Goal: Information Seeking & Learning: Compare options

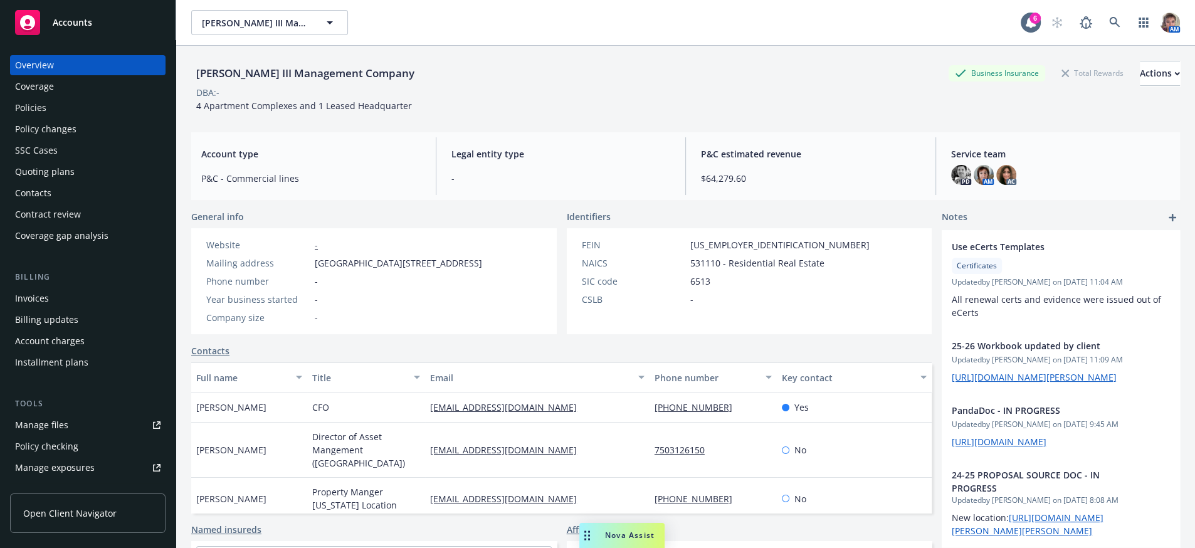
click at [63, 113] on div "Policies" at bounding box center [87, 108] width 145 height 20
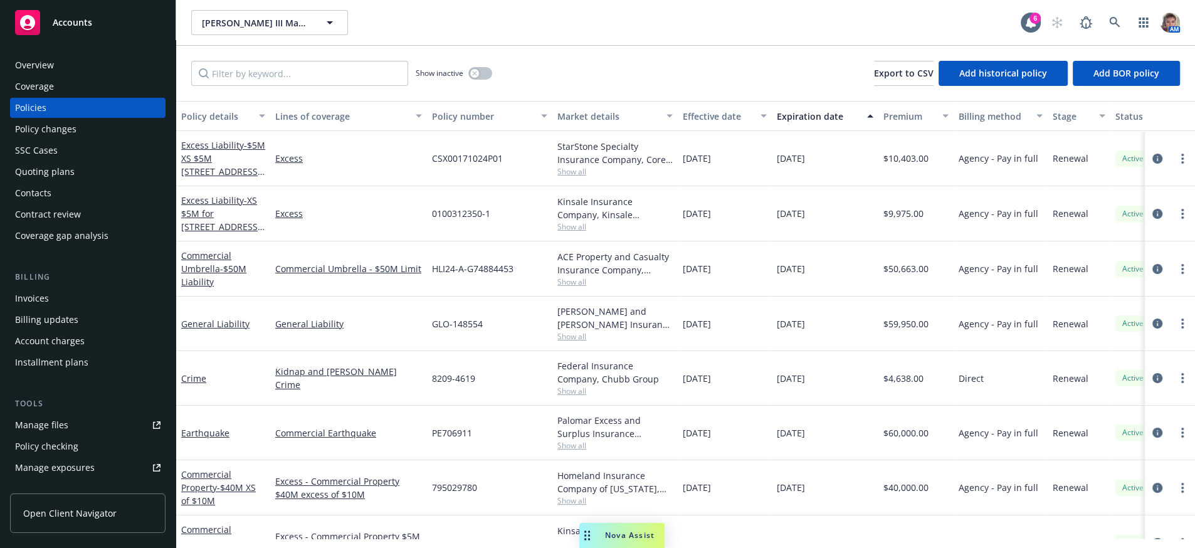
click at [54, 69] on div "Overview" at bounding box center [34, 65] width 39 height 20
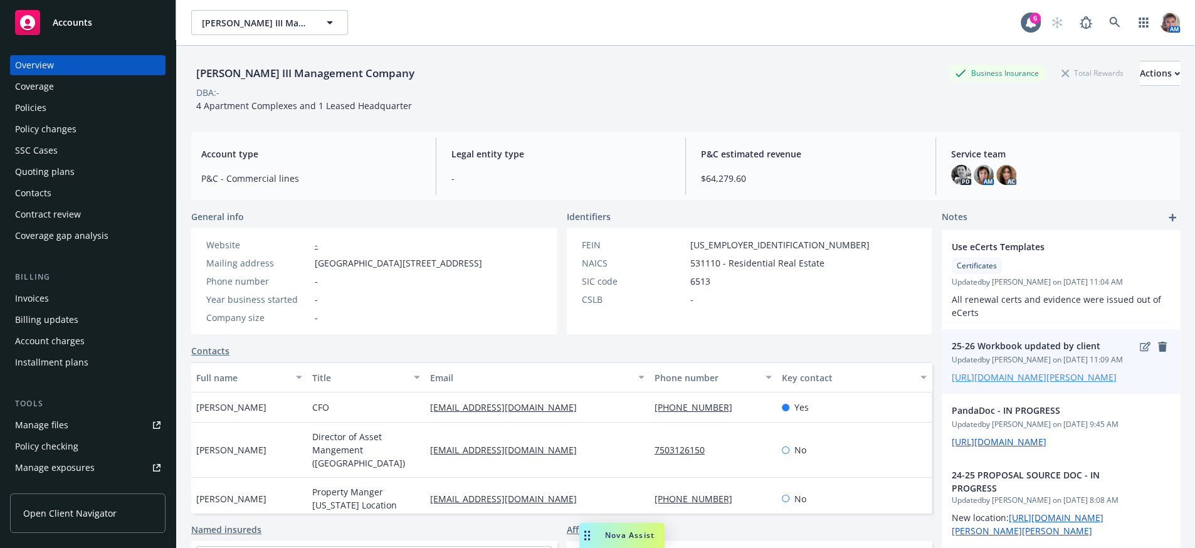
click at [1032, 383] on link "https://iln.sharepoint.com/:x:/r/sites/CRUTeam/Shared%20Documents/Clients/Norah…" at bounding box center [1034, 377] width 165 height 12
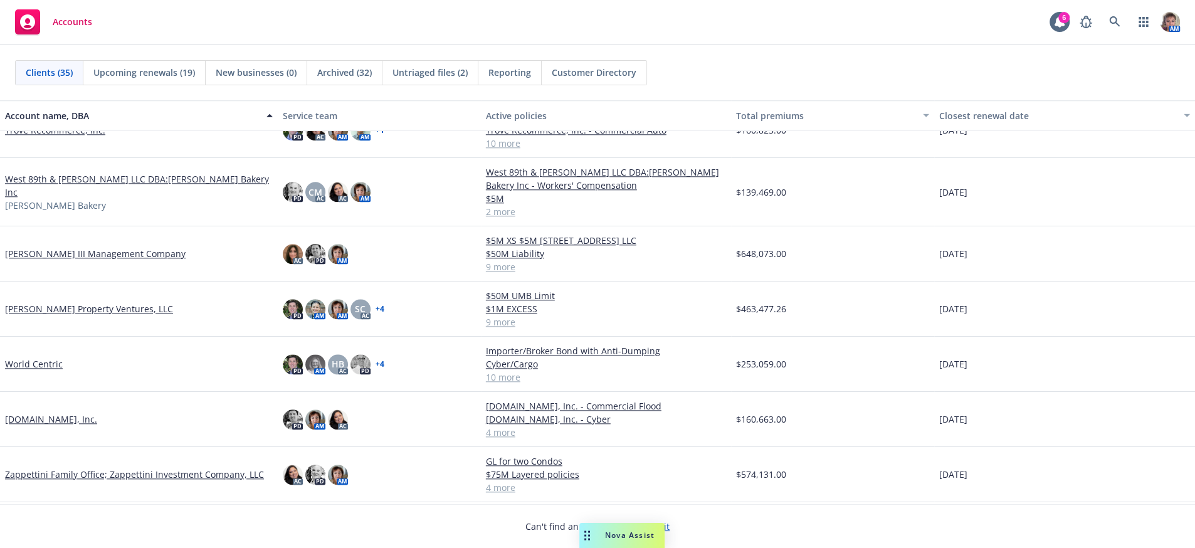
scroll to position [1448, 0]
click at [76, 252] on link "[PERSON_NAME] III Management Company" at bounding box center [95, 253] width 181 height 13
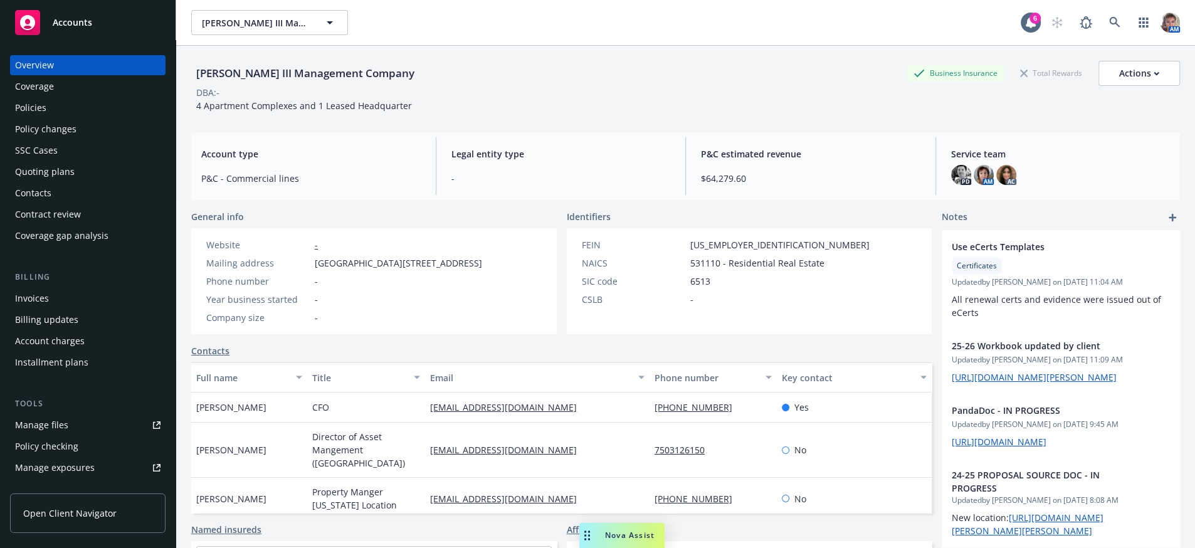
click at [18, 118] on div "Policies" at bounding box center [30, 108] width 31 height 20
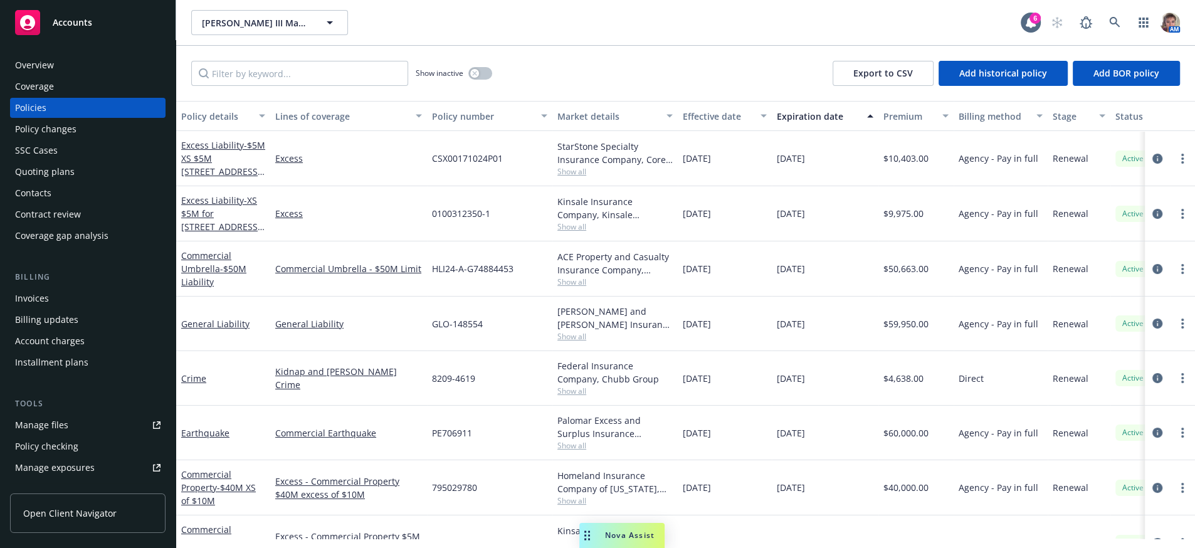
click at [75, 26] on span "Accounts" at bounding box center [72, 23] width 39 height 10
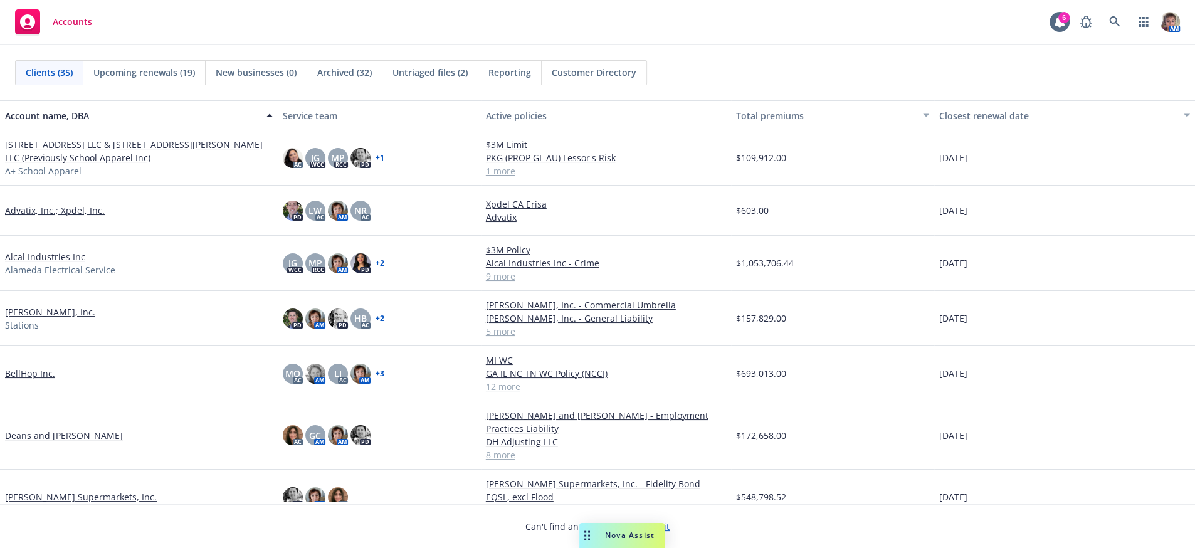
click at [73, 497] on link "Draeger's Supermarkets, Inc." at bounding box center [81, 496] width 152 height 13
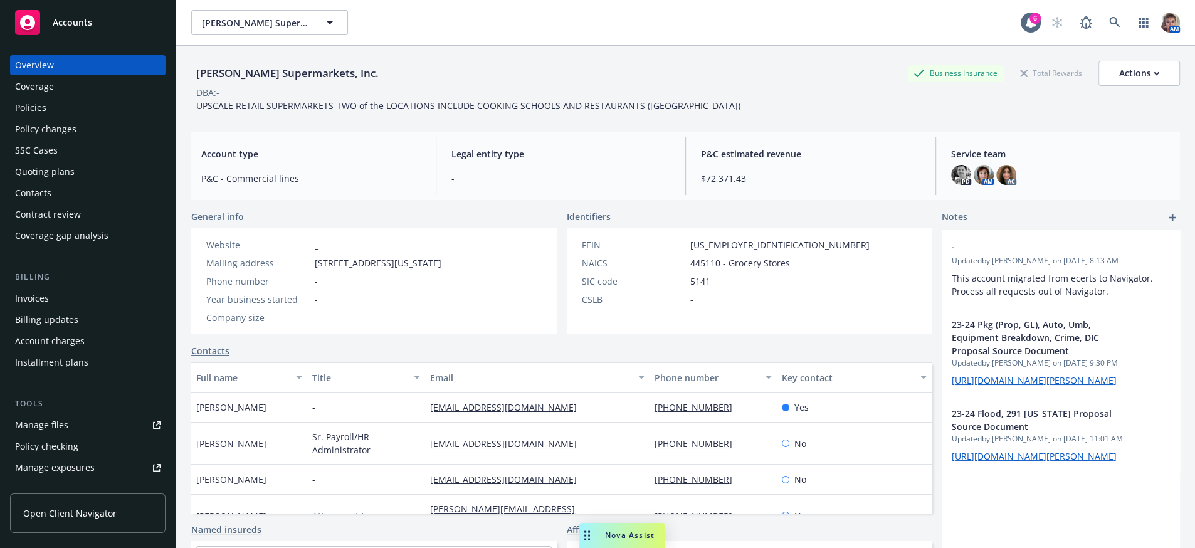
click at [58, 182] on div "Quoting plans" at bounding box center [45, 172] width 60 height 20
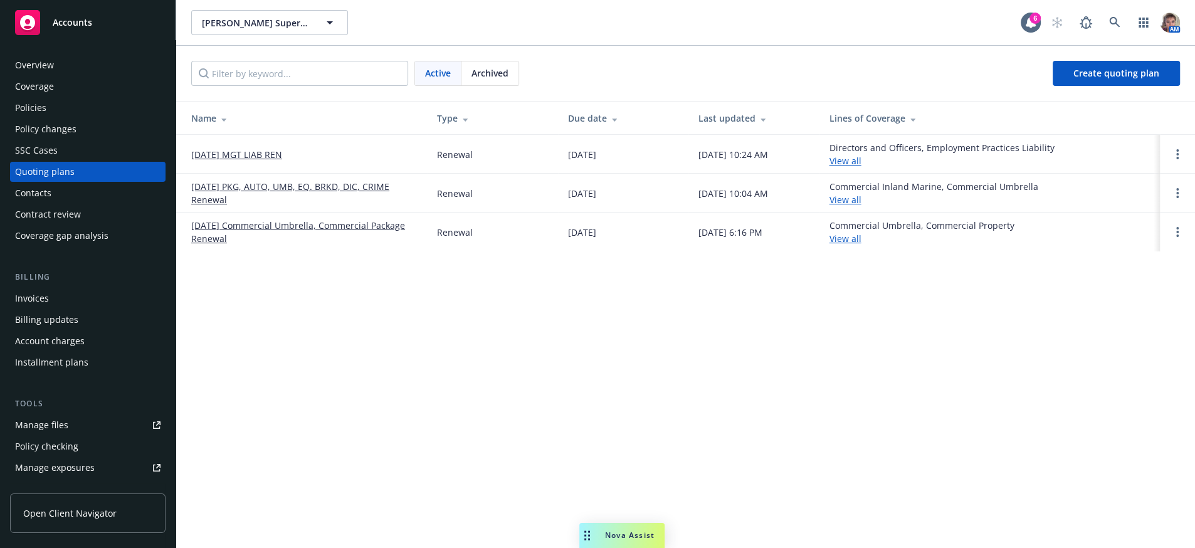
click at [251, 160] on link "10/16/25 MGT LIAB REN" at bounding box center [236, 154] width 91 height 13
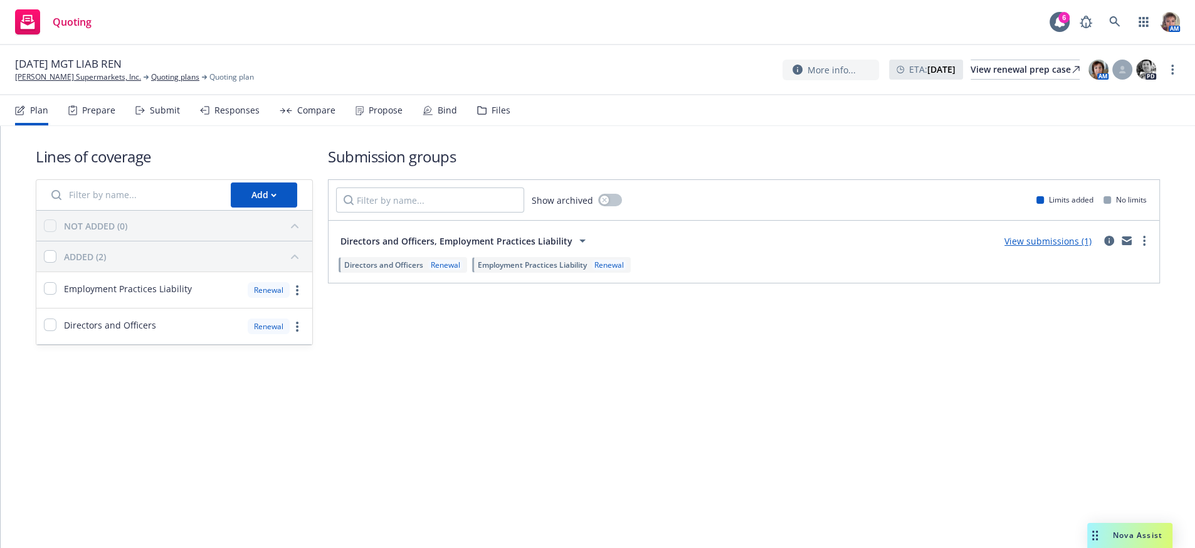
click at [169, 125] on div "Submit" at bounding box center [157, 110] width 45 height 30
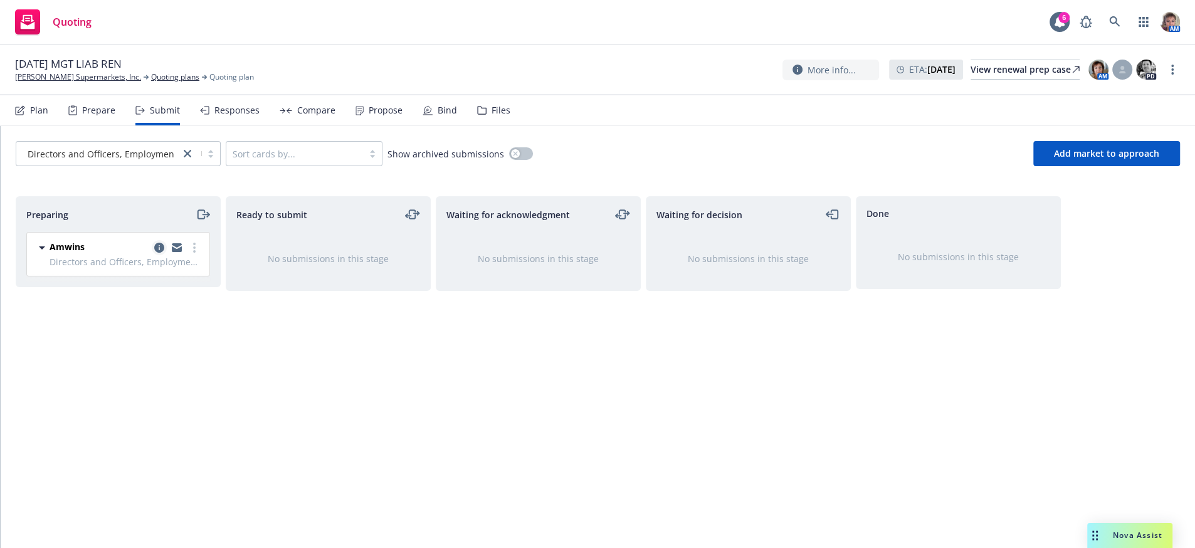
click at [155, 253] on icon "copy logging email" at bounding box center [159, 248] width 10 height 10
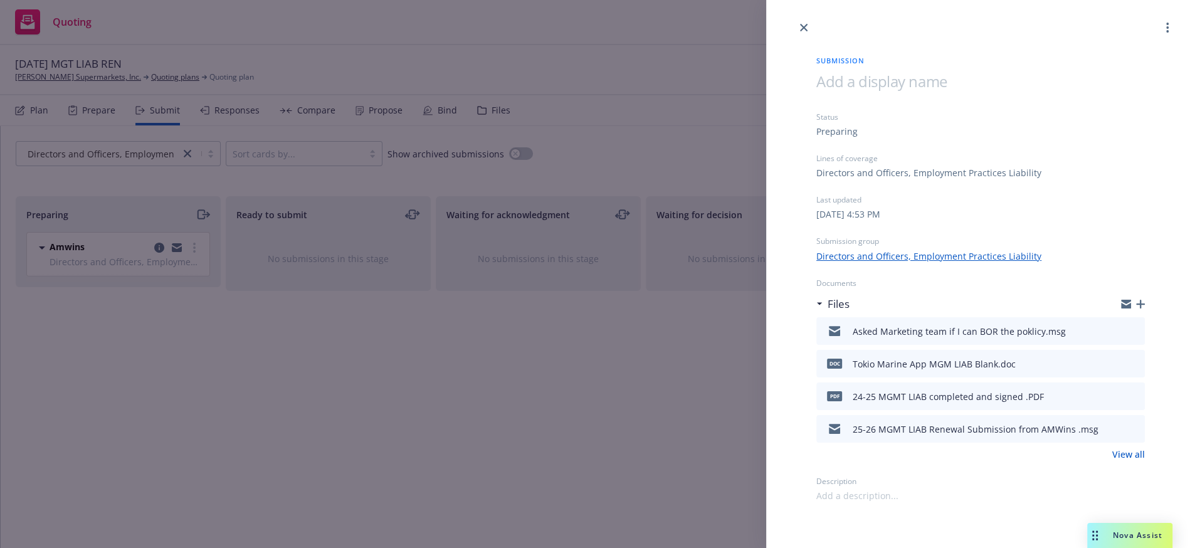
click at [730, 390] on div "Submission Status Preparing Lines of coverage Directors and Officers, Employmen…" at bounding box center [597, 274] width 1195 height 548
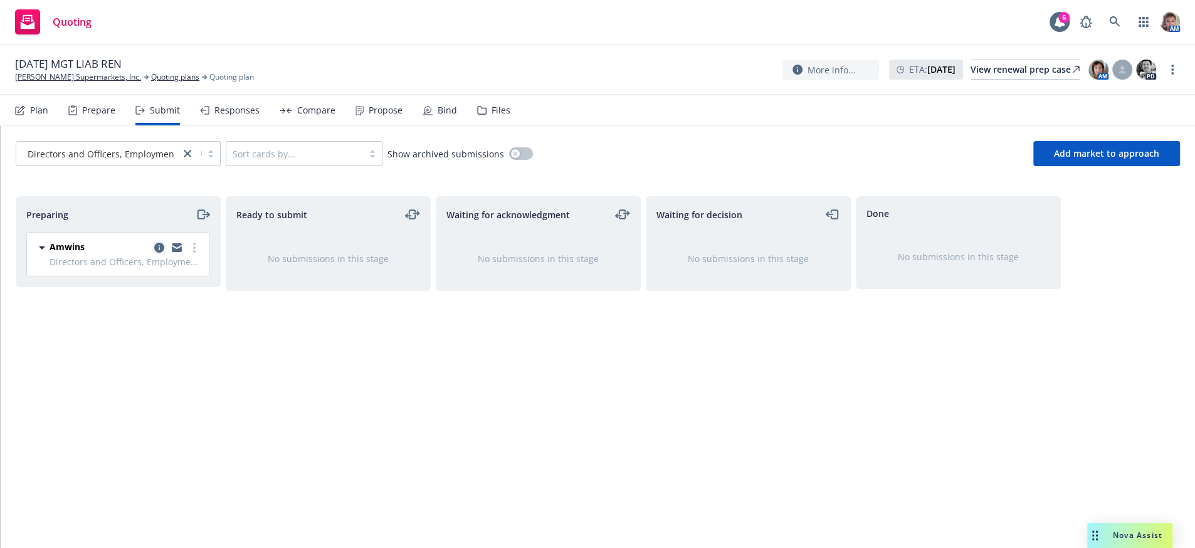
click at [162, 253] on icon "copy logging email" at bounding box center [159, 248] width 10 height 10
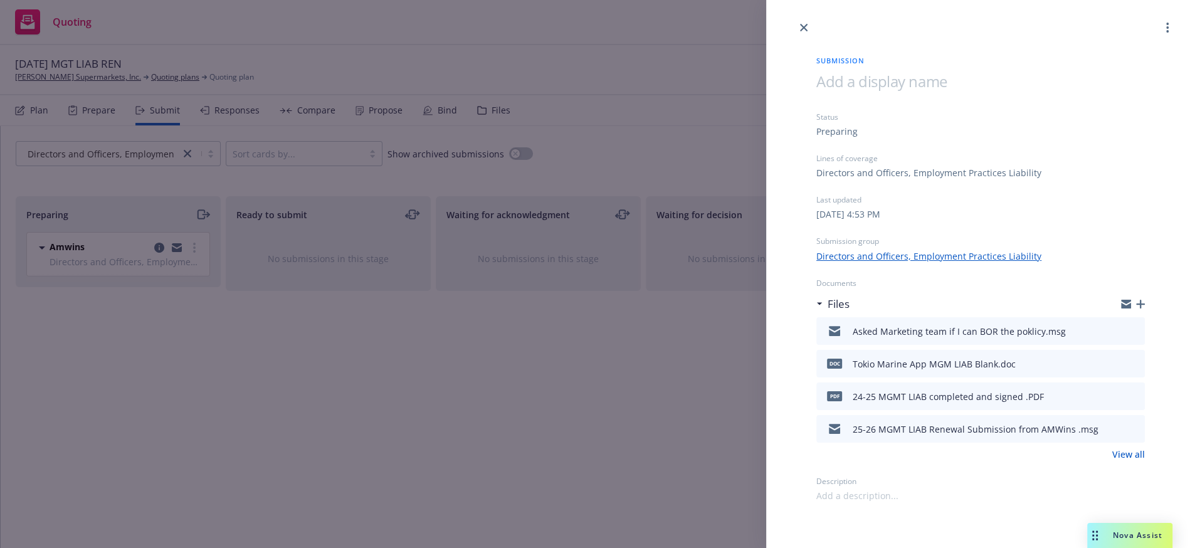
click at [651, 443] on div "Submission Status Preparing Lines of coverage Directors and Officers, Employmen…" at bounding box center [597, 274] width 1195 height 548
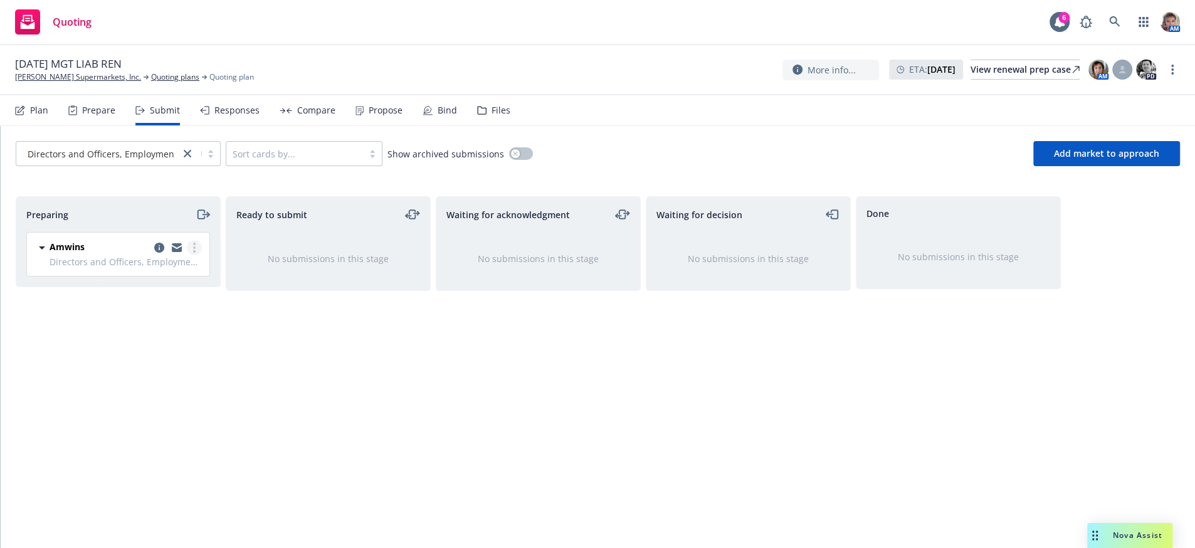
click at [192, 255] on link "more" at bounding box center [194, 247] width 15 height 15
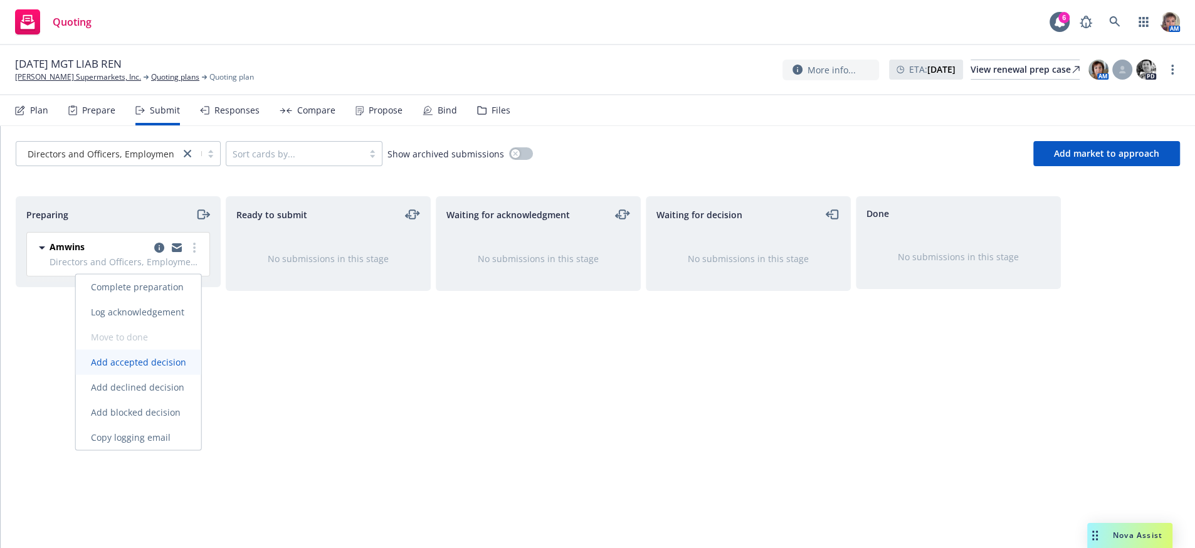
click at [163, 361] on span "Add accepted decision" at bounding box center [138, 362] width 125 height 12
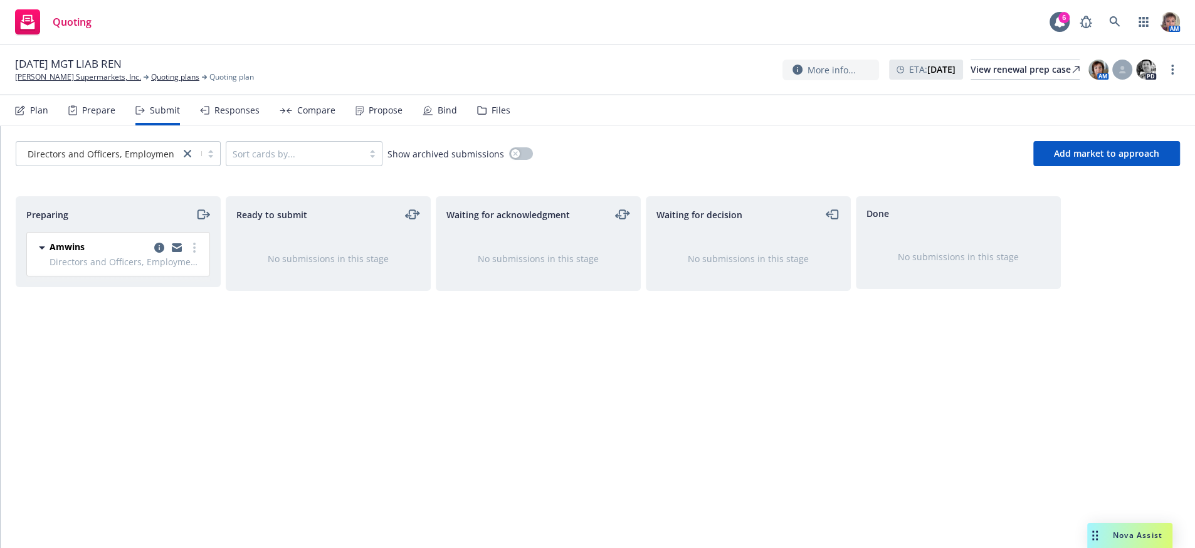
select select "12"
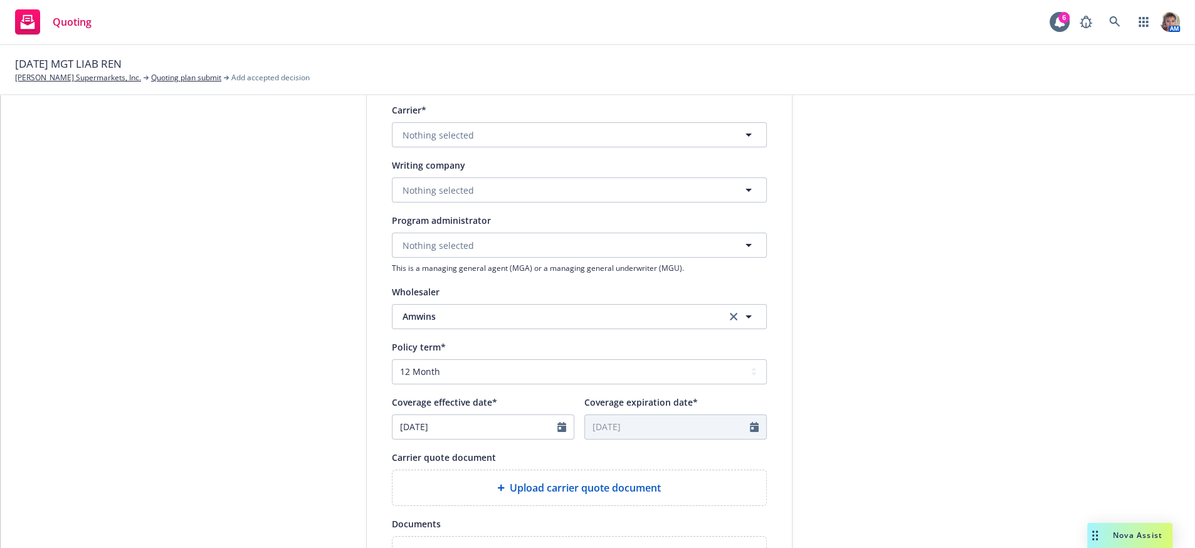
scroll to position [213, 0]
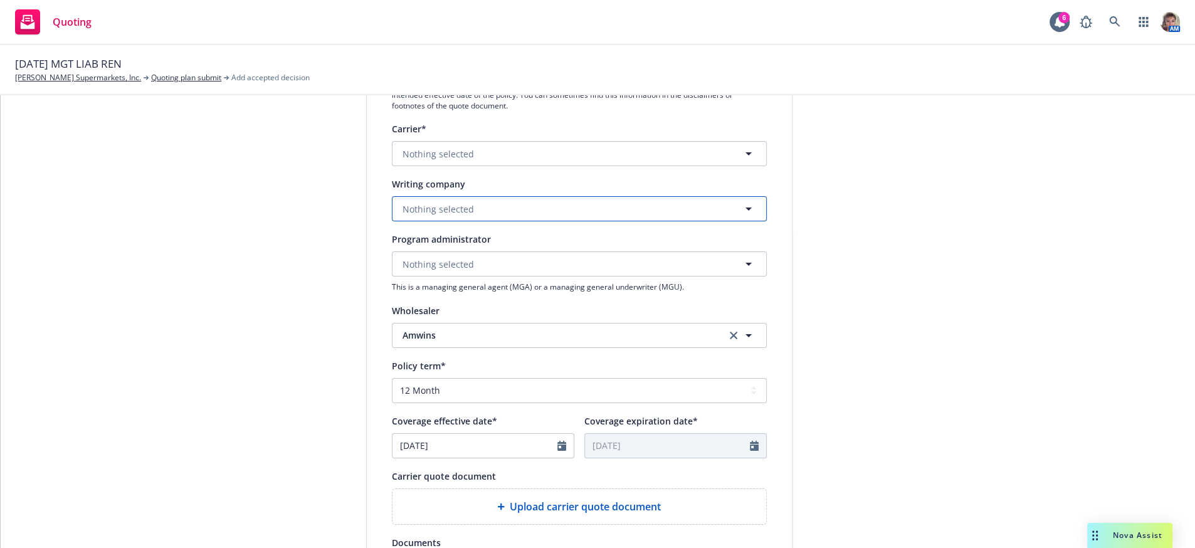
click at [445, 216] on span "Nothing selected" at bounding box center [438, 209] width 71 height 13
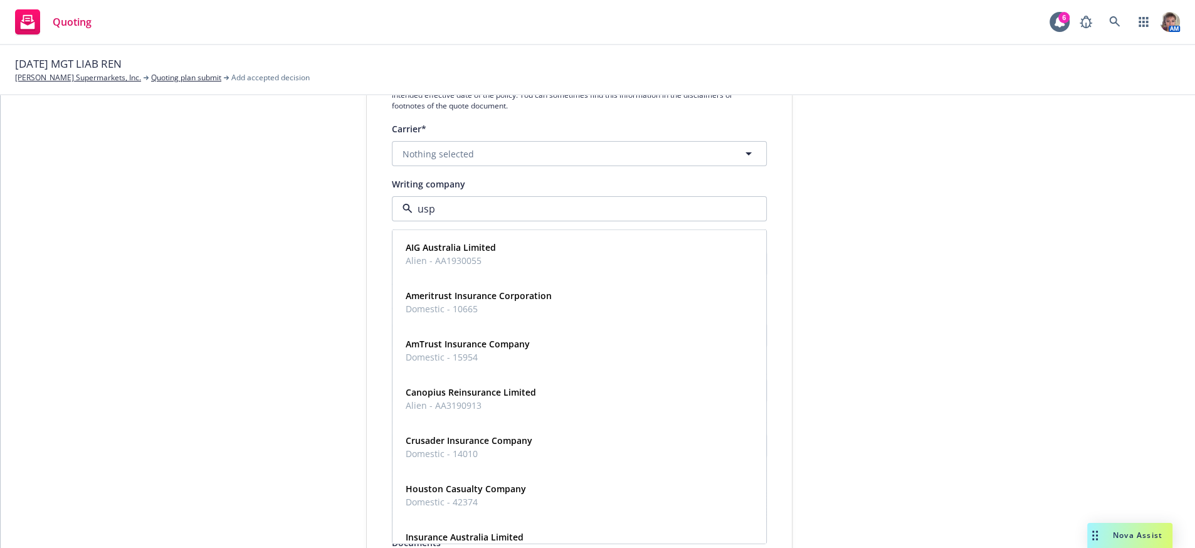
type input "uspe"
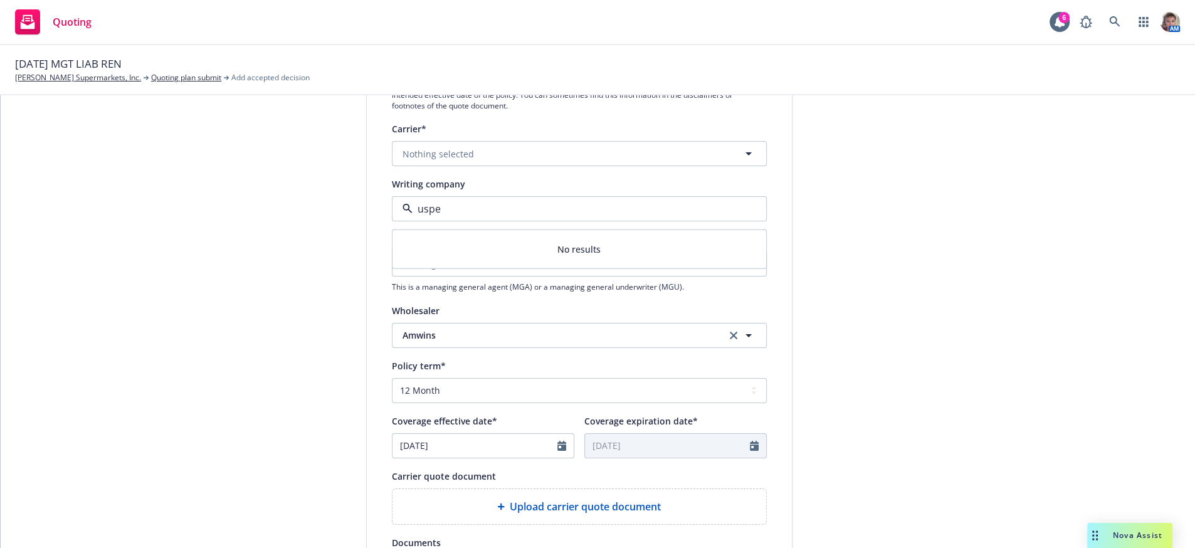
drag, startPoint x: 445, startPoint y: 241, endPoint x: 414, endPoint y: 242, distance: 30.1
click at [414, 216] on input "uspe" at bounding box center [577, 208] width 329 height 15
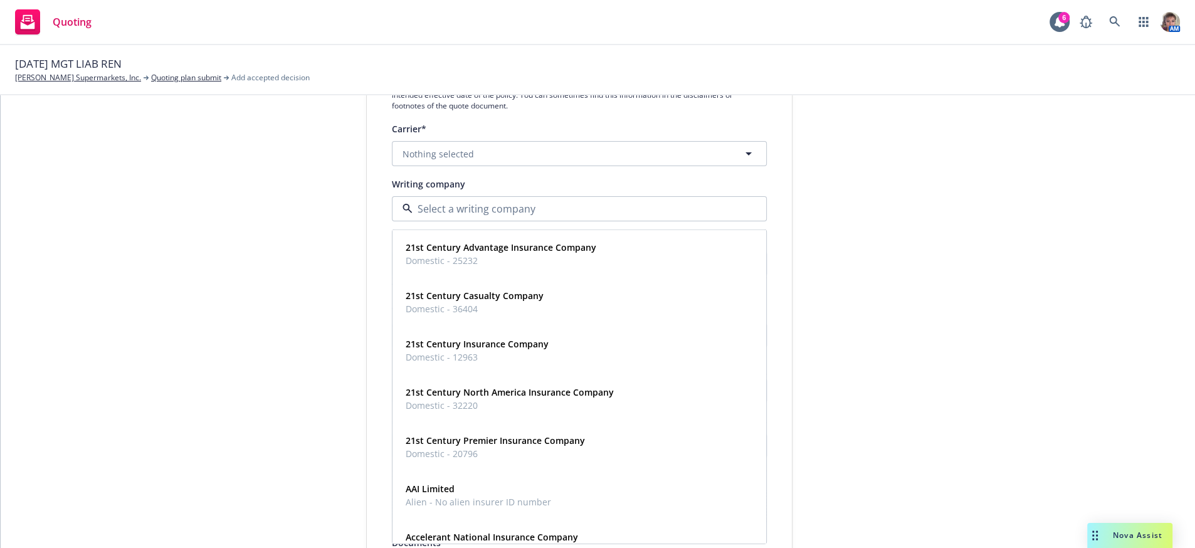
type input "I"
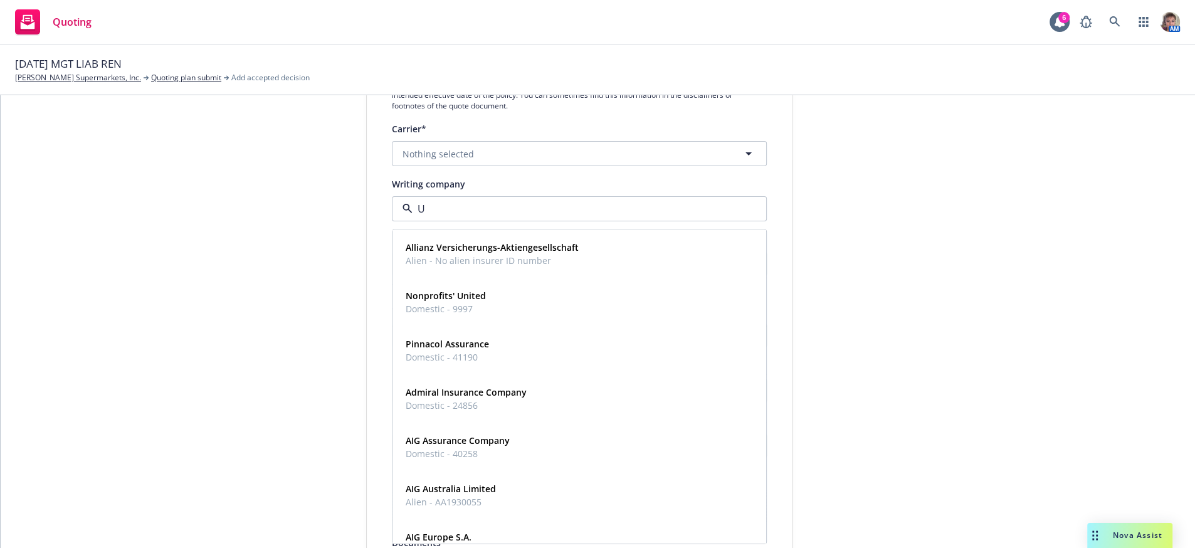
type input "U."
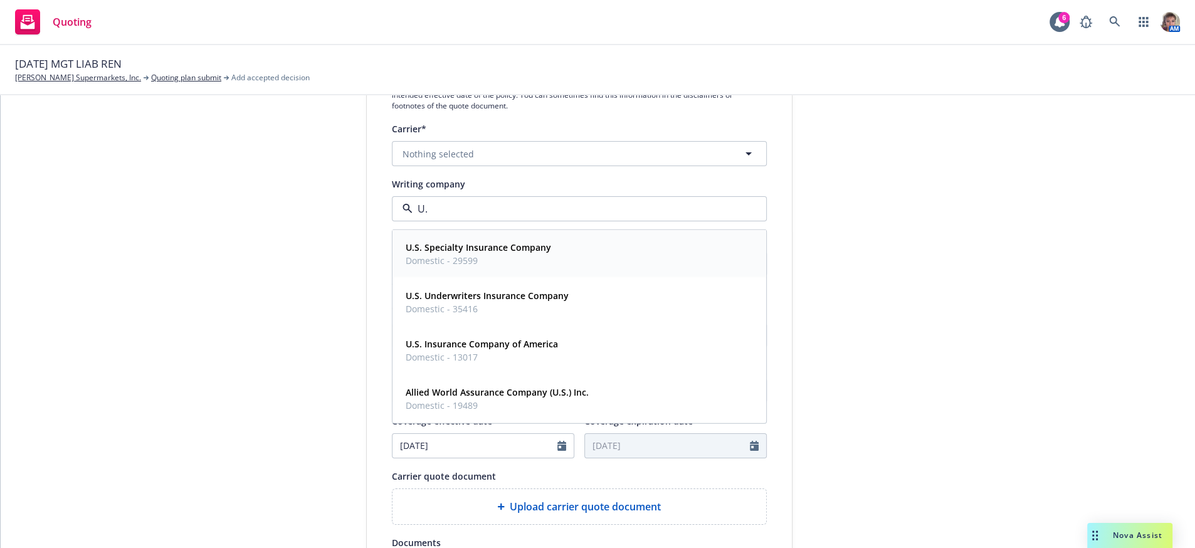
click at [440, 267] on span "Domestic - 29599" at bounding box center [478, 260] width 145 height 13
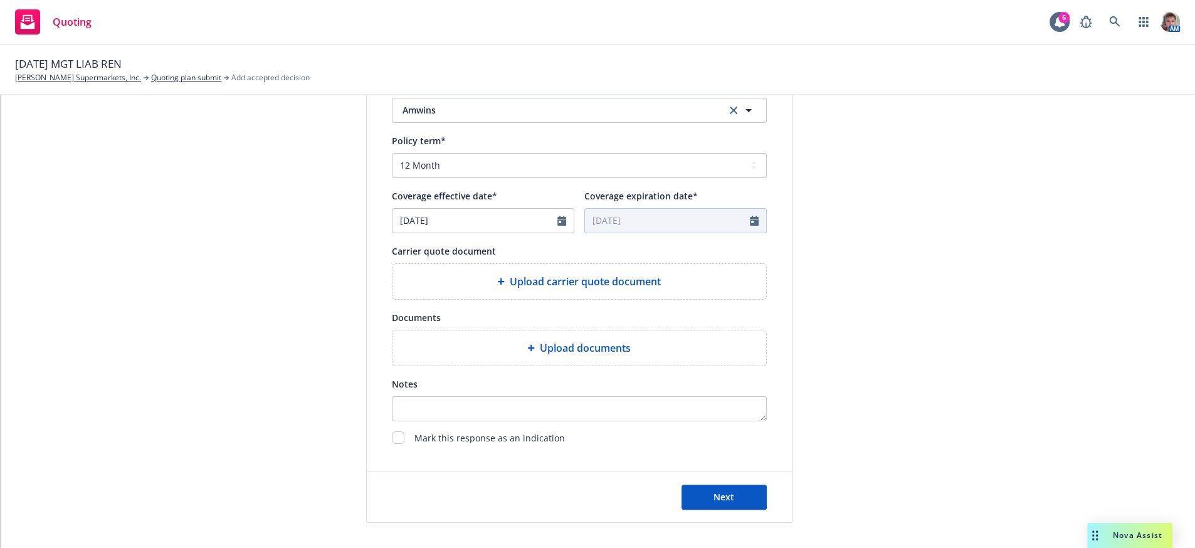
scroll to position [453, 0]
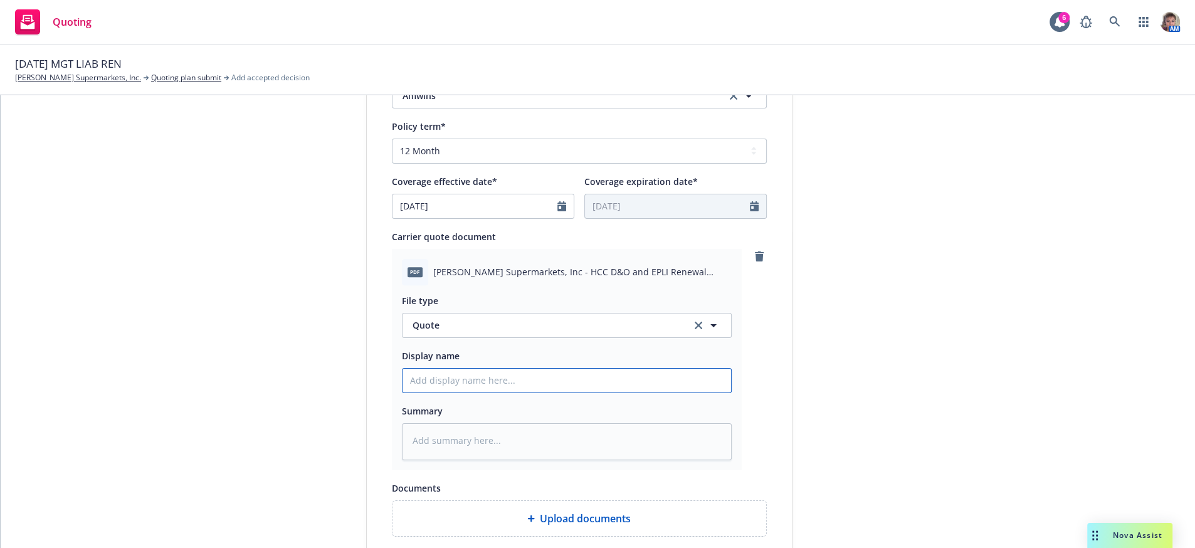
click at [485, 392] on input "Display name" at bounding box center [567, 381] width 329 height 24
type textarea "x"
type input "2"
type textarea "x"
type input "25"
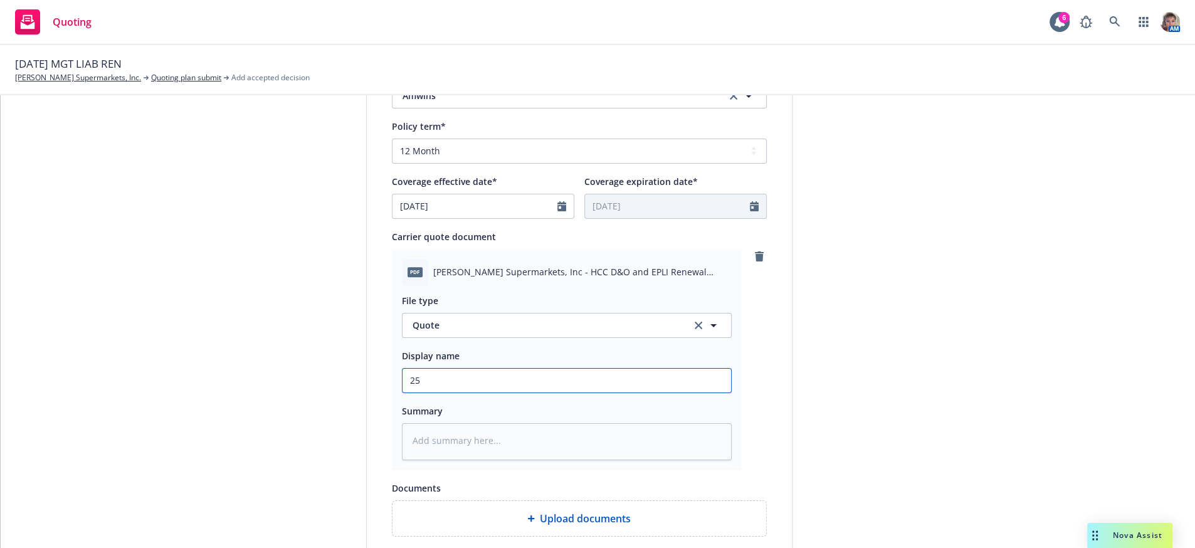
type textarea "x"
type input "25-"
type textarea "x"
type input "25-2"
type textarea "x"
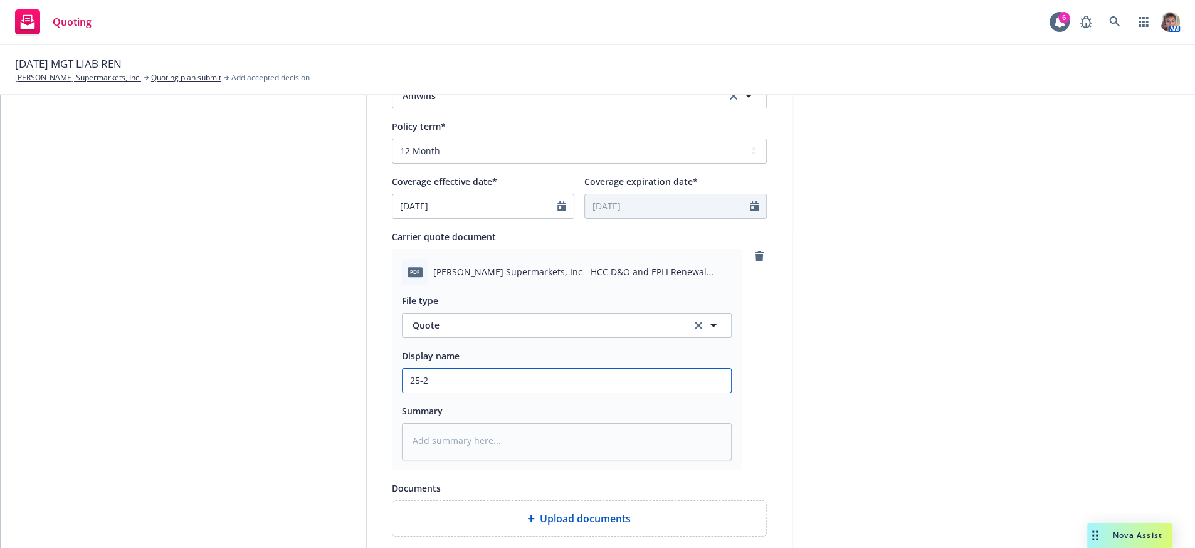
type input "25-26"
type textarea "x"
type input "25-26"
type textarea "x"
type input "25-26 H"
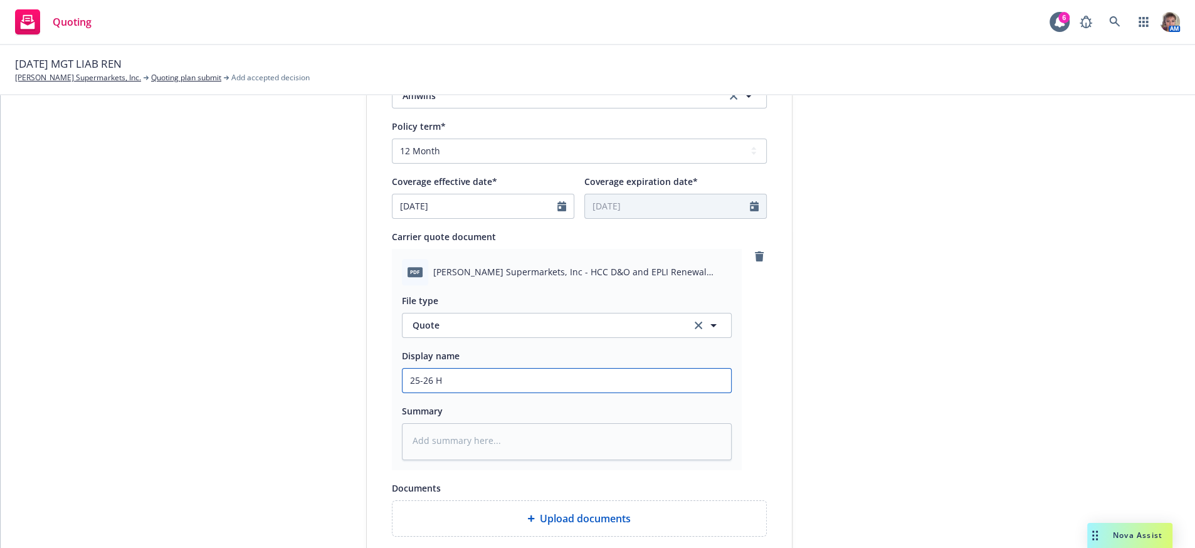
type textarea "x"
type input "25-26 HC"
type textarea "x"
type input "25-26 HCC"
type textarea "x"
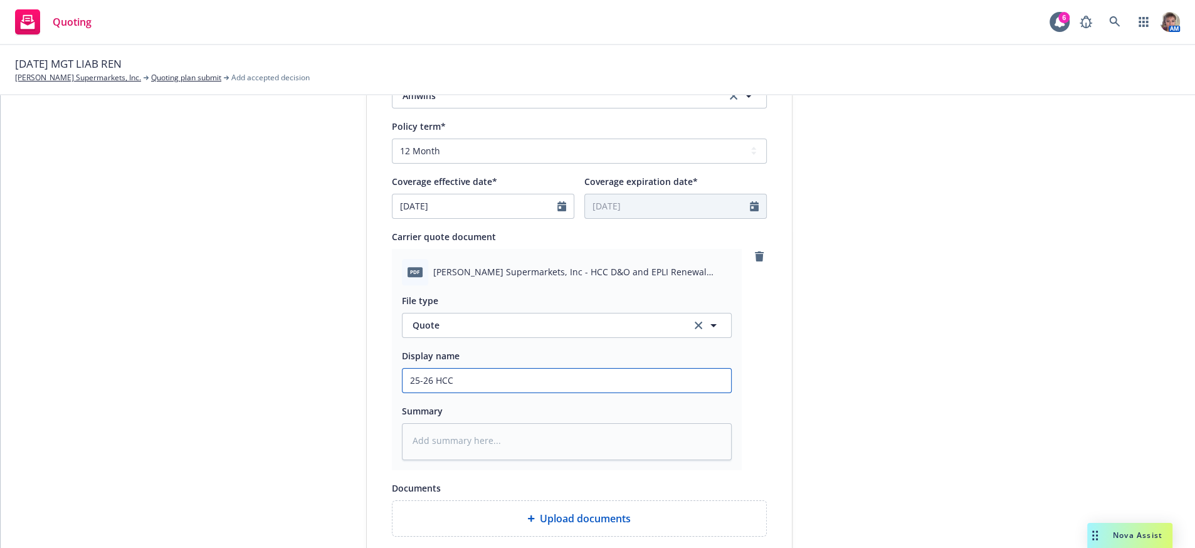
type input "25-26 HCC"
type textarea "x"
type input "25-26 HCC U"
type textarea "x"
type input "25-26 HCC US"
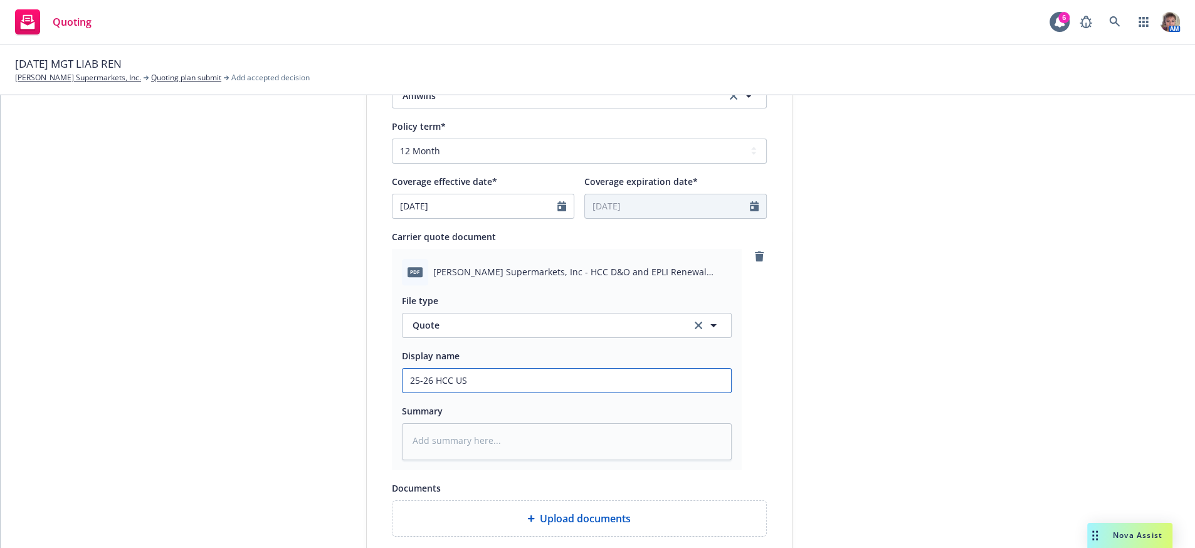
type textarea "x"
type input "25-26 HCC US"
type textarea "x"
type input "25-26 HCC US S"
type textarea "x"
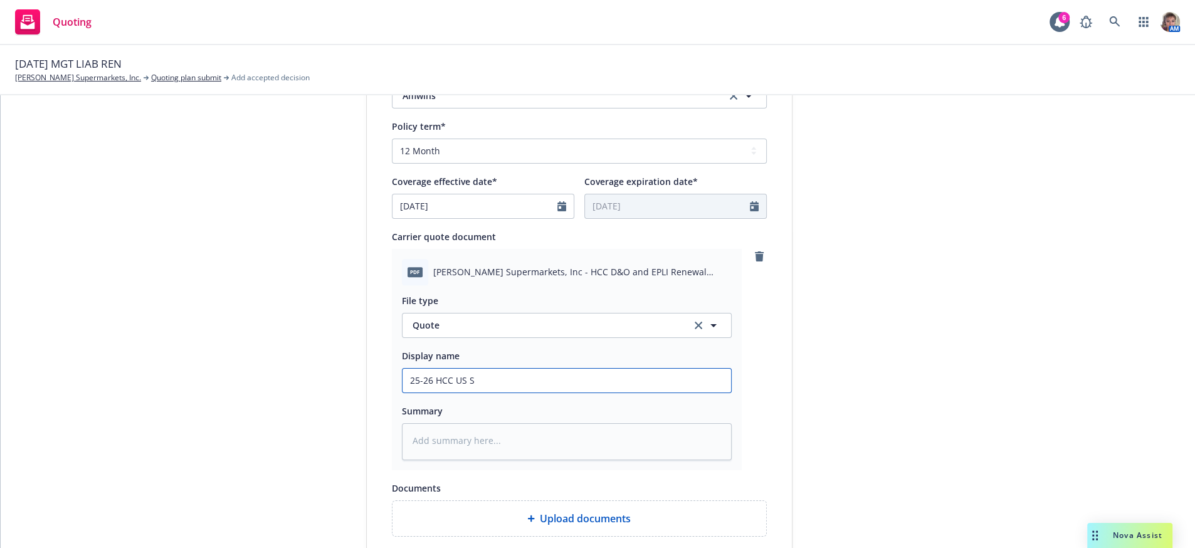
type input "25-26 HCC US Sp"
type textarea "x"
type input "25-26 HCC US Spe"
type textarea "x"
type input "25-26 HCC US Spec"
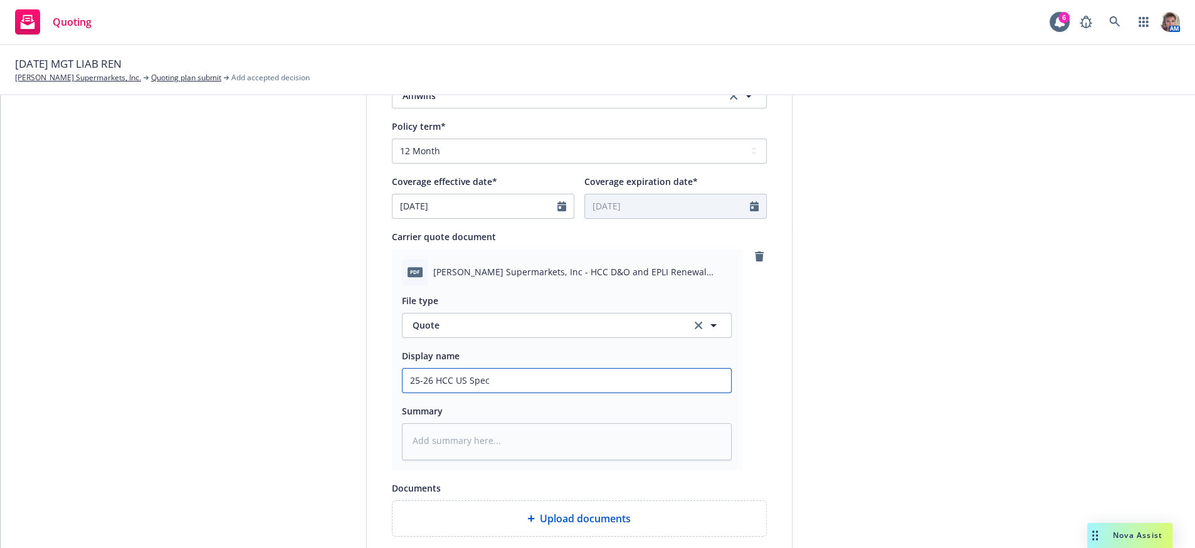
type textarea "x"
type input "25-26 HCC US Speci"
type textarea "x"
type input "25-26 HCC US Specia"
type textarea "x"
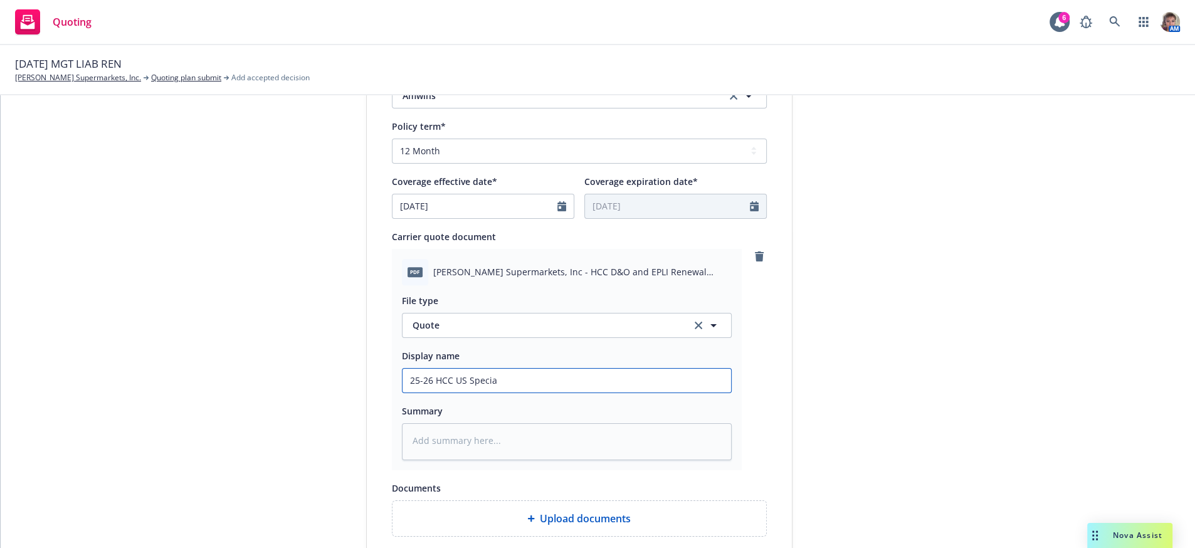
type input "25-26 HCC US Special"
type textarea "x"
type input "25-26 HCC US Specialt"
type textarea "x"
type input "25-26 HCC US Specialty"
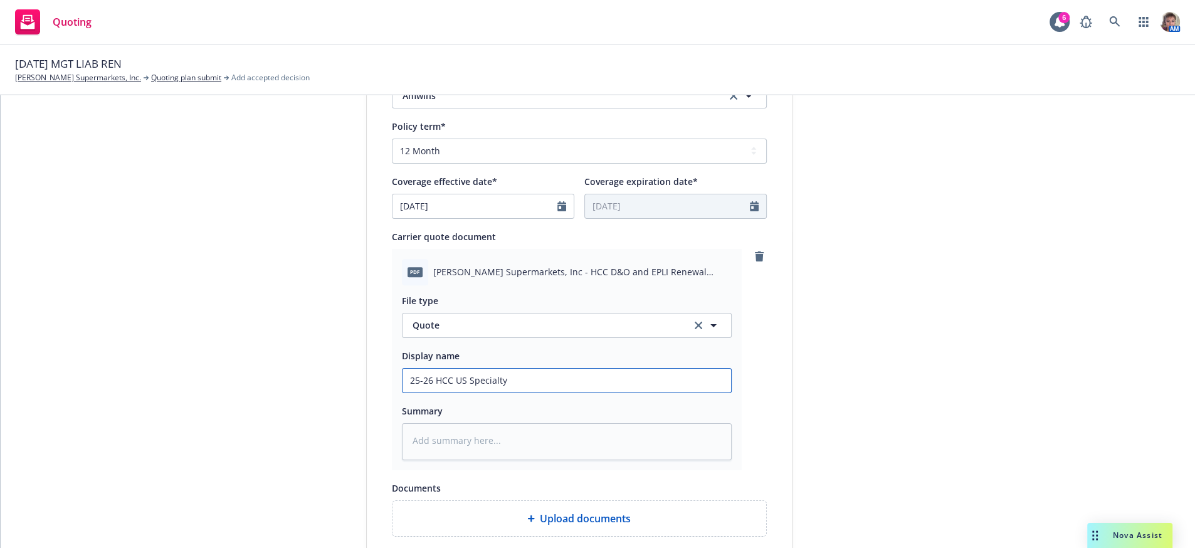
type textarea "x"
type input "25-26 HCC US Specialty"
type textarea "x"
type input "25-26 HCC US Specialty I"
type textarea "x"
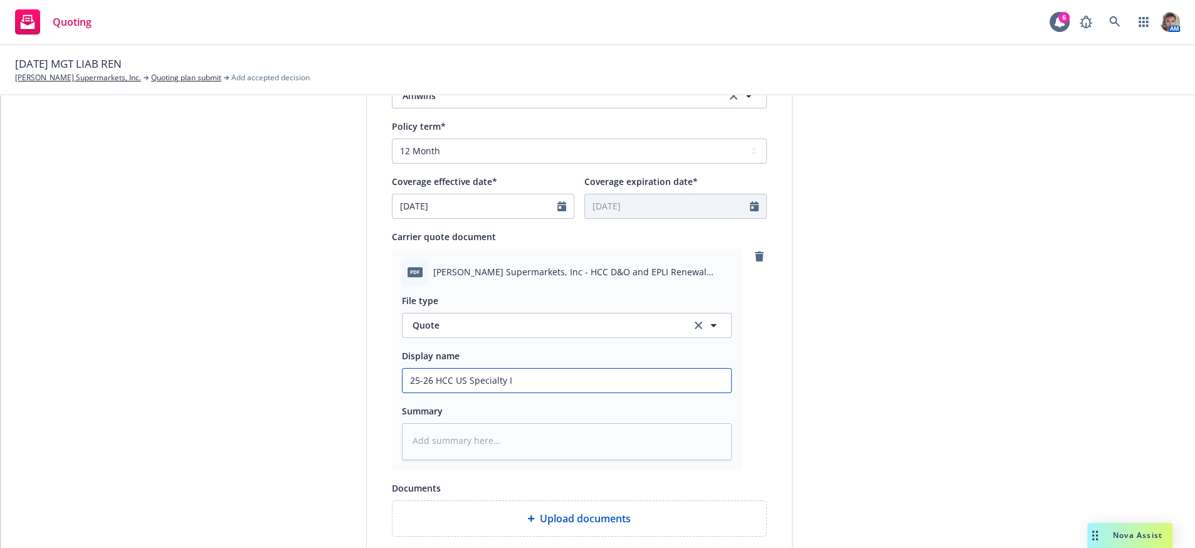
type input "25-26 HCC US Specialty In"
type textarea "x"
type input "25-26 HCC US Specialty Inc"
type textarea "x"
type input "25-26 HCC US Specialty Incu"
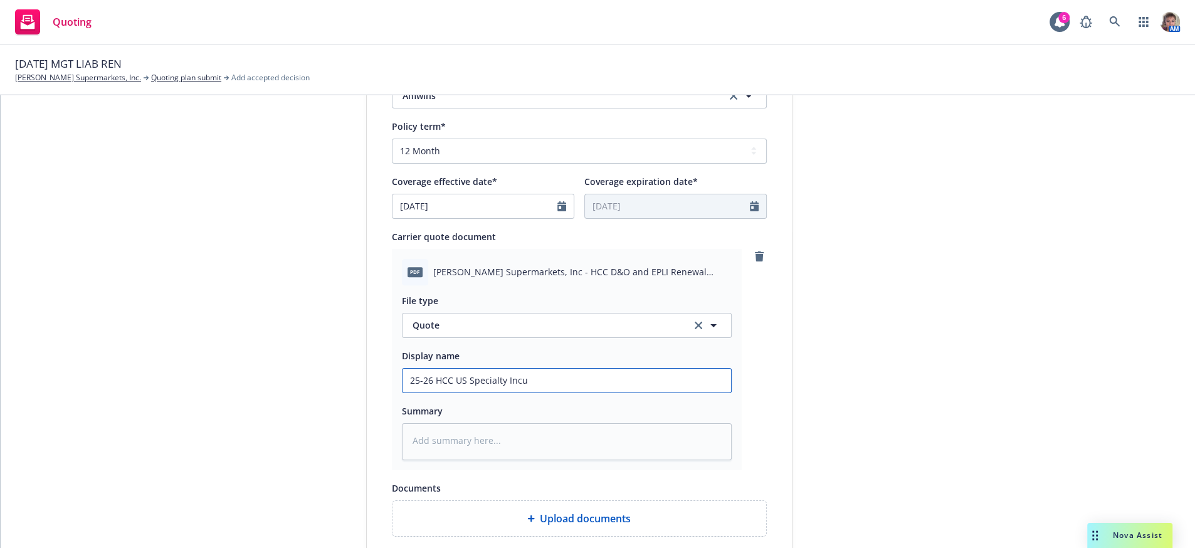
type textarea "x"
type input "25-26 HCC US Specialty Incum"
type textarea "x"
type input "25-26 HCC US Specialty Incumb"
type textarea "x"
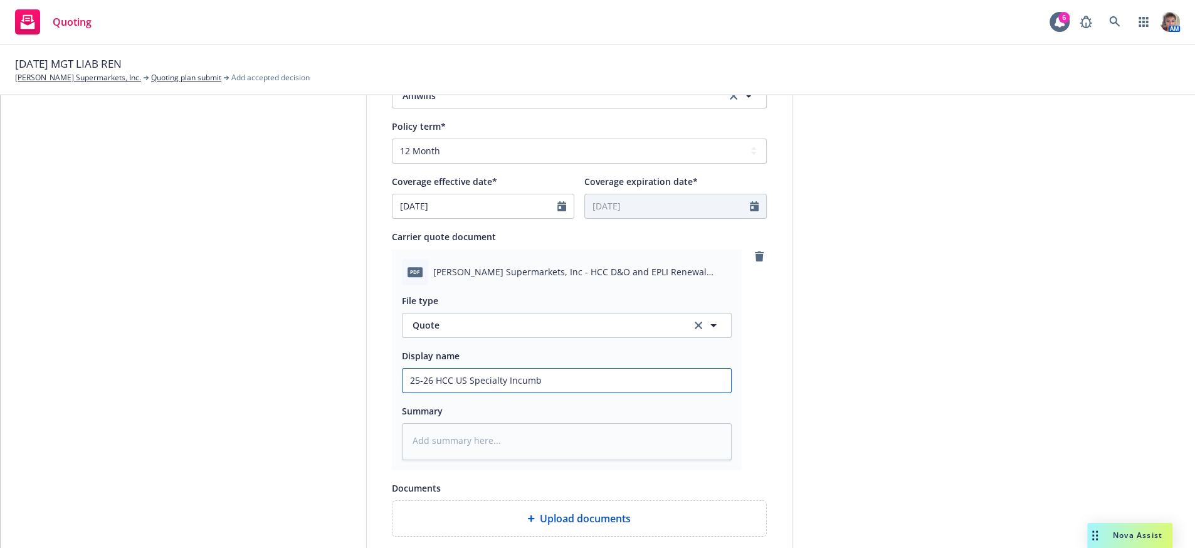
type input "25-26 HCC US Specialty Incumbe"
type textarea "x"
type input "25-26 HCC US Specialty Incumben"
type textarea "x"
type input "25-26 HCC US Specialty Incumbent"
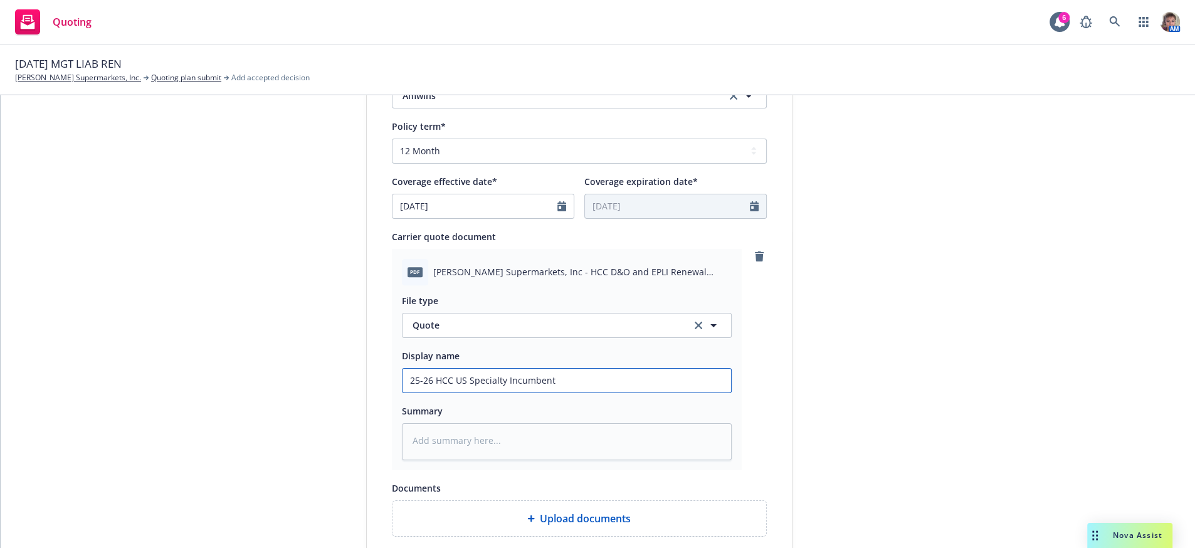
type textarea "x"
type input "25-26 HCC US Specialty Incumbent"
type textarea "x"
type input "25-26 HCC US Specialty Incumbent M"
type textarea "x"
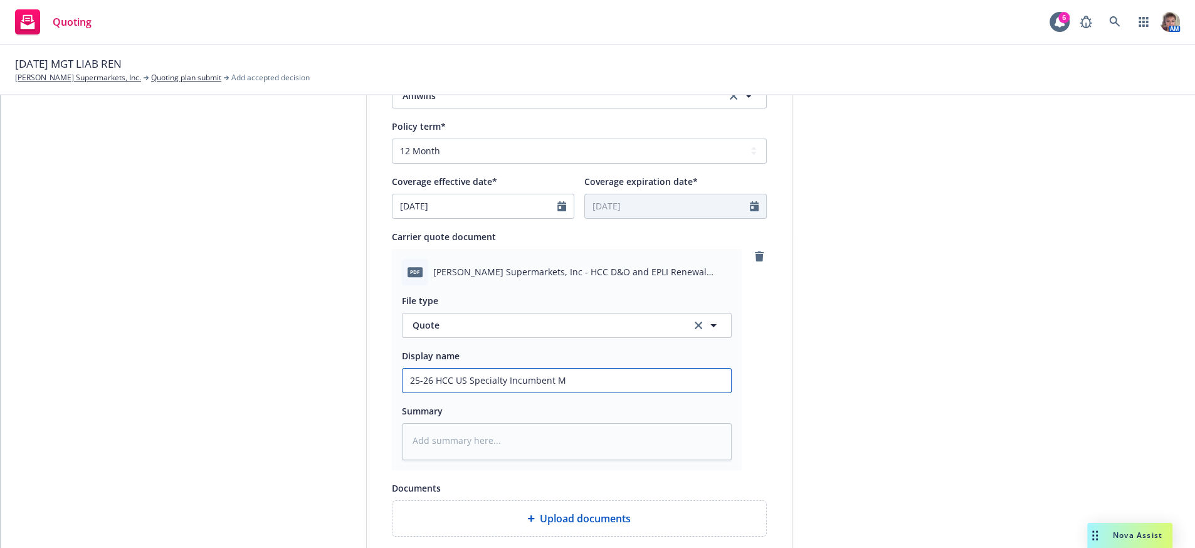
type input "25-26 HCC US Specialty Incumbent Ma"
type textarea "x"
type input "25-26 HCC US Specialty Incumbent Mana"
type textarea "x"
type input "25-26 HCC US Specialty Incumbent Manag"
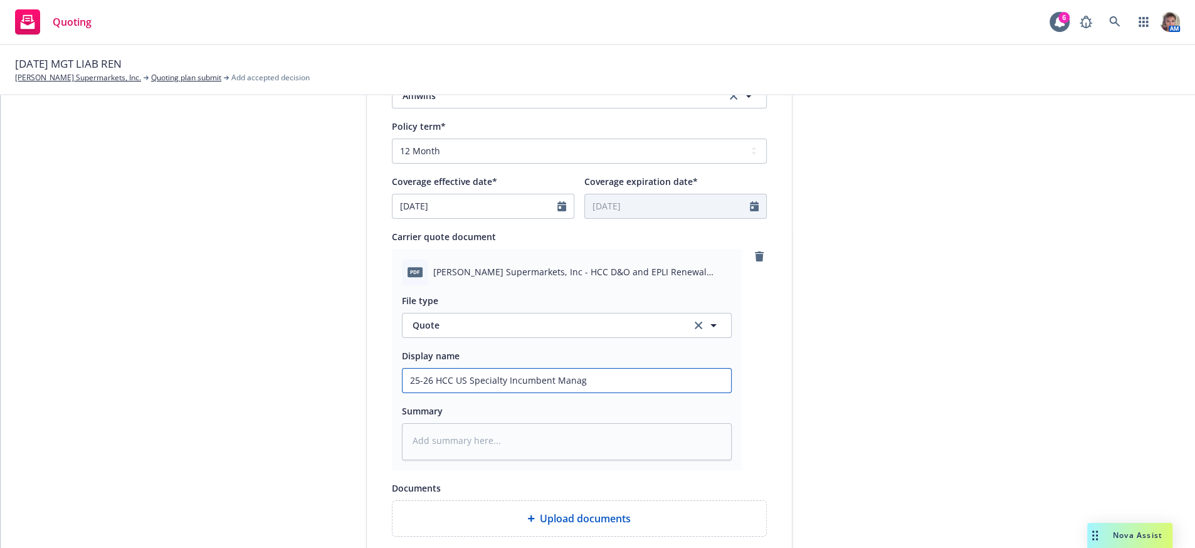
type textarea "x"
type input "25-26 HCC US Specialty Incumbent Manage"
type textarea "x"
type input "25-26 HCC US Specialty Incumbent Managem"
type textarea "x"
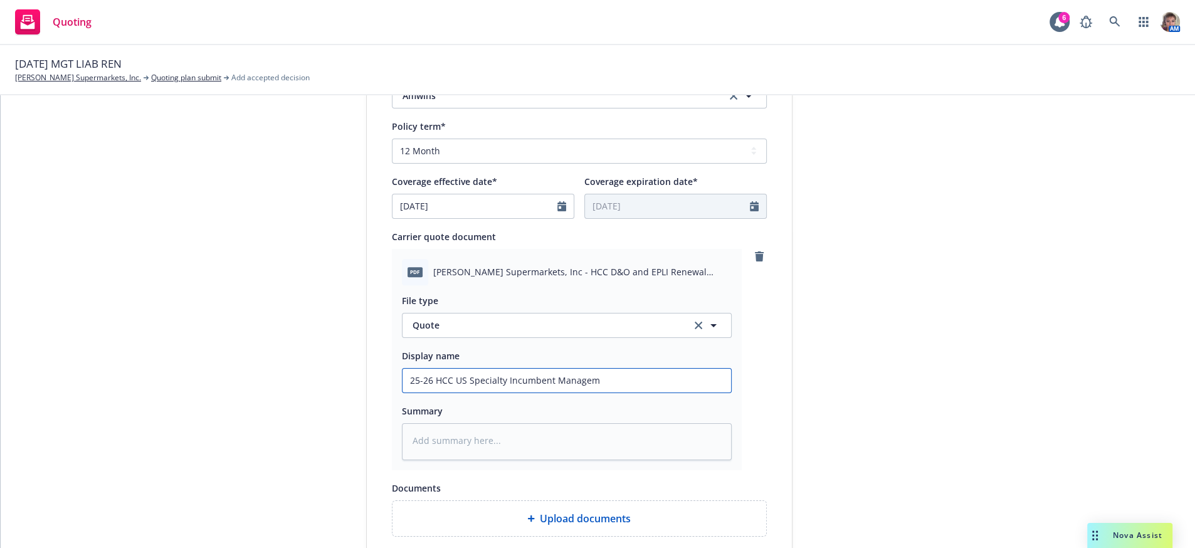
type input "25-26 HCC US Specialty Incumbent Manageme"
type textarea "x"
type input "25-26 HCC US Specialty Incumbent Managemen"
type textarea "x"
type input "25-26 HCC US Specialty Incumbent Management"
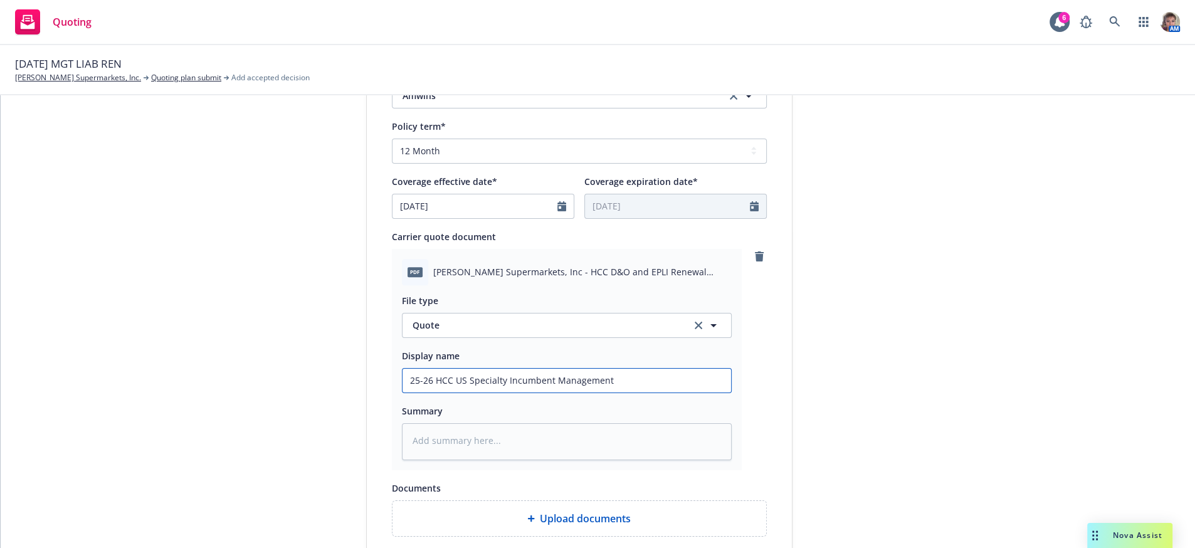
type textarea "x"
type input "25-26 HCC US Specialty Incumbent Management"
type textarea "x"
type input "25-26 HCC US Specialty Incumbent Management L"
type textarea "x"
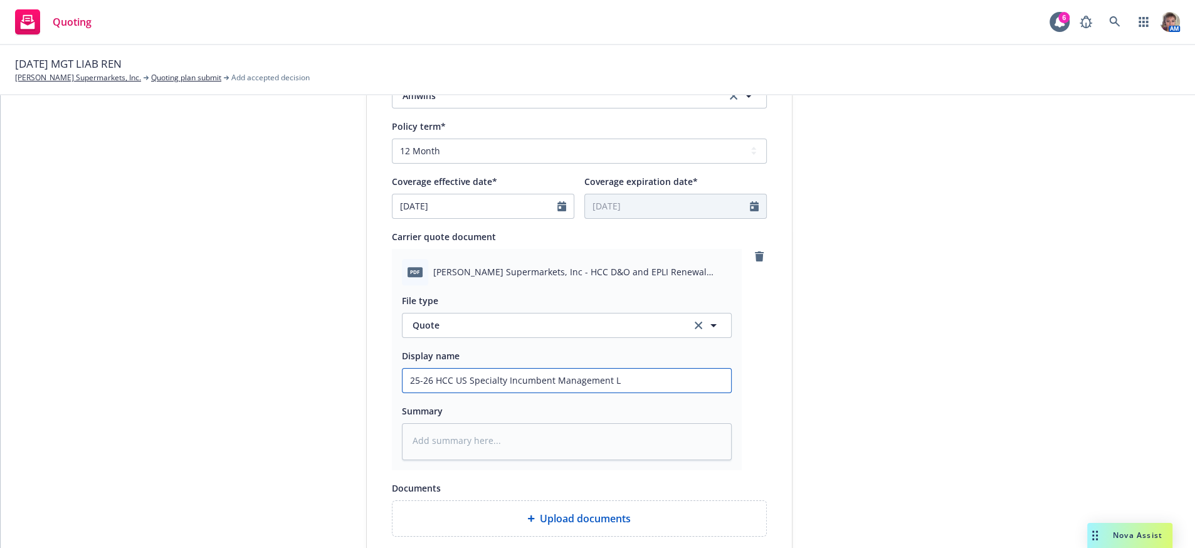
type input "25-26 HCC US Specialty Incumbent Management Li"
type textarea "x"
type input "25-26 HCC US Specialty Incumbent Management Lia"
type textarea "x"
type input "25-26 HCC US Specialty Incumbent Management Liab"
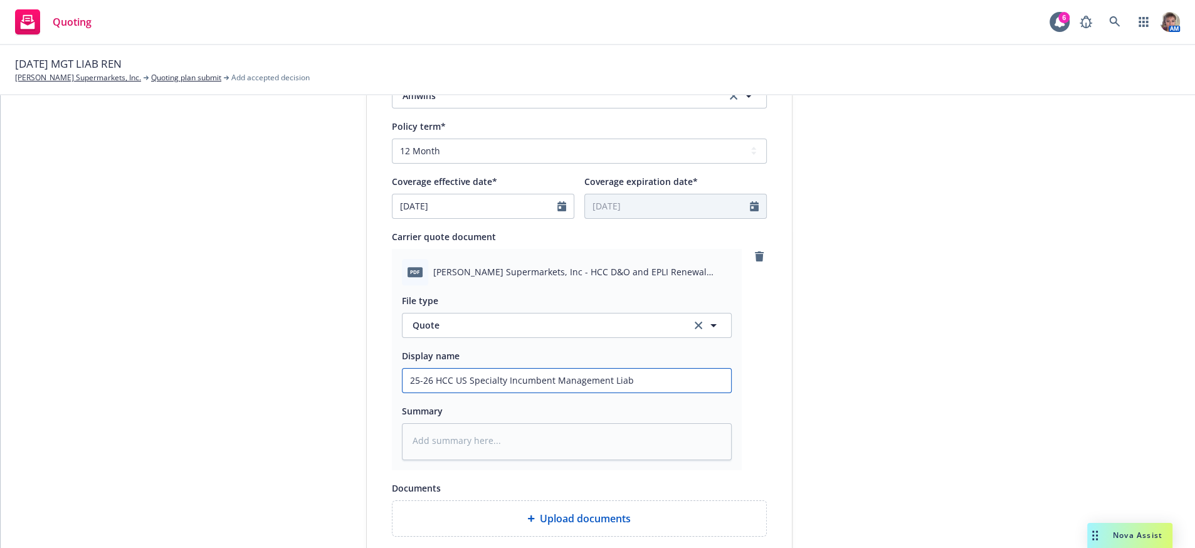
type textarea "x"
type input "25-26 HCC US Specialty Incumbent Management Liabi"
type textarea "x"
type input "25-26 HCC US Specialty Incumbent Management Liabil"
type textarea "x"
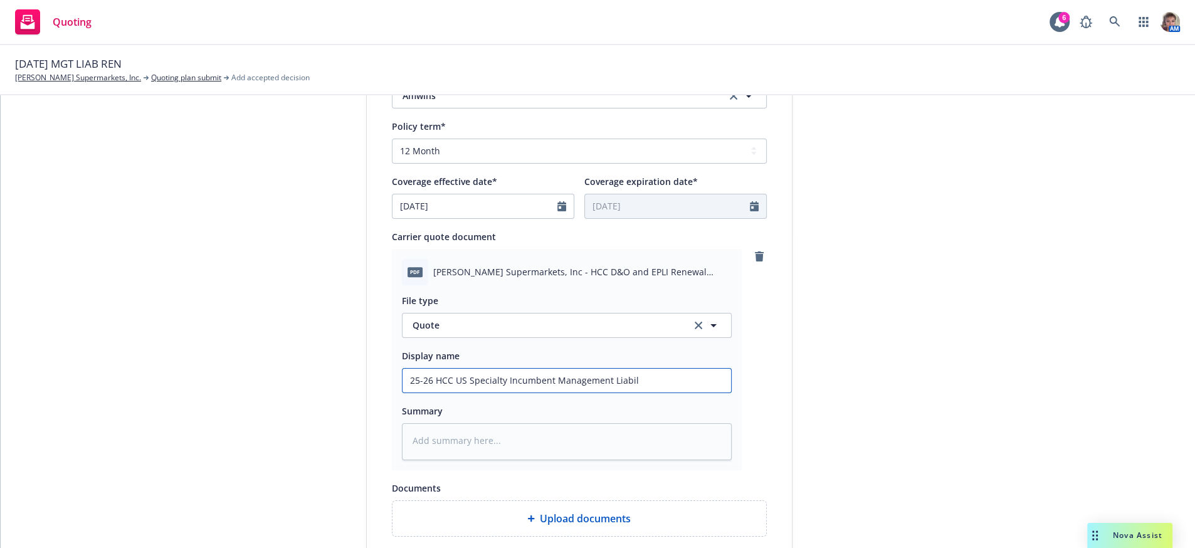
type input "25-26 HCC US Specialty Incumbent Management Liabili"
type textarea "x"
type input "25-26 HCC US Specialty Incumbent Management Liabilit"
type textarea "x"
type input "25-26 HCC US Specialty Incumbent Management Liability"
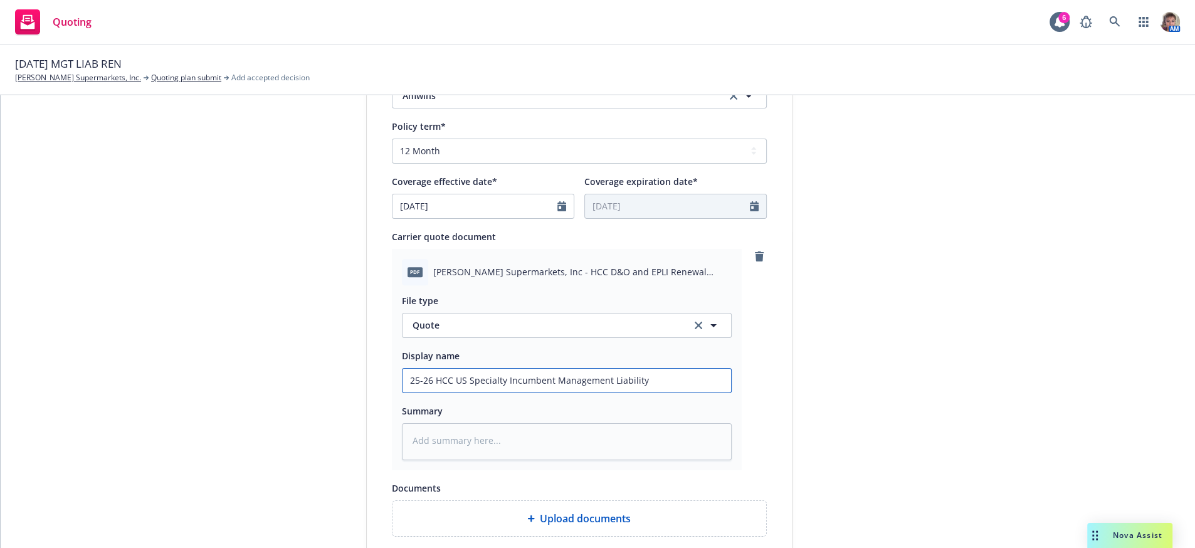
type textarea "x"
type input "25-26 HCC US Specialty Incumbent Management Liability"
type textarea "x"
type input "25-26 HCC US Specialty Incumbent Management Liability q"
type textarea "x"
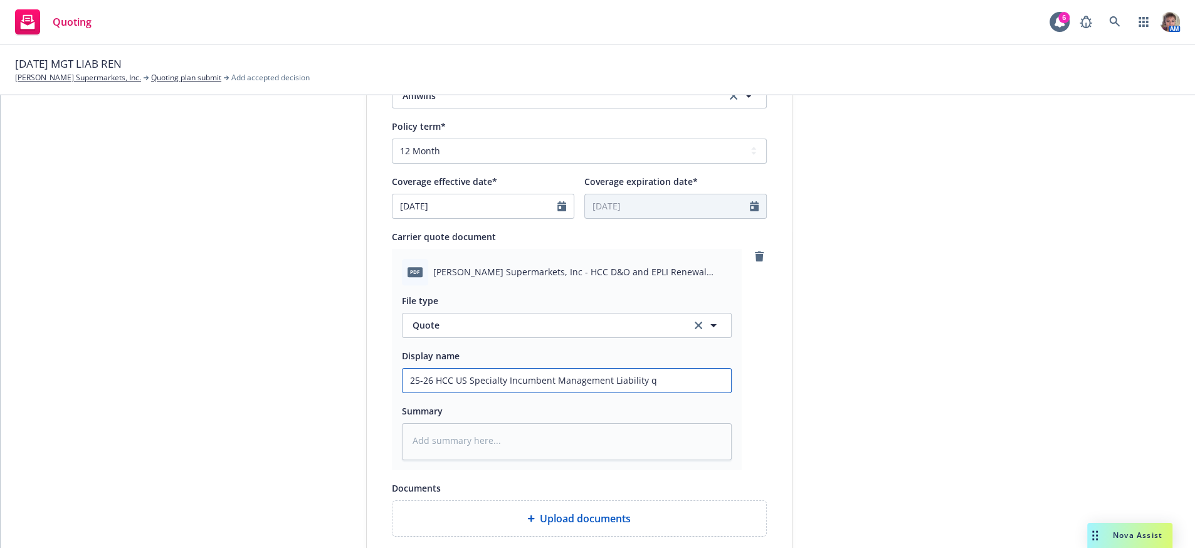
type input "25-26 HCC US Specialty Incumbent Management Liability qu"
type textarea "x"
type input "25-26 HCC US Specialty Incumbent Management Liability quo"
type textarea "x"
type input "25-26 HCC US Specialty Incumbent Management Liability quot"
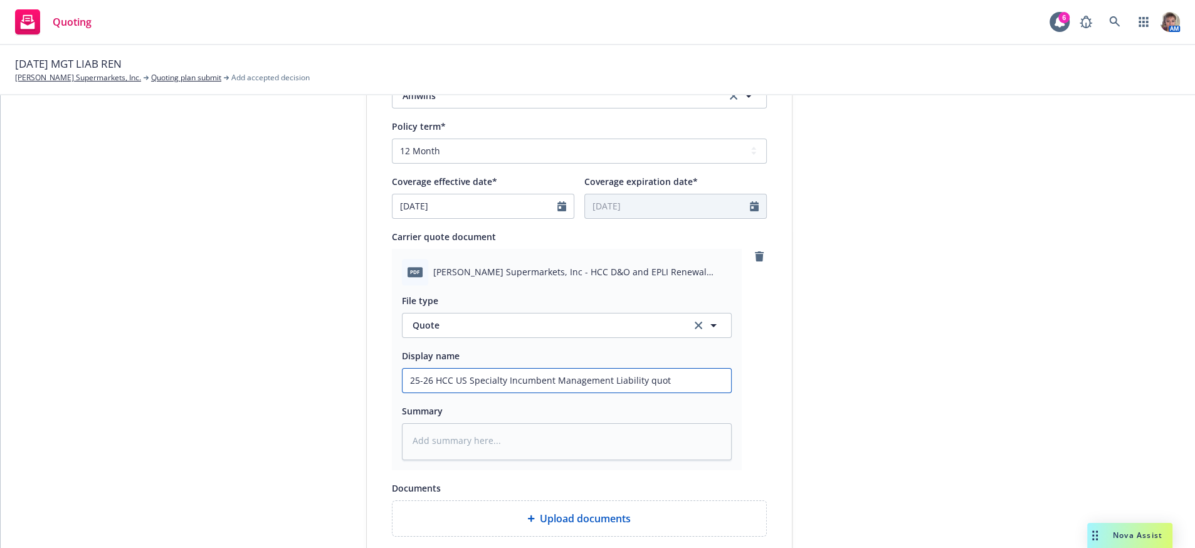
type textarea "x"
type input "25-26 HCC US Specialty Incumbent Management Liability quote"
type textarea "x"
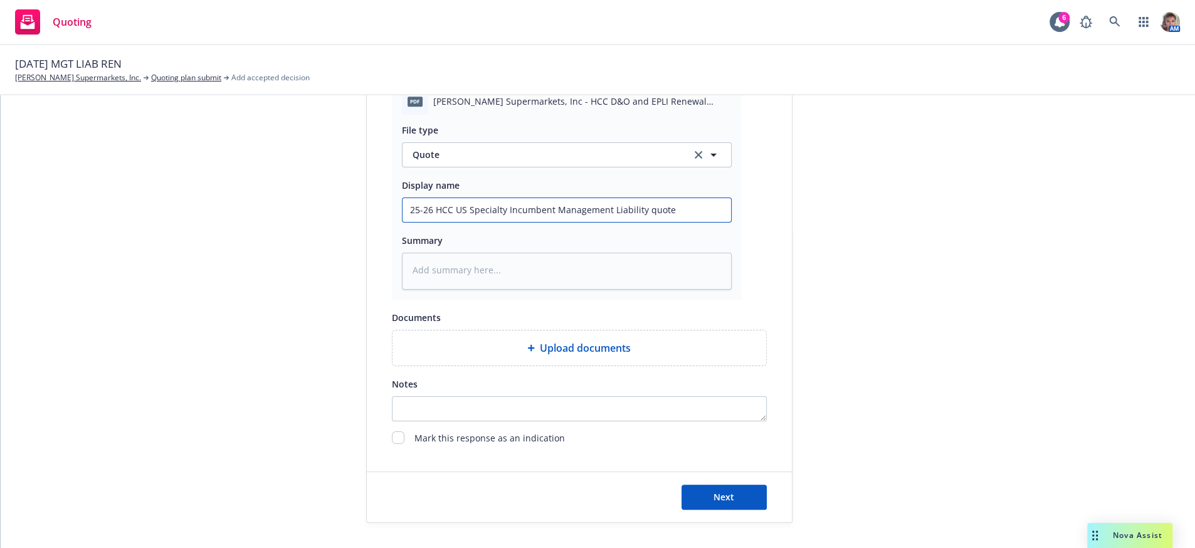
type input "25-26 HCC US Specialty Incumbent Management Liability quote"
type textarea "x"
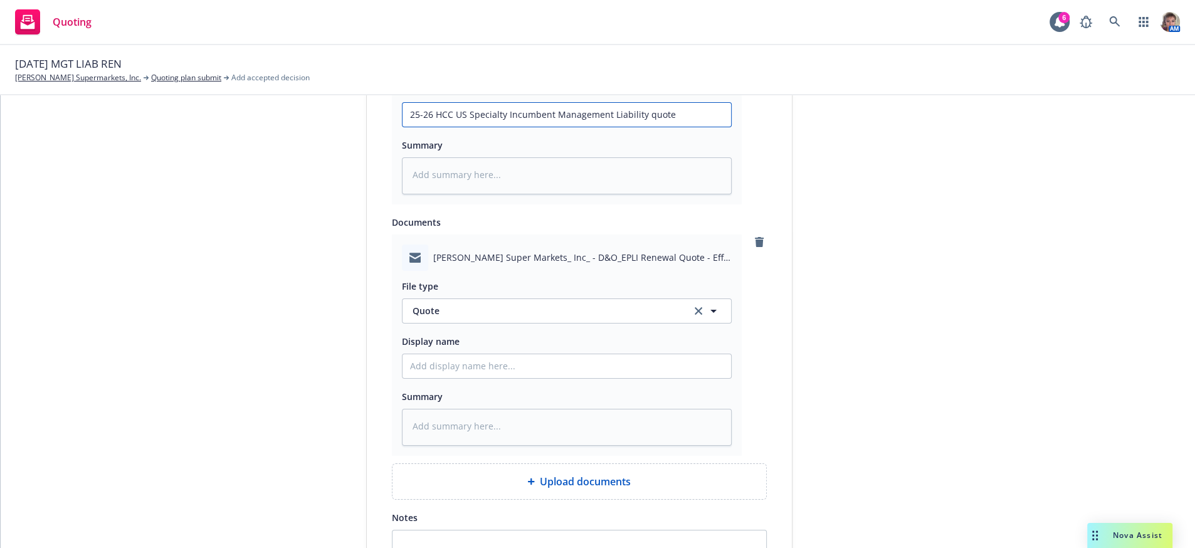
scroll to position [968, 0]
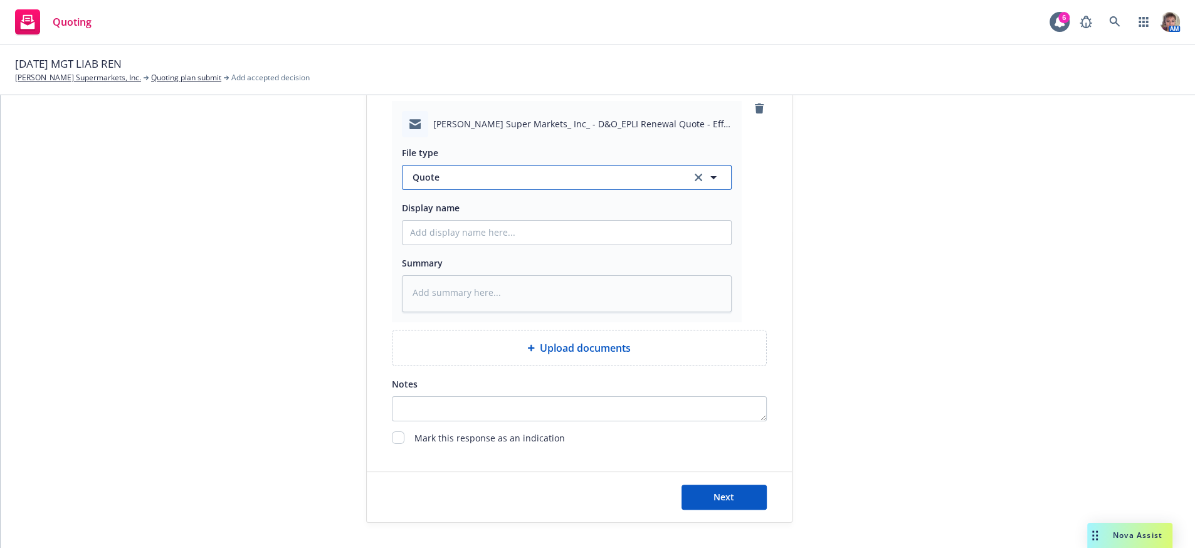
click at [473, 171] on span "Quote" at bounding box center [545, 177] width 264 height 13
type input "quote"
click at [500, 241] on div "Quote received" at bounding box center [566, 250] width 313 height 18
click at [483, 275] on textarea at bounding box center [567, 293] width 330 height 37
click at [475, 221] on input "Display name" at bounding box center [567, 233] width 329 height 24
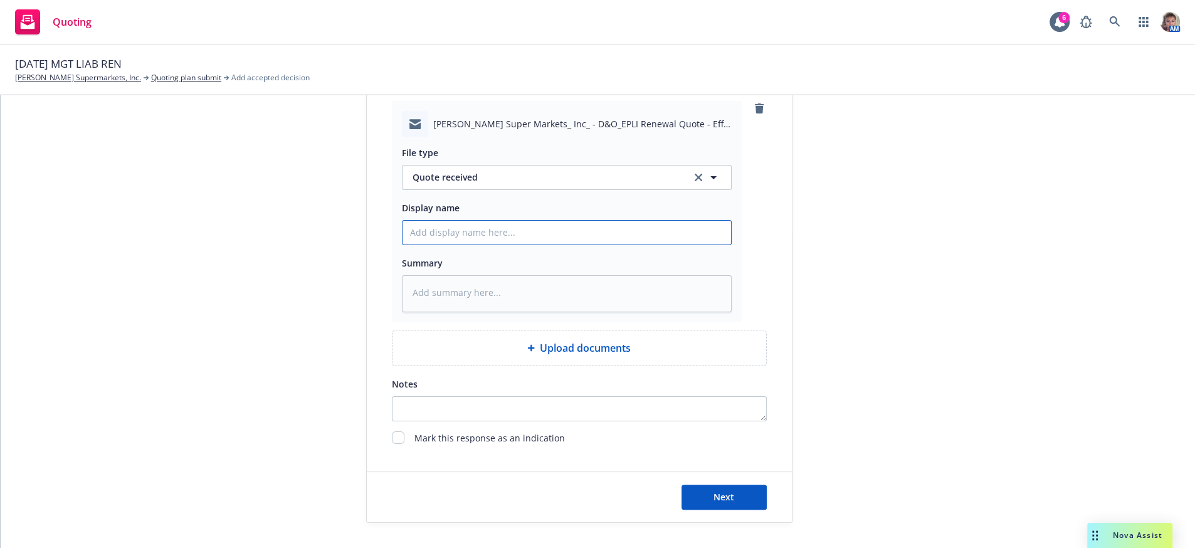
type textarea "x"
type input "2"
type textarea "x"
type input "25"
type textarea "x"
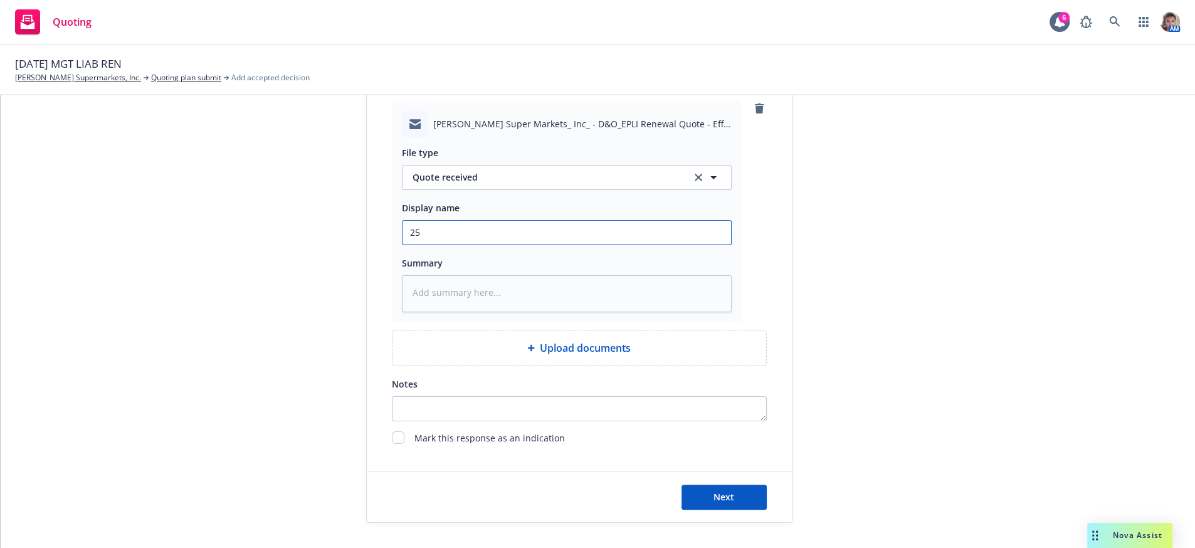
type input "25-"
type textarea "x"
type input "25-2"
type textarea "x"
type input "25-26"
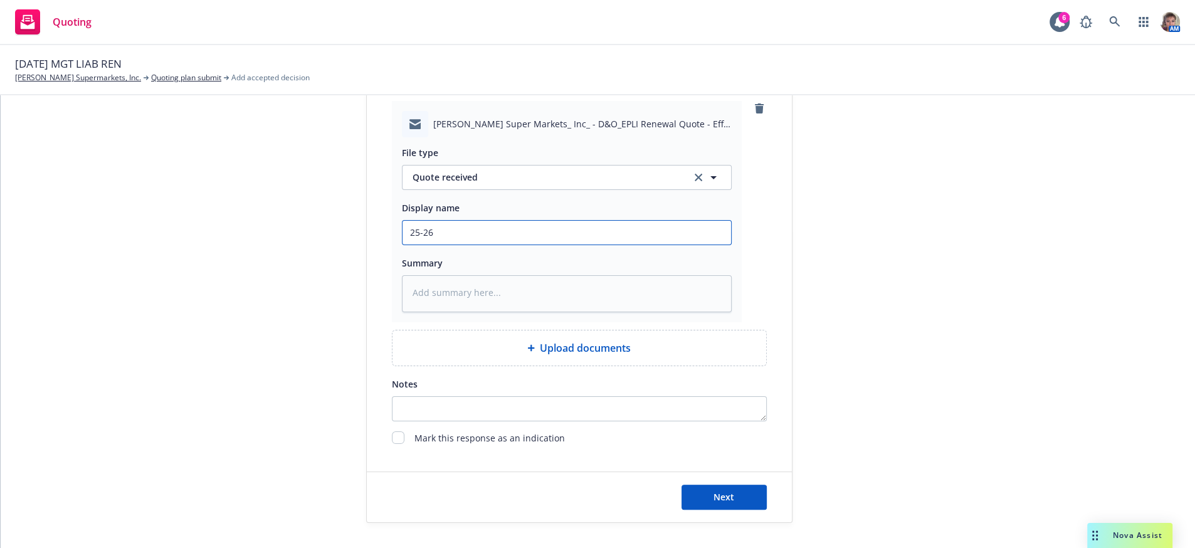
type textarea "x"
type input "25-26"
type textarea "x"
type input "25-26 M"
type textarea "x"
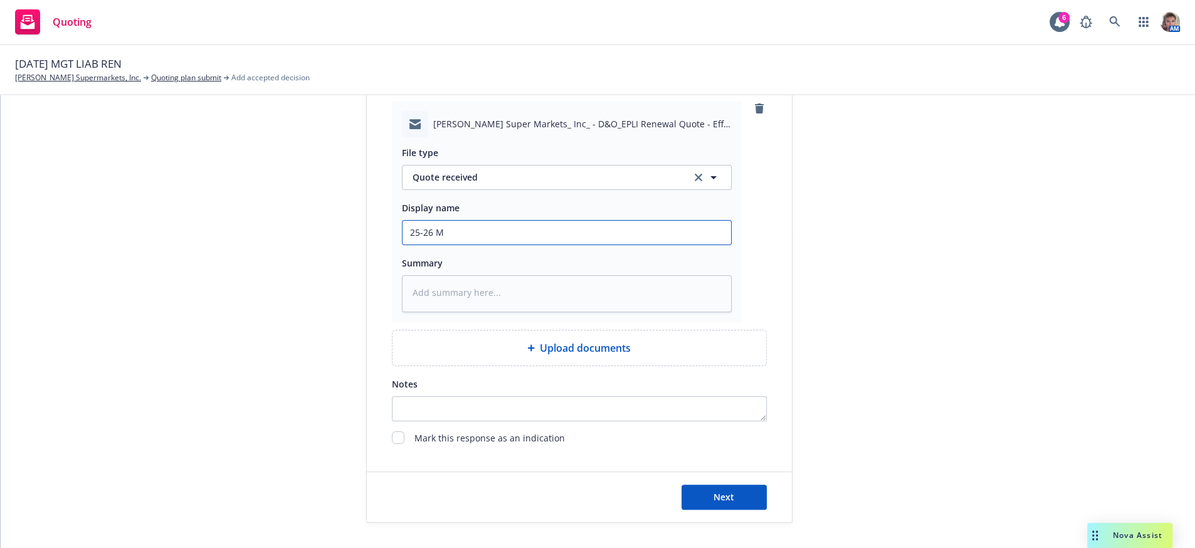
type input "25-26 Ma"
type textarea "x"
type input "25-26 Man"
type textarea "x"
type input "25-26 Mana"
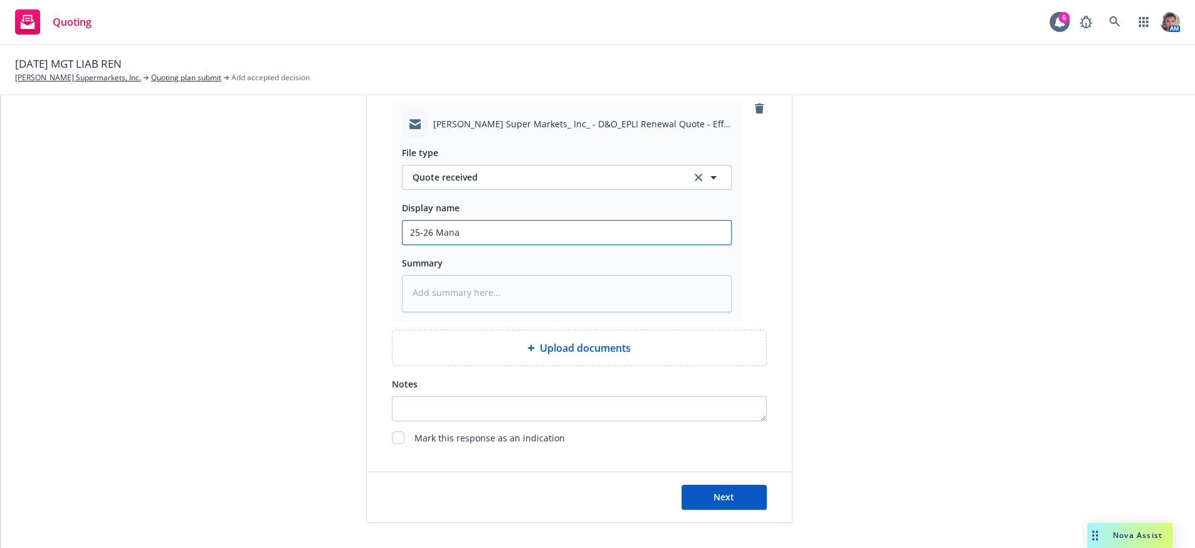
type textarea "x"
type input "25-26 Manag"
type textarea "x"
type input "25-26 Manage"
type textarea "x"
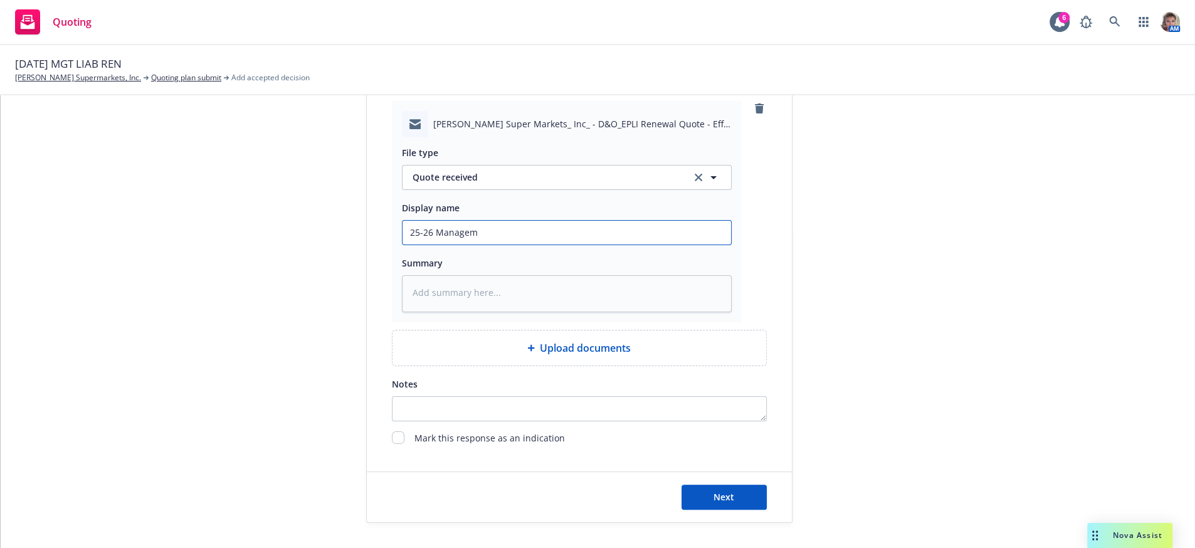
type input "25-26 Manageme"
type textarea "x"
type input "25-26 Managemet"
type textarea "x"
type input "25-26 Managemetn"
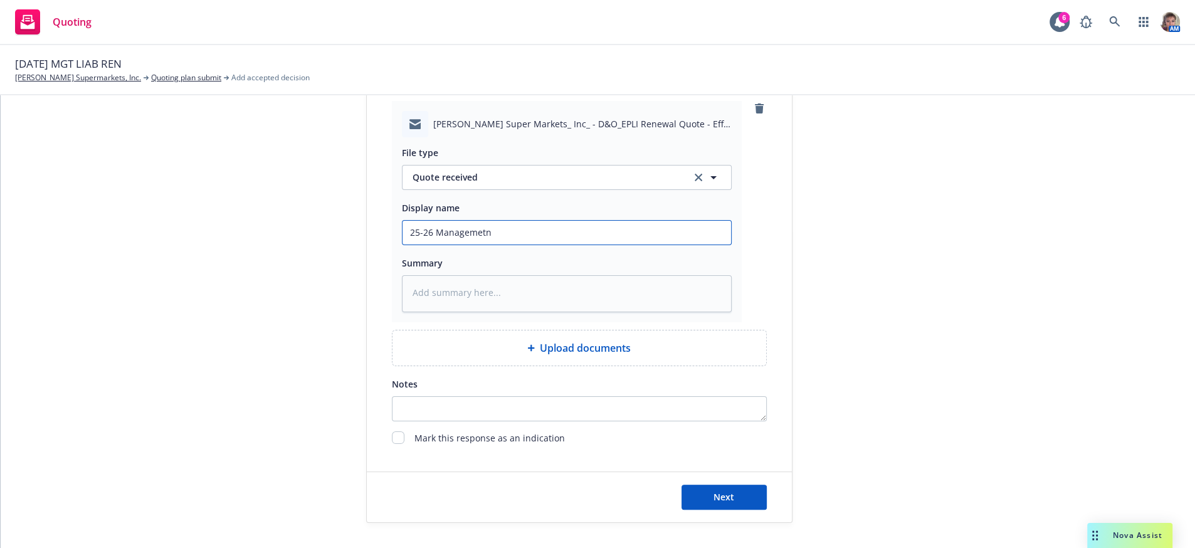
type textarea "x"
type input "25-26 Managemetn"
type textarea "x"
type input "25-26 Managemetn L"
type textarea "x"
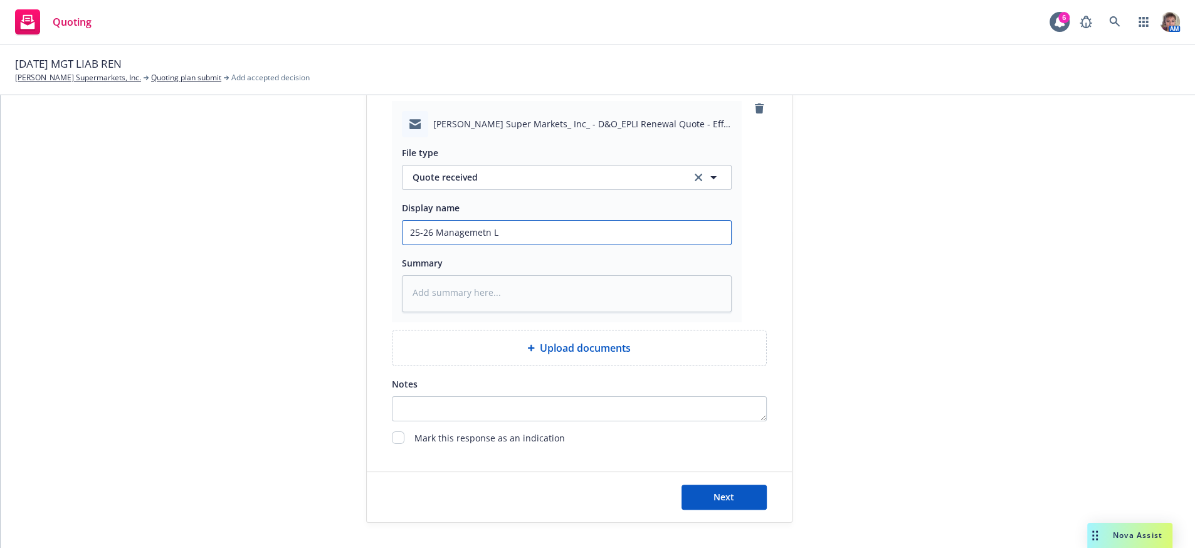
type input "25-26 Managemetn Li"
type textarea "x"
type input "25-26 Managemetn Lia"
type textarea "x"
type input "25-26 Managemetn Liab"
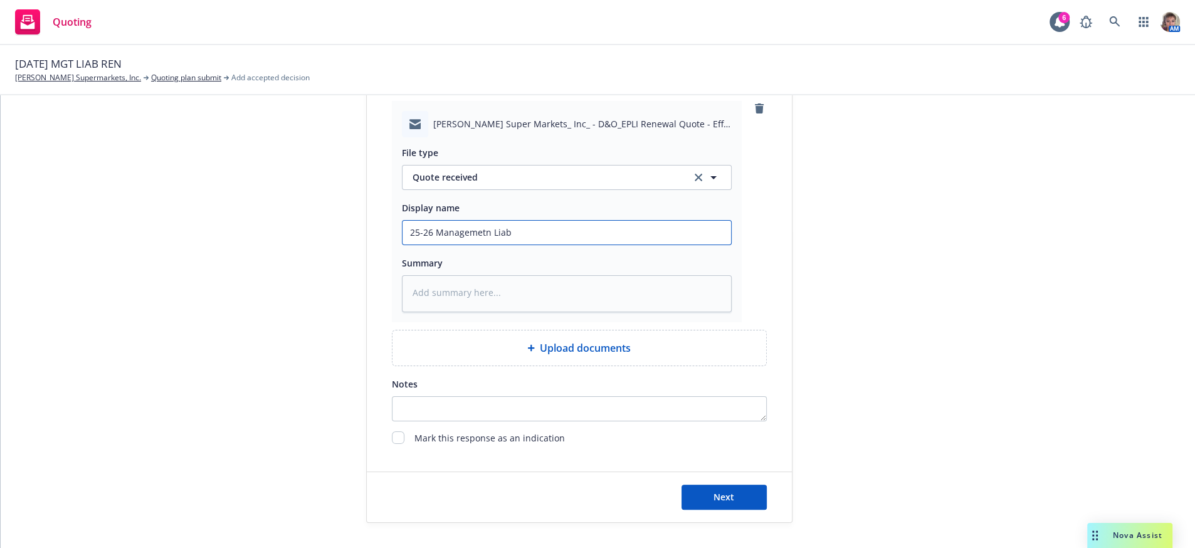
type textarea "x"
type input "25-26 Managemetn Lia"
type textarea "x"
type input "25-26 Managemetn Li"
type textarea "x"
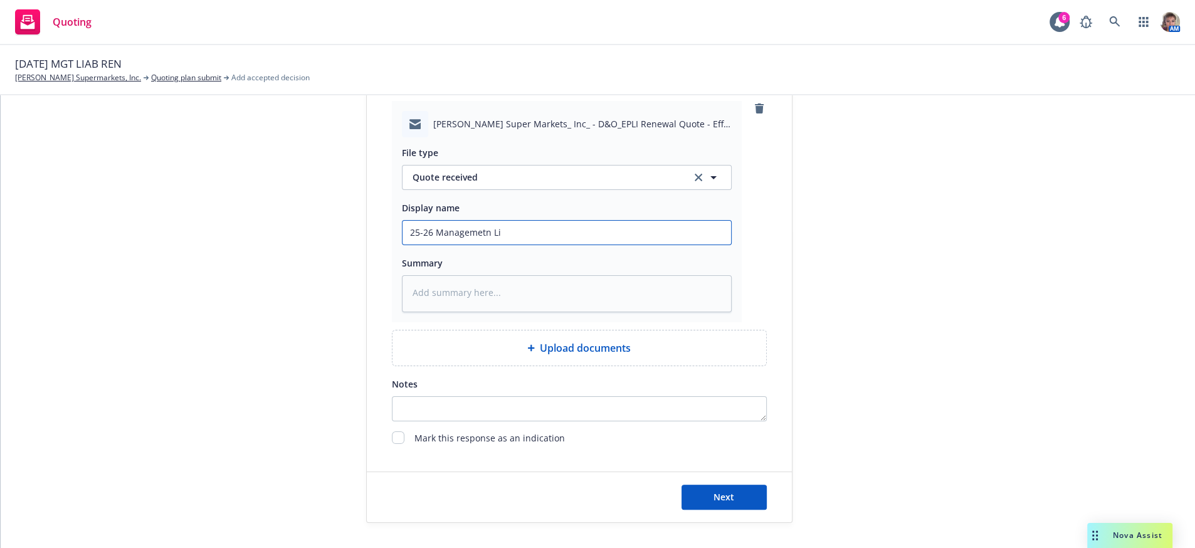
type input "25-26 Managemetn L"
type textarea "x"
type input "25-26 Managemetn"
type textarea "x"
type input "25-26 Managemetn"
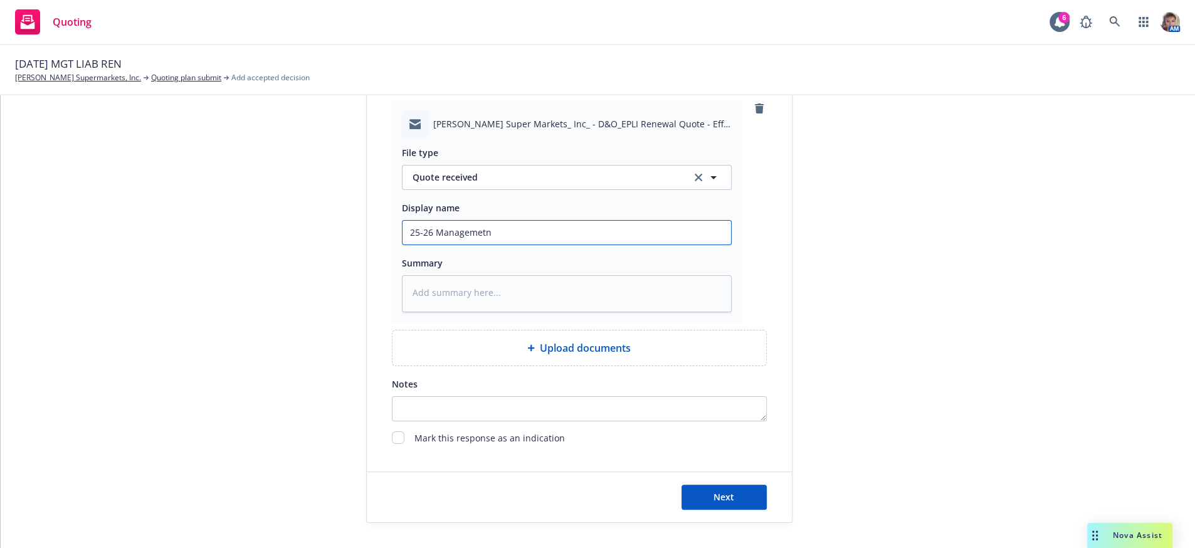
type textarea "x"
type input "25-26 Managemet"
type textarea "x"
type input "25-26 Manageme"
type textarea "x"
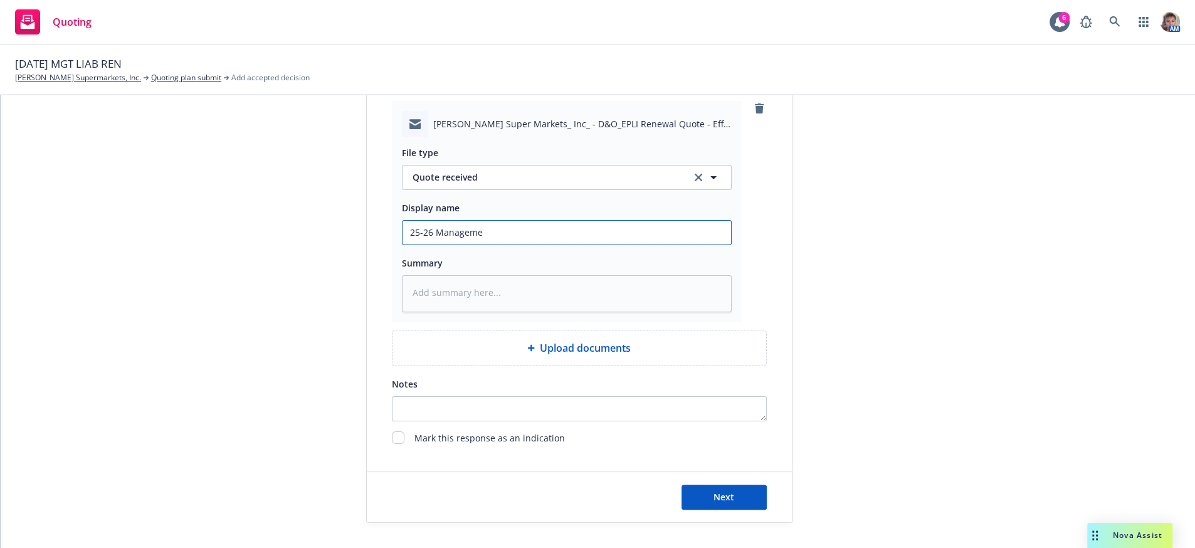
type input "25-26 Managemen"
type textarea "x"
type input "25-26 Management"
type textarea "x"
type input "25-26 Management"
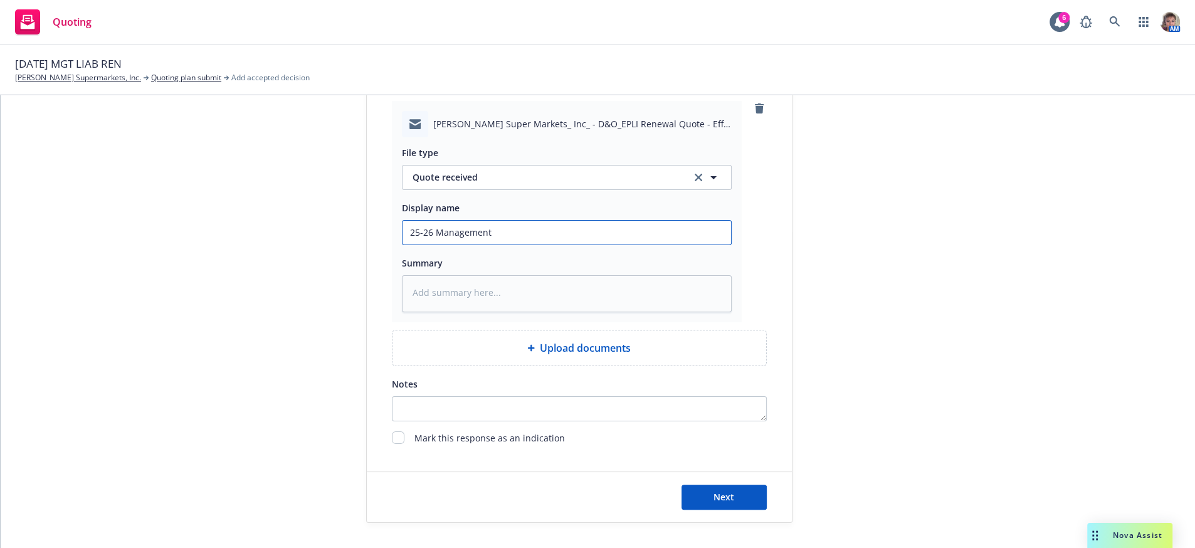
type textarea "x"
type input "25-26 Management L"
type textarea "x"
type input "25-26 Management Li"
type textarea "x"
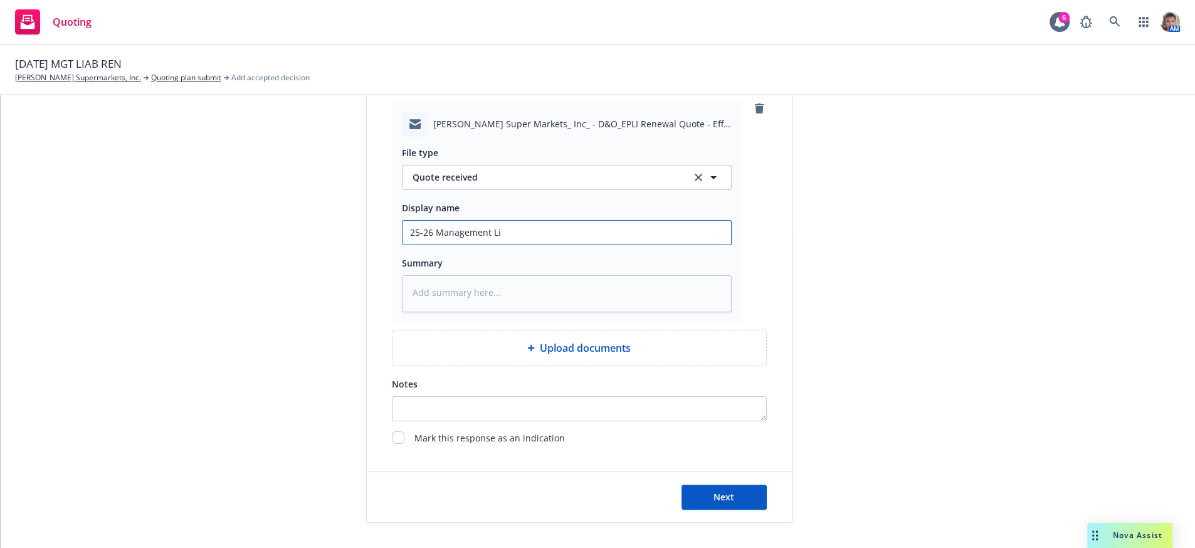
type input "25-26 Management Lia"
type textarea "x"
type input "25-26 Management Liab"
type textarea "x"
type input "25-26 Management Liabi"
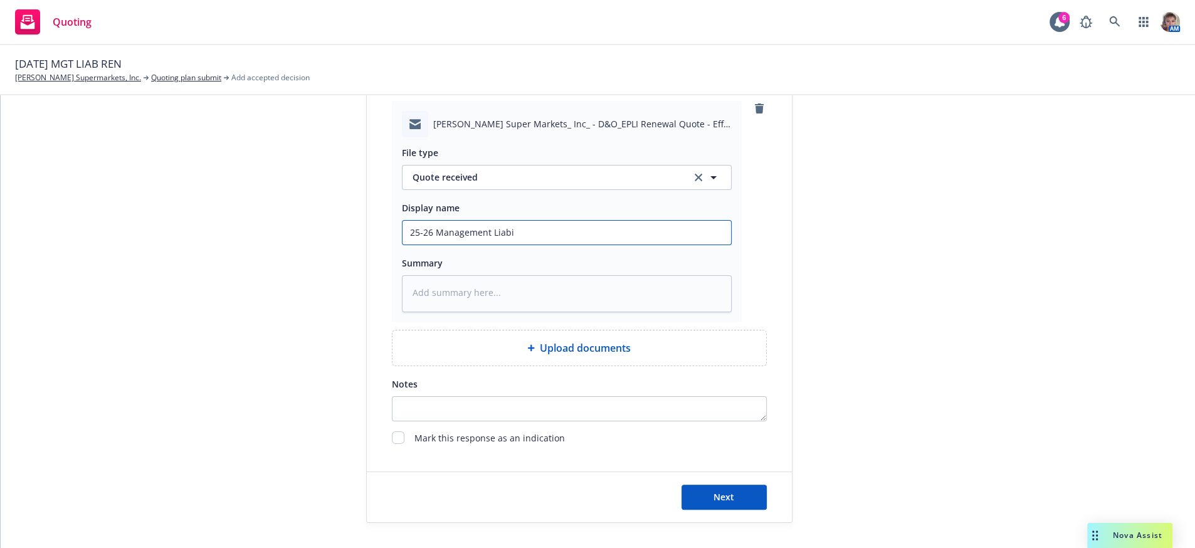
type textarea "x"
type input "25-26 Management Liabil"
type textarea "x"
type input "25-26 Management Liabili"
type textarea "x"
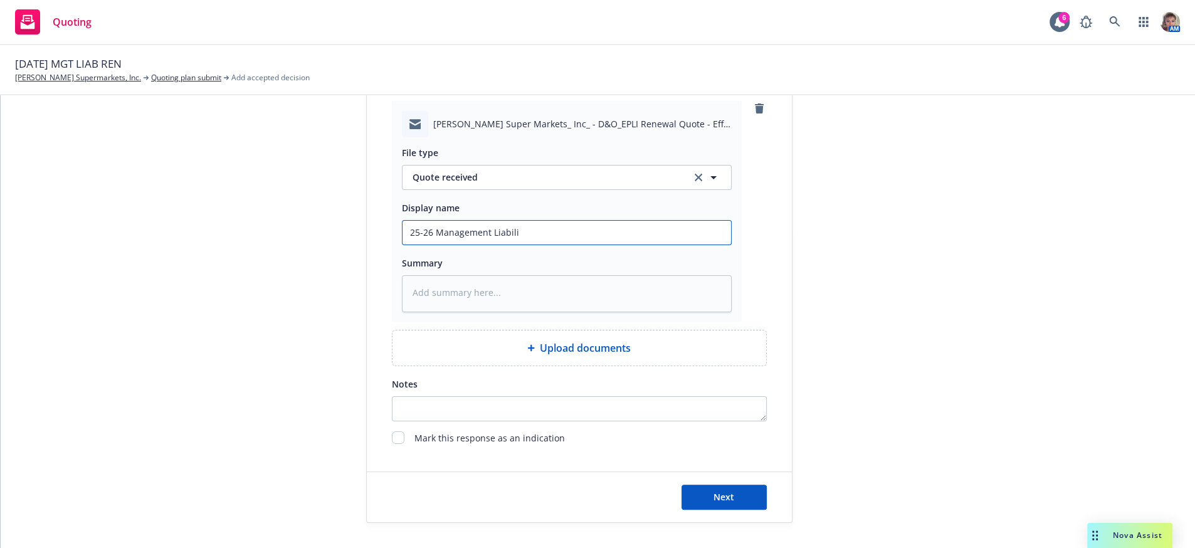
type input "25-26 Management Liabilit"
click at [713, 501] on span "Next" at bounding box center [723, 497] width 21 height 12
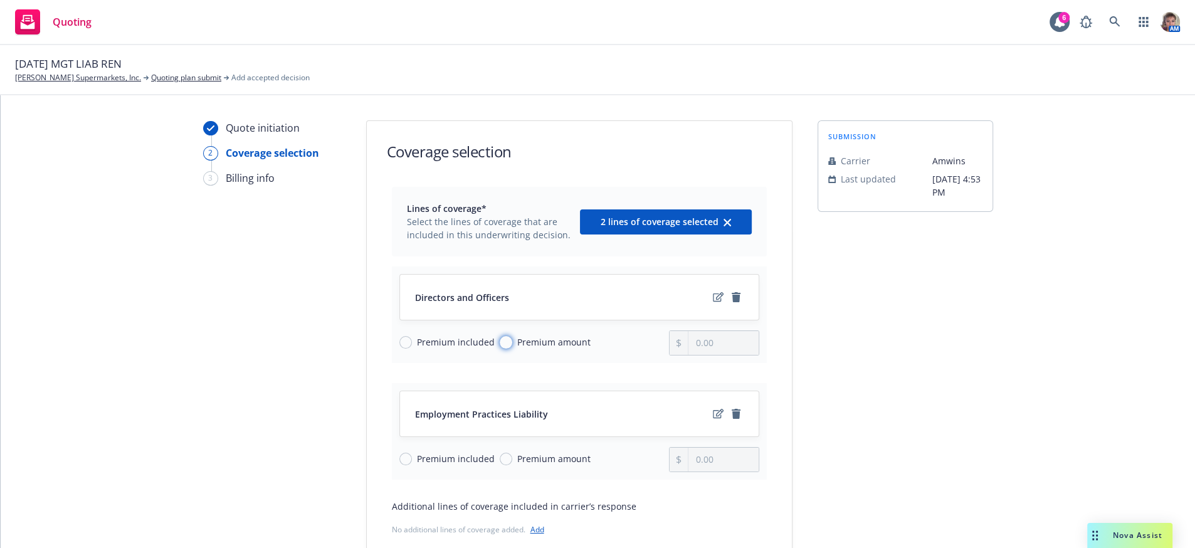
click at [508, 349] on input "Premium amount" at bounding box center [506, 342] width 13 height 13
click at [713, 302] on icon "edit" at bounding box center [718, 296] width 11 height 9
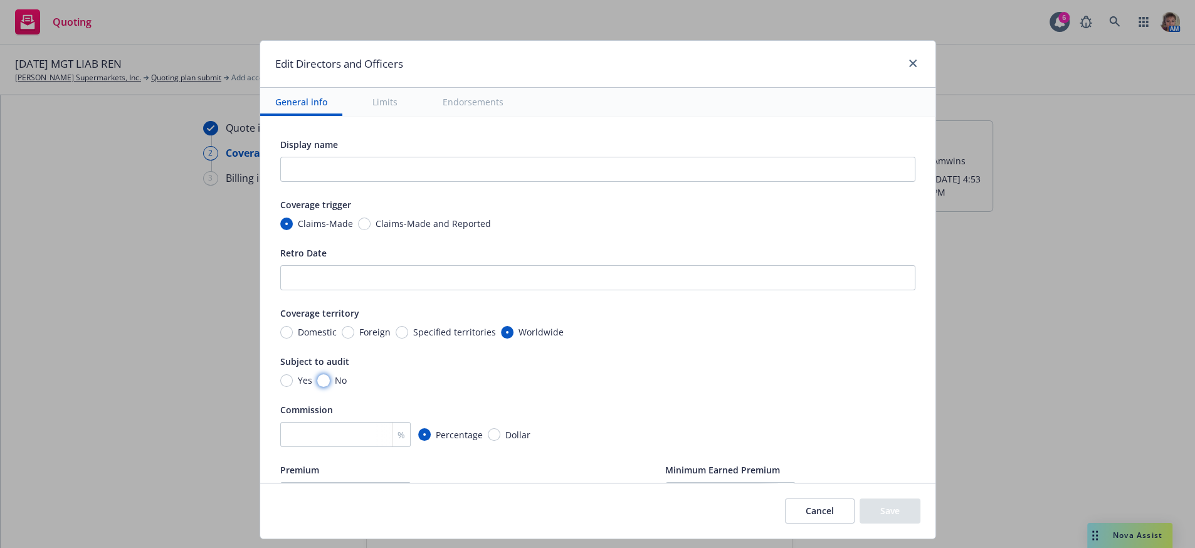
click at [317, 387] on input "No" at bounding box center [323, 380] width 13 height 13
click at [314, 447] on input "number" at bounding box center [345, 434] width 130 height 25
click at [348, 447] on input "number" at bounding box center [345, 434] width 130 height 25
click at [656, 417] on div "Commission" at bounding box center [597, 409] width 635 height 15
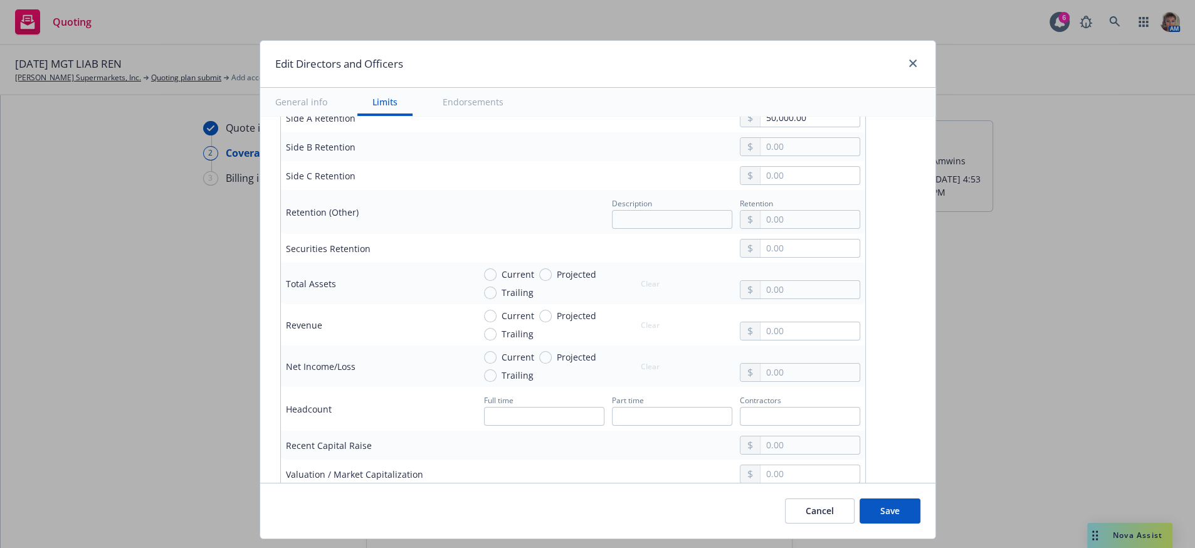
scroll to position [549, 0]
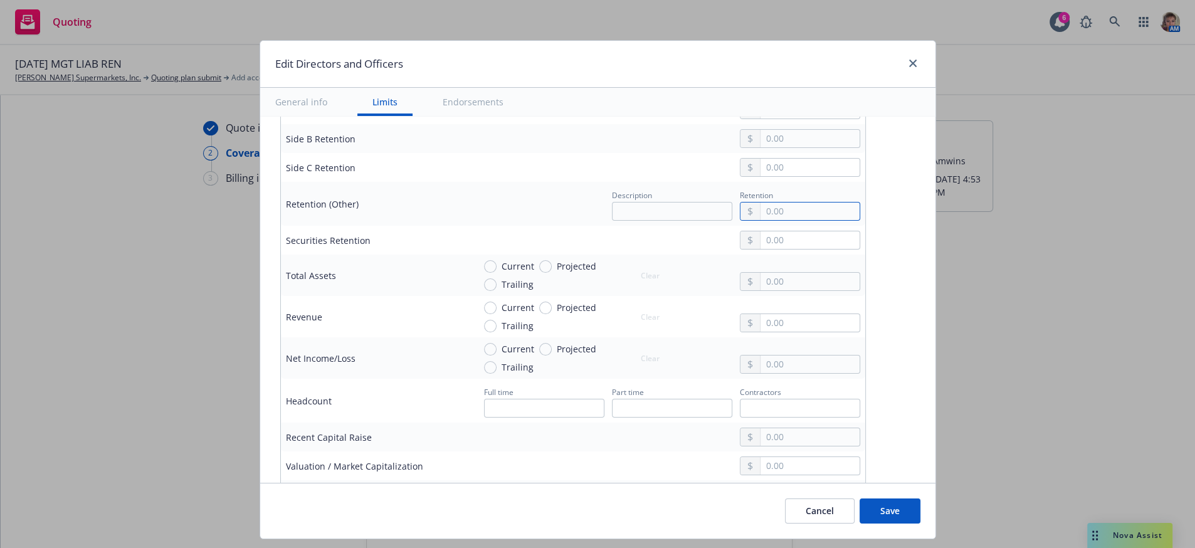
click at [807, 220] on input "text" at bounding box center [810, 212] width 98 height 18
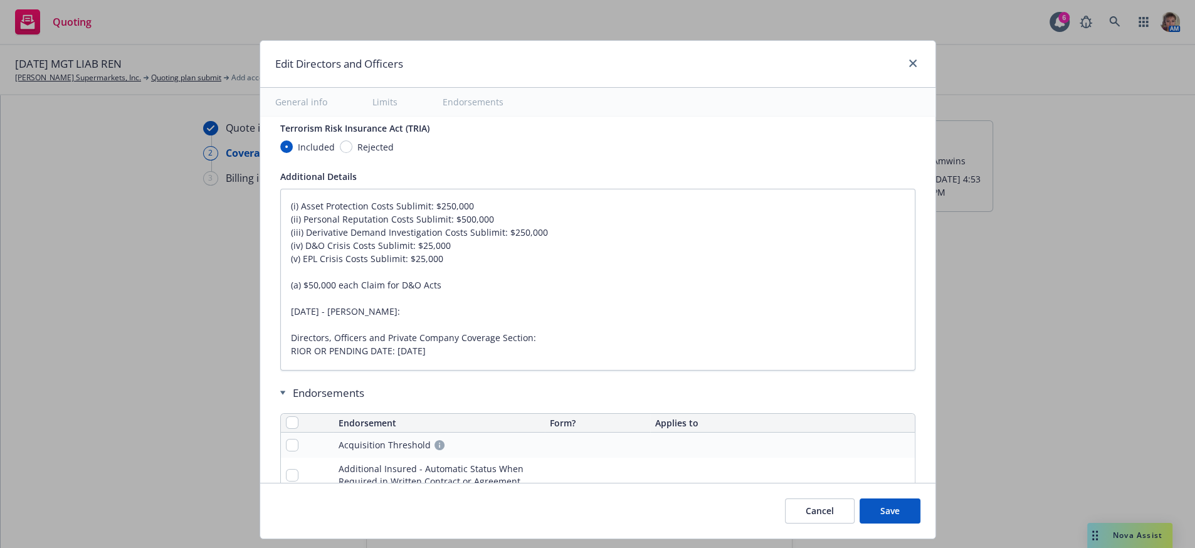
scroll to position [1144, 0]
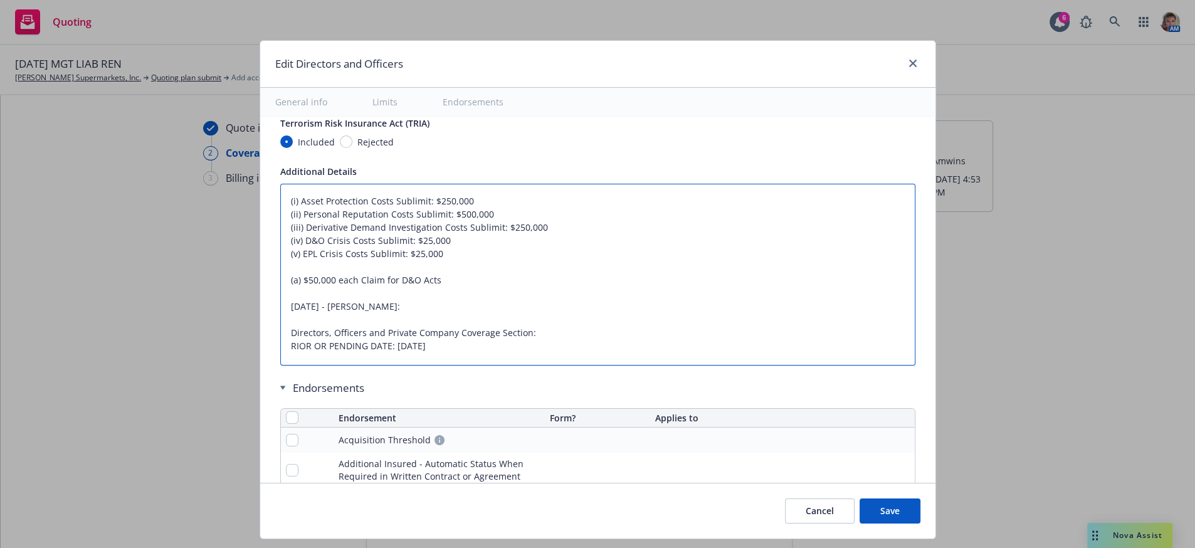
click at [754, 366] on textarea "(i) Asset Protection Costs Sublimit: $250,000 (ii) Personal Reputation Costs Su…" at bounding box center [597, 275] width 635 height 182
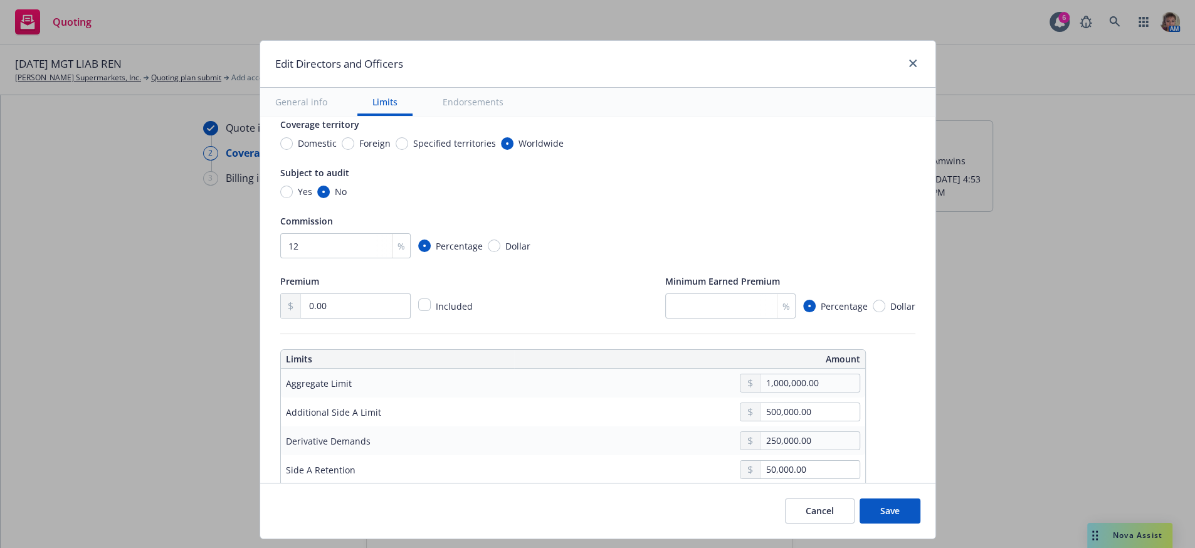
scroll to position [0, 0]
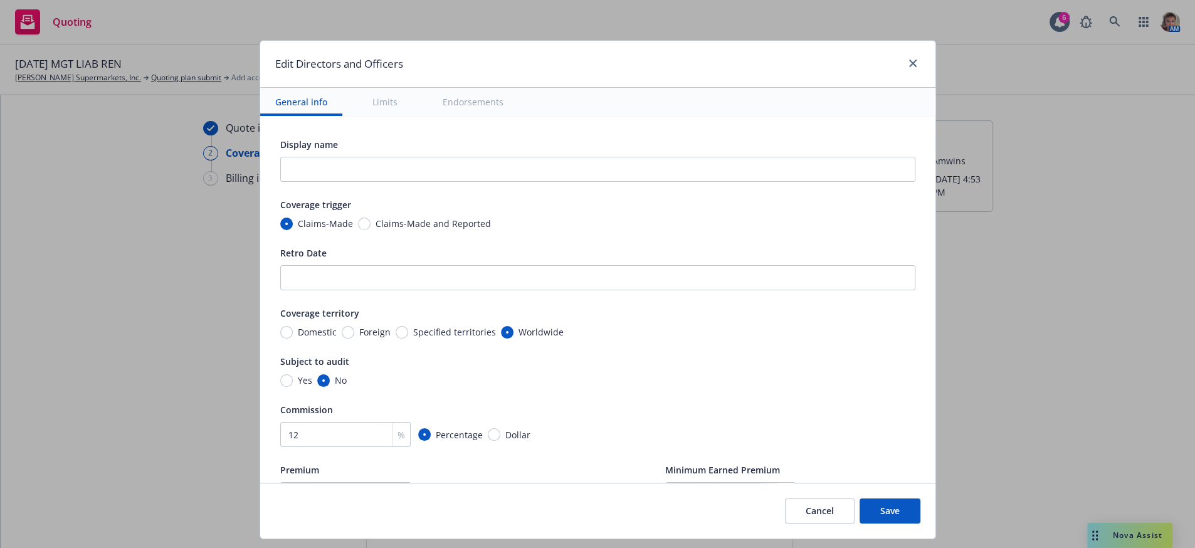
click at [895, 522] on button "Save" at bounding box center [890, 510] width 61 height 25
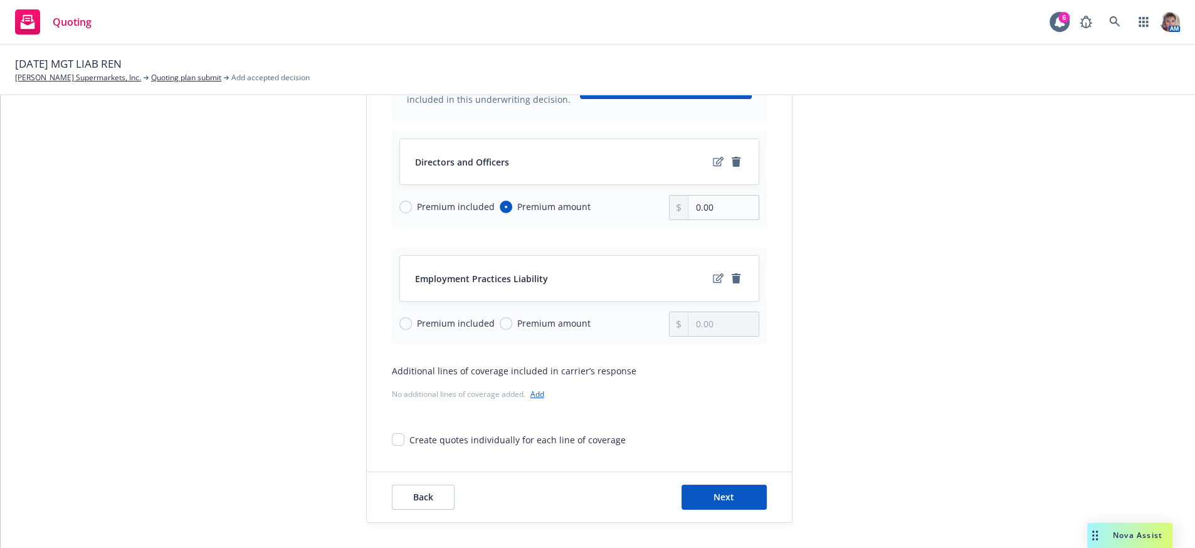
scroll to position [170, 0]
click at [711, 502] on button "Next" at bounding box center [724, 497] width 85 height 25
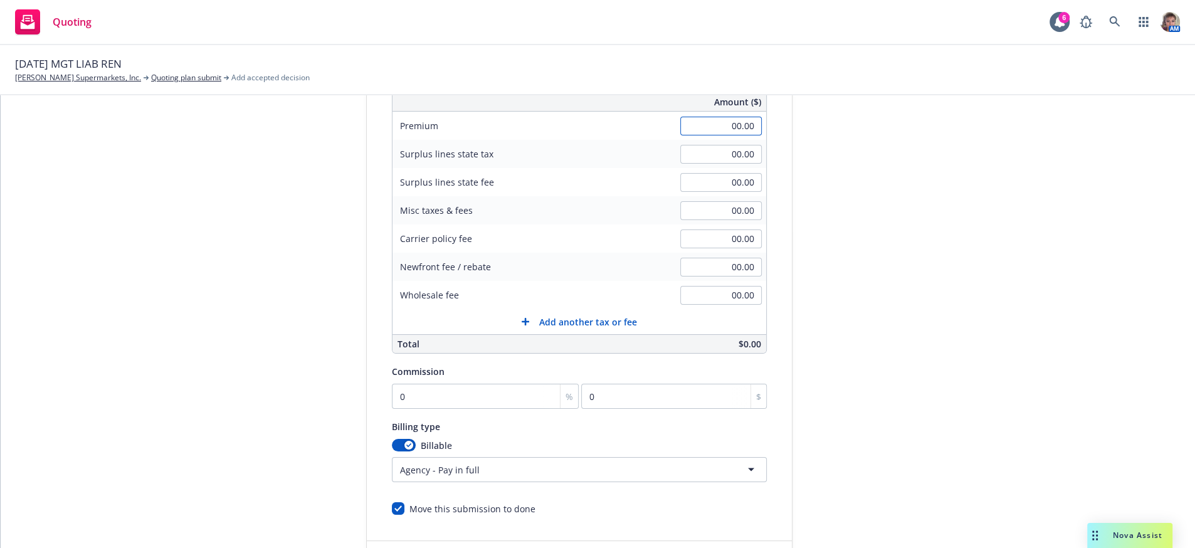
click at [713, 131] on input "00.00" at bounding box center [721, 126] width 82 height 19
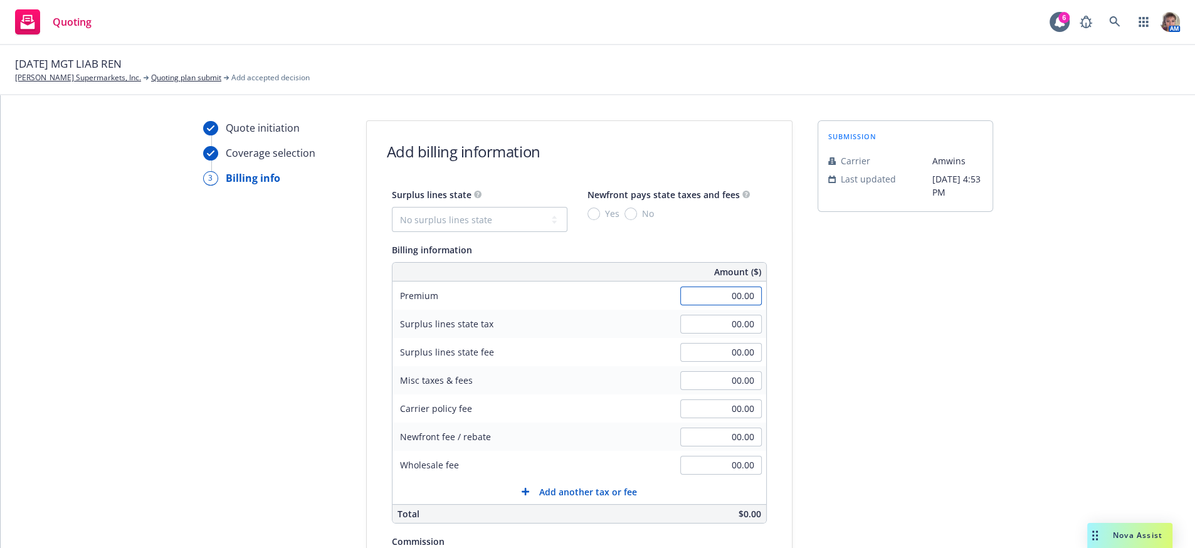
click at [705, 305] on input "00.00" at bounding box center [721, 296] width 82 height 19
drag, startPoint x: 705, startPoint y: 310, endPoint x: 840, endPoint y: 310, distance: 134.8
click at [840, 310] on div "Quote initiation Coverage selection 3 Billing info Add billing information Surp…" at bounding box center [598, 440] width 1164 height 641
click at [920, 405] on div "submission Carrier Amwins Last updated 6/25, 4:53 PM" at bounding box center [906, 440] width 176 height 641
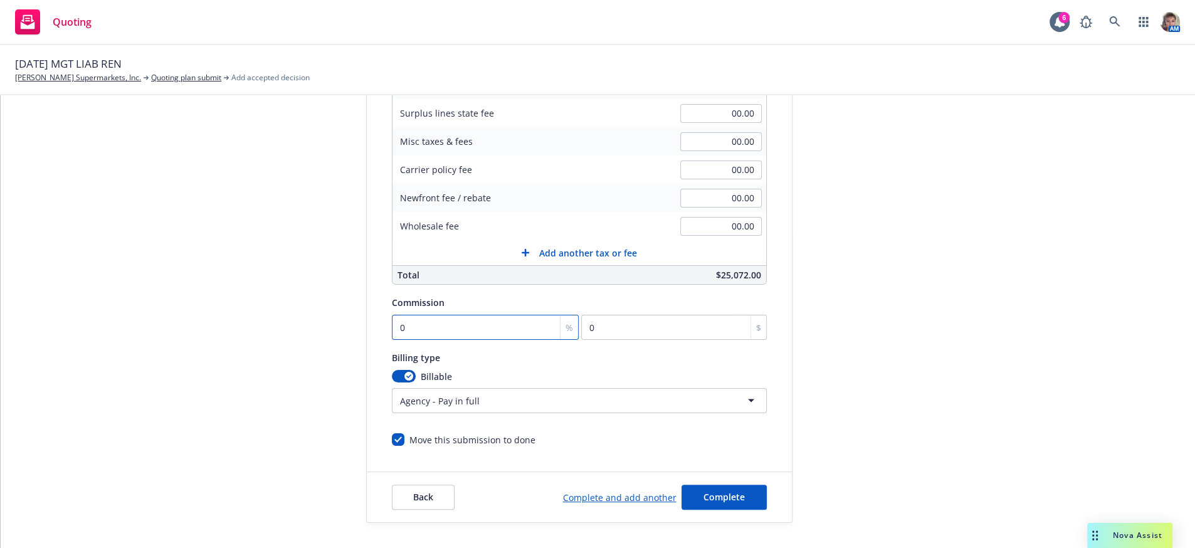
click at [431, 315] on input "0" at bounding box center [485, 327] width 187 height 25
click at [394, 436] on input "Move this submission to done" at bounding box center [398, 439] width 13 height 13
click at [716, 499] on span "Complete" at bounding box center [723, 497] width 41 height 12
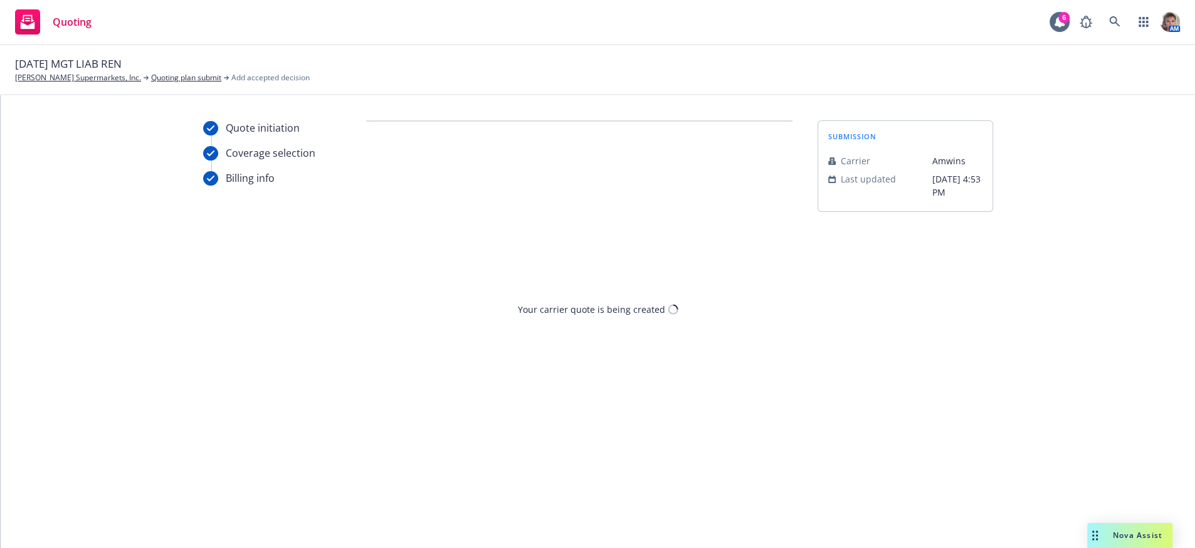
scroll to position [0, 0]
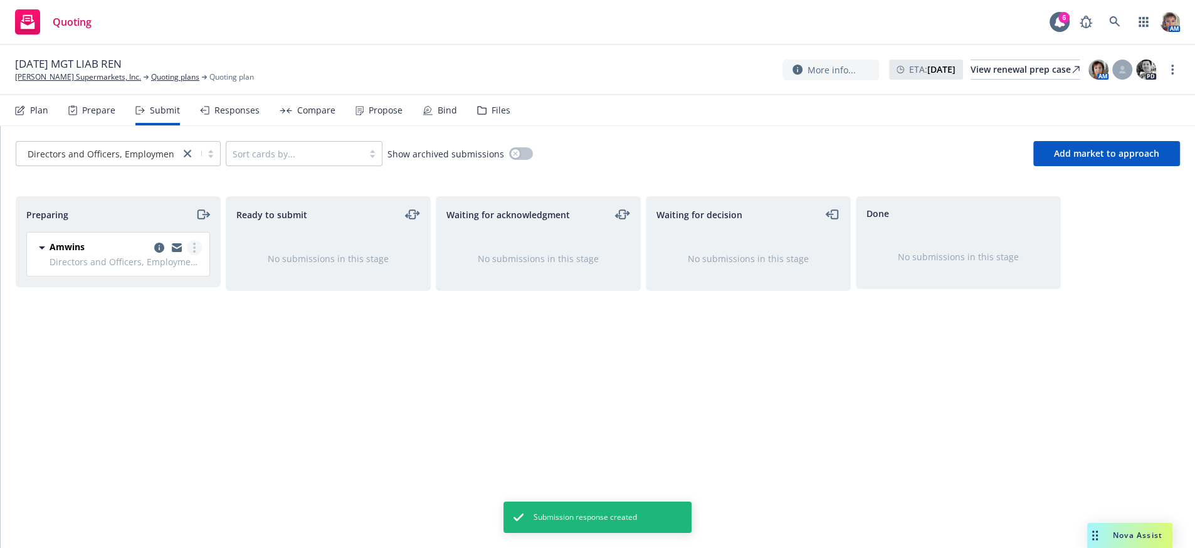
click at [193, 253] on icon "more" at bounding box center [194, 248] width 3 height 10
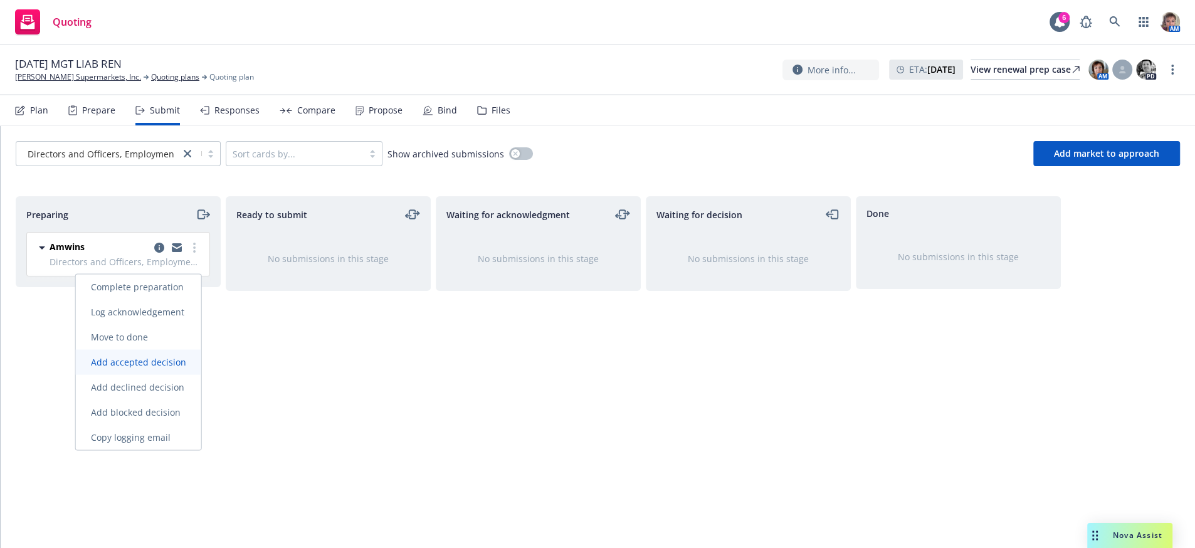
click at [174, 361] on span "Add accepted decision" at bounding box center [138, 362] width 125 height 12
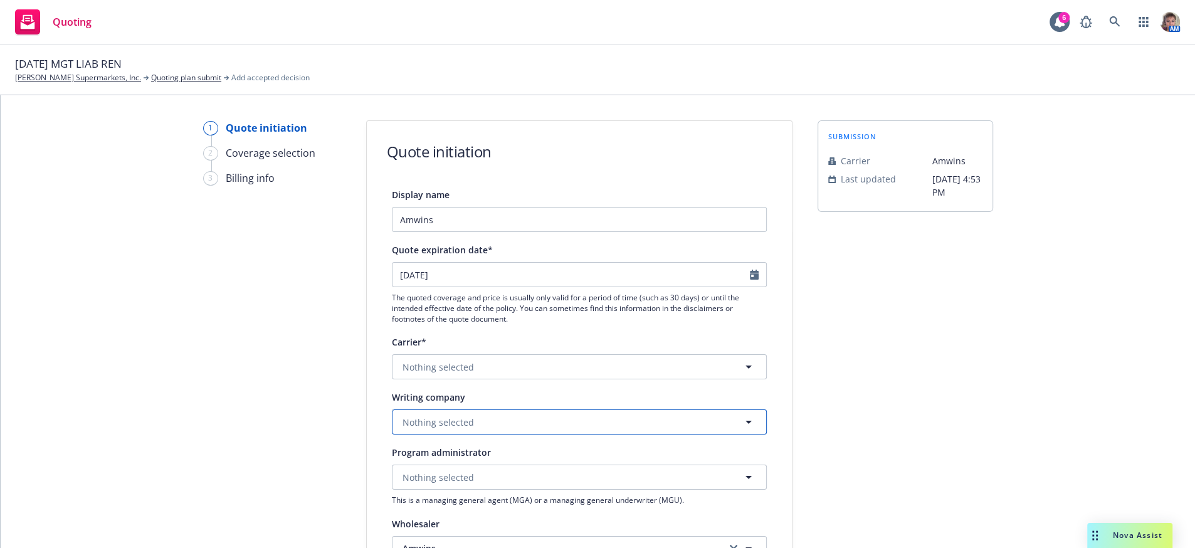
click at [449, 429] on span "Nothing selected" at bounding box center [438, 422] width 71 height 13
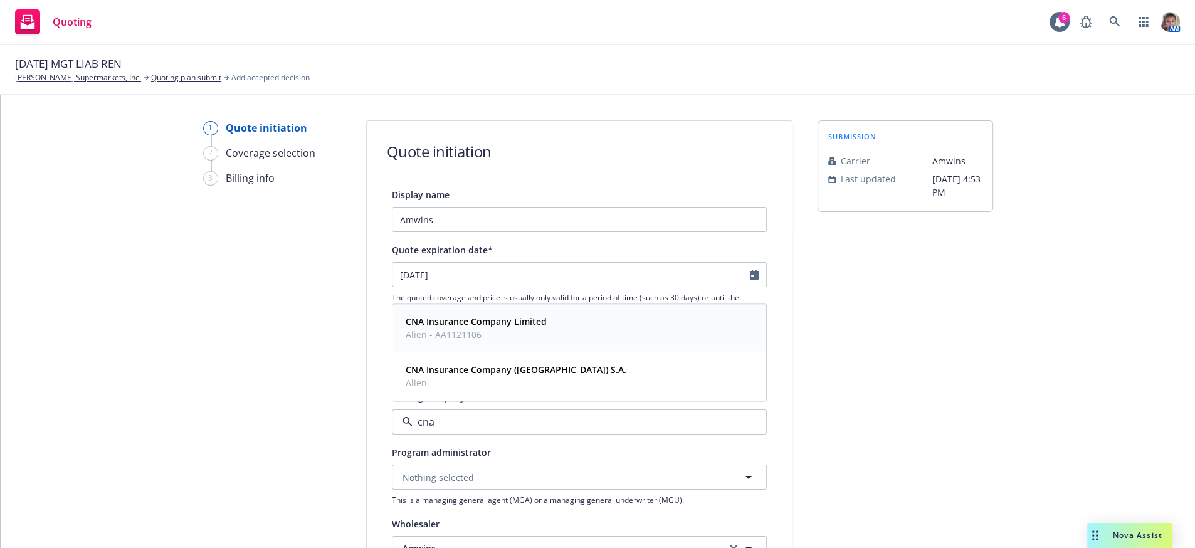
click at [490, 342] on span "Alien - AA1121106" at bounding box center [476, 335] width 141 height 13
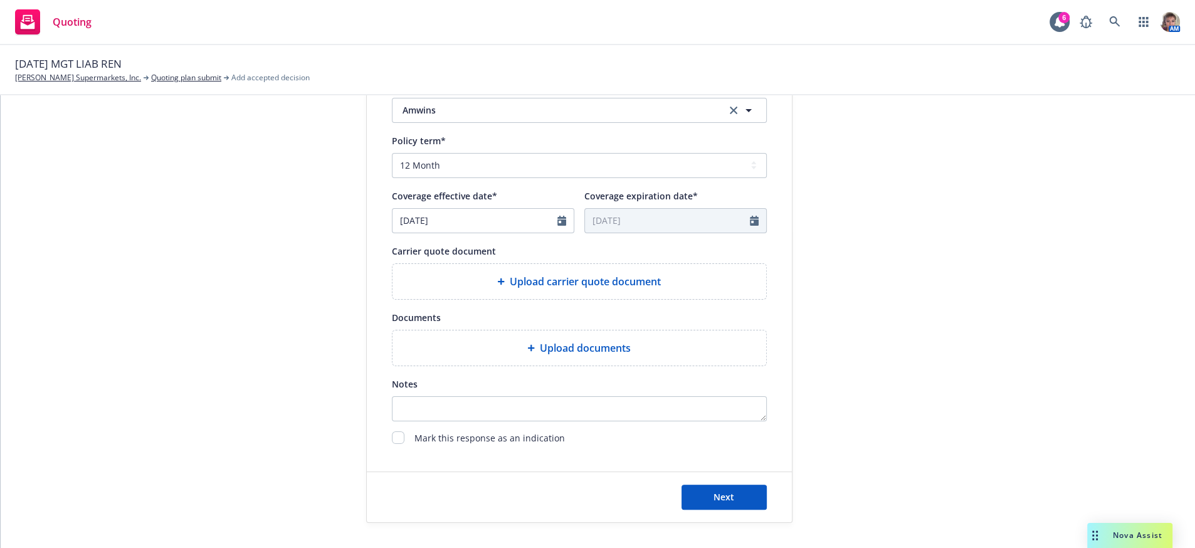
scroll to position [518, 0]
click at [725, 503] on button "Next" at bounding box center [724, 497] width 85 height 25
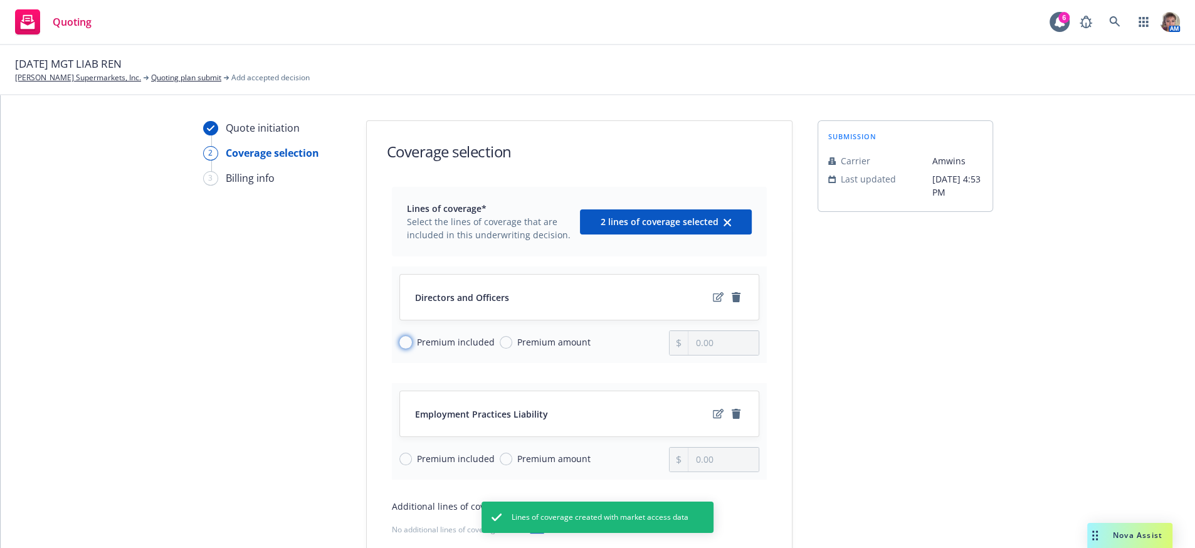
click at [404, 349] on input "Premium included" at bounding box center [405, 342] width 13 height 13
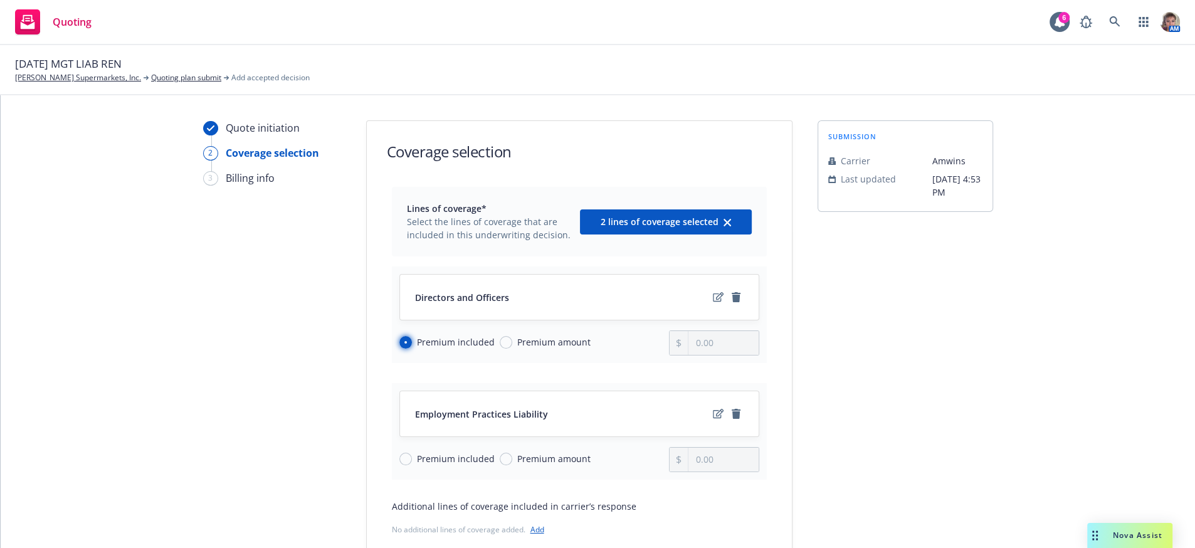
click at [404, 349] on input "Premium included" at bounding box center [405, 342] width 13 height 13
click at [405, 465] on input "Premium included" at bounding box center [405, 459] width 13 height 13
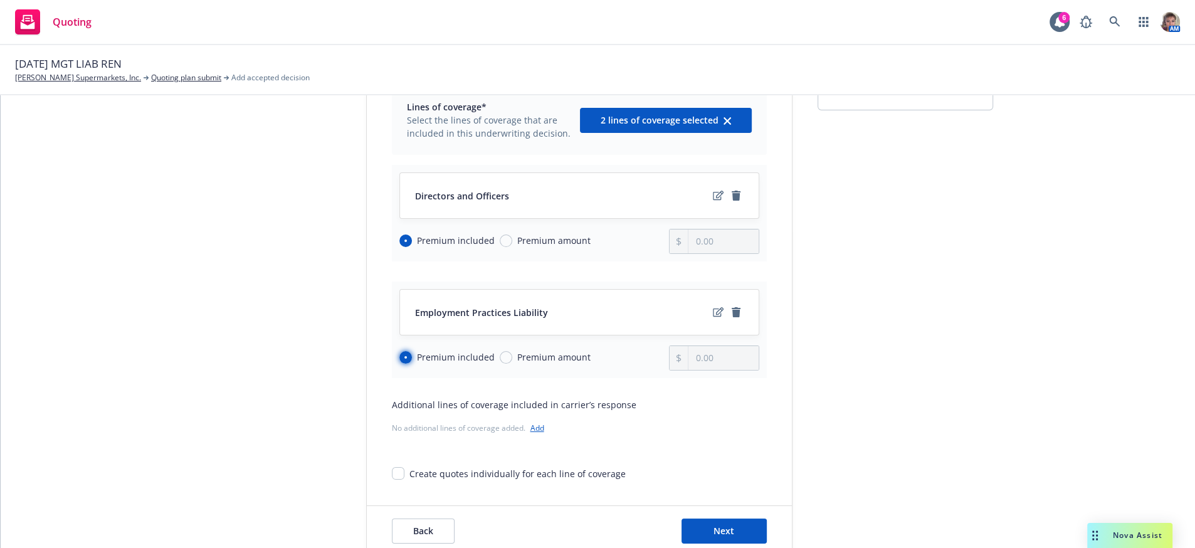
scroll to position [117, 0]
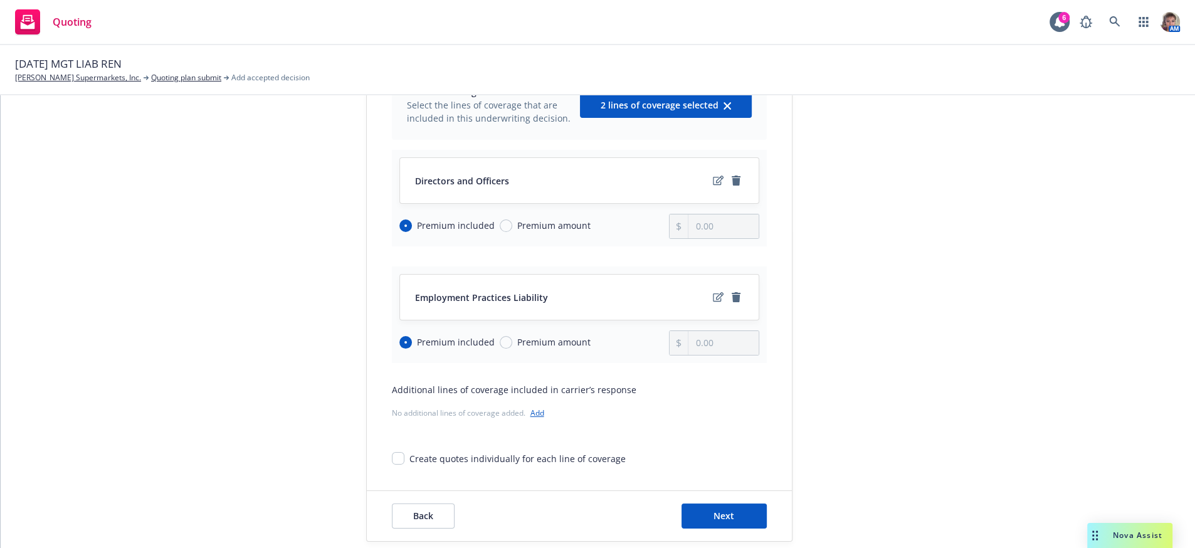
click at [536, 418] on link "Add" at bounding box center [537, 413] width 14 height 11
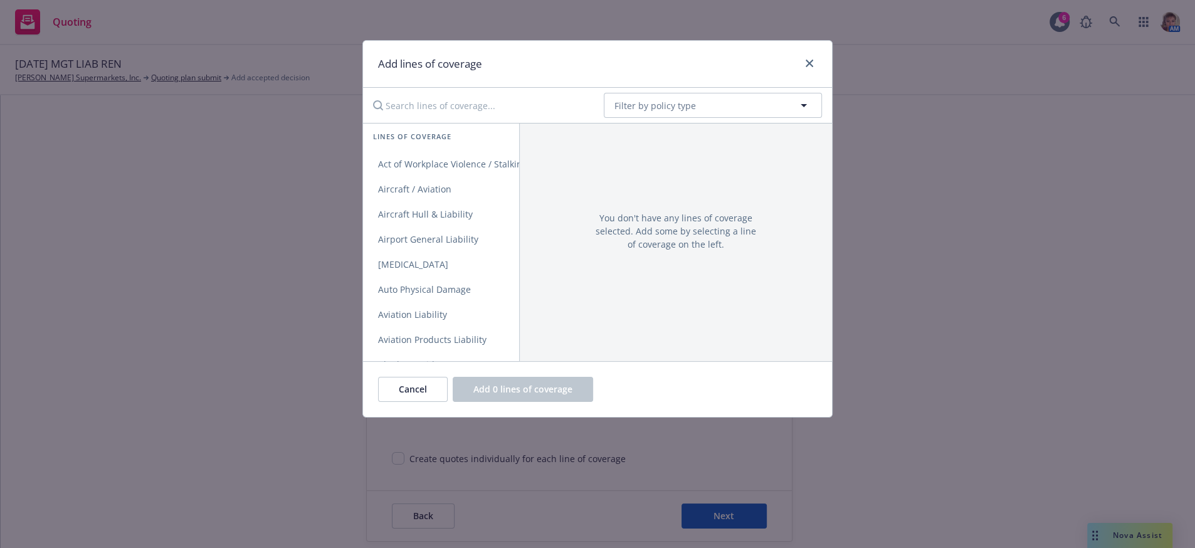
click at [442, 113] on input "Search lines of coverage..." at bounding box center [480, 105] width 228 height 25
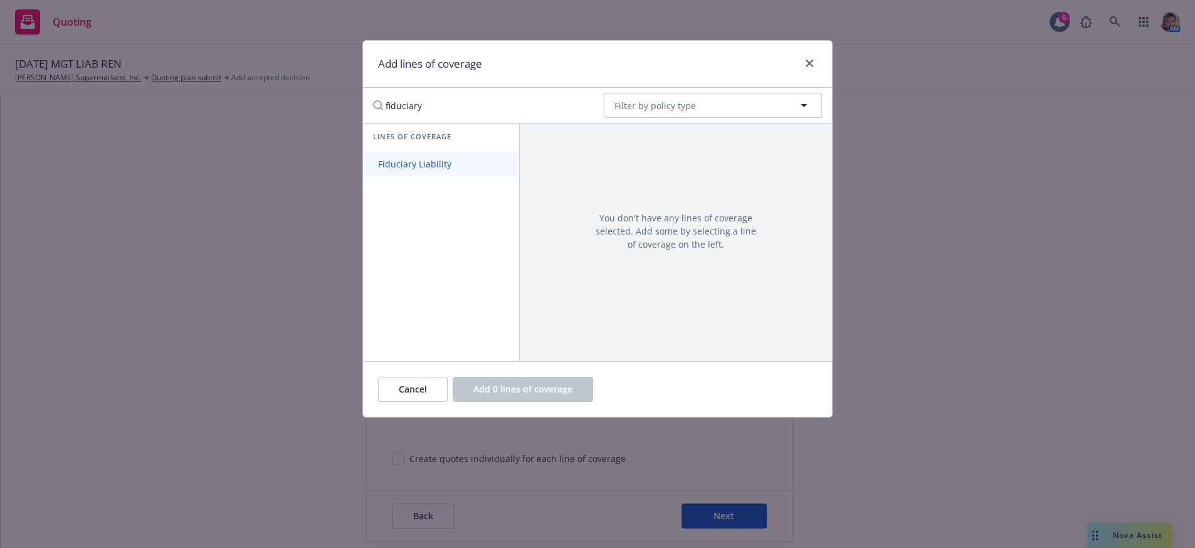
click at [442, 166] on span "Fiduciary Liability" at bounding box center [414, 164] width 103 height 12
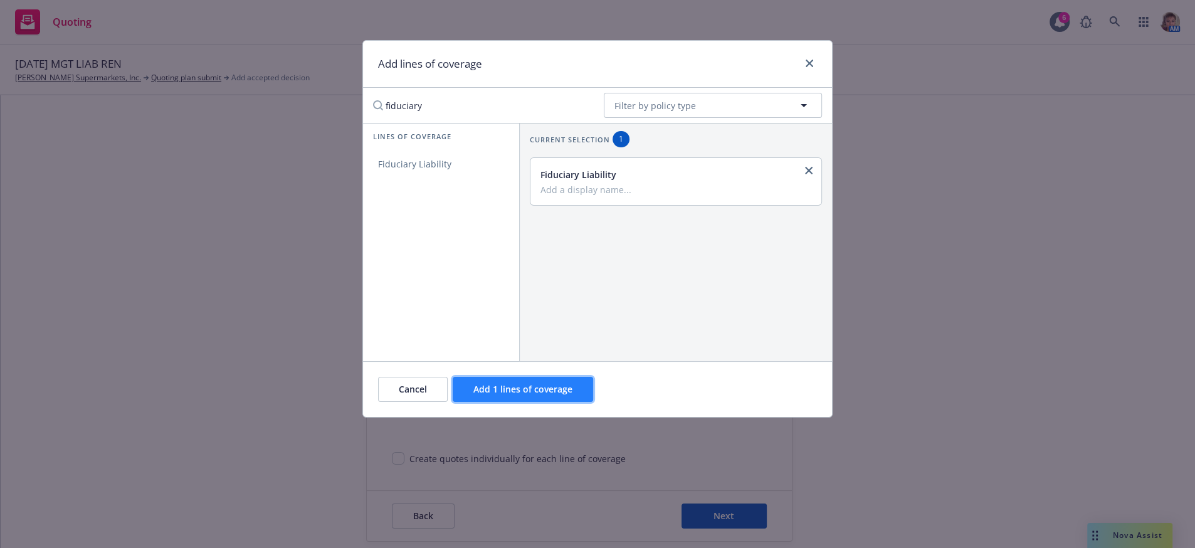
click at [558, 395] on span "Add 1 lines of coverage" at bounding box center [522, 389] width 99 height 12
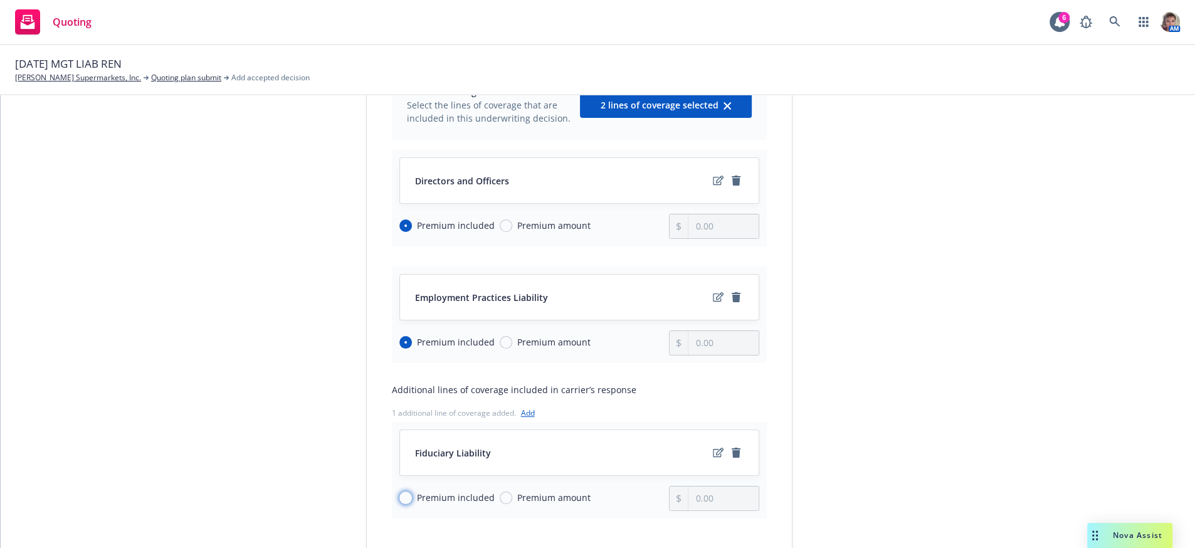
click at [408, 504] on input "Premium included" at bounding box center [405, 498] width 13 height 13
click at [713, 302] on icon "edit" at bounding box center [718, 297] width 11 height 10
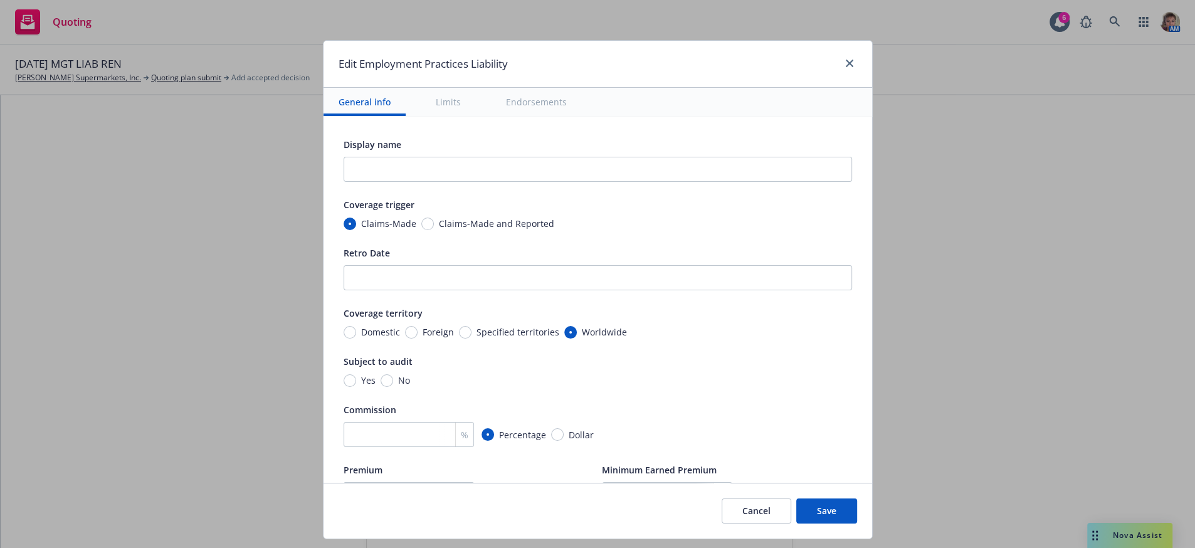
click at [381, 421] on div "Display name Coverage trigger Claims-Made Claims-Made and Reported Retro Date C…" at bounding box center [598, 322] width 508 height 371
click at [369, 387] on div "Yes No" at bounding box center [377, 380] width 66 height 13
click at [381, 387] on input "No" at bounding box center [387, 380] width 13 height 13
click at [437, 447] on input "number" at bounding box center [409, 434] width 130 height 25
click at [730, 387] on div "Subject to audit Yes No" at bounding box center [598, 370] width 508 height 33
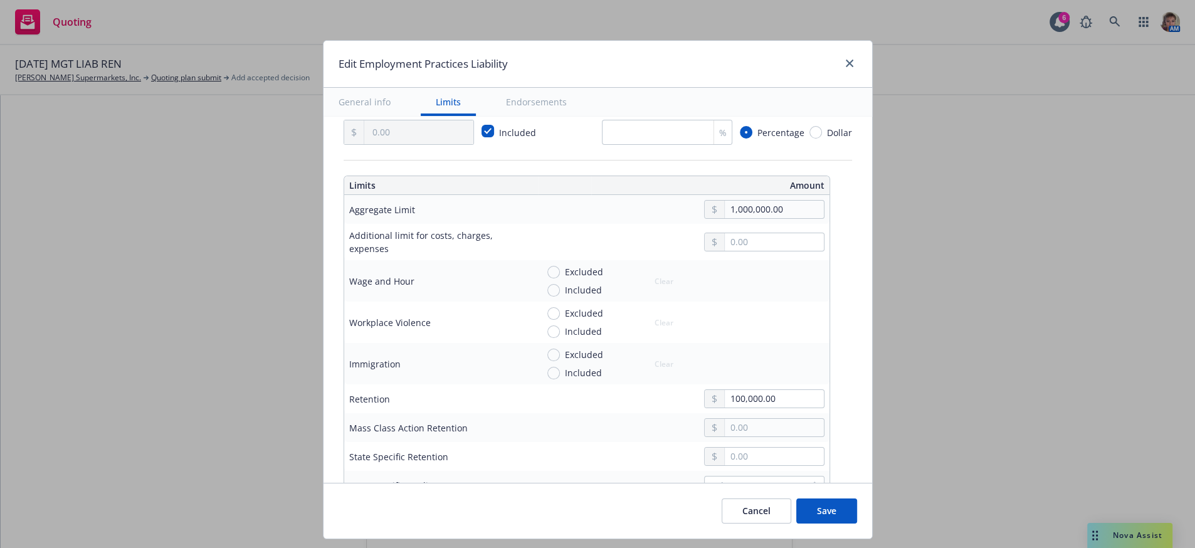
scroll to position [394, 0]
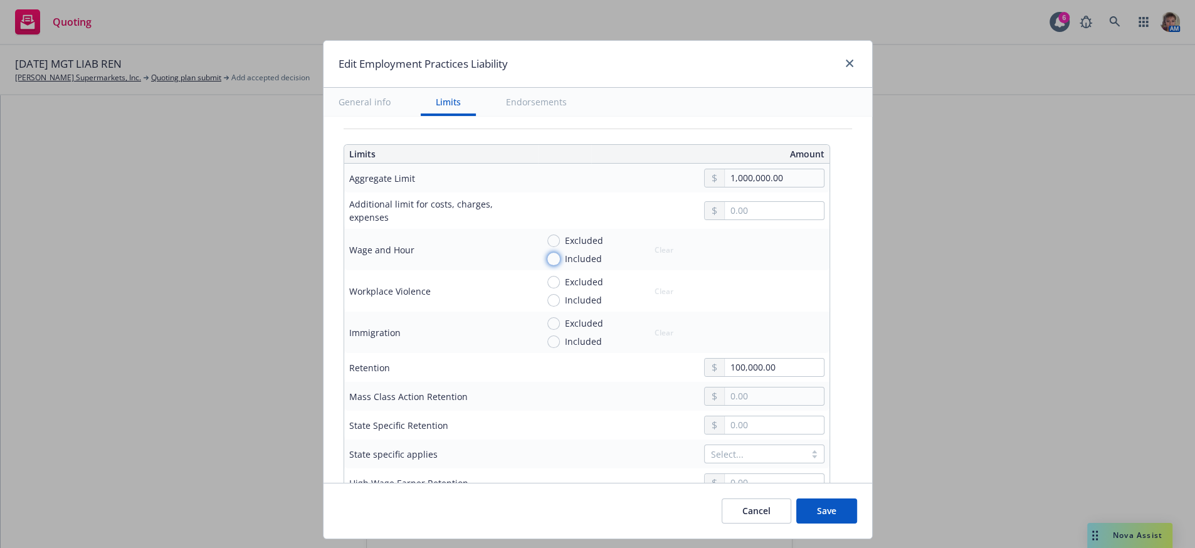
click at [547, 265] on input "Included" at bounding box center [553, 259] width 13 height 13
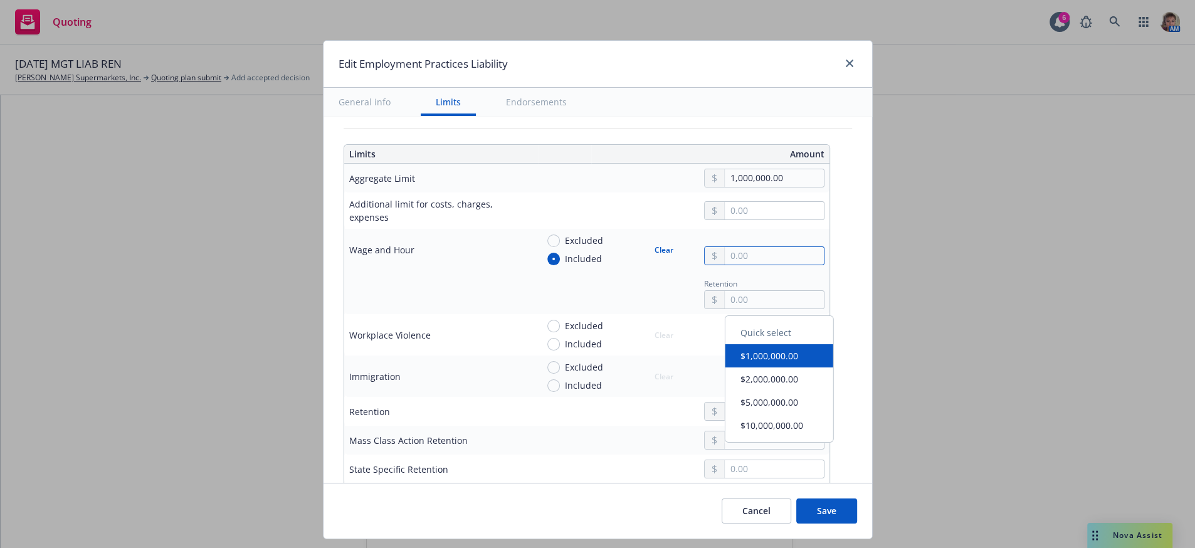
click at [751, 265] on input "text" at bounding box center [774, 256] width 98 height 18
click at [622, 309] on div "Retention" at bounding box center [680, 292] width 287 height 34
click at [547, 350] on input "Included" at bounding box center [553, 344] width 13 height 13
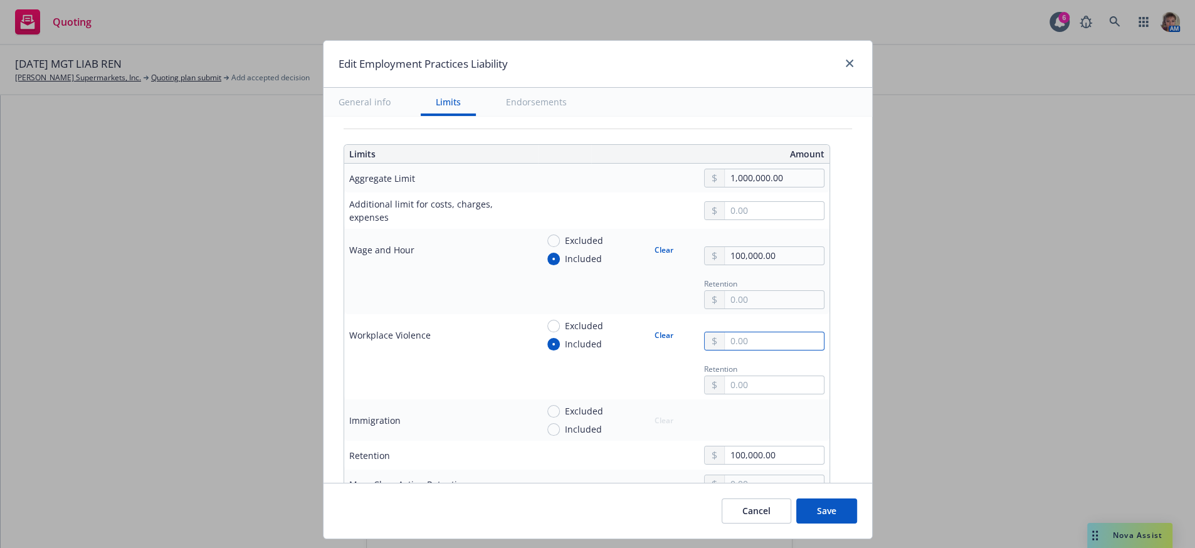
click at [771, 350] on input "text" at bounding box center [774, 341] width 98 height 18
click at [461, 385] on div at bounding box center [438, 377] width 178 height 15
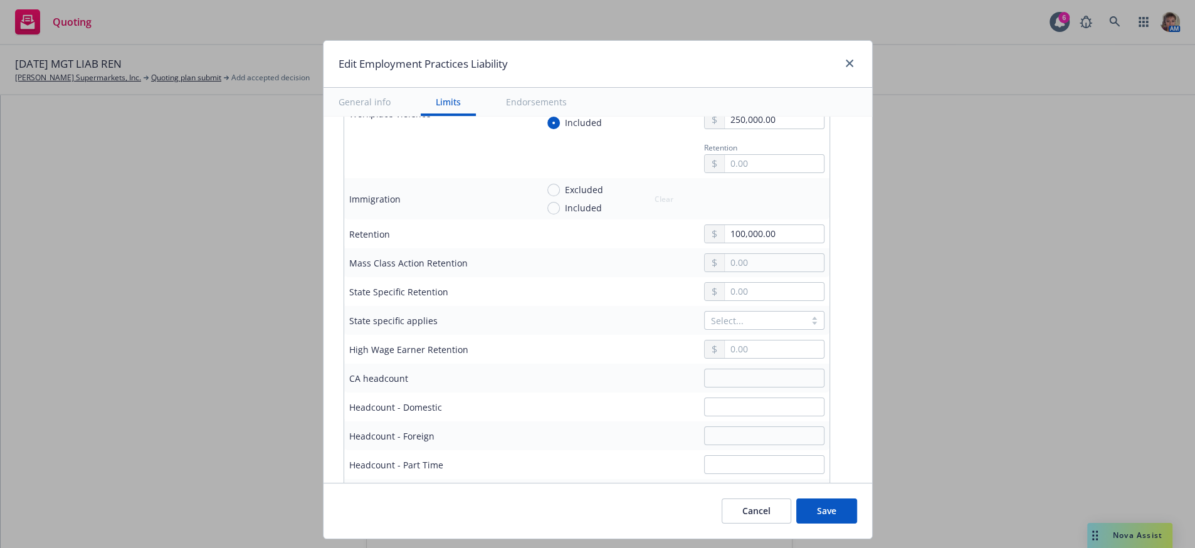
scroll to position [624, 0]
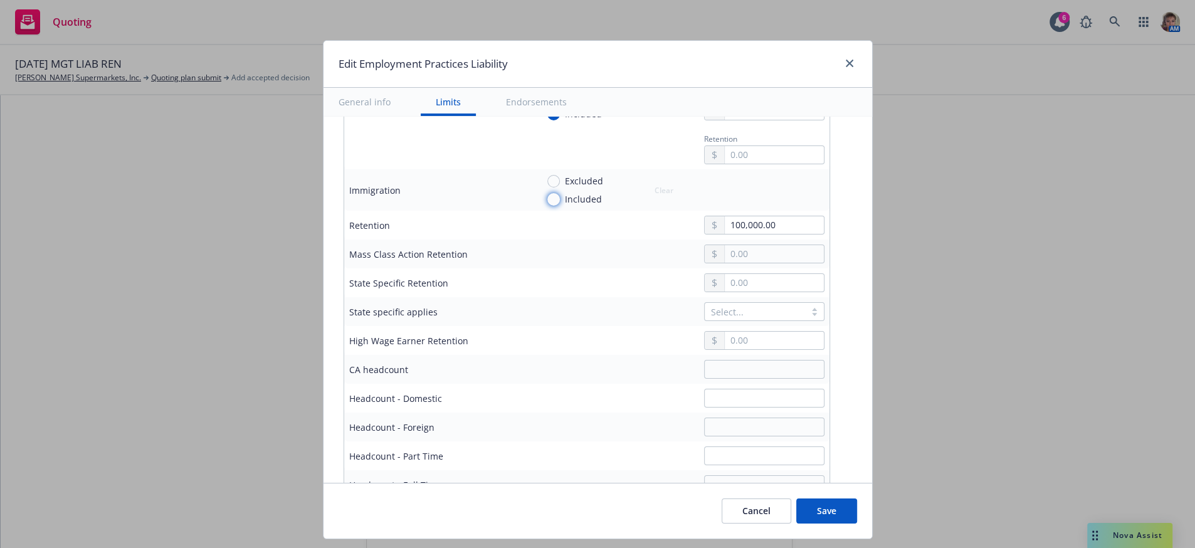
click at [547, 206] on input "Included" at bounding box center [553, 199] width 13 height 13
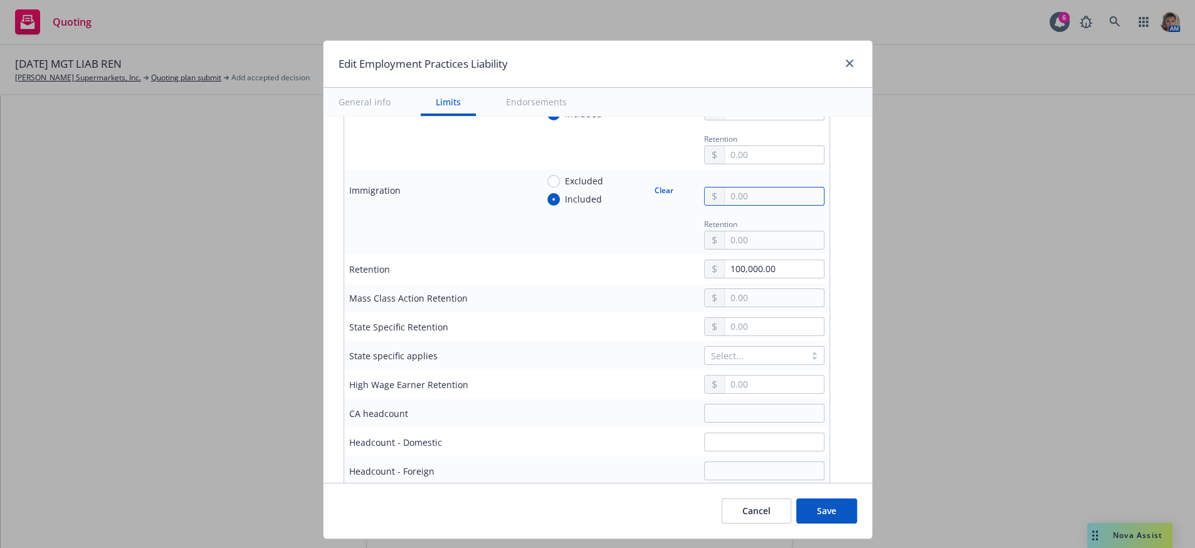
click at [757, 205] on input "text" at bounding box center [774, 196] width 98 height 18
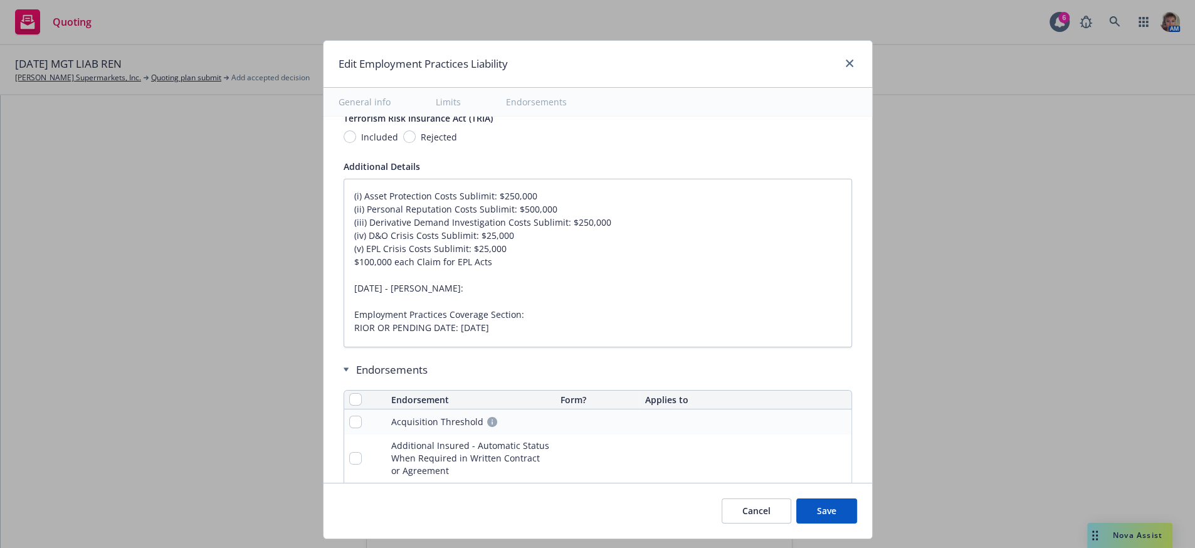
scroll to position [1313, 0]
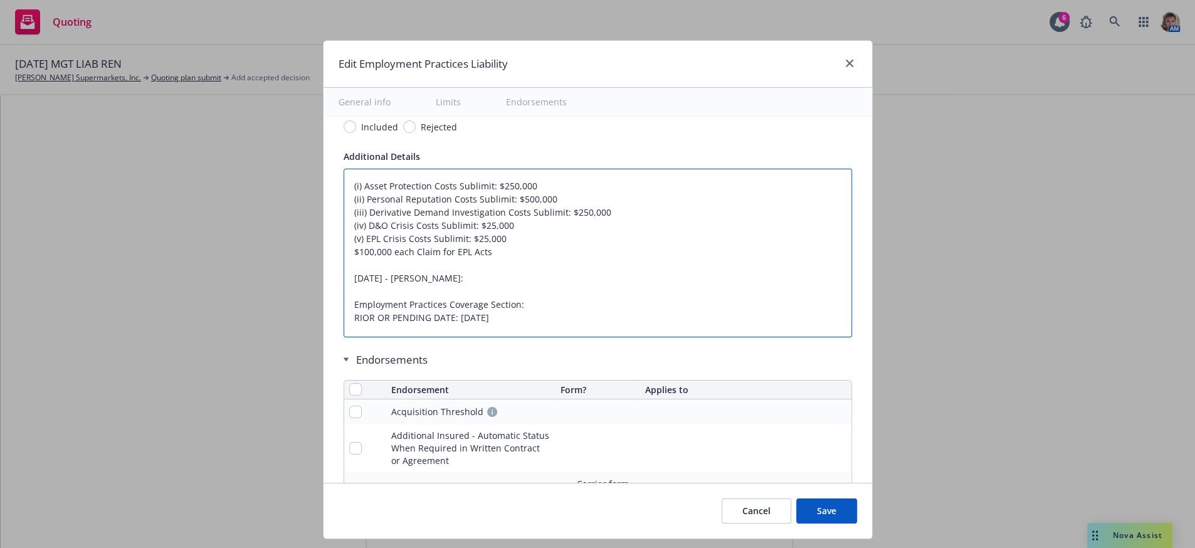
click at [513, 330] on textarea "(i) Asset Protection Costs Sublimit: $250,000 (ii) Personal Reputation Costs Su…" at bounding box center [598, 253] width 508 height 169
drag, startPoint x: 491, startPoint y: 330, endPoint x: 360, endPoint y: 329, distance: 131.0
click at [360, 329] on textarea "(i) Asset Protection Costs Sublimit: $250,000 (ii) Personal Reputation Costs Su…" at bounding box center [598, 253] width 508 height 169
drag, startPoint x: 515, startPoint y: 441, endPoint x: 321, endPoint y: 242, distance: 278.4
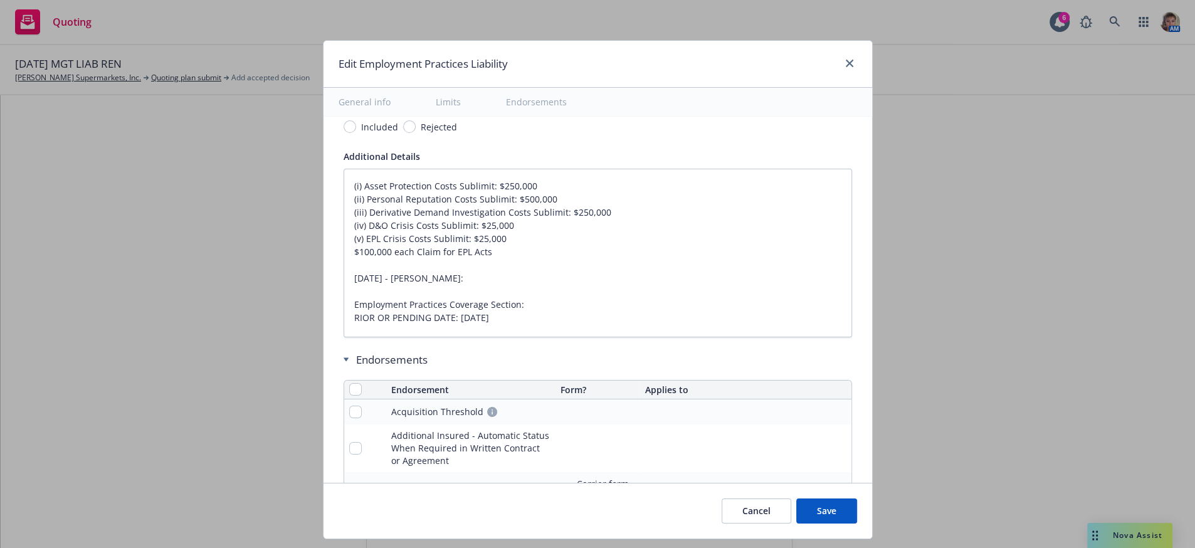
click at [774, 522] on button "Cancel" at bounding box center [757, 510] width 70 height 25
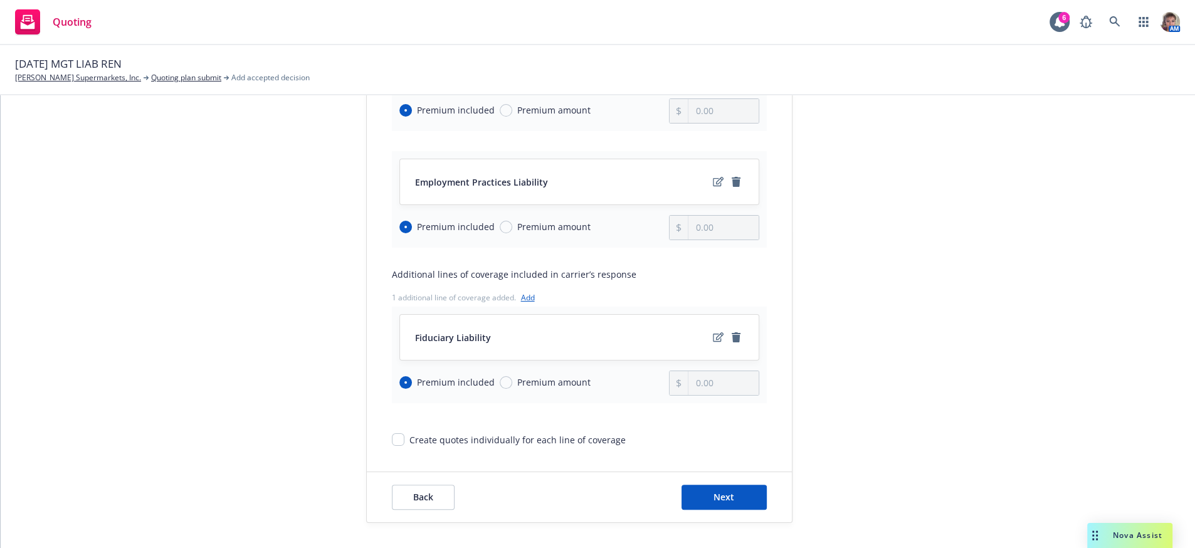
scroll to position [274, 0]
click at [721, 505] on button "Next" at bounding box center [724, 497] width 85 height 25
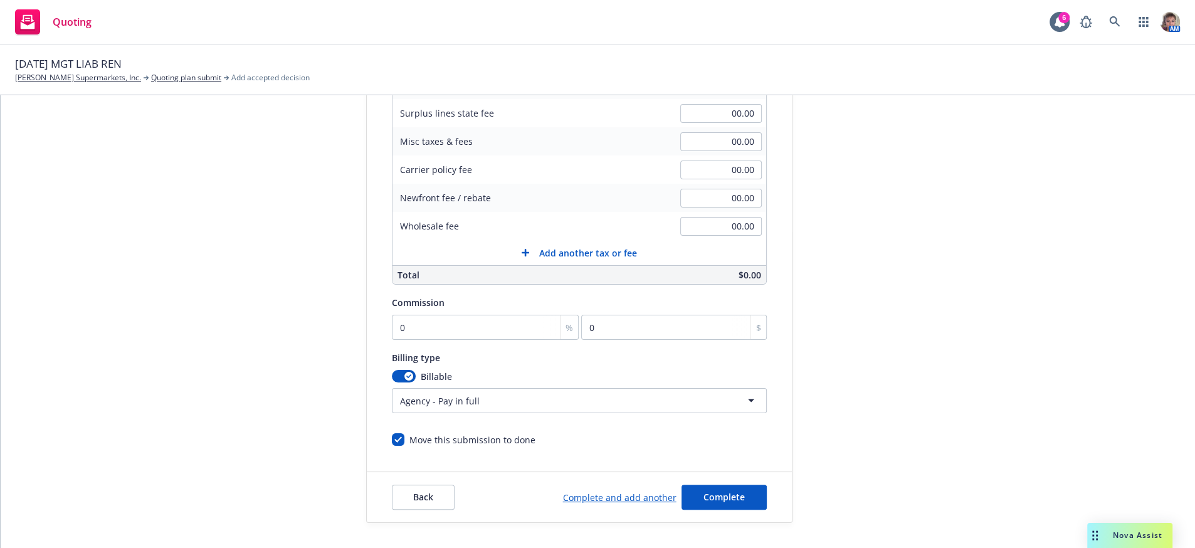
scroll to position [0, 0]
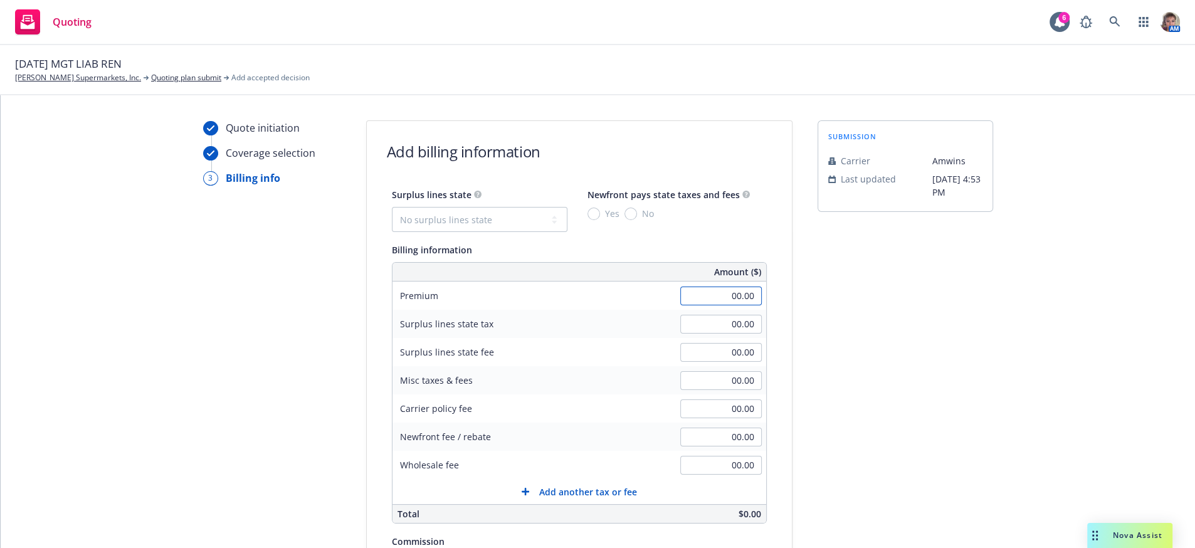
click at [690, 305] on input "00.00" at bounding box center [721, 296] width 82 height 19
click at [698, 305] on input "00.00" at bounding box center [721, 296] width 82 height 19
drag, startPoint x: 698, startPoint y: 309, endPoint x: 840, endPoint y: 307, distance: 142.3
click at [840, 307] on div "Quote initiation Coverage selection 3 Billing info Add billing information Surp…" at bounding box center [598, 440] width 1164 height 641
click at [818, 306] on div "submission Carrier Amwins Last updated 6/25, 4:53 PM" at bounding box center [906, 440] width 176 height 641
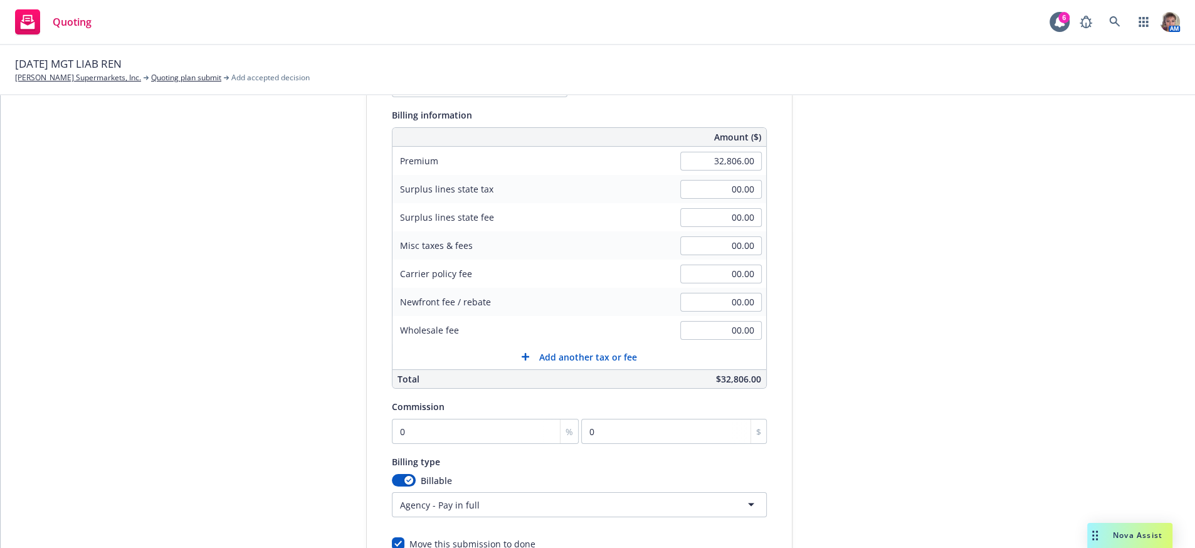
scroll to position [156, 0]
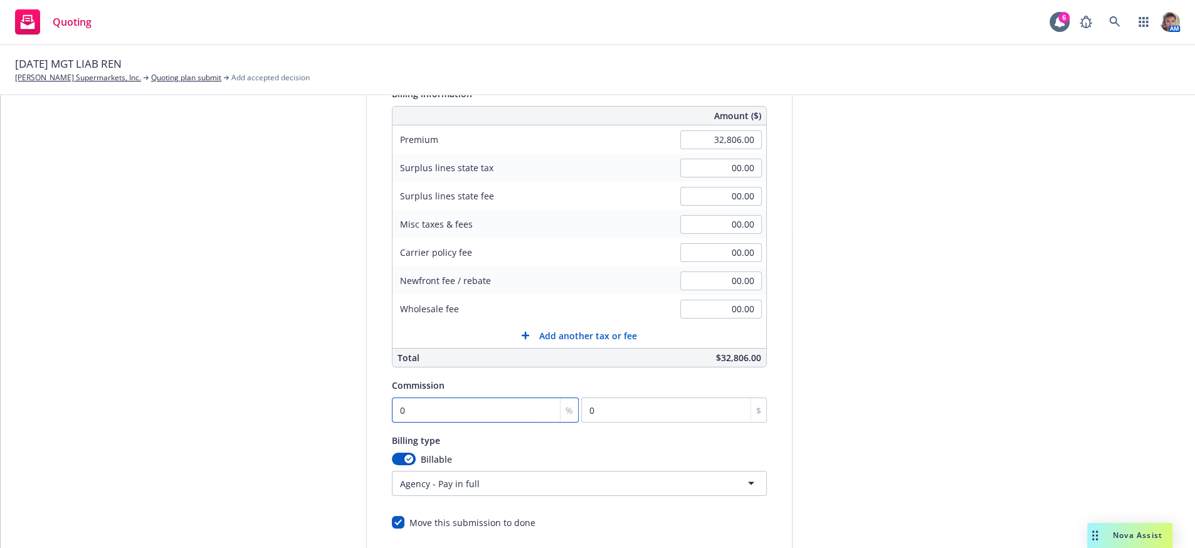
click at [433, 423] on input "0" at bounding box center [485, 409] width 187 height 25
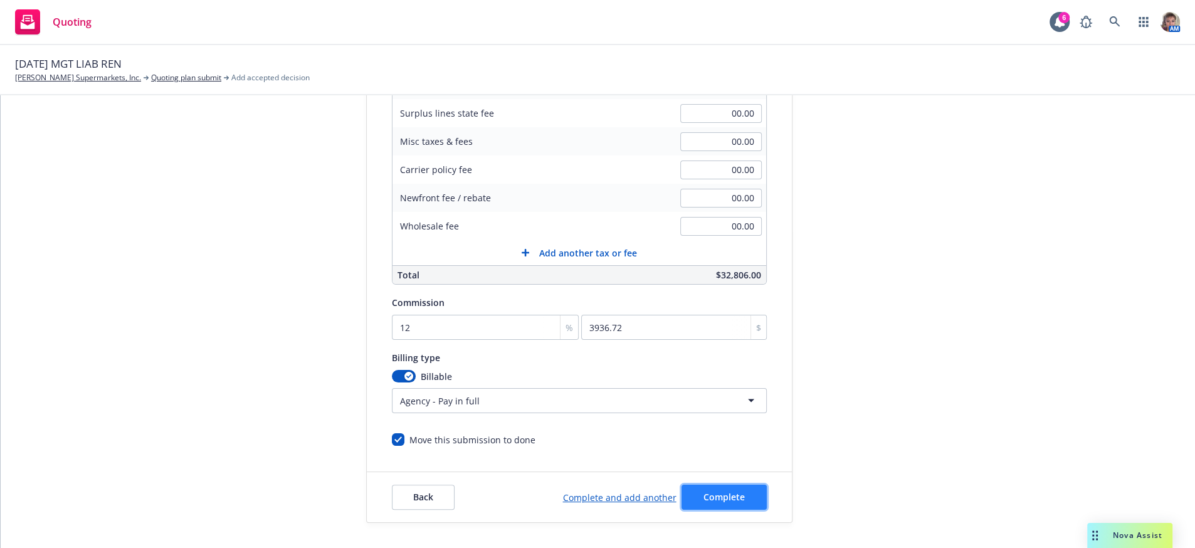
click at [704, 492] on span "Complete" at bounding box center [723, 497] width 41 height 12
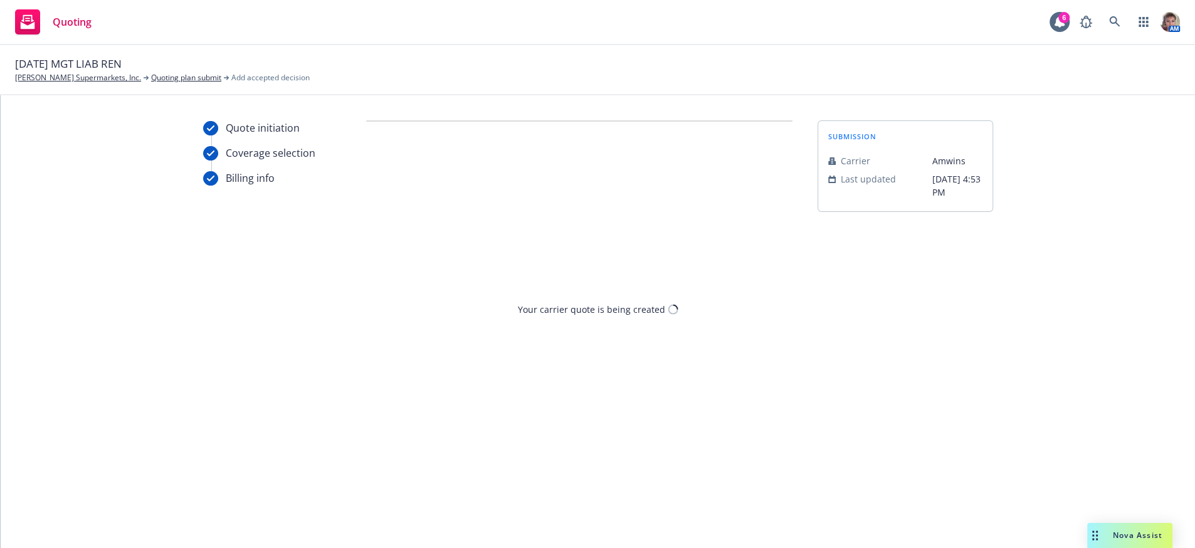
scroll to position [0, 0]
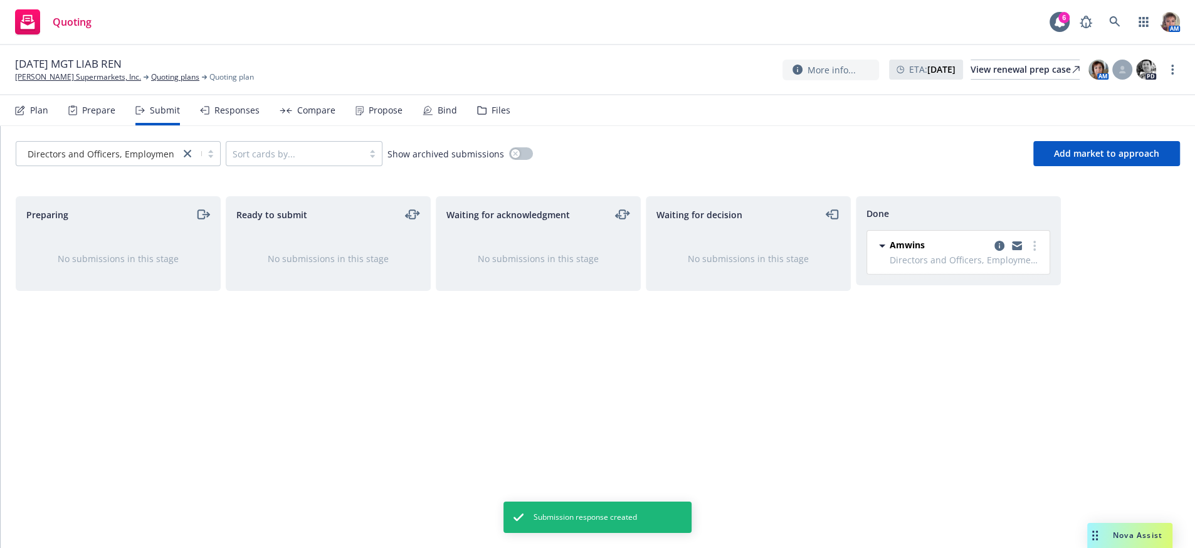
click at [250, 115] on div "Responses" at bounding box center [236, 110] width 45 height 10
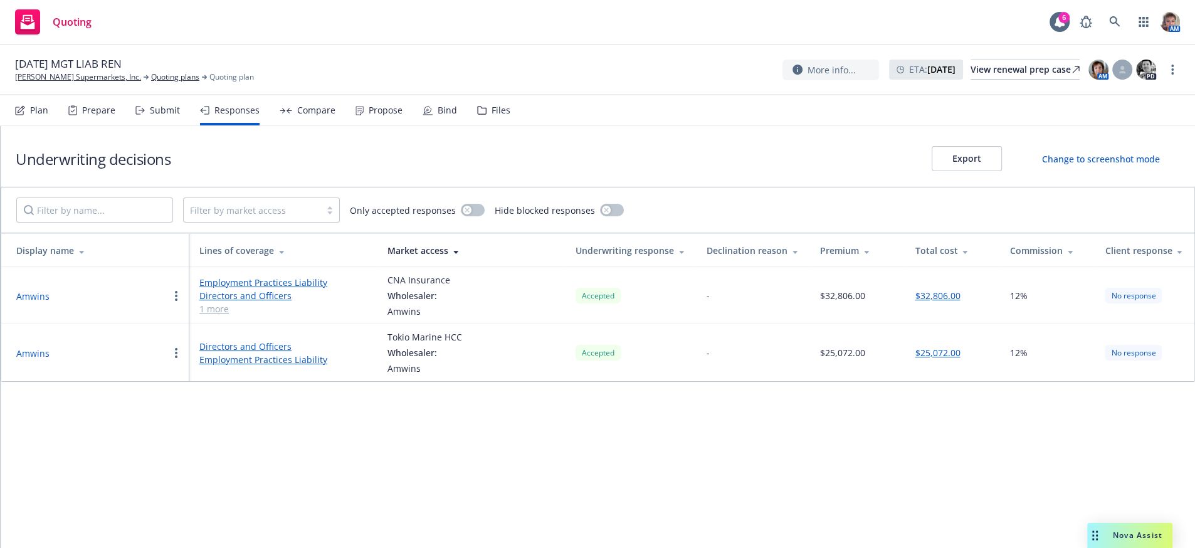
click at [235, 302] on link "Directors and Officers" at bounding box center [283, 295] width 168 height 13
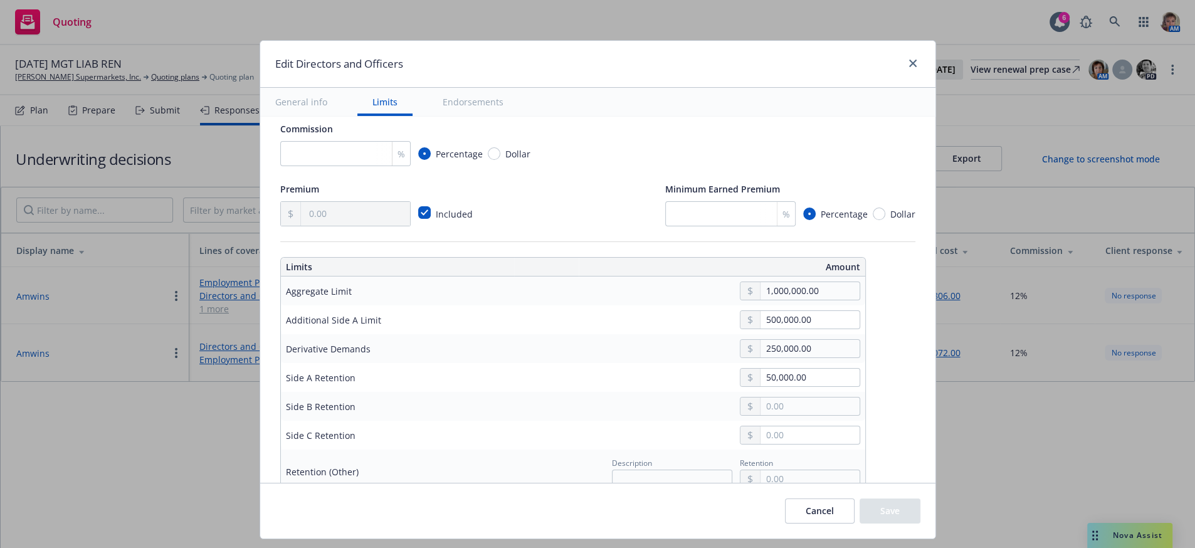
scroll to position [263, 0]
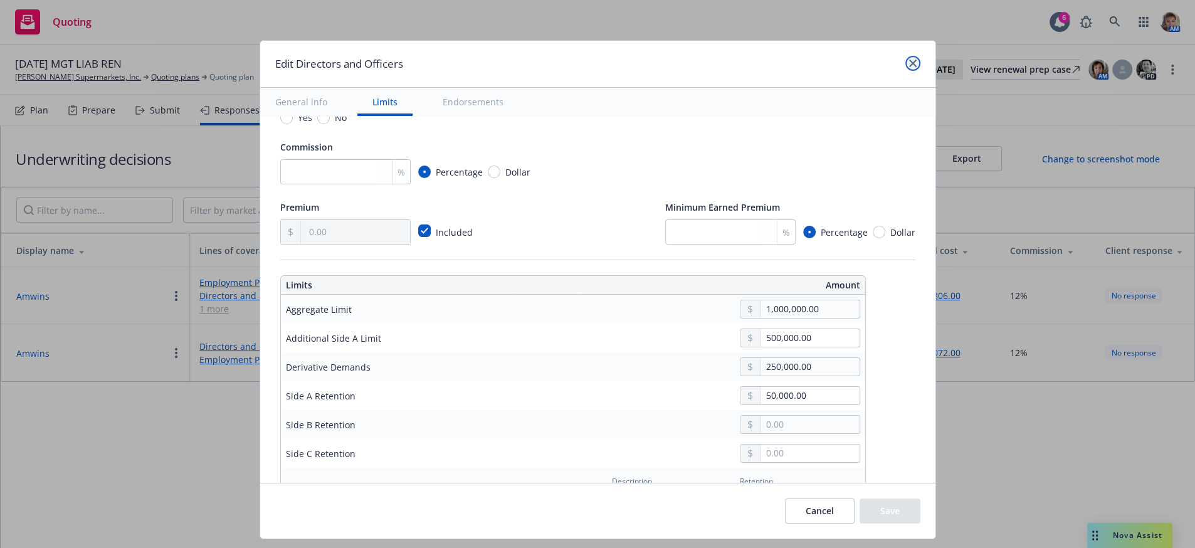
click at [911, 69] on link "close" at bounding box center [912, 63] width 15 height 15
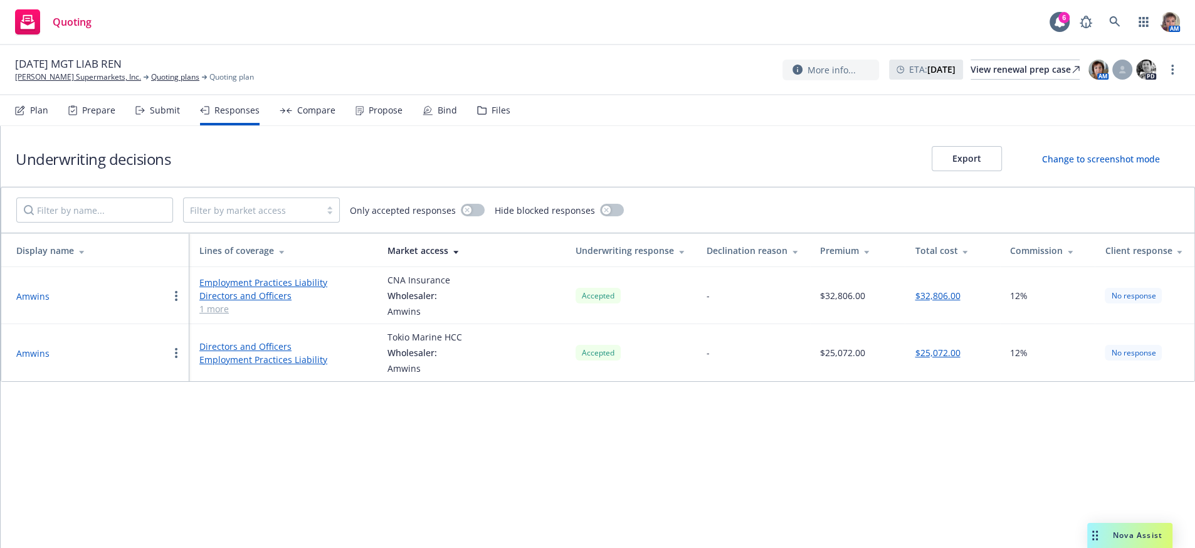
click at [265, 302] on link "Directors and Officers" at bounding box center [283, 295] width 168 height 13
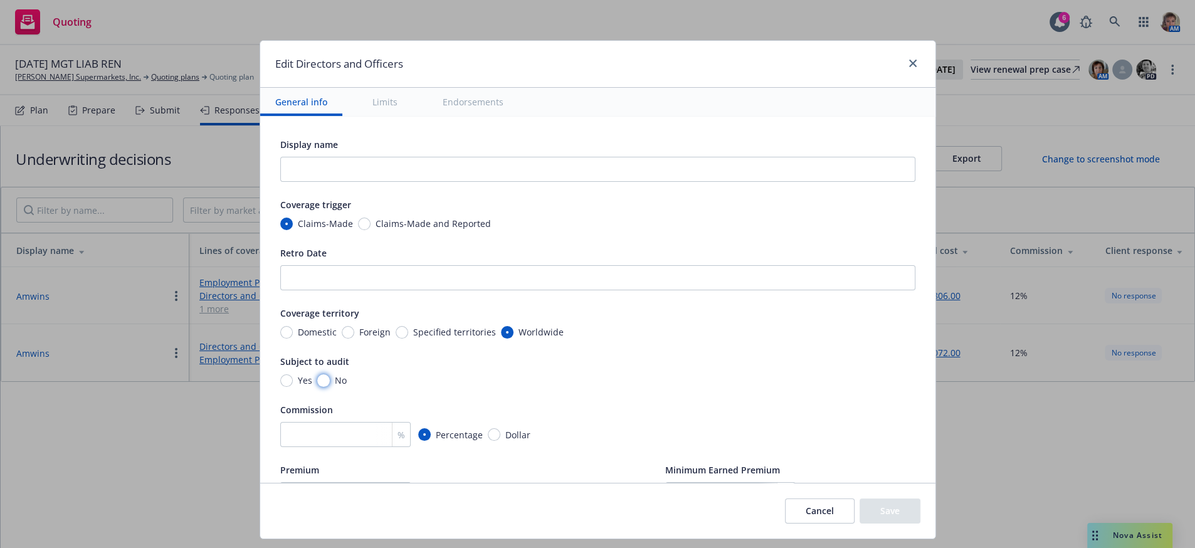
click at [317, 387] on input "No" at bounding box center [323, 380] width 13 height 13
click at [313, 447] on input "number" at bounding box center [345, 434] width 130 height 25
click at [628, 421] on div "Display name Coverage trigger Claims-Made Claims-Made and Reported Retro Date C…" at bounding box center [597, 322] width 635 height 371
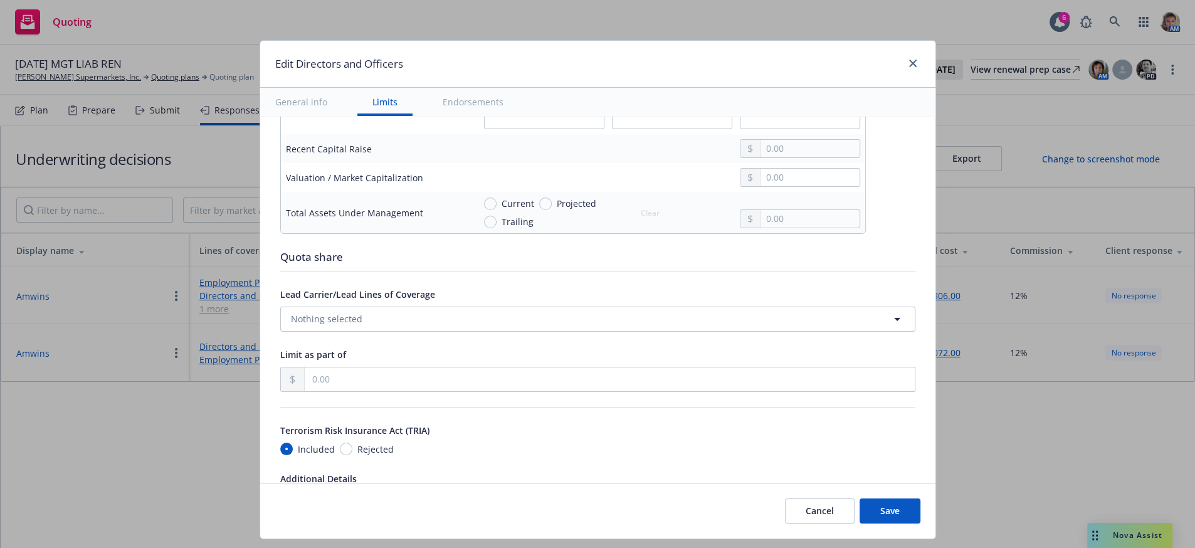
scroll to position [2020, 0]
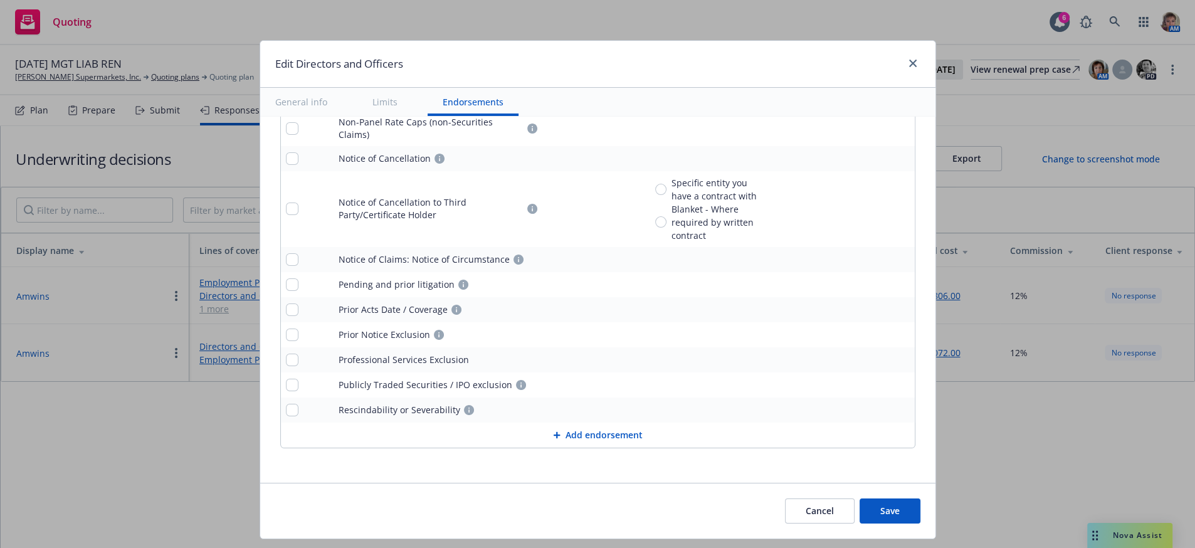
click at [906, 515] on button "Save" at bounding box center [890, 510] width 61 height 25
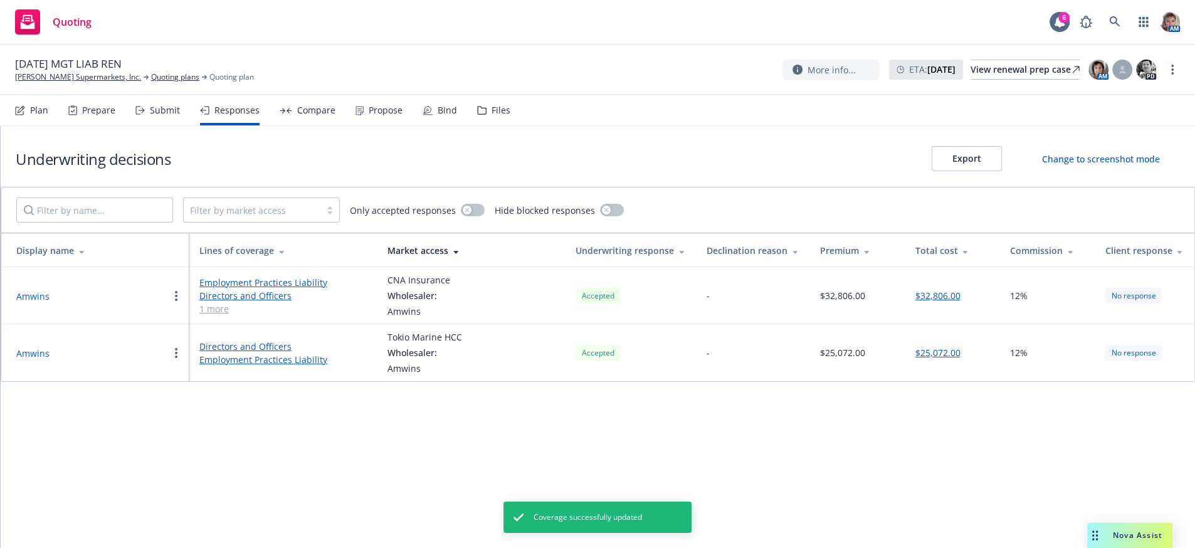
click at [216, 315] on link "1 more" at bounding box center [283, 308] width 168 height 13
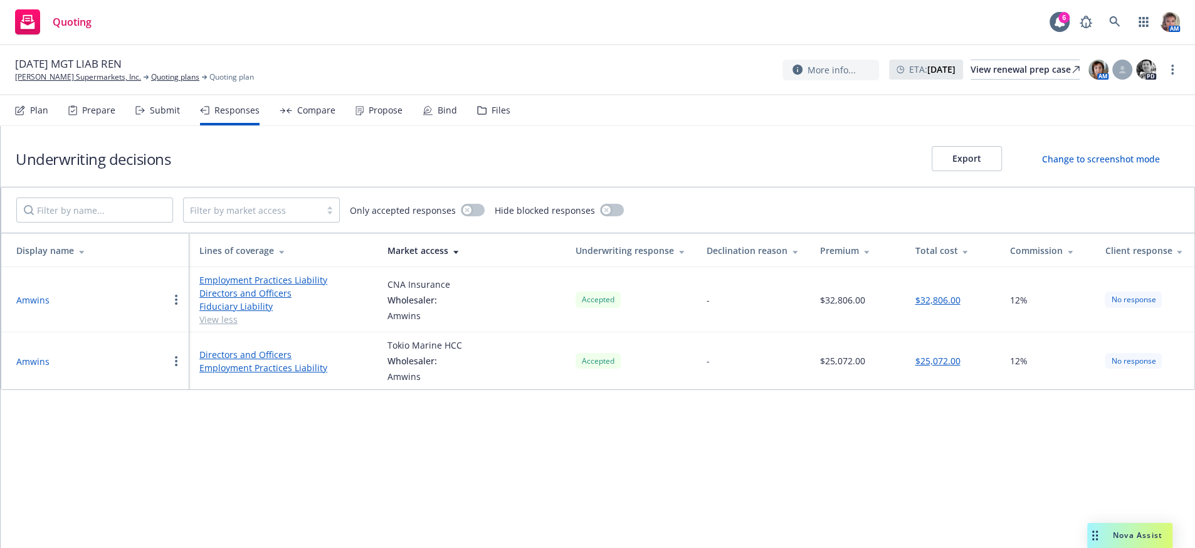
click at [204, 326] on link "View less" at bounding box center [283, 319] width 168 height 13
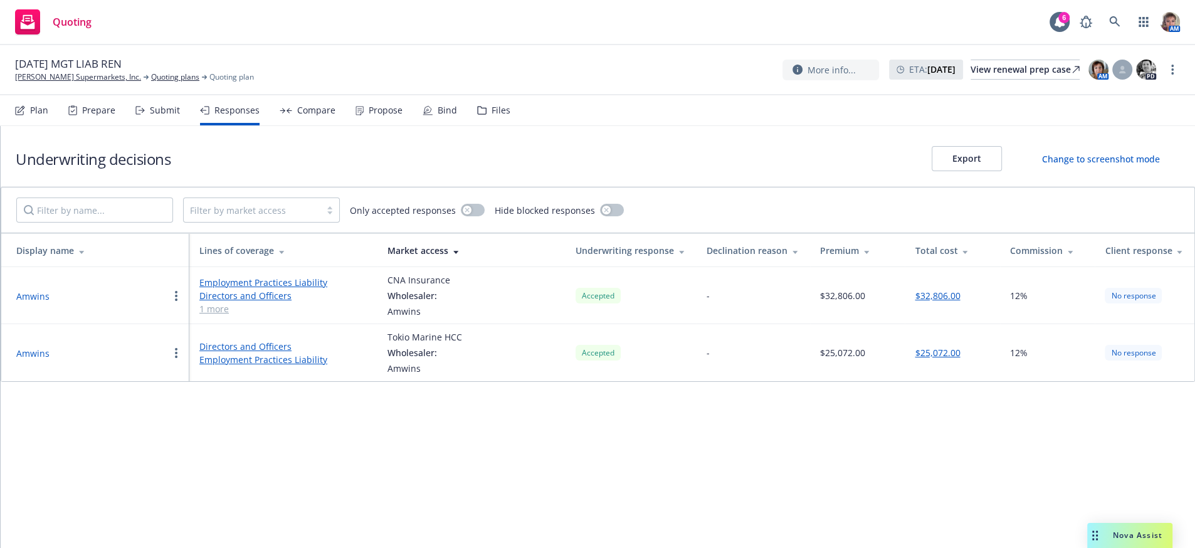
click at [208, 315] on link "1 more" at bounding box center [283, 308] width 168 height 13
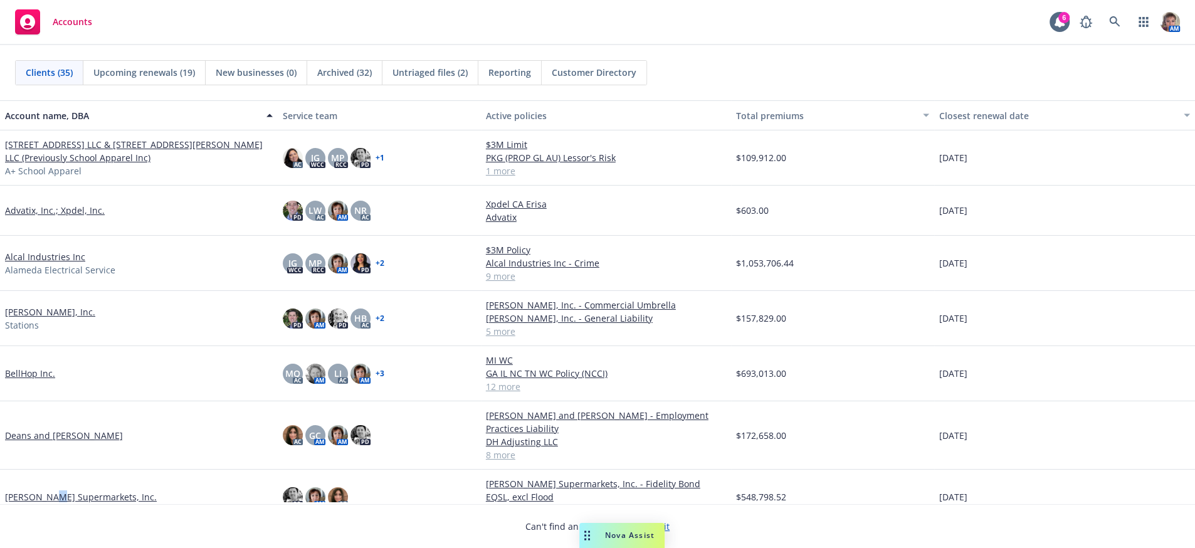
click at [51, 487] on div "Draeger's Supermarkets, Inc." at bounding box center [139, 497] width 278 height 55
click at [56, 492] on link "Draeger's Supermarkets, Inc." at bounding box center [81, 496] width 152 height 13
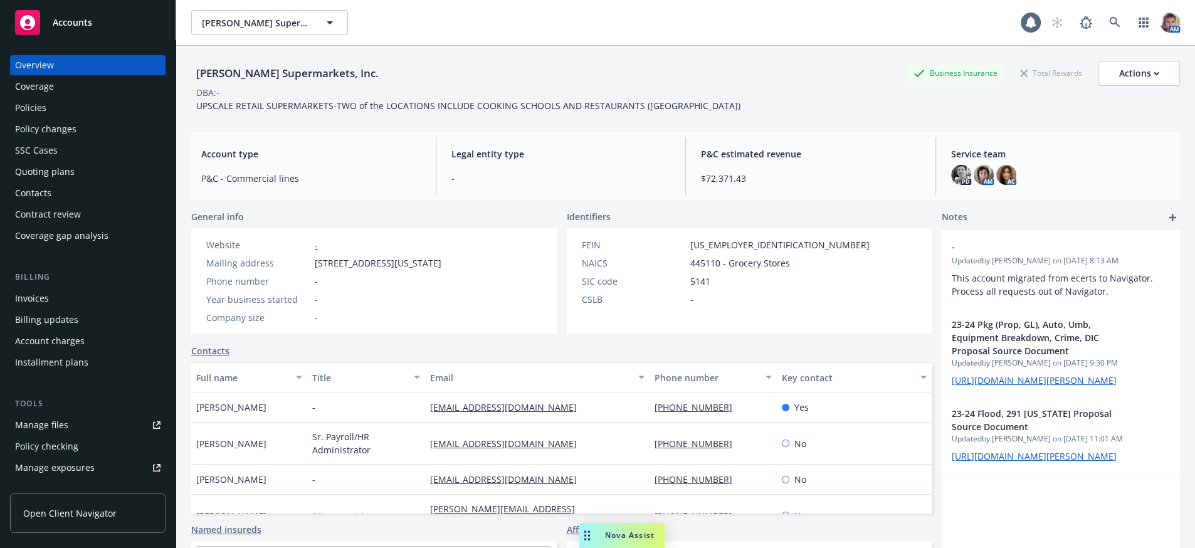
click at [37, 118] on div "Policies" at bounding box center [30, 108] width 31 height 20
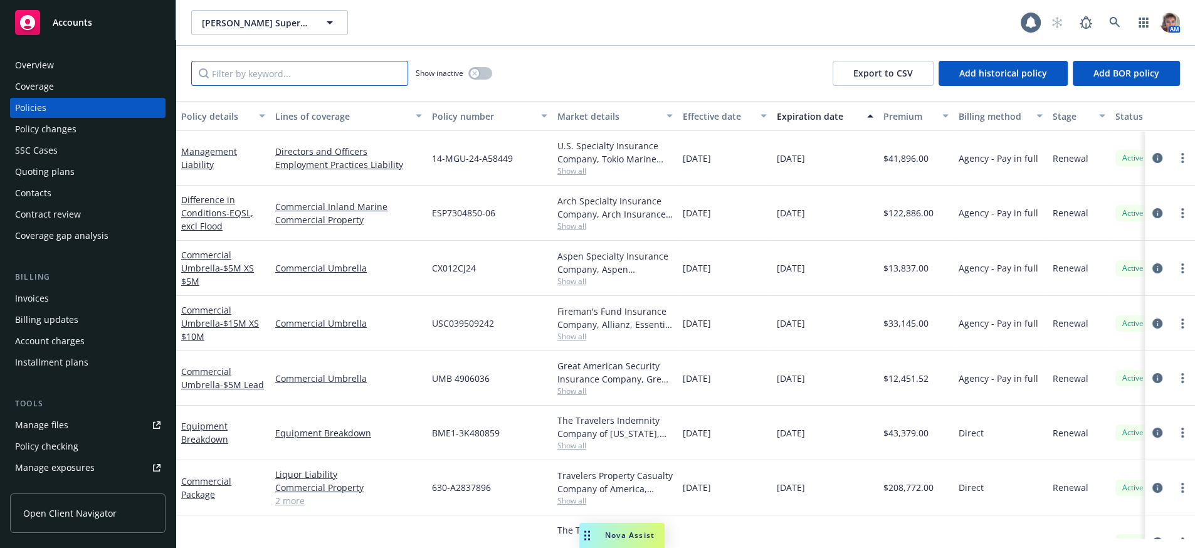
click at [278, 86] on input "Filter by keyword..." at bounding box center [299, 73] width 217 height 25
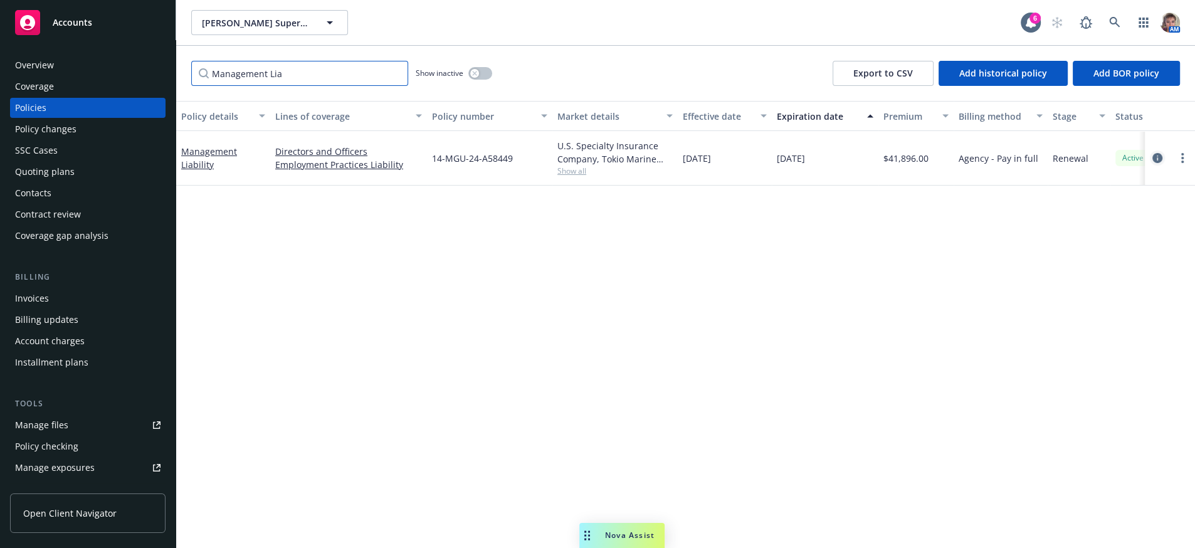
type input "Management Lia"
click at [1157, 163] on icon "circleInformation" at bounding box center [1157, 158] width 10 height 10
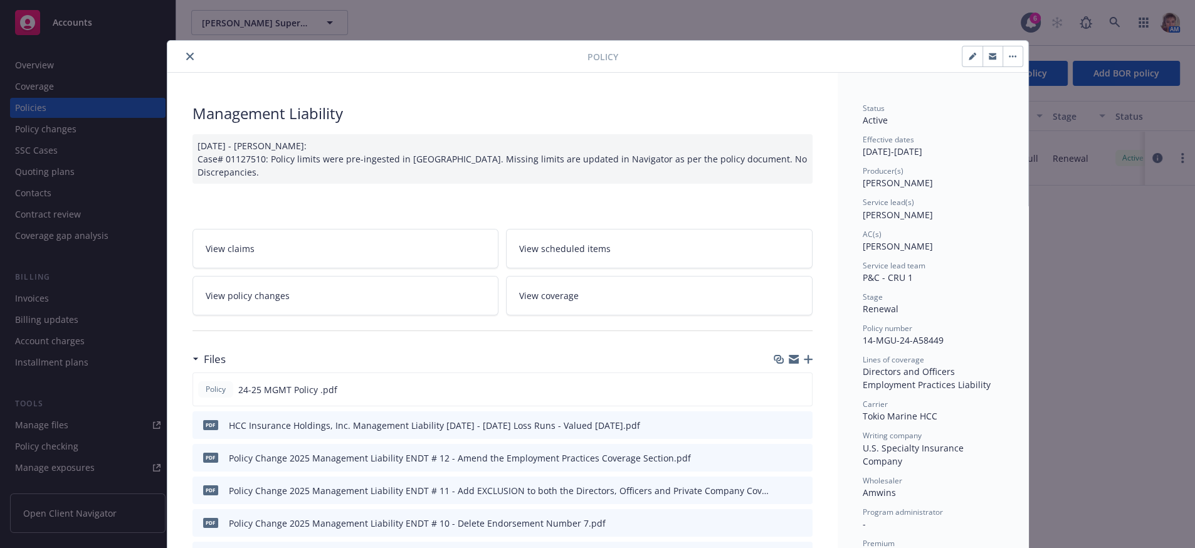
click at [186, 56] on icon "close" at bounding box center [190, 57] width 8 height 8
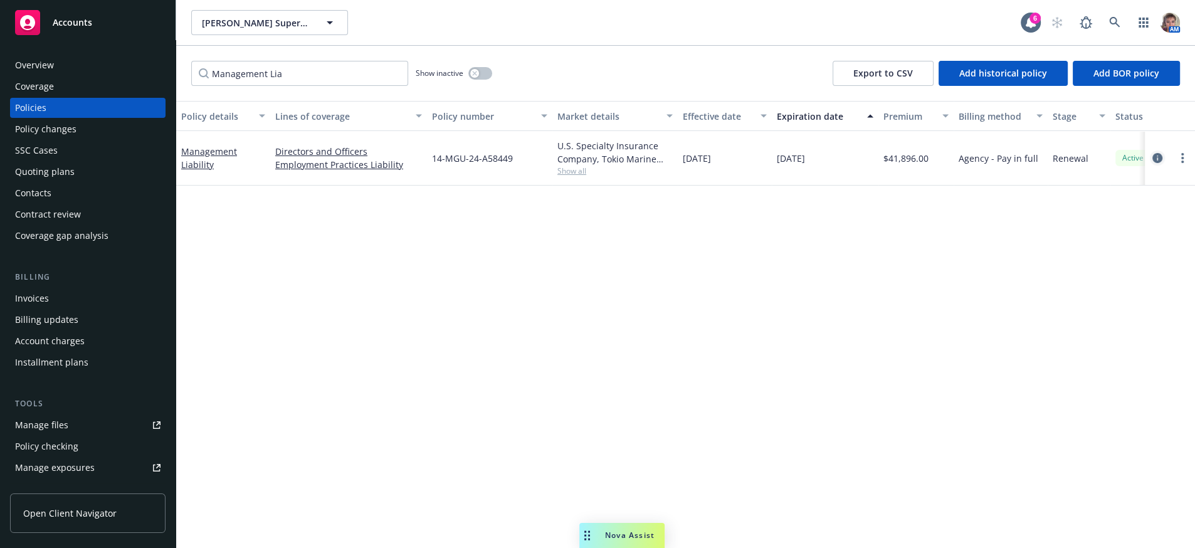
click at [1162, 163] on icon "circleInformation" at bounding box center [1157, 158] width 10 height 10
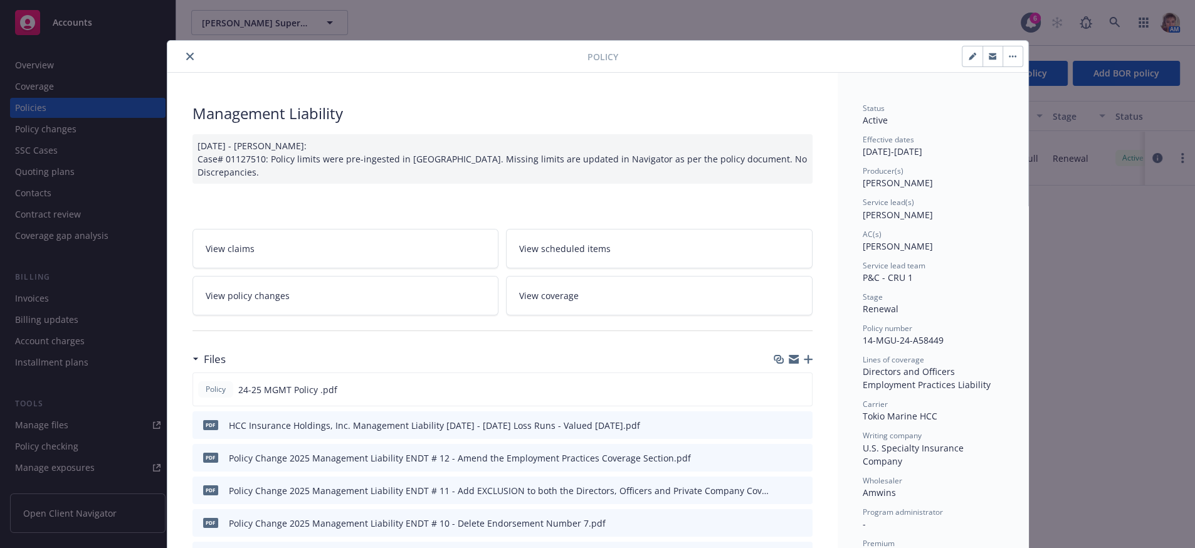
scroll to position [37, 0]
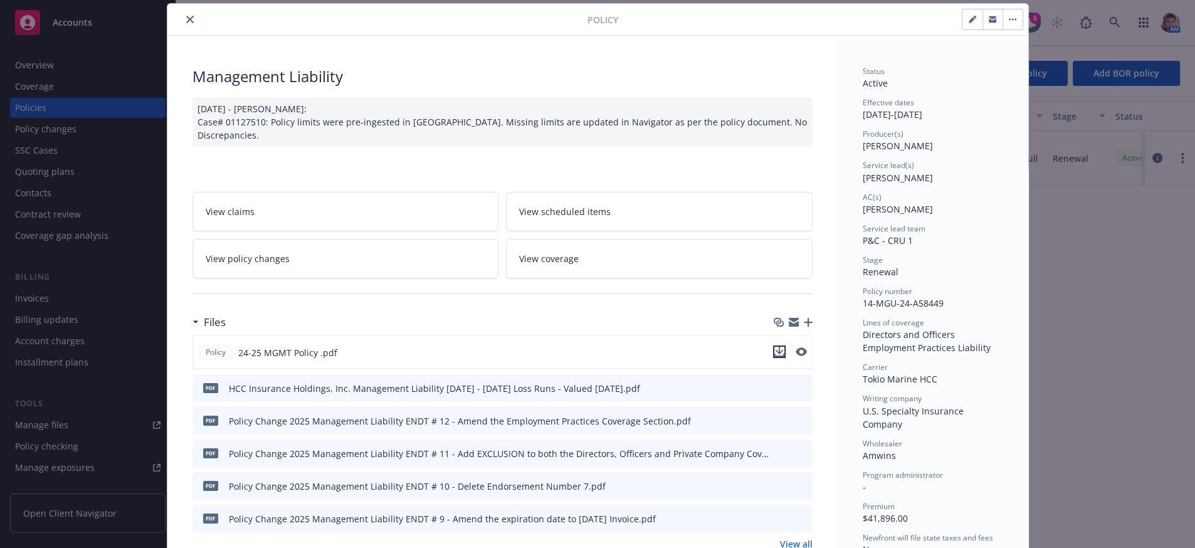
click at [774, 357] on icon "download file" at bounding box center [779, 352] width 10 height 10
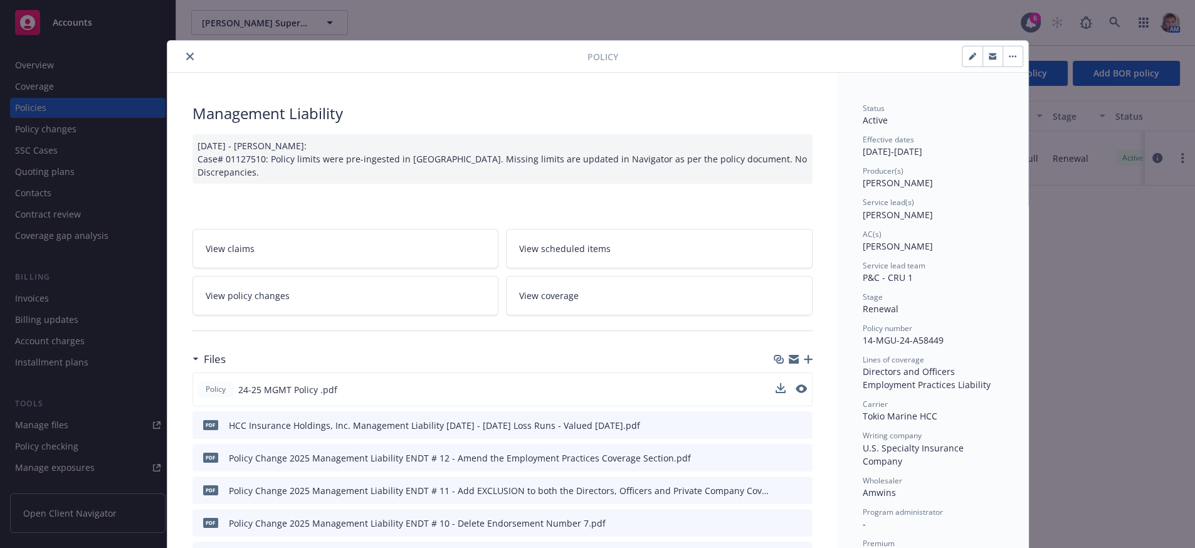
click at [187, 58] on icon "close" at bounding box center [190, 57] width 8 height 8
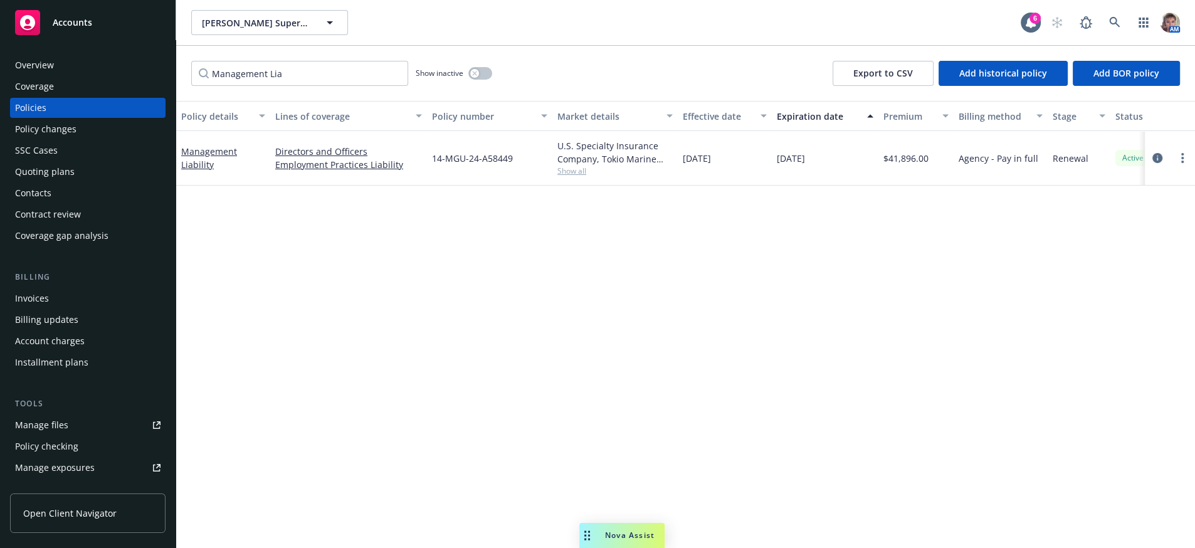
click at [133, 161] on div "SSC Cases" at bounding box center [87, 150] width 145 height 20
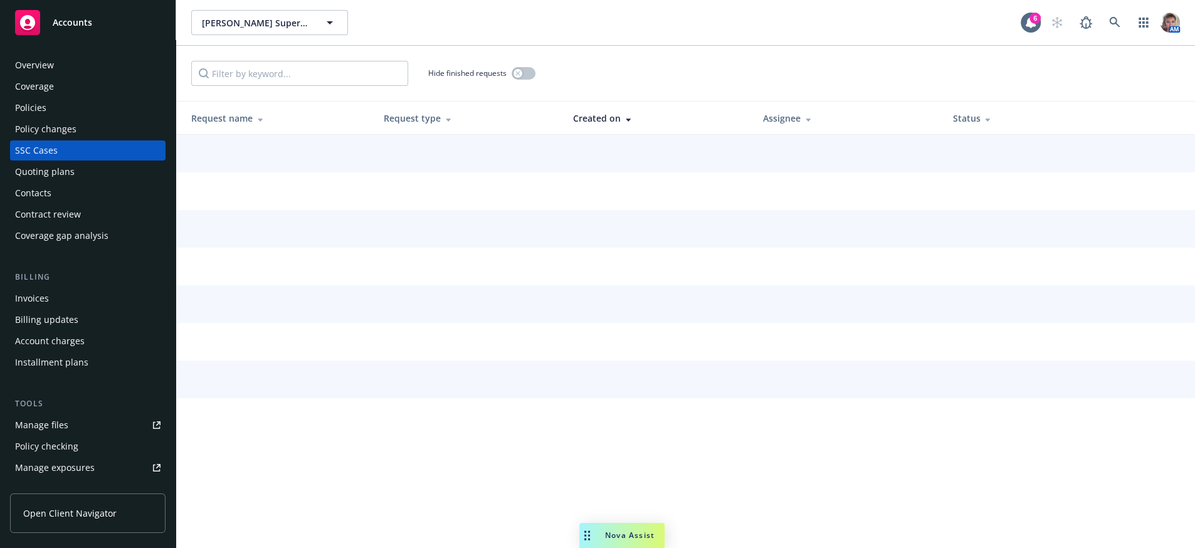
click at [118, 182] on div "Quoting plans" at bounding box center [87, 172] width 145 height 20
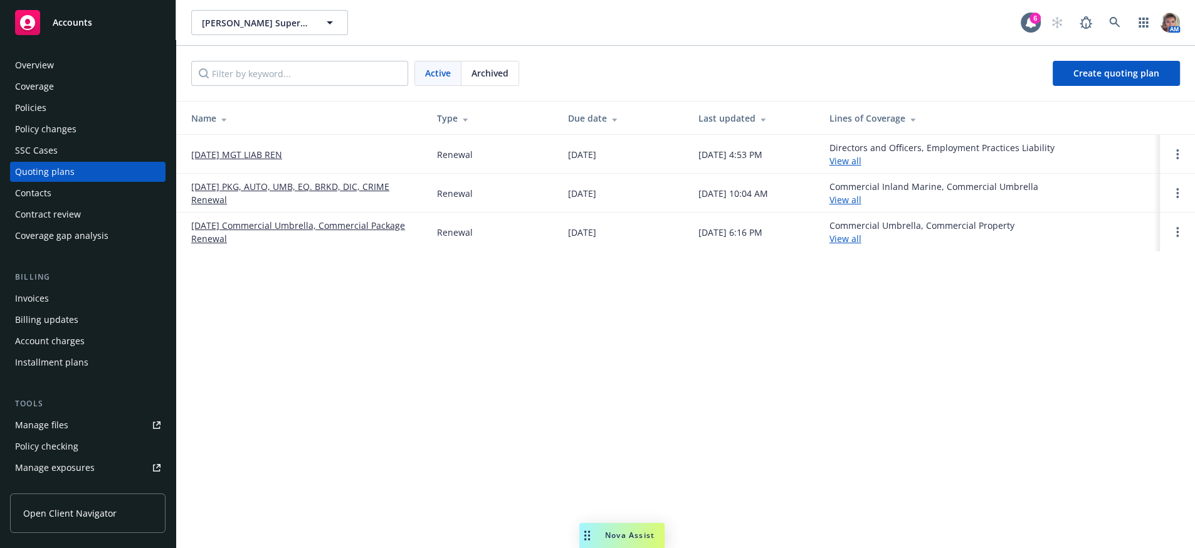
click at [257, 160] on link "[DATE] MGT LIAB REN" at bounding box center [236, 154] width 91 height 13
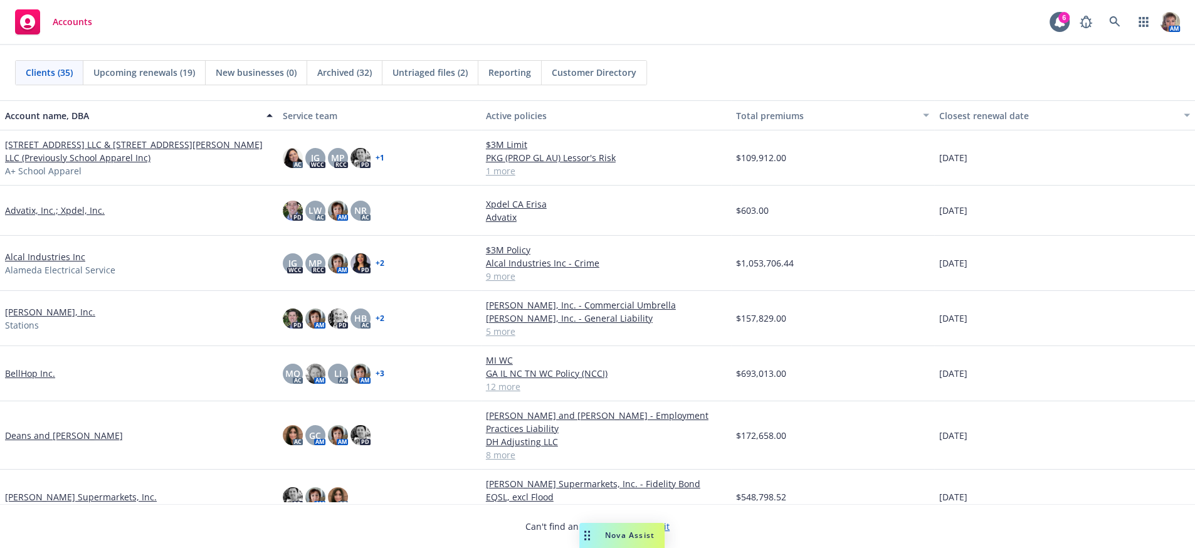
click at [74, 497] on link "[PERSON_NAME] Supermarkets, Inc." at bounding box center [81, 496] width 152 height 13
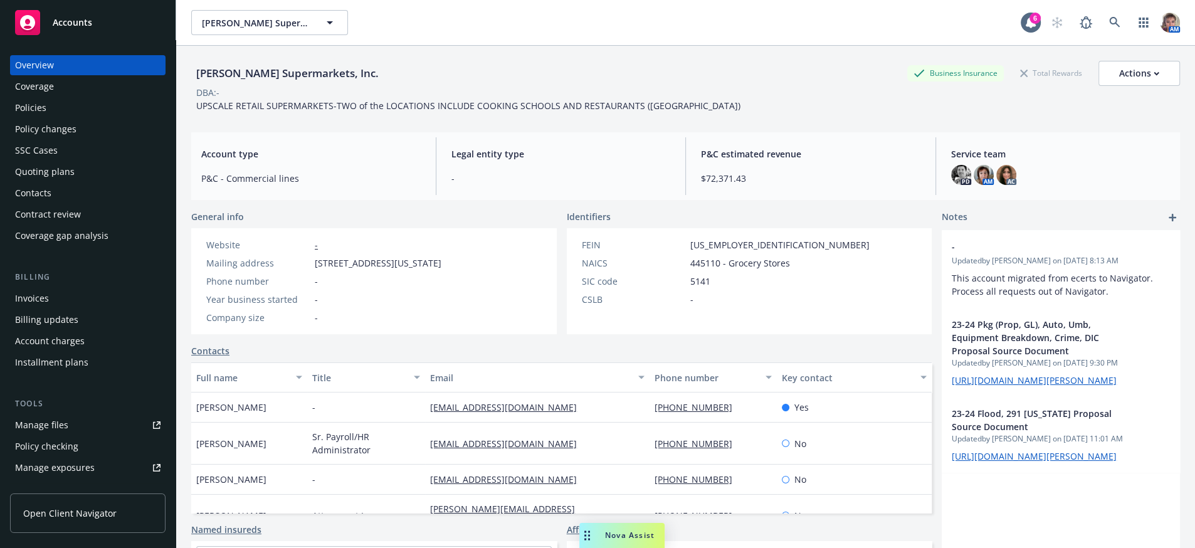
click at [53, 112] on div "Policies" at bounding box center [87, 108] width 145 height 20
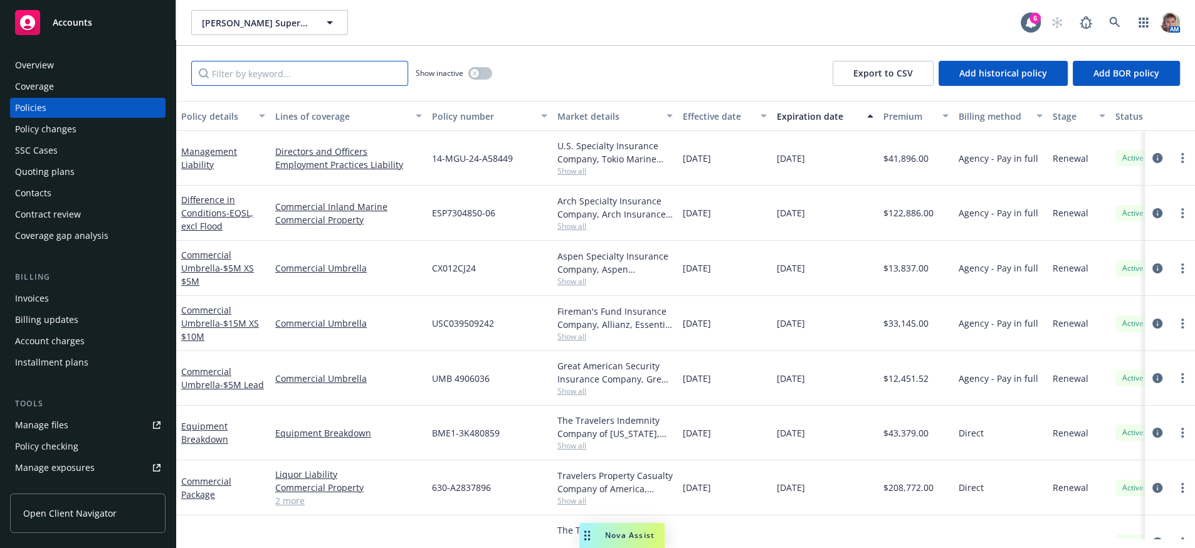
click at [360, 77] on input "Filter by keyword..." at bounding box center [299, 73] width 217 height 25
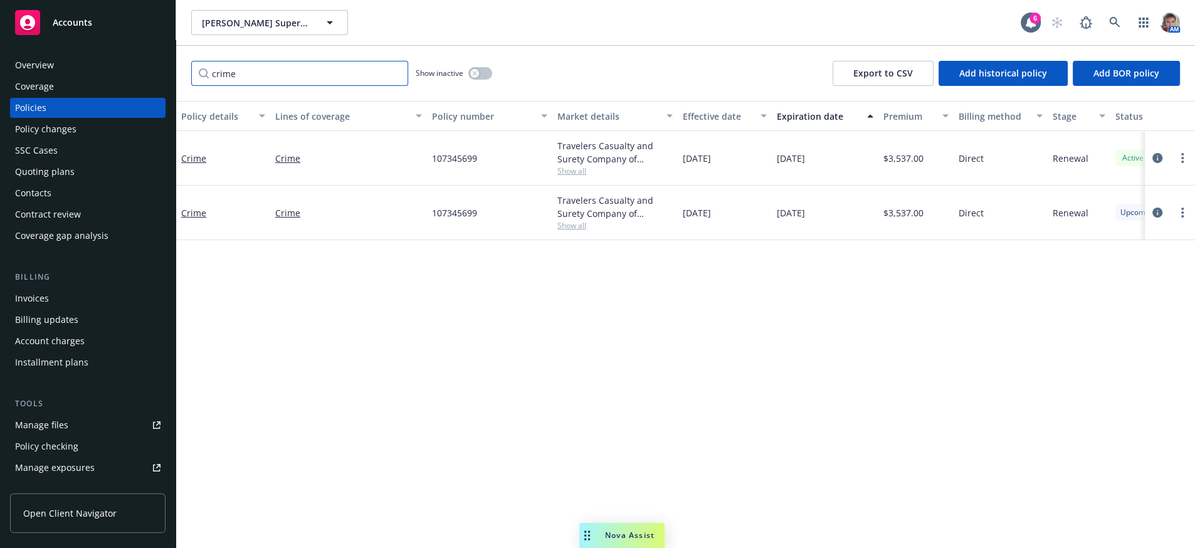
type input "crime"
click at [592, 308] on div "Policy details Lines of coverage Policy number Market details Effective date Ex…" at bounding box center [685, 320] width 1019 height 438
click at [1157, 163] on icon "circleInformation" at bounding box center [1157, 158] width 10 height 10
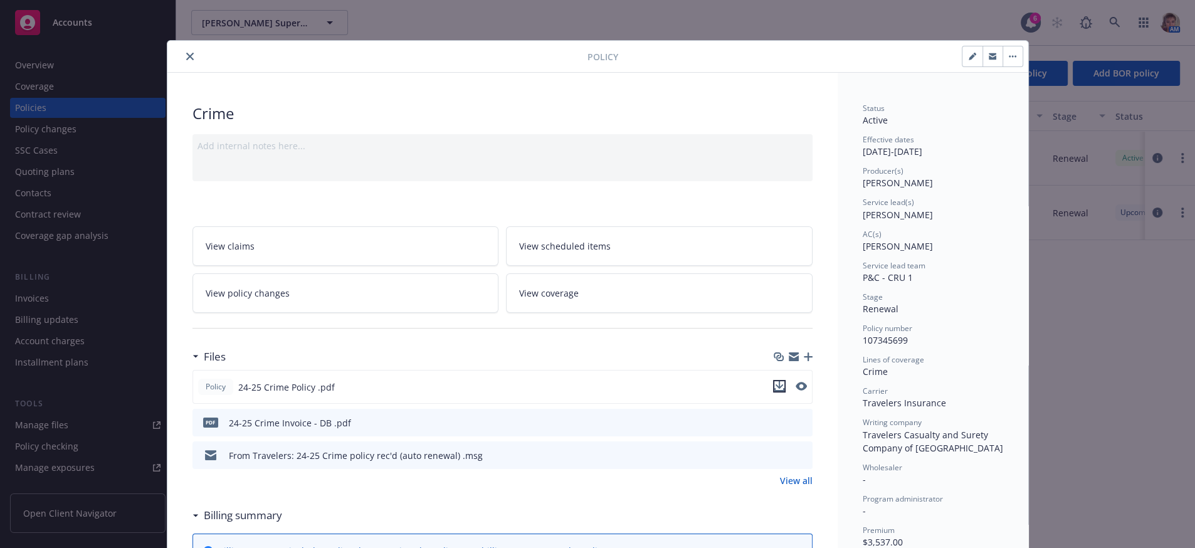
click at [774, 391] on icon "download file" at bounding box center [779, 386] width 10 height 10
click at [187, 63] on button "close" at bounding box center [189, 56] width 15 height 15
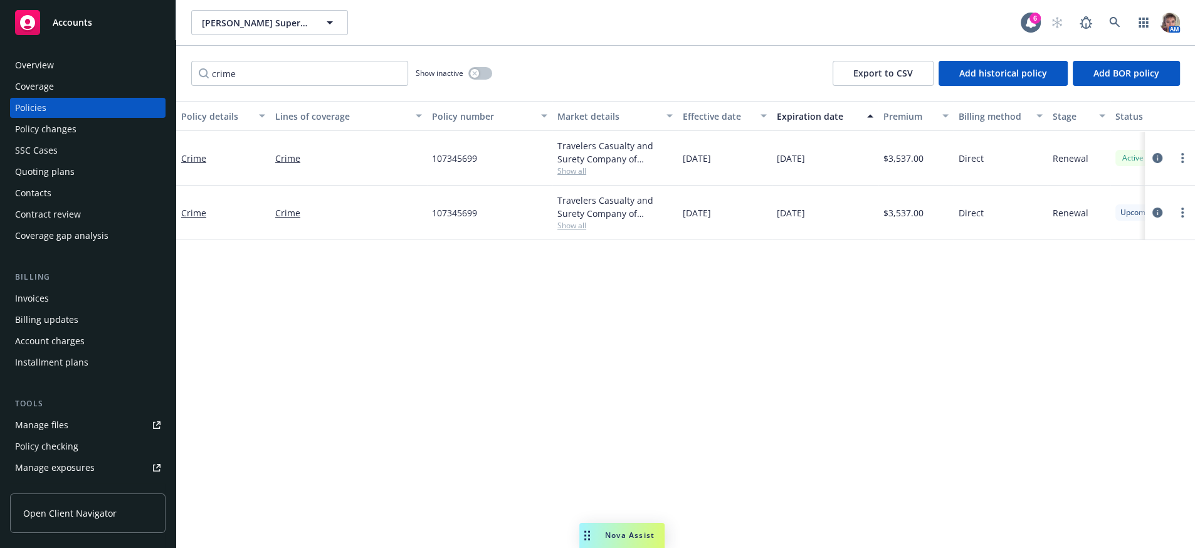
click at [80, 182] on div "Quoting plans" at bounding box center [87, 172] width 145 height 20
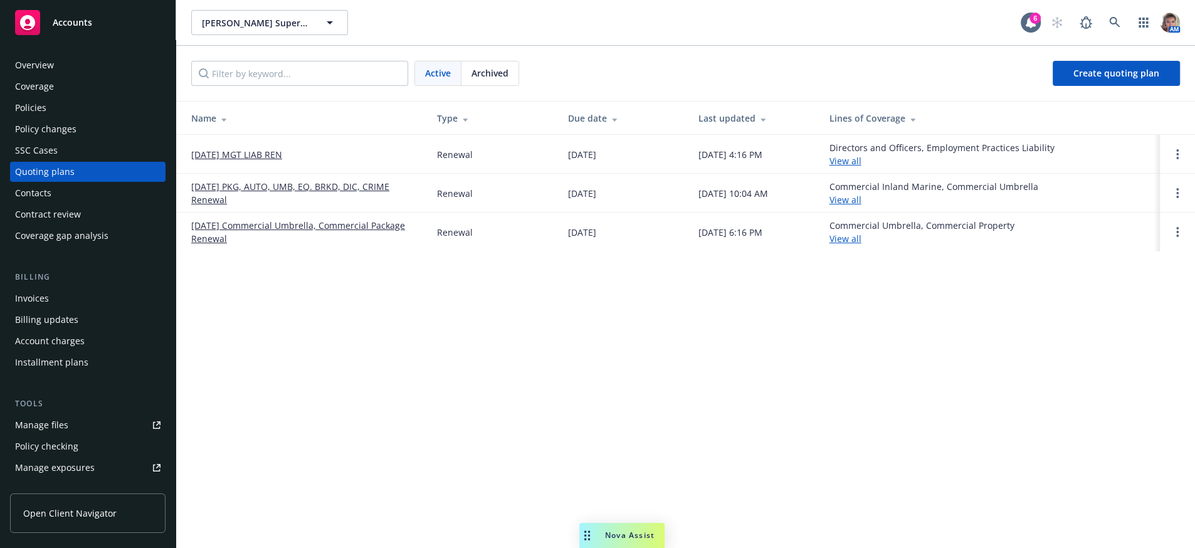
click at [461, 419] on div "Draeger's Supermarkets, Inc. Draeger's Supermarkets, Inc. 6 AM Active Archived …" at bounding box center [685, 274] width 1019 height 548
click at [458, 353] on div "Draeger's Supermarkets, Inc. Draeger's Supermarkets, Inc. 6 AM Active Archived …" at bounding box center [685, 274] width 1019 height 548
click at [240, 157] on link "[DATE] MGT LIAB REN" at bounding box center [236, 154] width 91 height 13
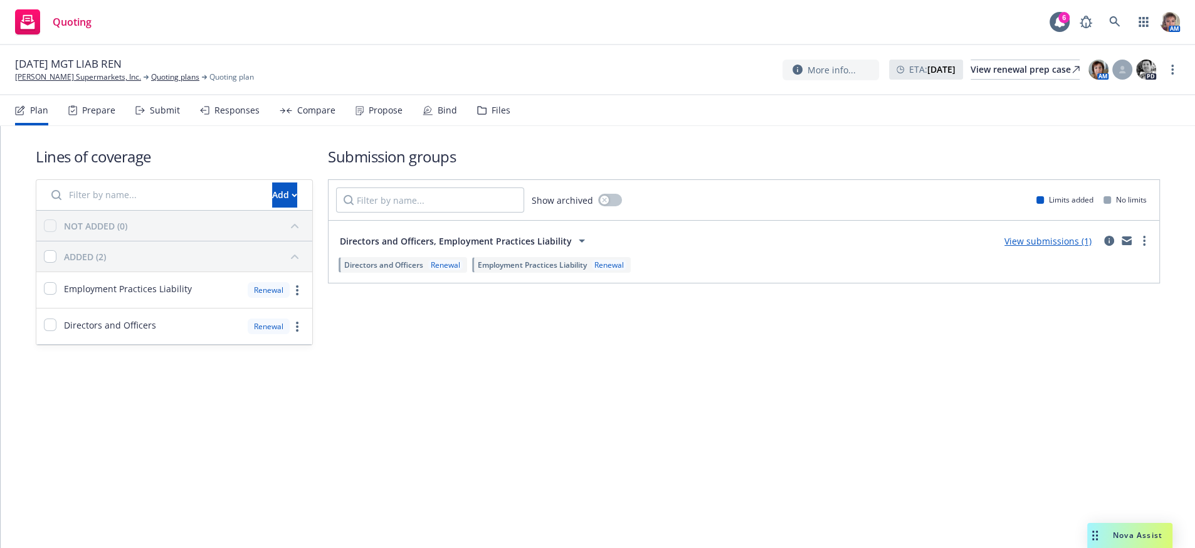
click at [231, 115] on div "Responses" at bounding box center [236, 110] width 45 height 10
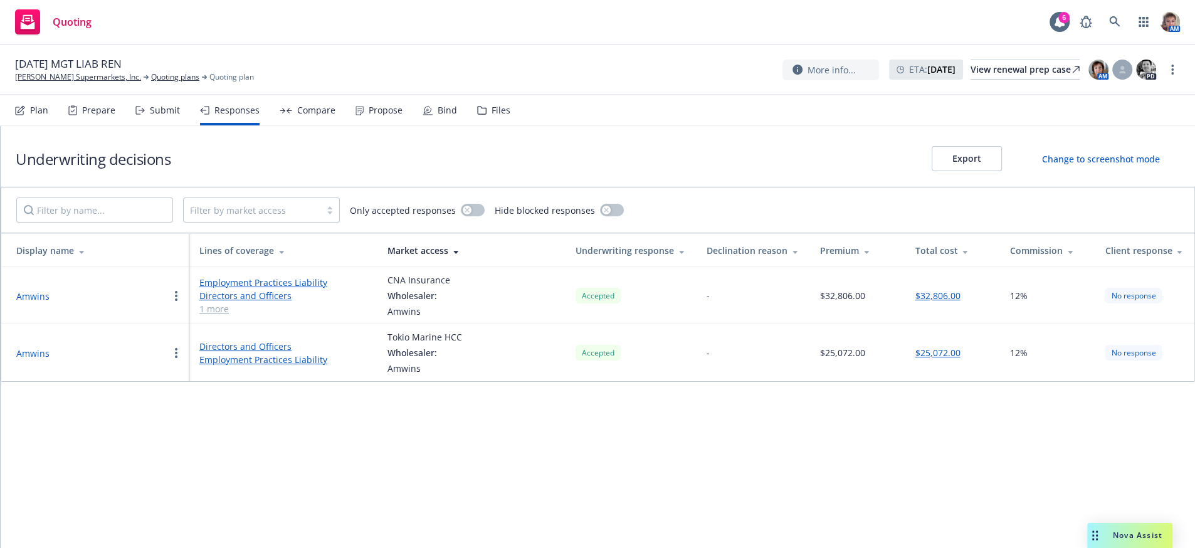
click at [212, 315] on link "1 more" at bounding box center [283, 308] width 168 height 13
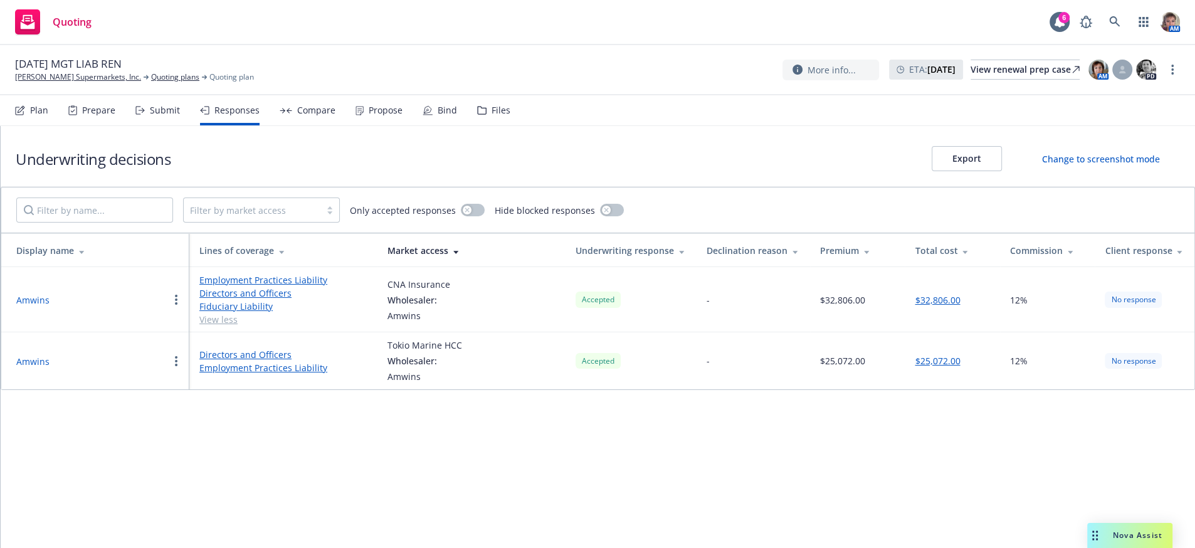
click at [32, 307] on button "Amwins" at bounding box center [32, 299] width 33 height 13
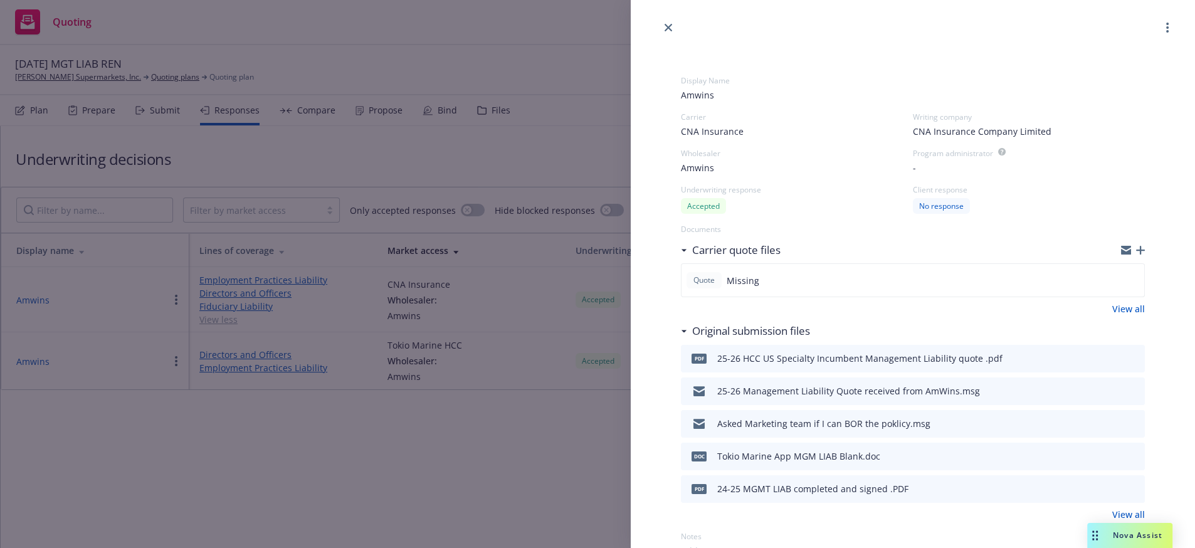
click at [1166, 33] on icon "button" at bounding box center [1167, 28] width 3 height 10
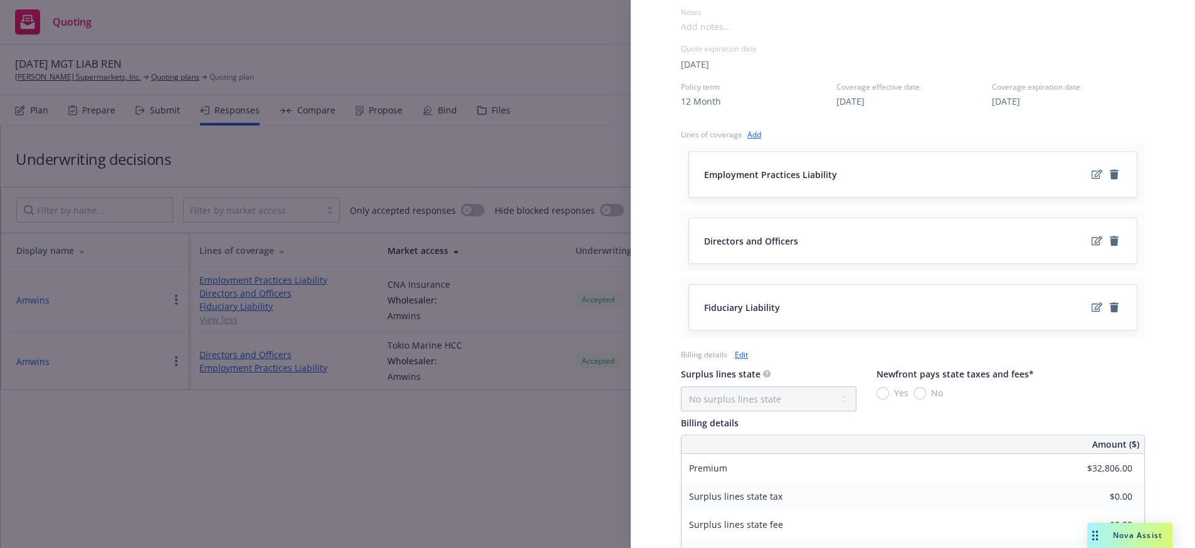
scroll to position [527, 0]
click at [753, 138] on link "Add" at bounding box center [754, 131] width 14 height 13
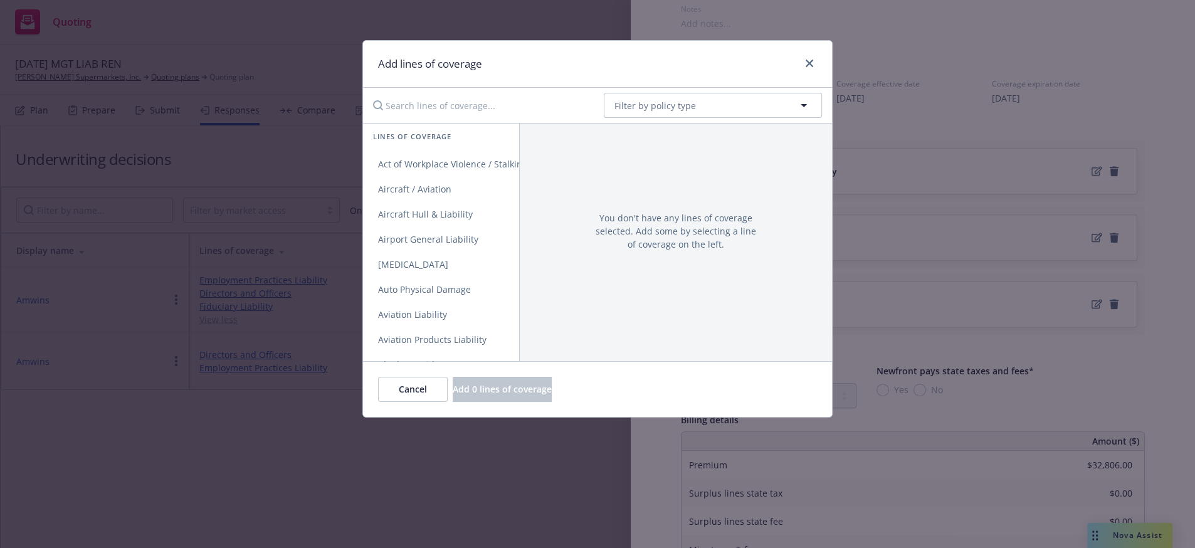
click at [463, 113] on input "Search lines of coverage..." at bounding box center [480, 105] width 228 height 25
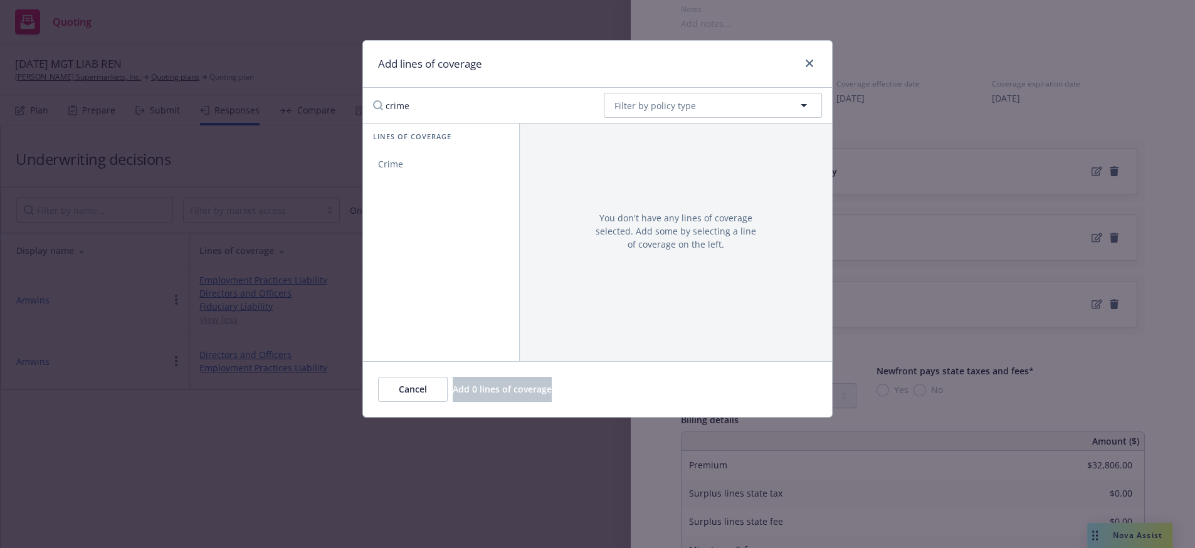
type input "crime"
click at [415, 165] on span "Crime" at bounding box center [390, 164] width 55 height 12
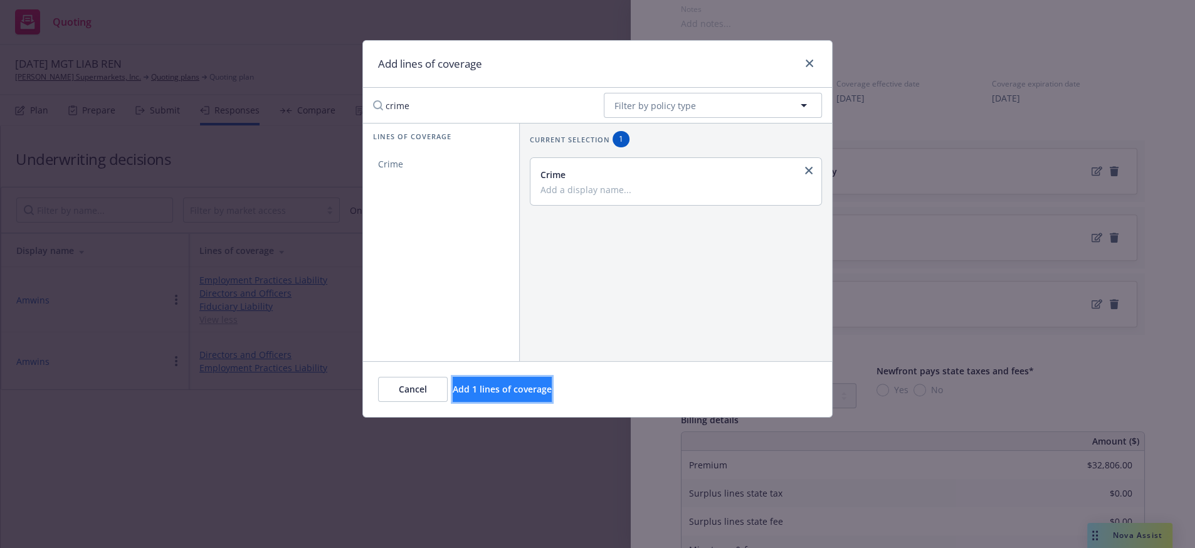
click at [552, 395] on span "Add 1 lines of coverage" at bounding box center [502, 389] width 99 height 12
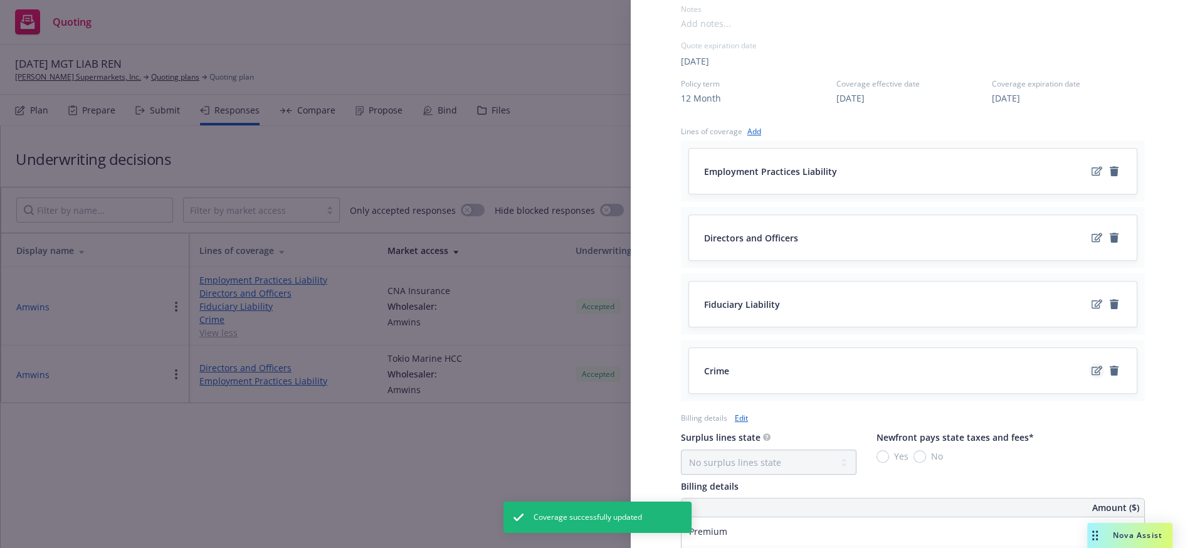
click at [1092, 376] on icon "edit" at bounding box center [1097, 371] width 11 height 10
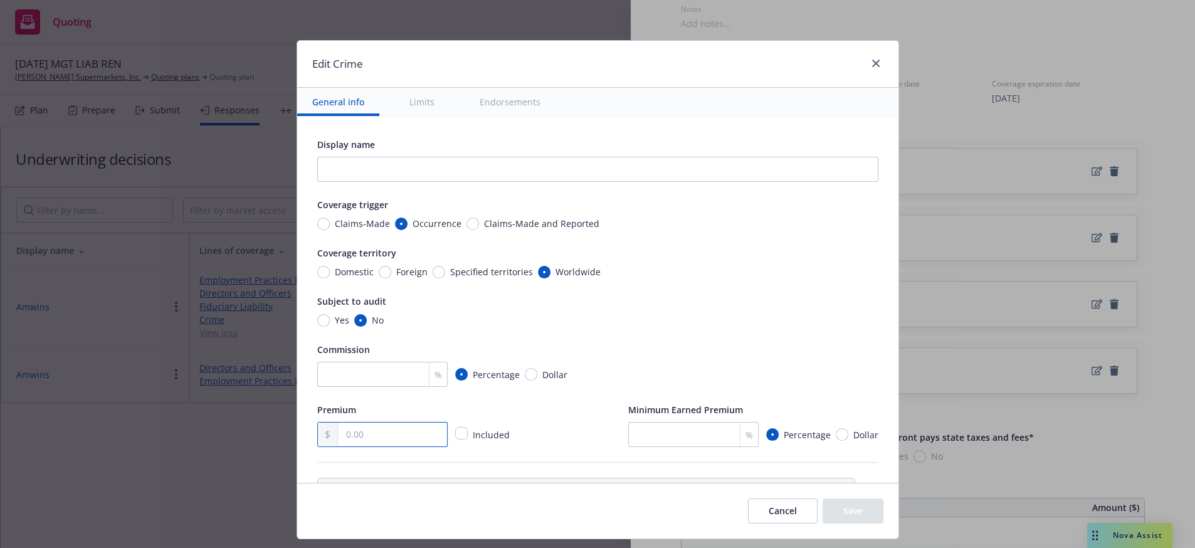
click at [393, 446] on input "text" at bounding box center [392, 435] width 108 height 24
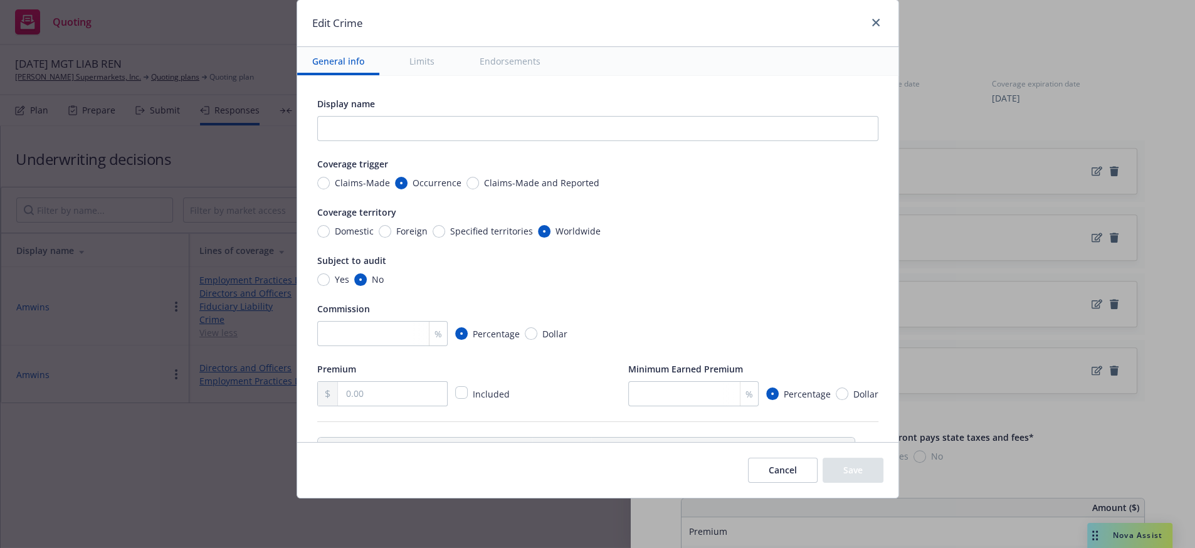
scroll to position [43, 0]
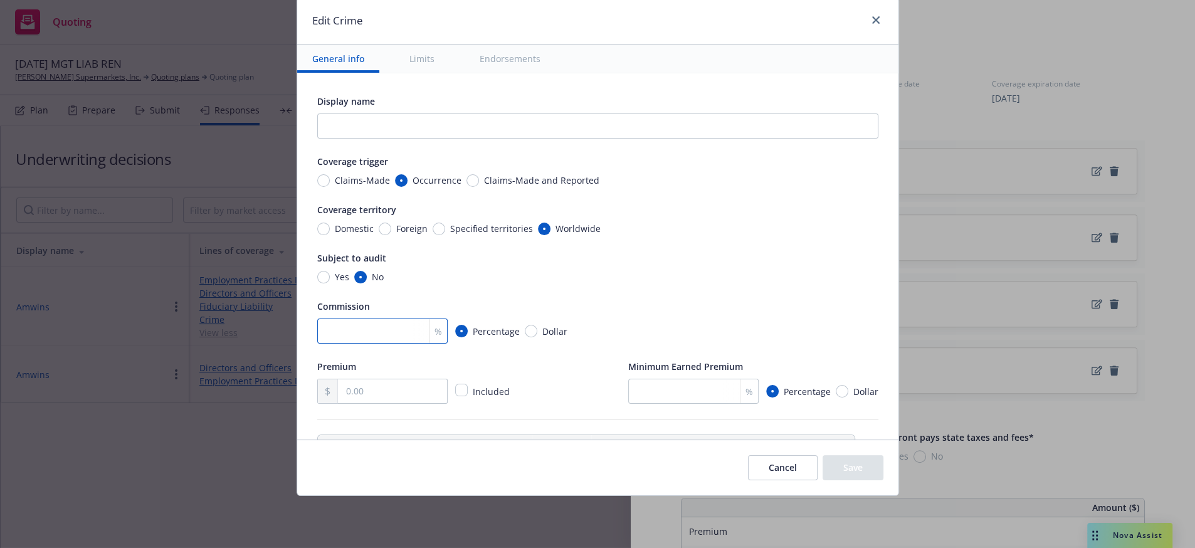
click at [379, 344] on input "number" at bounding box center [382, 330] width 130 height 25
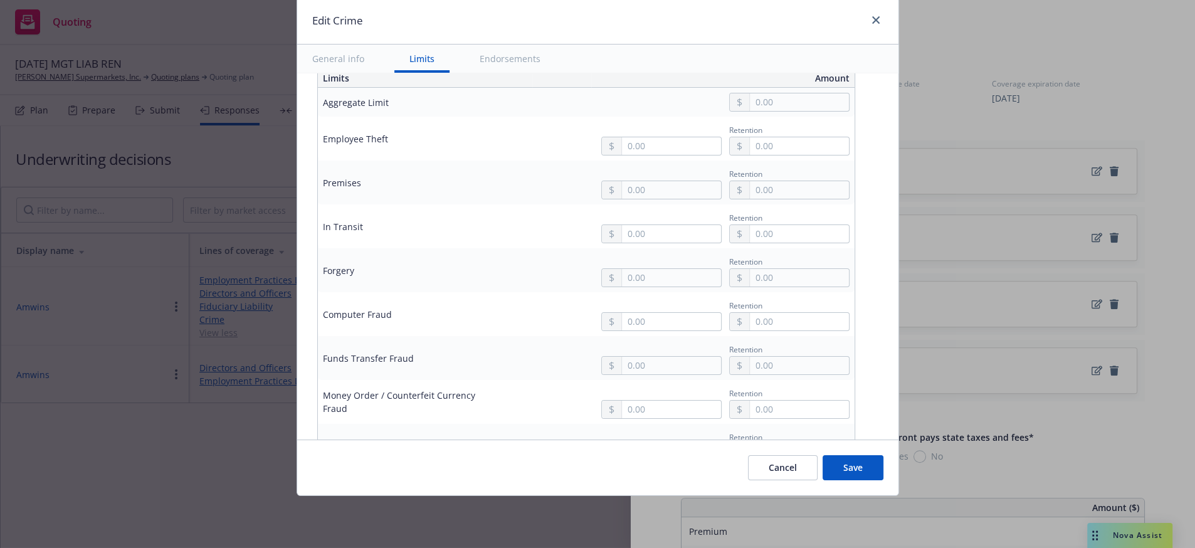
type input "12"
click at [776, 111] on input "text" at bounding box center [799, 102] width 98 height 18
type input "1,000,000.00"
click at [799, 199] on button "$1,000,000.00" at bounding box center [805, 198] width 108 height 23
click at [767, 111] on input "1,000,000.00" at bounding box center [799, 102] width 98 height 18
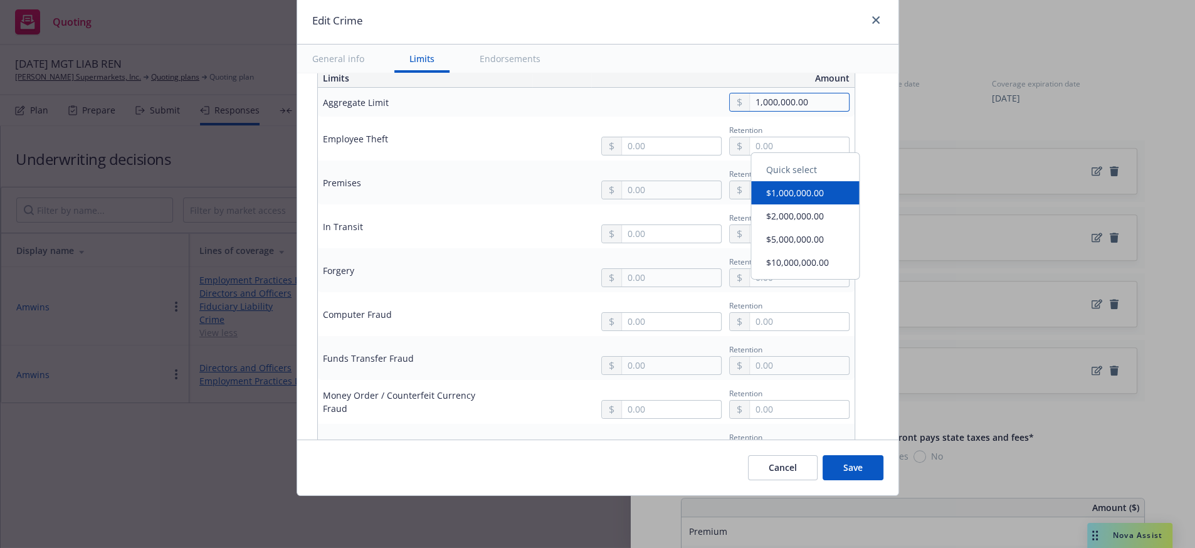
drag, startPoint x: 833, startPoint y: 134, endPoint x: 671, endPoint y: 164, distance: 164.0
click at [671, 164] on tbody "Aggregate Limit 1,000,000.00 Employee Theft Retention Premises Retention In Tra…" at bounding box center [586, 415] width 537 height 655
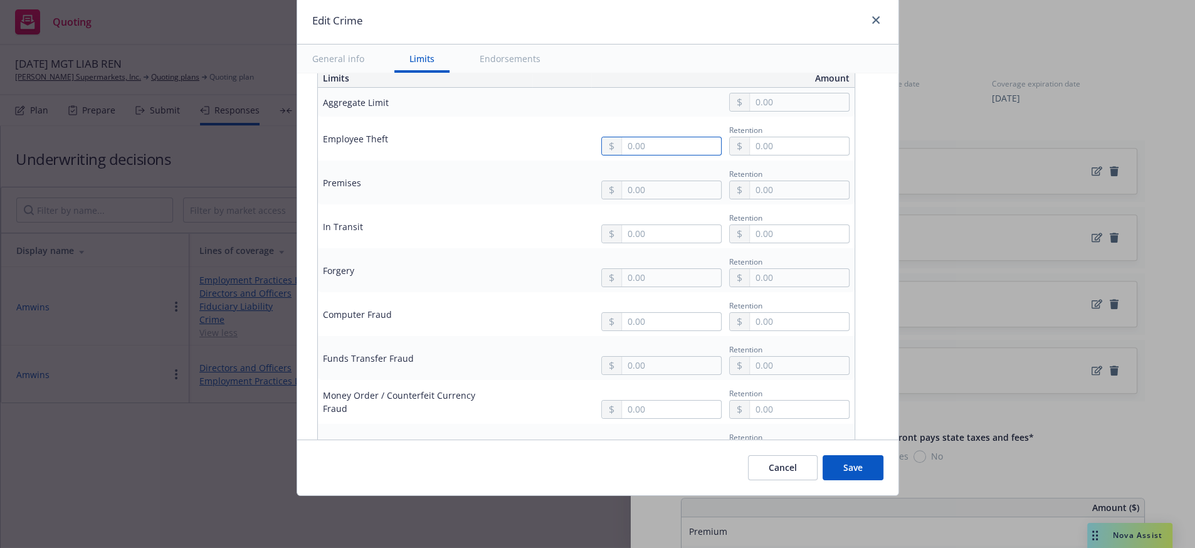
click at [653, 155] on input "text" at bounding box center [671, 146] width 98 height 18
type input "1,000,000.00"
click at [661, 246] on button "$1,000,000.00" at bounding box center [662, 246] width 108 height 23
click at [776, 155] on input "text" at bounding box center [799, 146] width 98 height 18
type input "10,000.00"
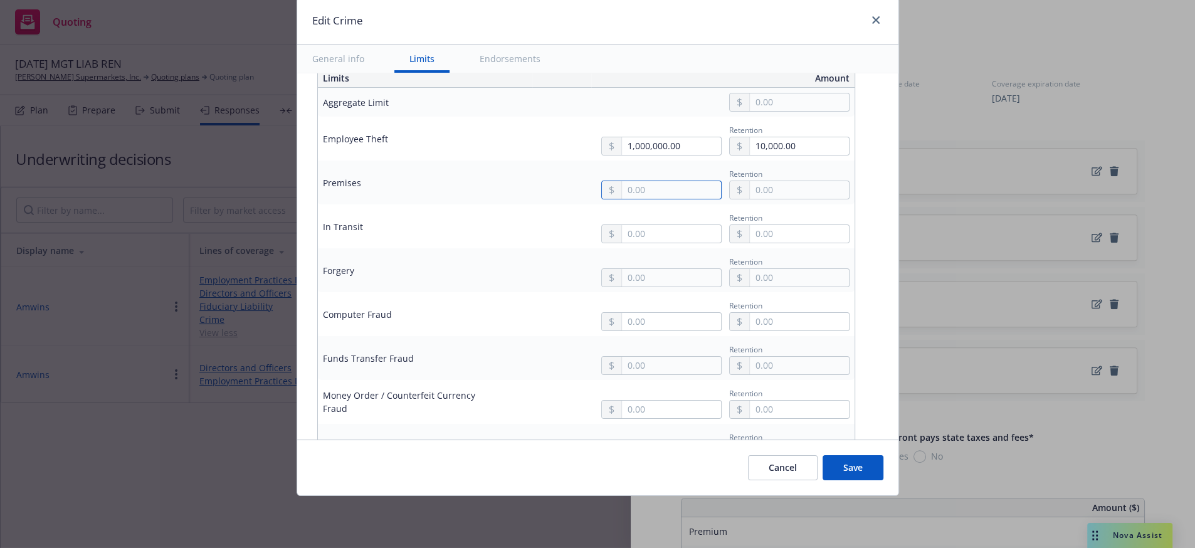
click at [651, 199] on input "text" at bounding box center [671, 190] width 98 height 18
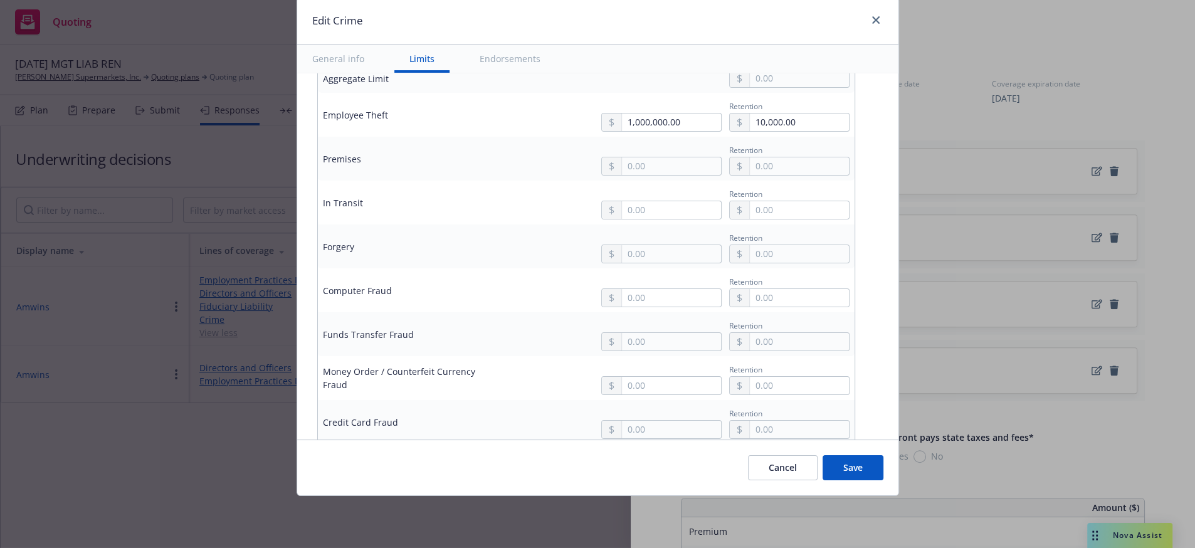
scroll to position [408, 0]
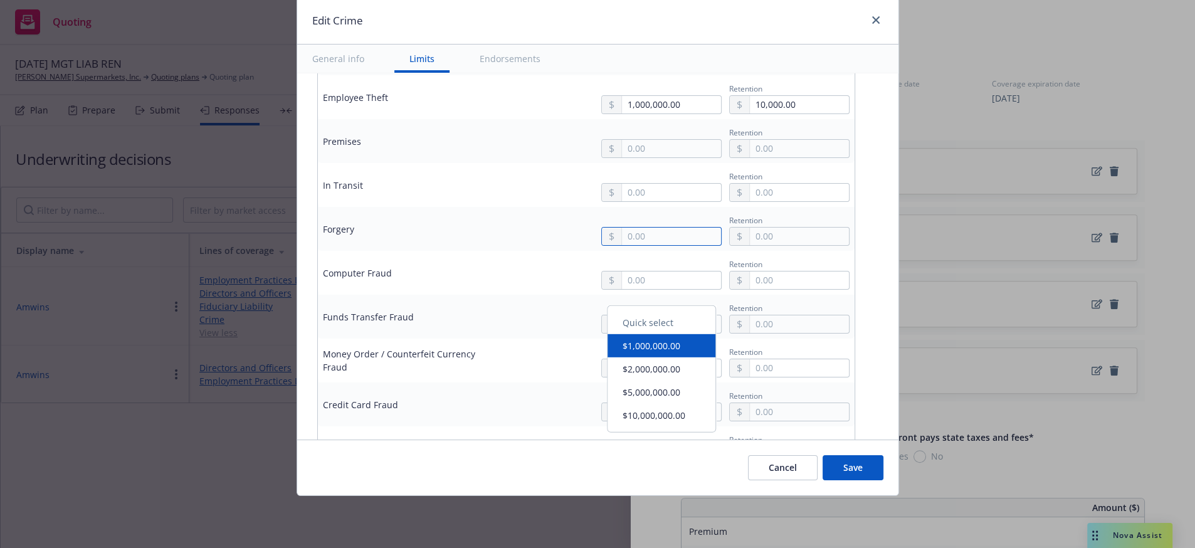
click at [646, 245] on input "text" at bounding box center [671, 237] width 98 height 18
type input "1,000,000.00"
click at [652, 361] on div "Quick select $1,000,000.00 $2,000,000.00 $5,000,000.00 $10,000,000.00" at bounding box center [661, 368] width 109 height 127
click at [764, 245] on input "text" at bounding box center [799, 237] width 98 height 18
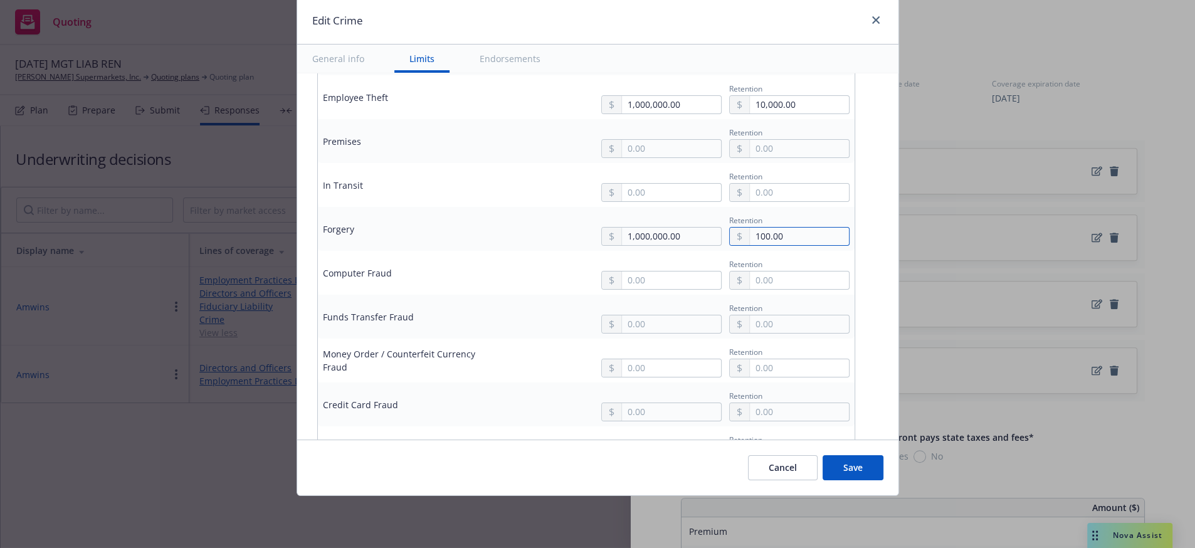
type input "100.00"
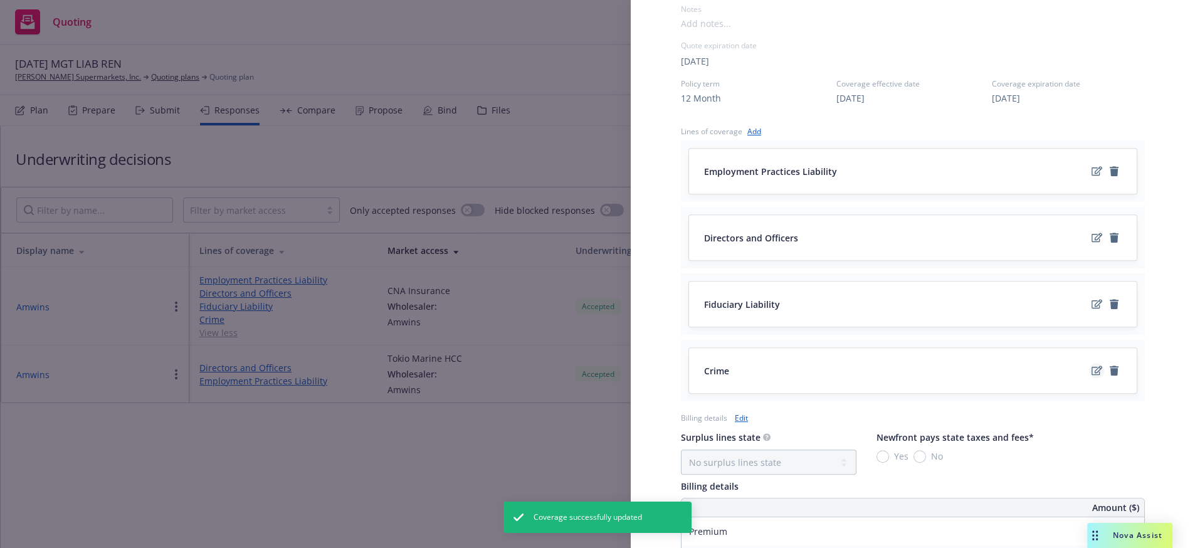
click at [1092, 376] on icon "edit" at bounding box center [1097, 371] width 11 height 10
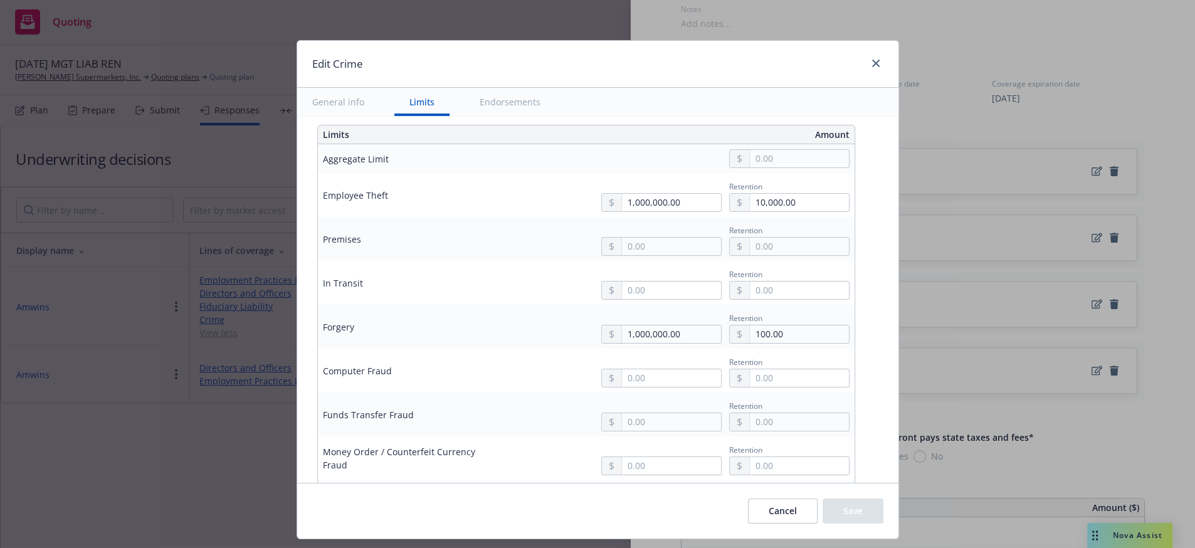
scroll to position [349, 0]
click at [636, 259] on input "text" at bounding box center [671, 250] width 98 height 18
type input "1,000,000.00"
click at [639, 358] on button "$1,000,000.00" at bounding box center [662, 353] width 108 height 23
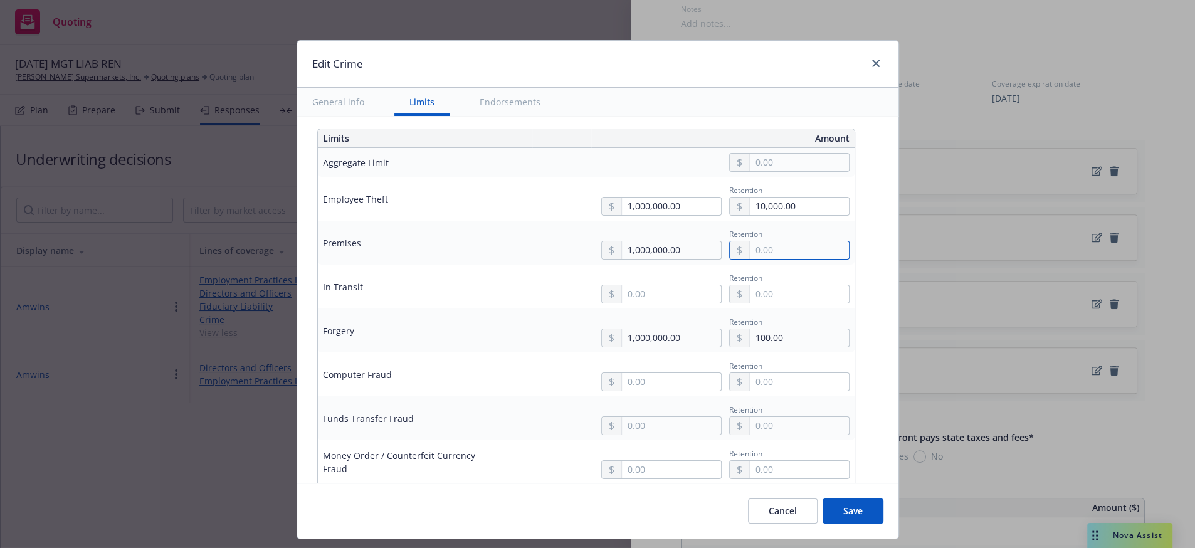
click at [777, 259] on input "text" at bounding box center [799, 250] width 98 height 18
type input "10,000.00"
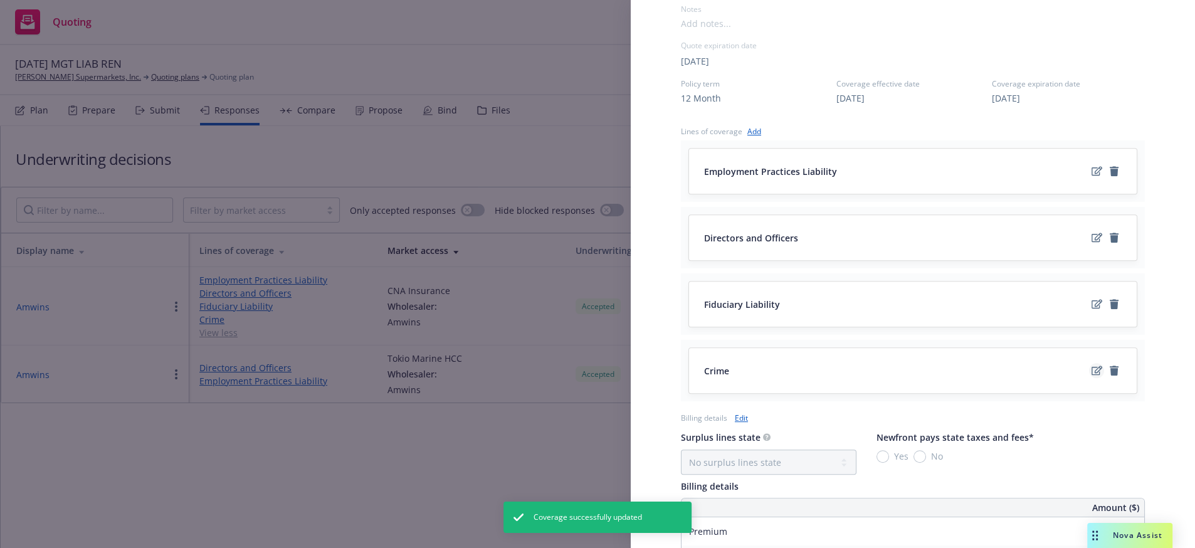
click at [1092, 376] on icon "edit" at bounding box center [1097, 371] width 11 height 10
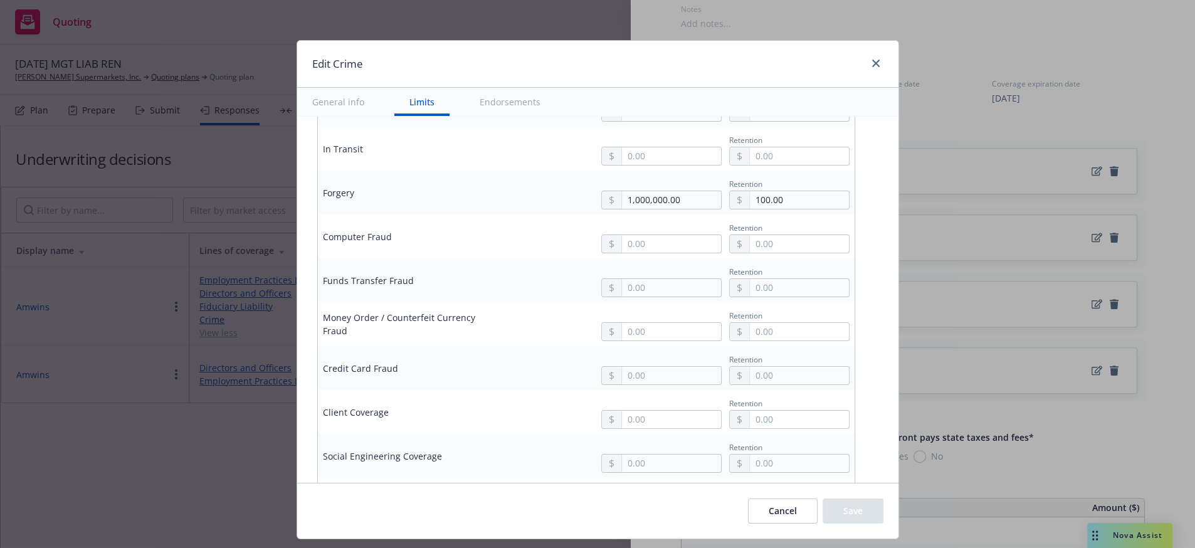
scroll to position [455, 0]
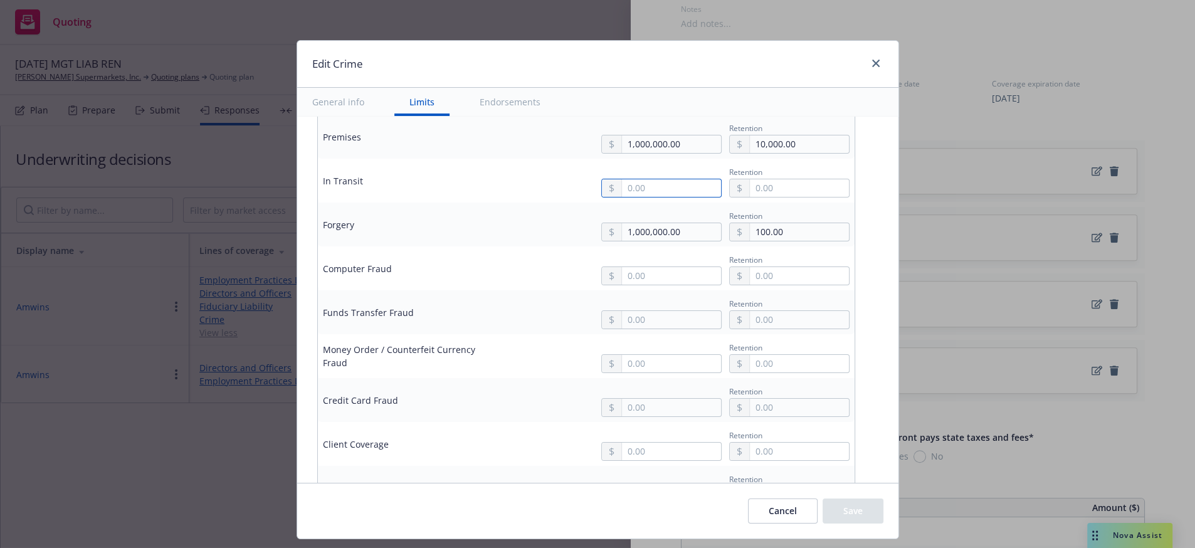
click at [638, 197] on input "text" at bounding box center [671, 188] width 98 height 18
type input "1,000,000.00"
click at [643, 295] on button "$1,000,000.00" at bounding box center [662, 295] width 108 height 23
click at [769, 197] on input "text" at bounding box center [799, 188] width 98 height 18
type input "10,000.00"
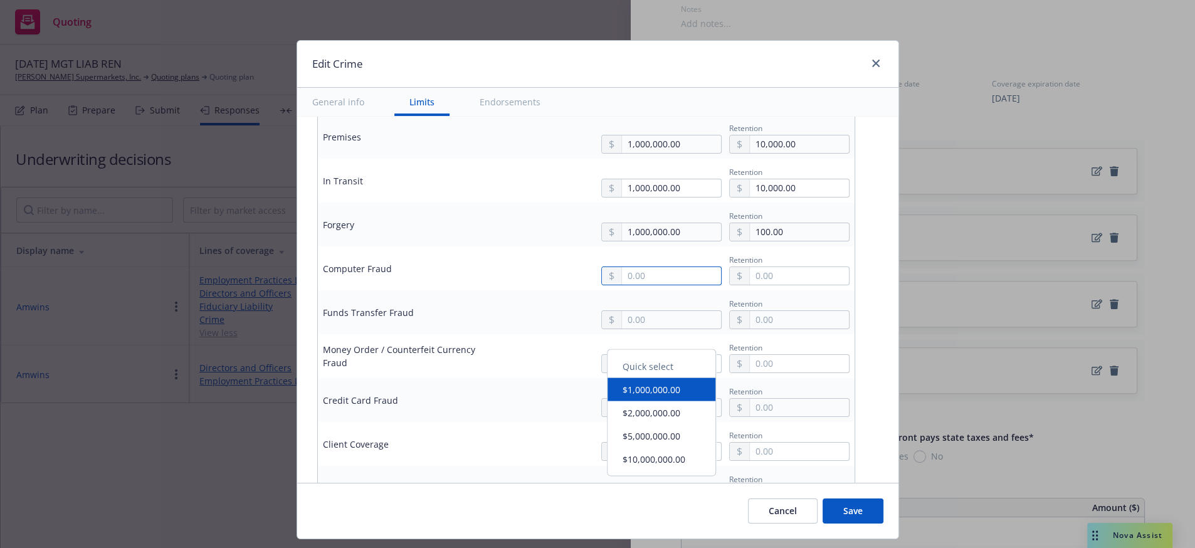
click at [690, 285] on input "text" at bounding box center [671, 276] width 98 height 18
type input "1,000,000.00"
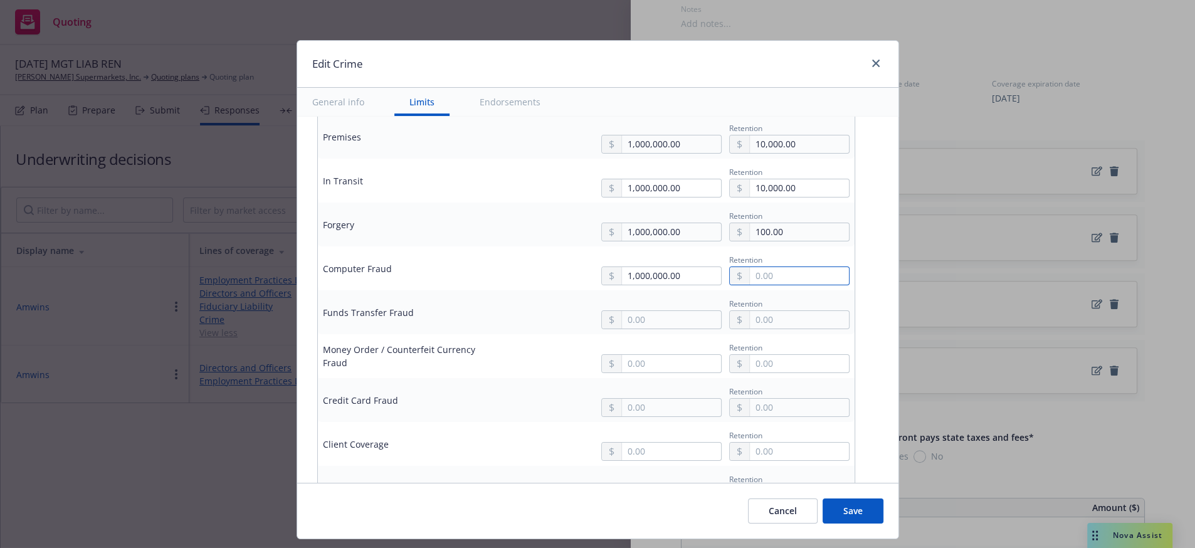
click at [826, 285] on input "text" at bounding box center [799, 276] width 98 height 18
type input "10,000.00"
click at [642, 329] on input "text" at bounding box center [671, 320] width 98 height 18
type input "1,000,000.00"
click at [660, 449] on button "$1,000,000.00" at bounding box center [662, 443] width 108 height 23
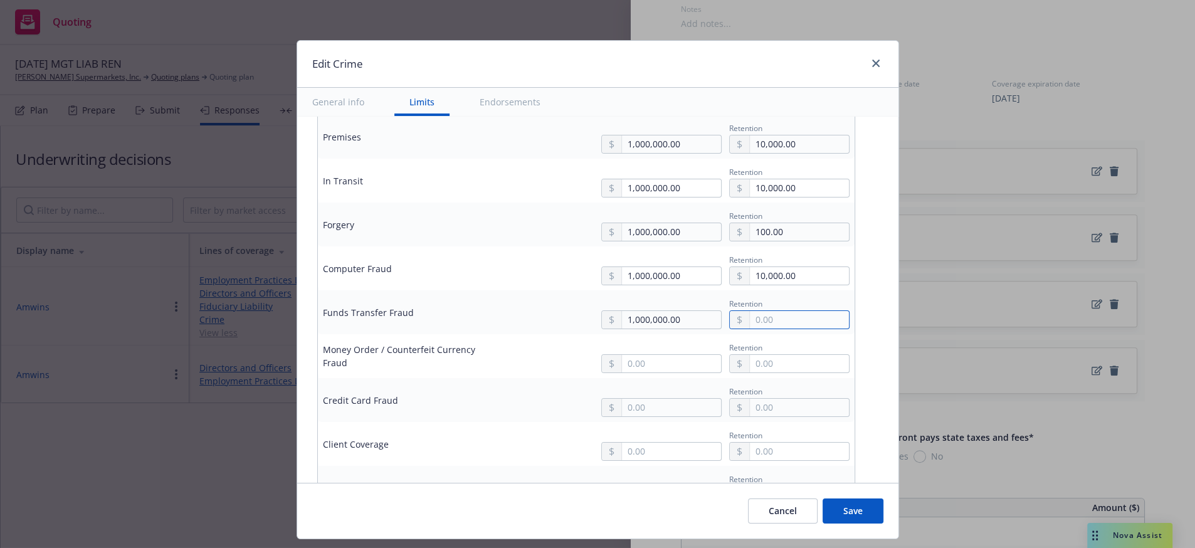
click at [765, 329] on input "text" at bounding box center [799, 320] width 98 height 18
type input "10,000.00"
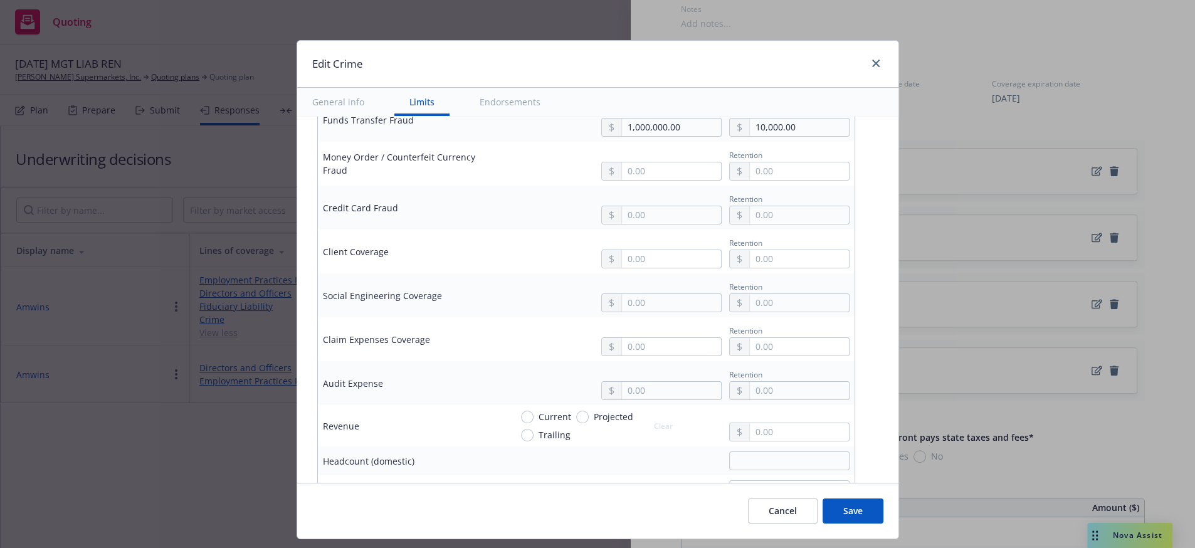
scroll to position [655, 0]
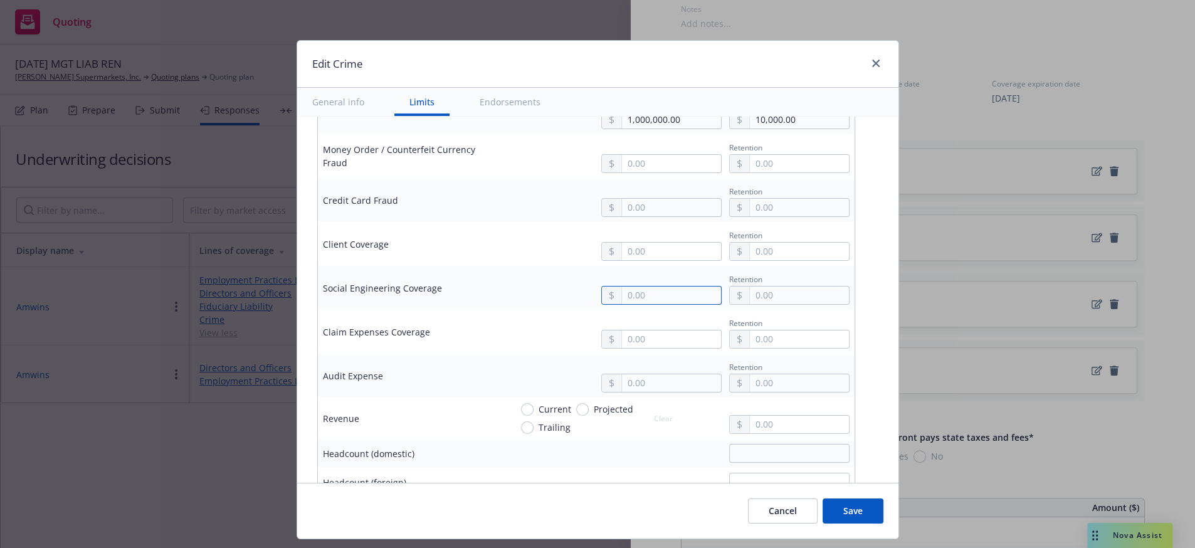
click at [656, 304] on input "text" at bounding box center [671, 296] width 98 height 18
click at [649, 410] on div "Quick select" at bounding box center [662, 414] width 108 height 23
click at [638, 304] on input "text" at bounding box center [671, 296] width 98 height 18
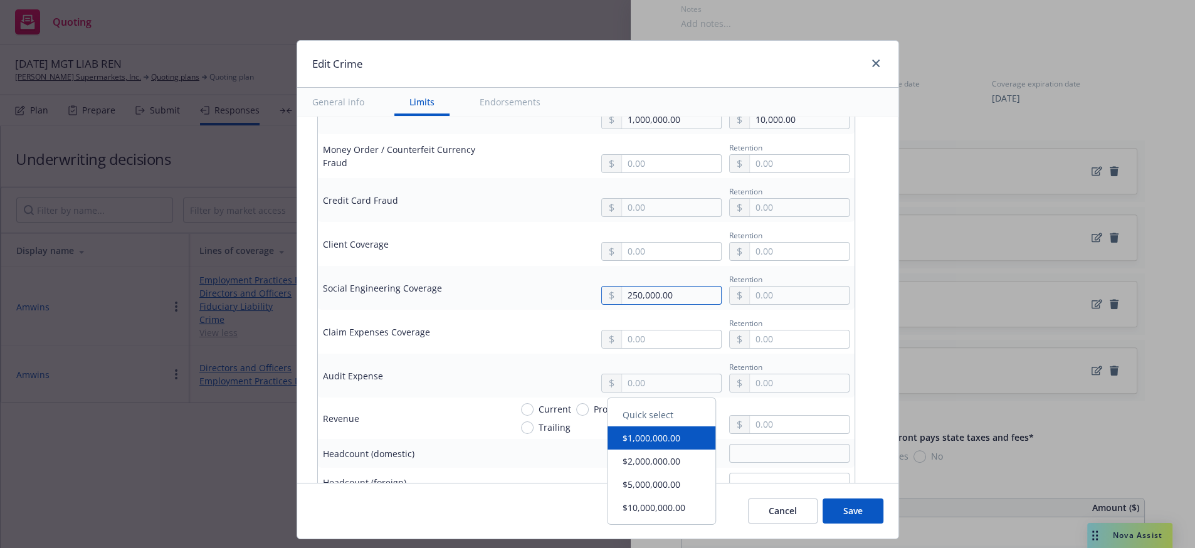
type input "250,000.00"
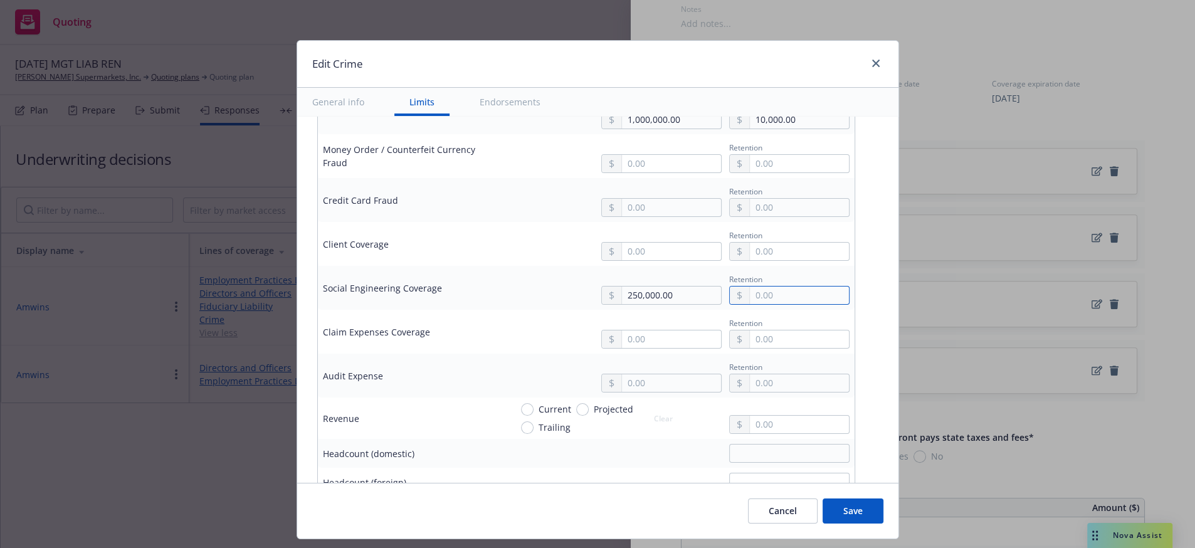
click at [795, 304] on input "text" at bounding box center [799, 296] width 98 height 18
type input "10,000.00"
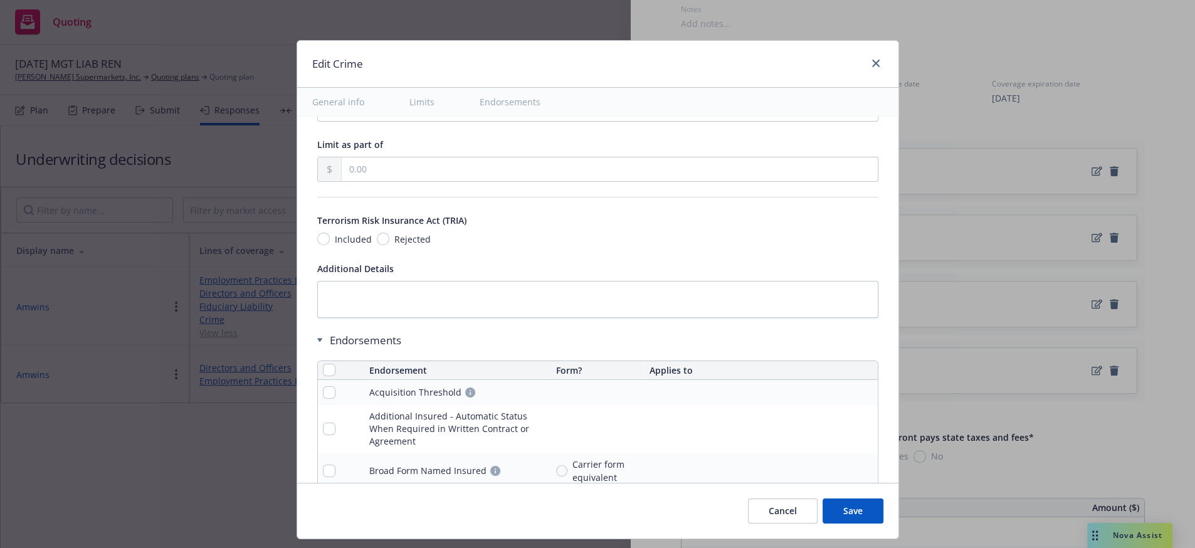
scroll to position [1132, 0]
click at [866, 520] on button "Save" at bounding box center [853, 510] width 61 height 25
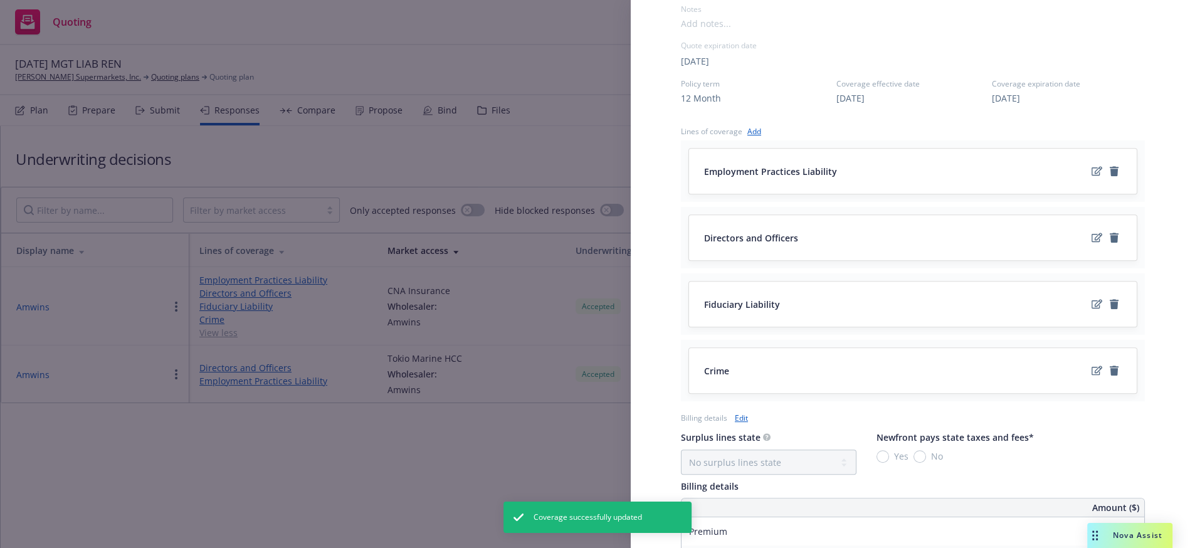
click at [167, 120] on div "Display Name Amwins Carrier CNA Insurance Writing company CNA Insurance Company…" at bounding box center [597, 274] width 1195 height 548
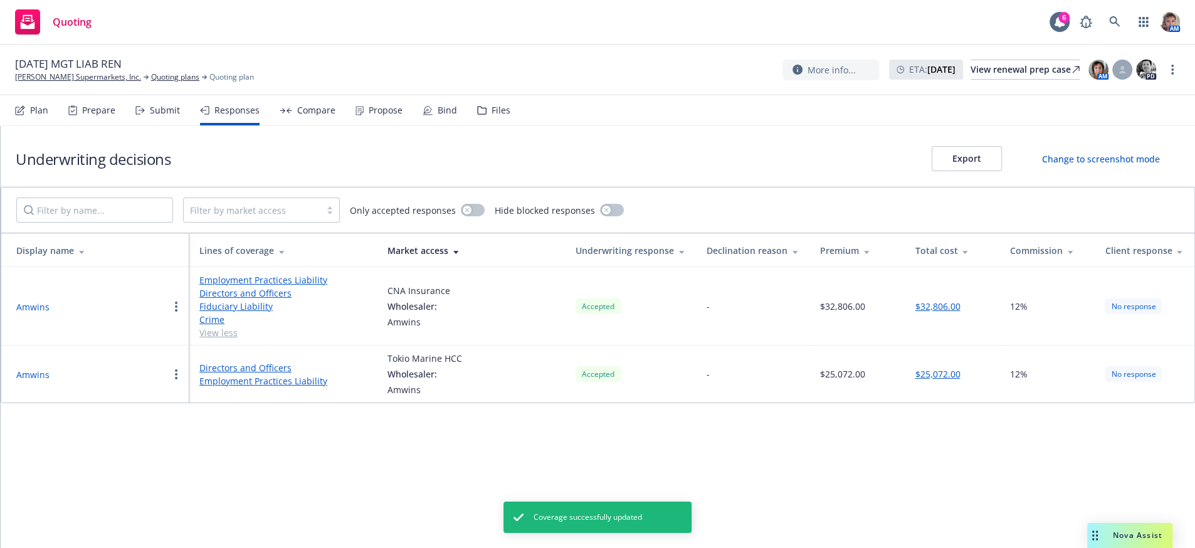
click at [167, 115] on div "Submit" at bounding box center [165, 110] width 30 height 10
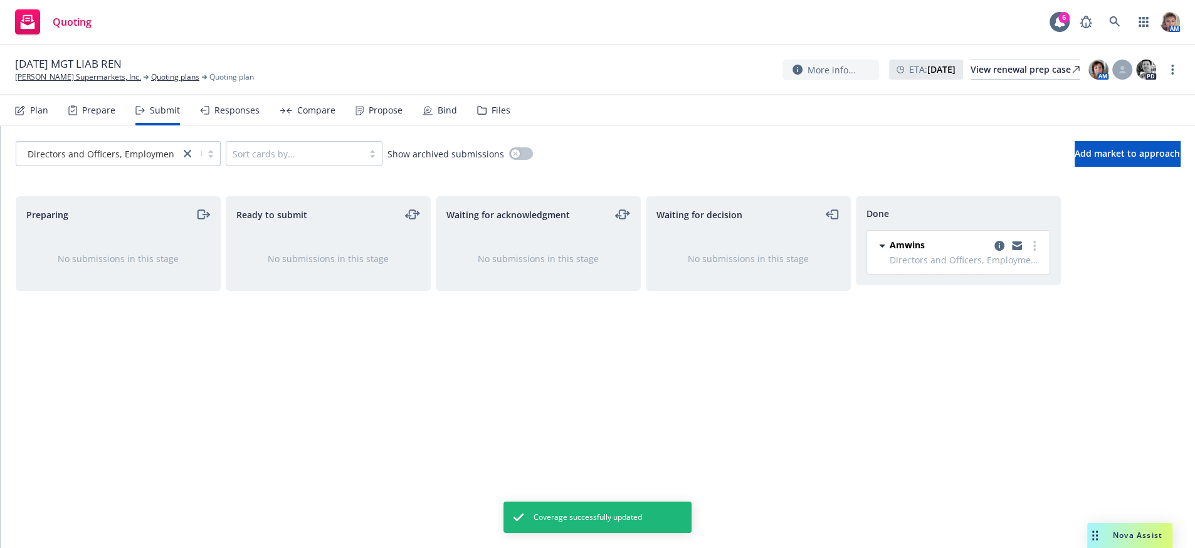
click at [1033, 266] on span "Directors and Officers, Employment Practices Liability" at bounding box center [966, 259] width 152 height 13
click at [1033, 251] on icon "more" at bounding box center [1034, 246] width 3 height 10
click at [1001, 340] on span "Add declined decision" at bounding box center [978, 335] width 124 height 12
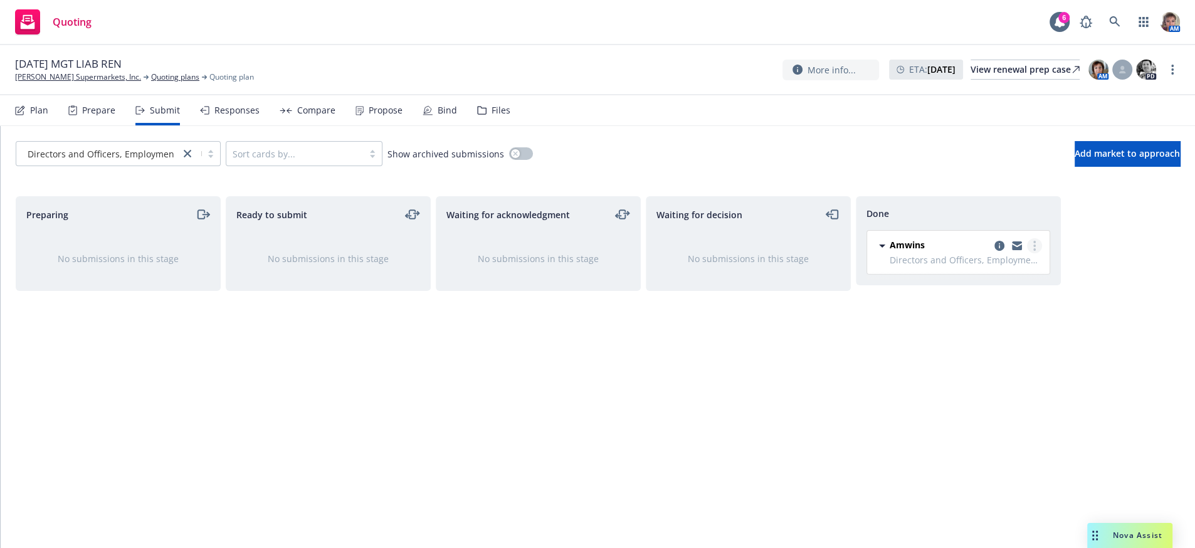
click at [1035, 251] on icon "more" at bounding box center [1034, 246] width 3 height 10
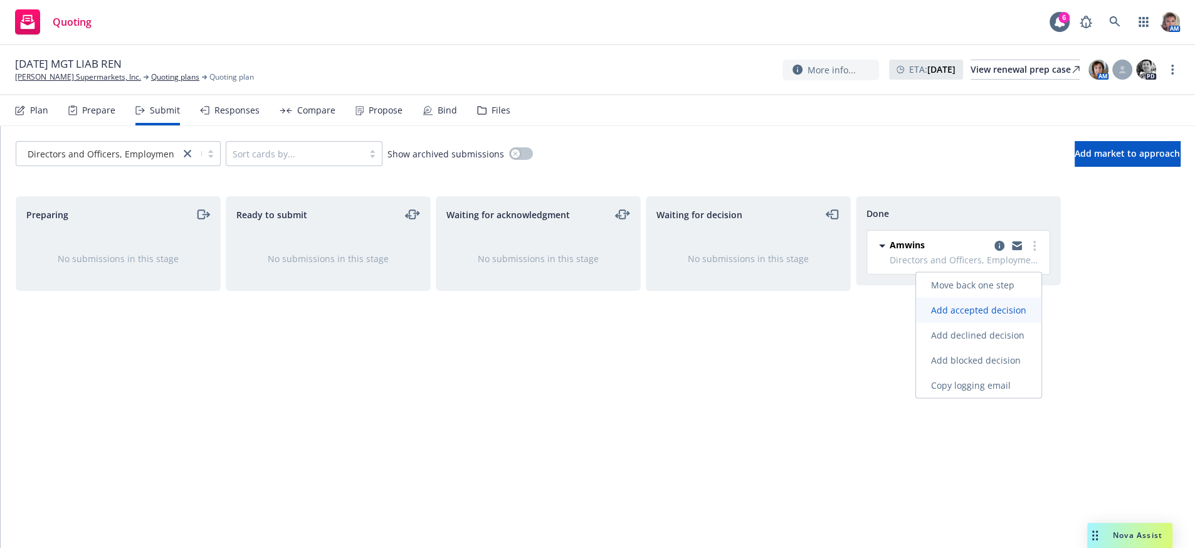
click at [999, 305] on span "Add accepted decision" at bounding box center [978, 310] width 125 height 12
select select "12"
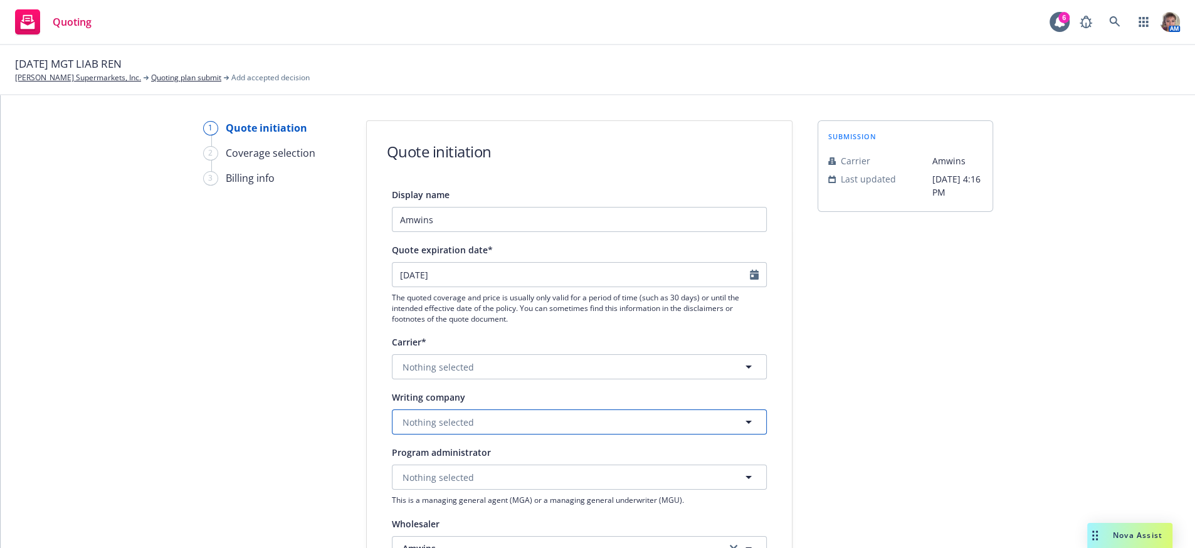
click at [443, 429] on span "Nothing selected" at bounding box center [438, 422] width 71 height 13
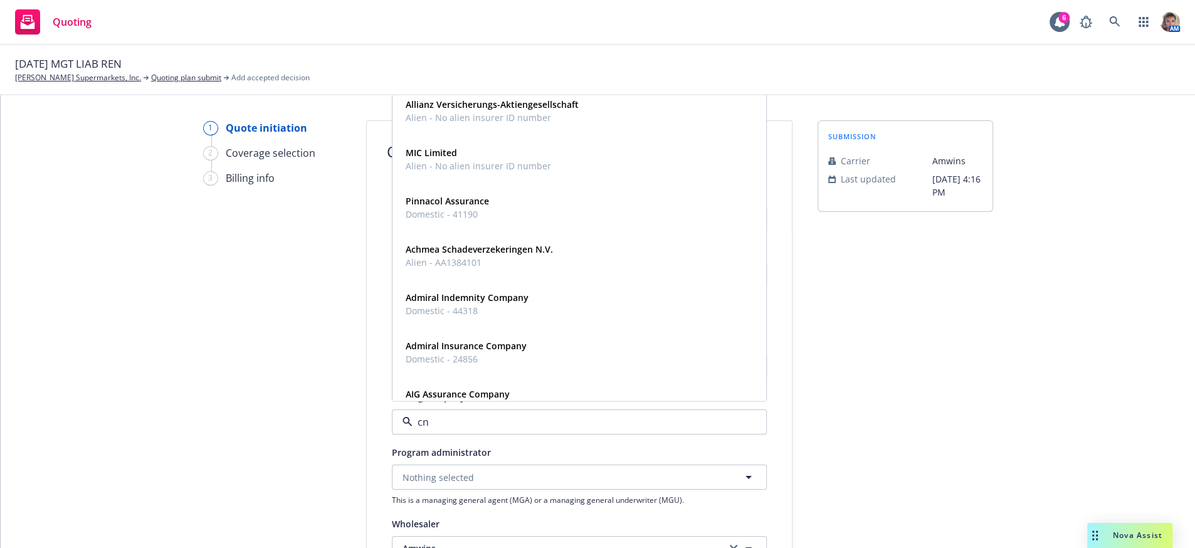
type input "cna"
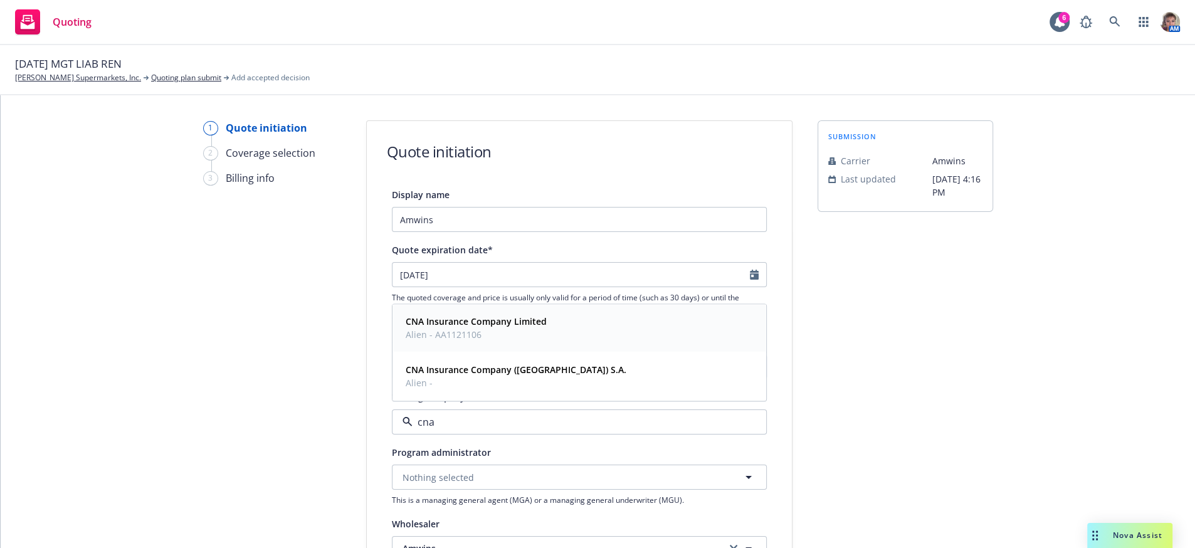
click at [519, 328] on strong "CNA Insurance Company Limited" at bounding box center [476, 322] width 141 height 12
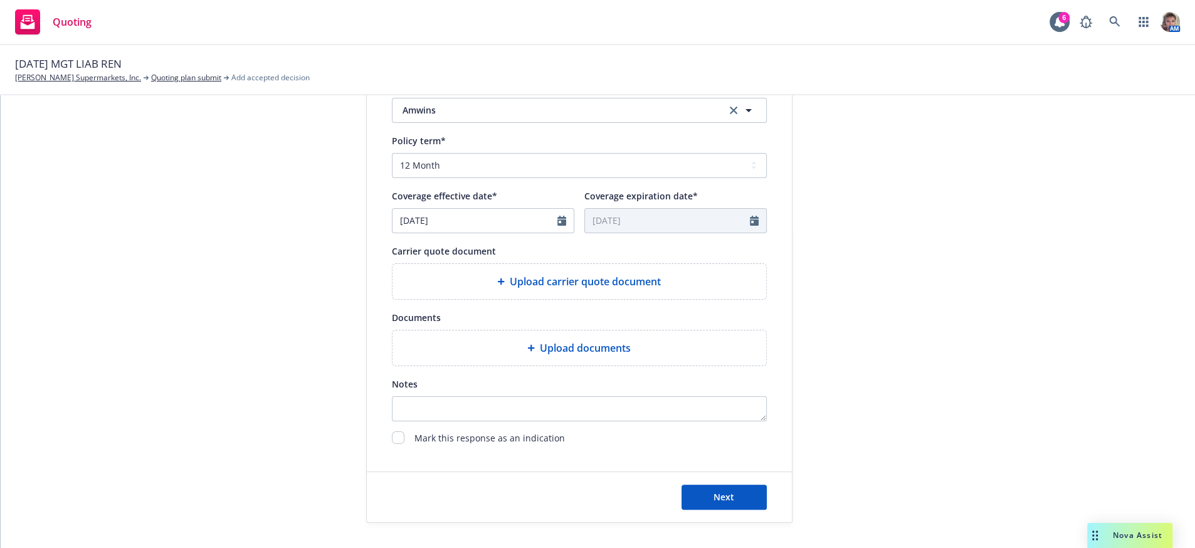
scroll to position [518, 0]
click at [744, 510] on div "Next" at bounding box center [579, 497] width 425 height 50
click at [744, 508] on button "Next" at bounding box center [724, 497] width 85 height 25
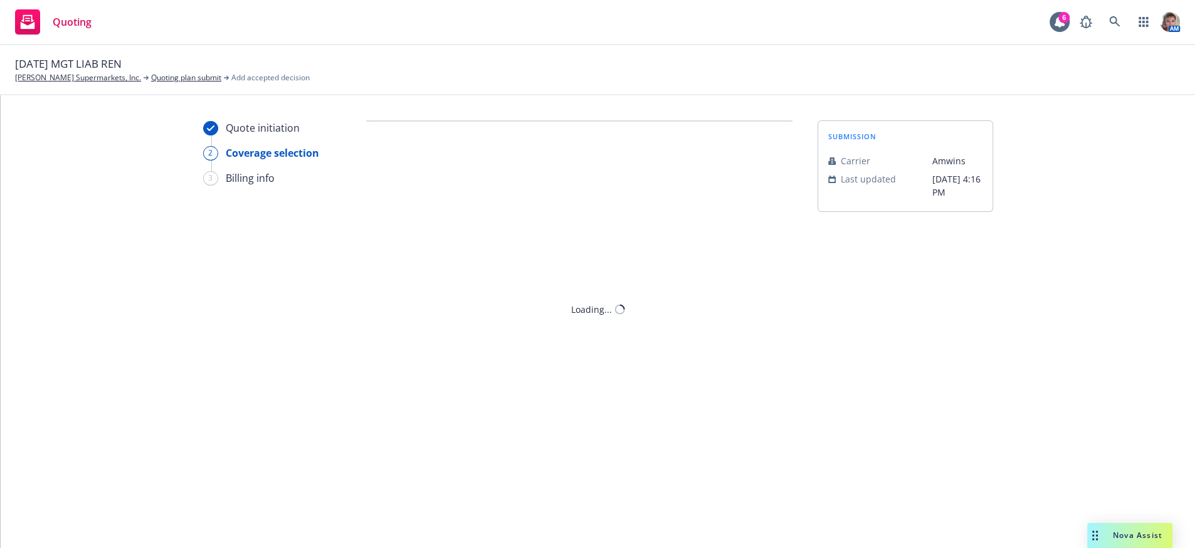
scroll to position [0, 0]
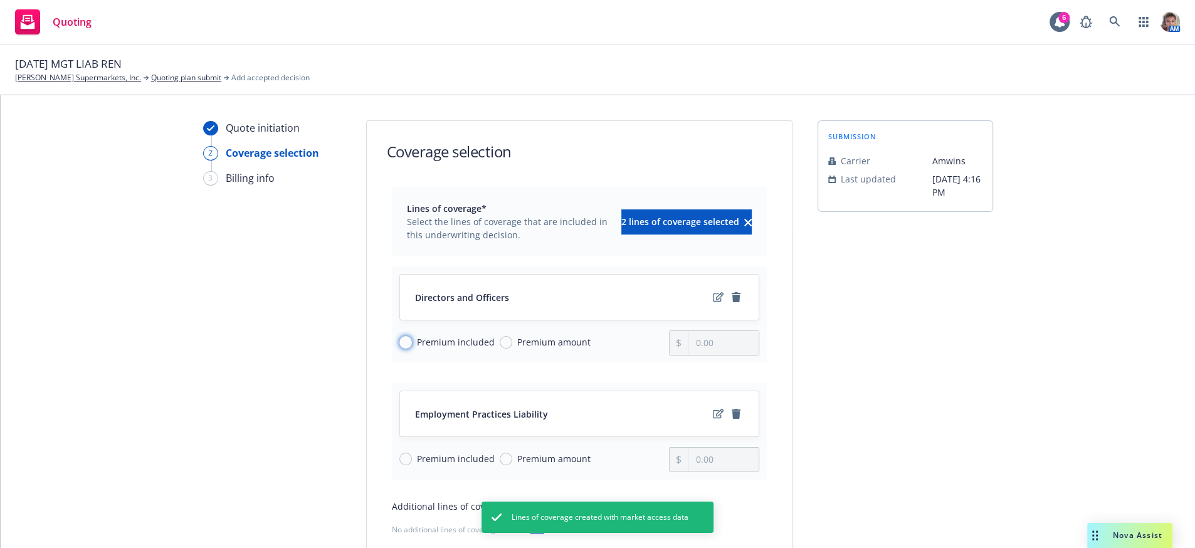
click at [403, 349] on input "Premium included" at bounding box center [405, 342] width 13 height 13
radio input "true"
click at [404, 465] on input "Premium included" at bounding box center [405, 459] width 13 height 13
radio input "true"
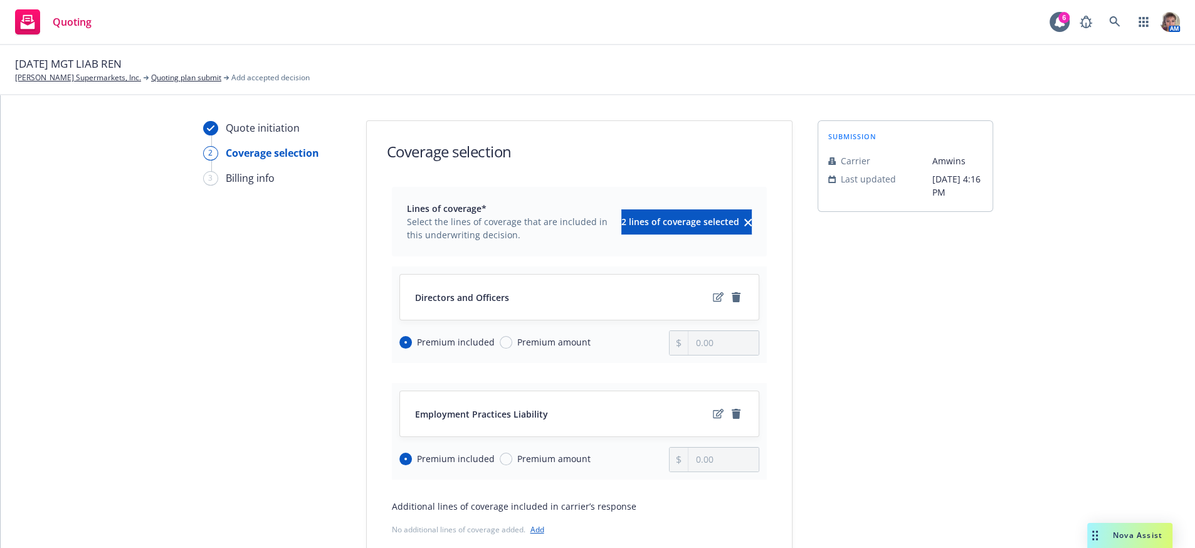
drag, startPoint x: 1182, startPoint y: 274, endPoint x: 1177, endPoint y: 330, distance: 56.6
click at [1177, 330] on div "Quote initiation 2 Coverage selection 3 Billing info Coverage selection Lines o…" at bounding box center [598, 321] width 1194 height 453
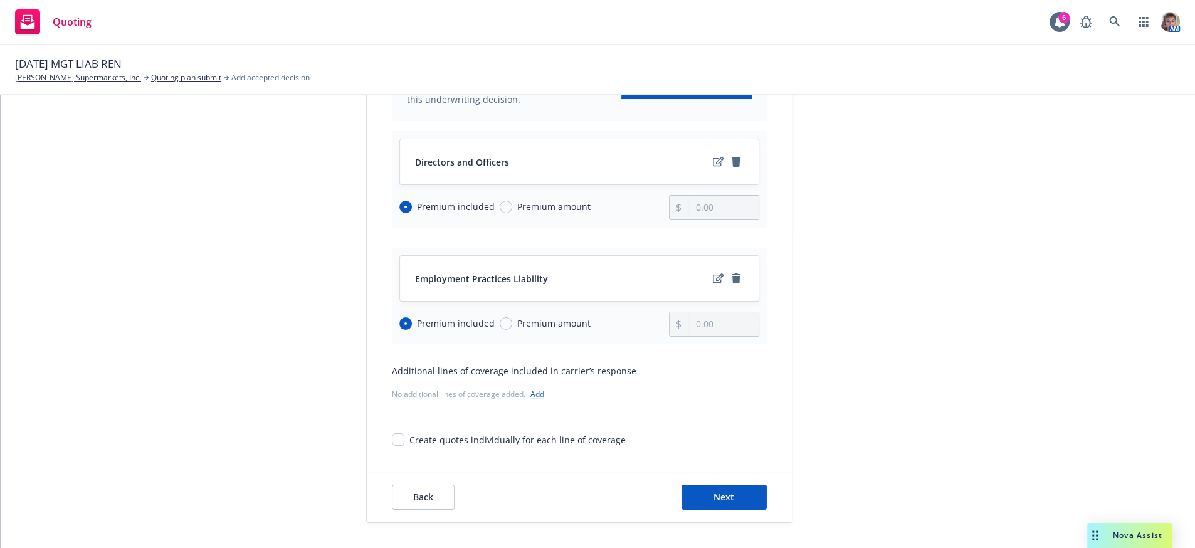
scroll to position [170, 0]
click at [727, 503] on button "Next" at bounding box center [724, 497] width 85 height 25
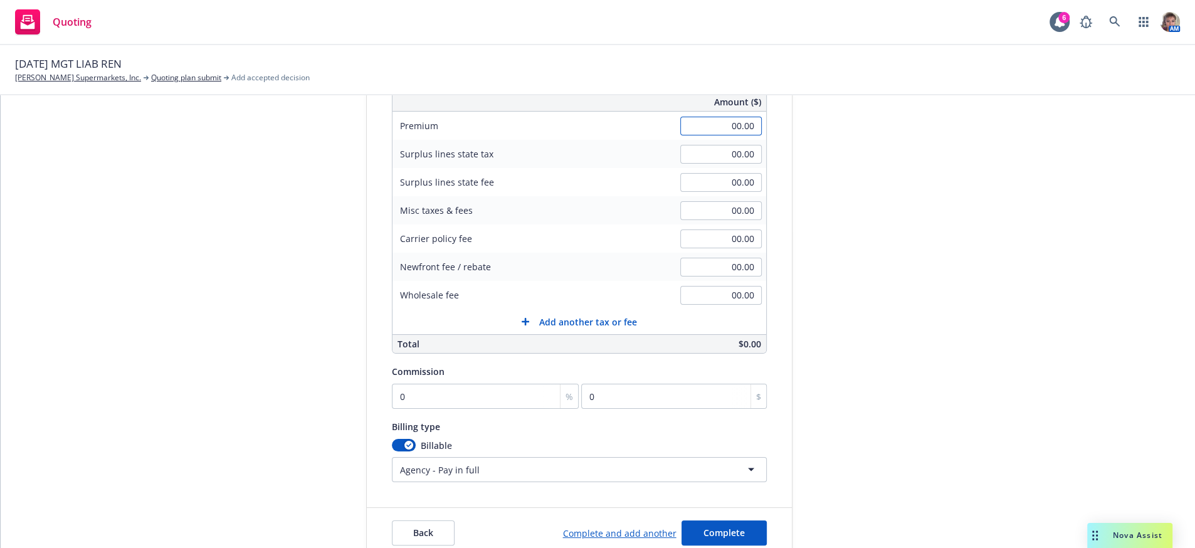
click at [685, 135] on input "00.00" at bounding box center [721, 126] width 82 height 19
type input "27,623.00"
click at [937, 277] on div "submission Carrier Amwins Last updated 10/10, 4:16 PM" at bounding box center [906, 254] width 176 height 608
click at [467, 409] on input "0" at bounding box center [485, 396] width 187 height 25
type input "1"
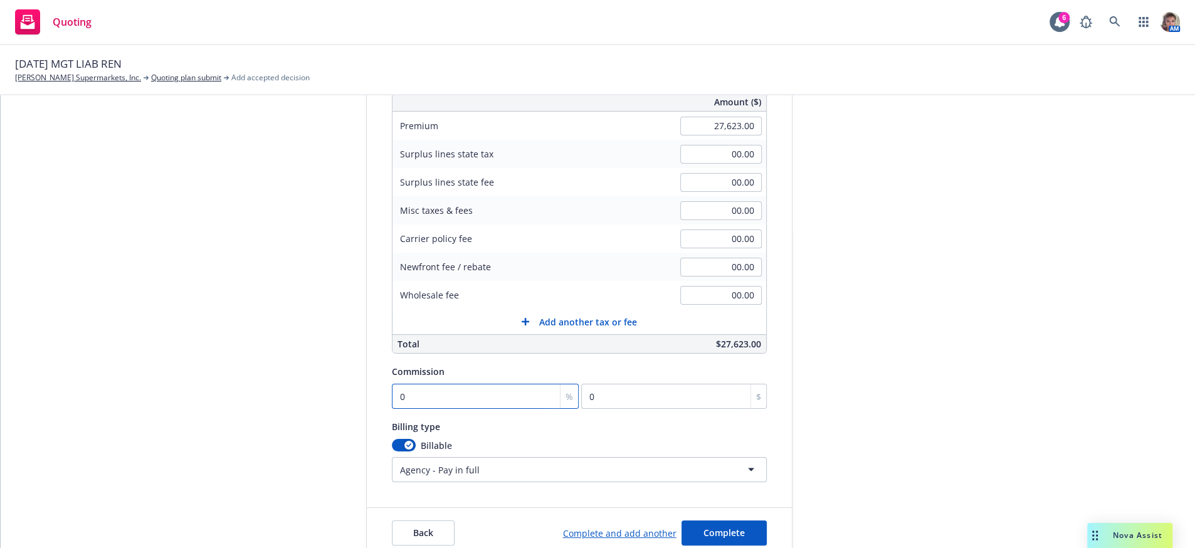
type input "276.23"
type input "12"
type input "3314.76"
type input "12"
click at [927, 410] on div "submission Carrier Amwins Last updated 10/10, 4:16 PM" at bounding box center [906, 254] width 176 height 608
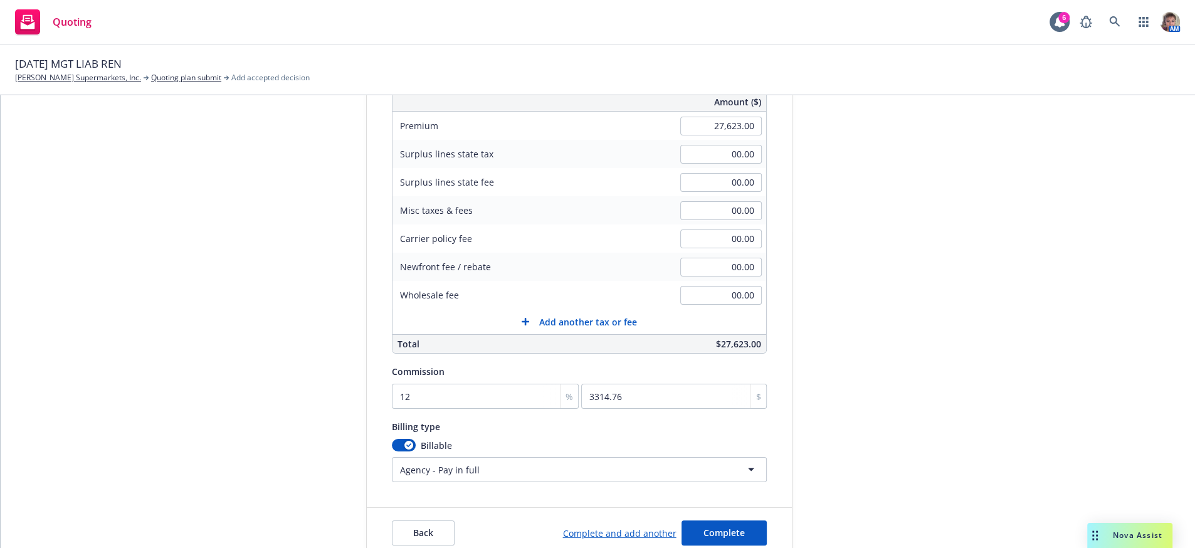
scroll to position [250, 0]
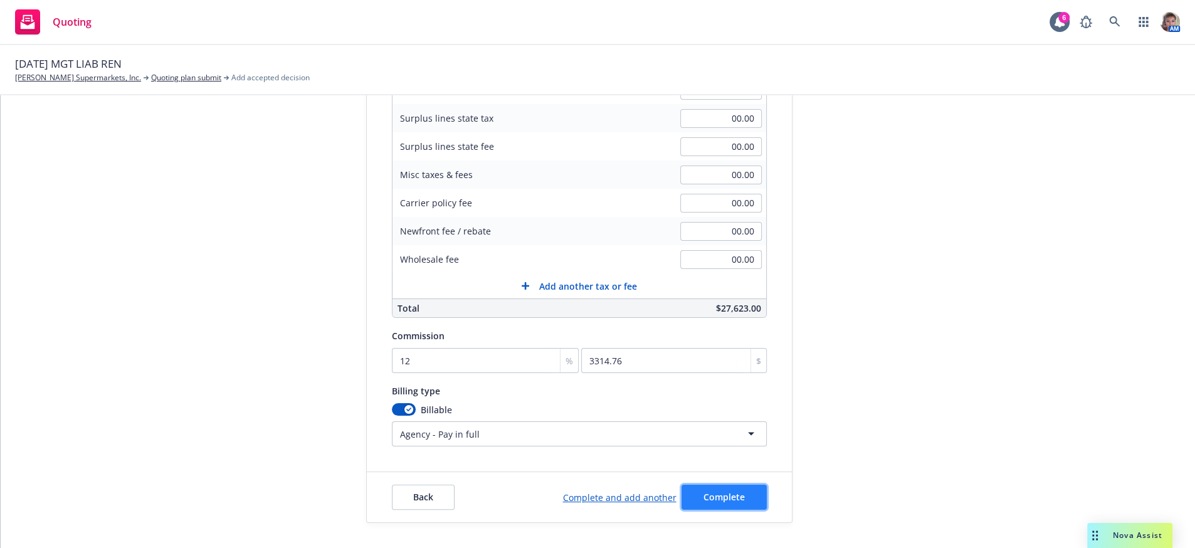
click at [704, 500] on span "Complete" at bounding box center [723, 497] width 41 height 12
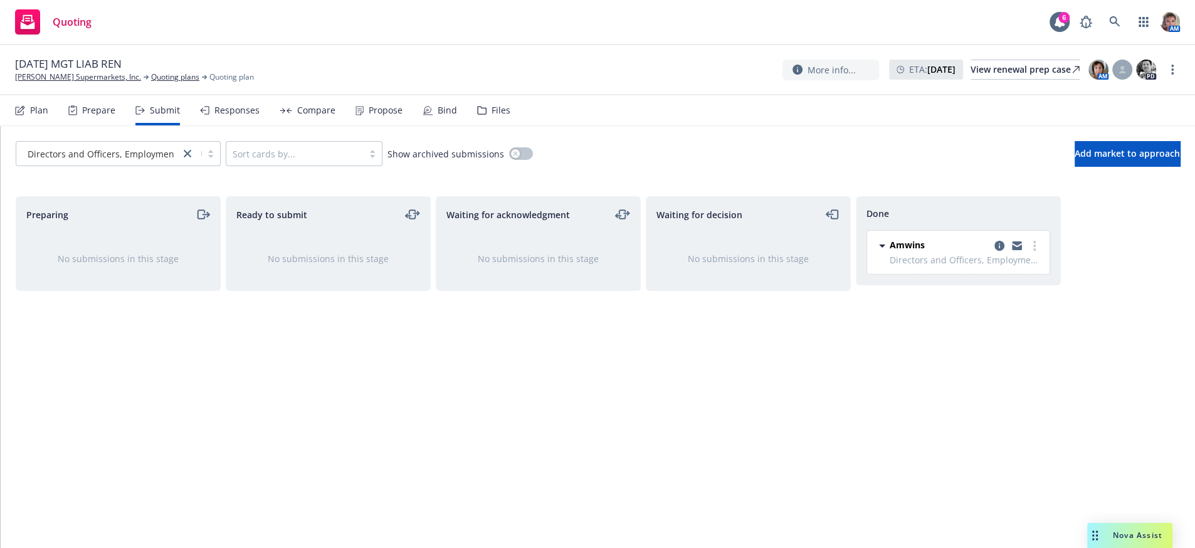
click at [256, 115] on div "Responses" at bounding box center [236, 110] width 45 height 10
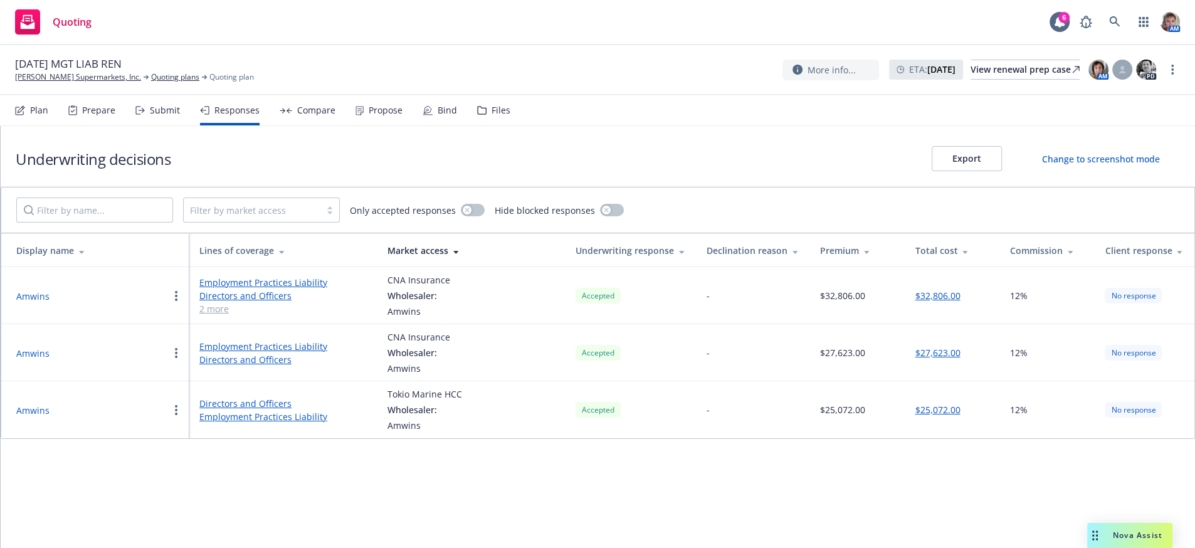
click at [166, 115] on div "Submit" at bounding box center [165, 110] width 30 height 10
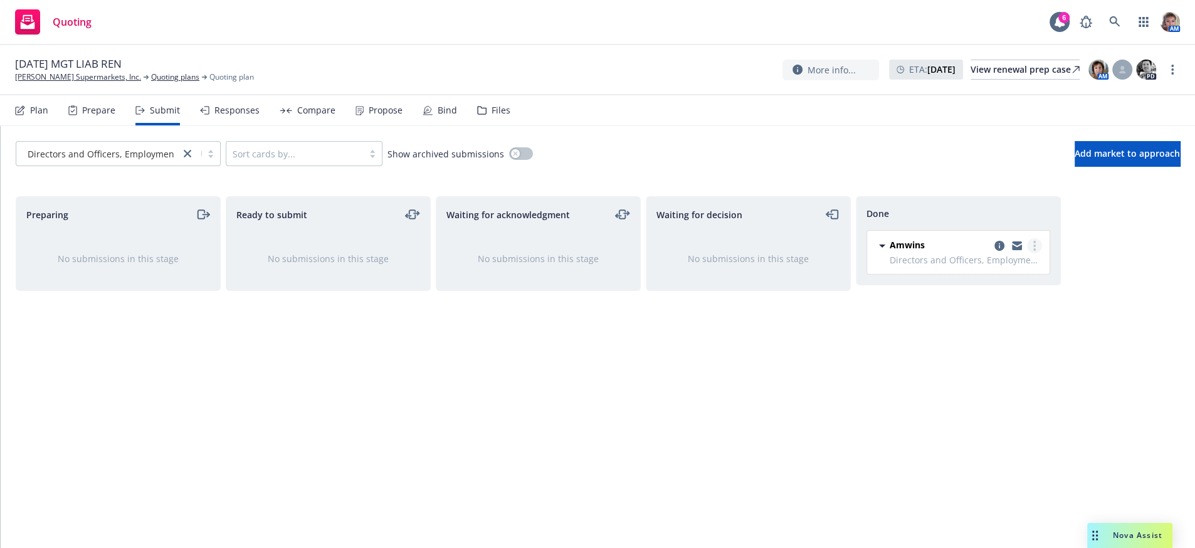
click at [1034, 247] on circle "more" at bounding box center [1034, 246] width 3 height 3
click at [993, 338] on span "Add declined decision" at bounding box center [978, 335] width 124 height 12
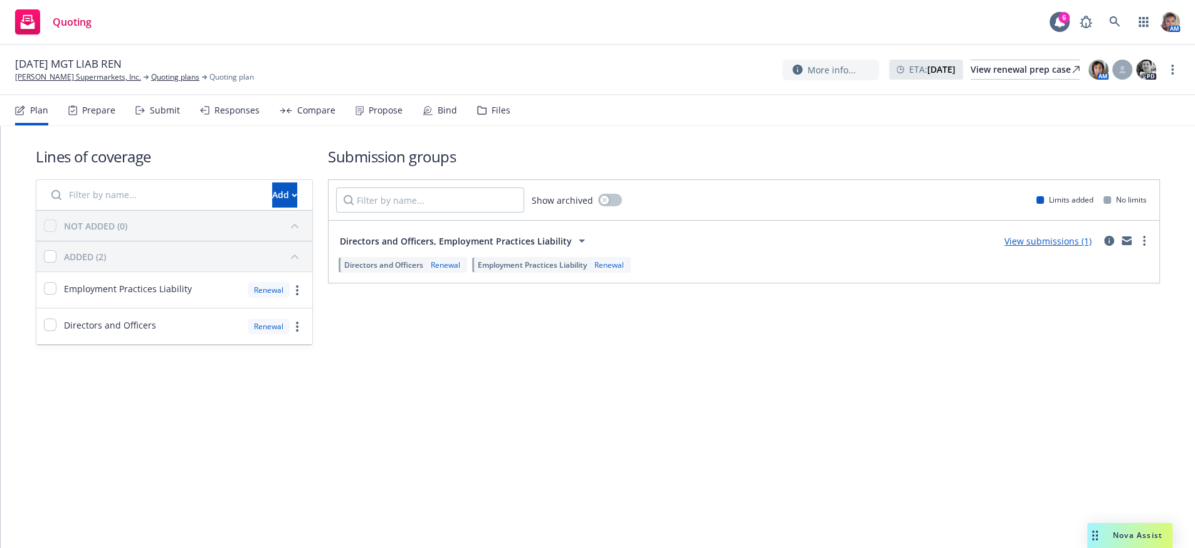
click at [325, 115] on div "Compare" at bounding box center [316, 110] width 38 height 10
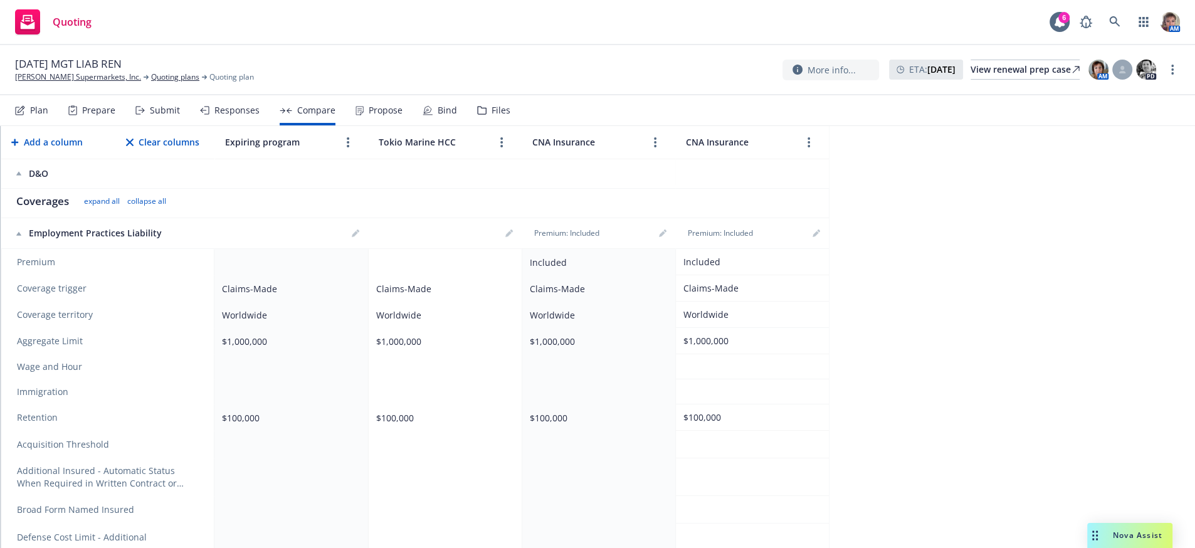
scroll to position [201, 0]
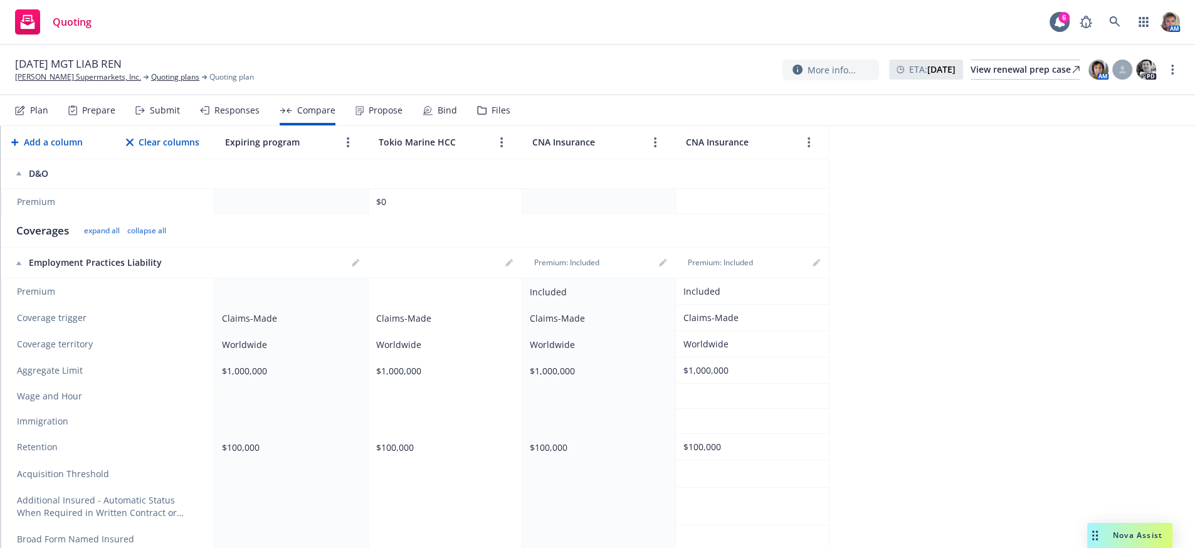
click at [426, 305] on td at bounding box center [445, 291] width 154 height 26
click at [502, 270] on span at bounding box center [509, 262] width 15 height 15
click at [506, 270] on link "editPencil" at bounding box center [509, 262] width 15 height 15
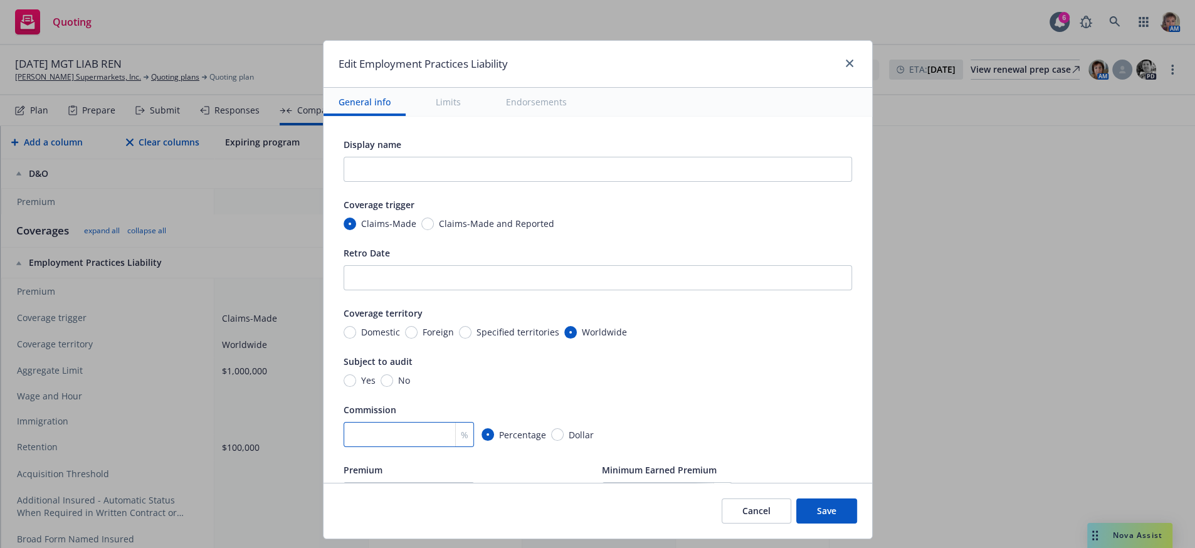
click at [355, 447] on input "number" at bounding box center [409, 434] width 130 height 25
type textarea "x"
type input "12"
type textarea "x"
type input "12"
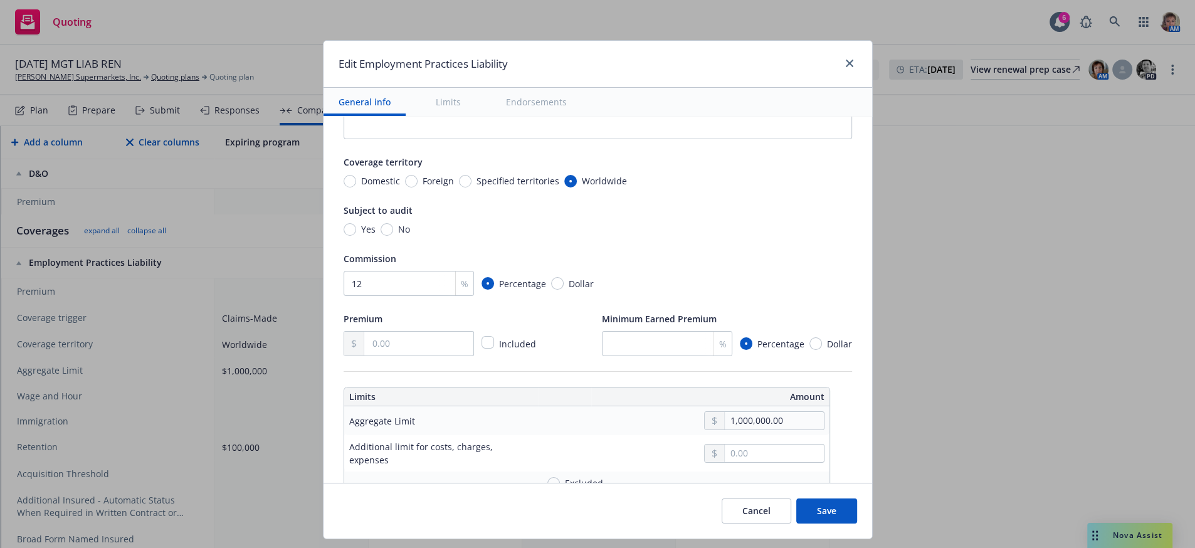
type textarea "x"
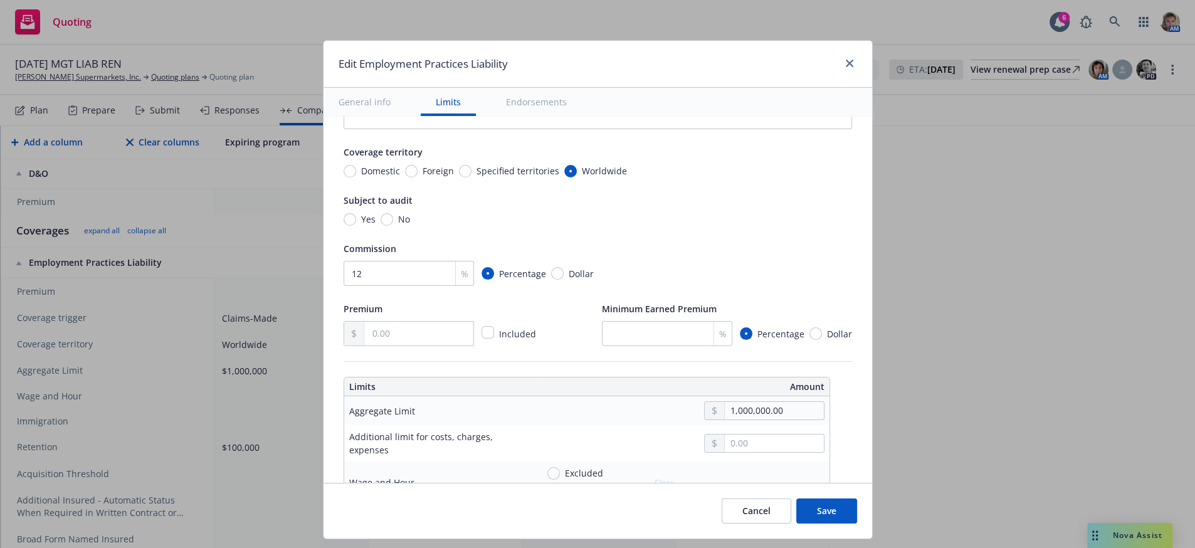
scroll to position [298, 0]
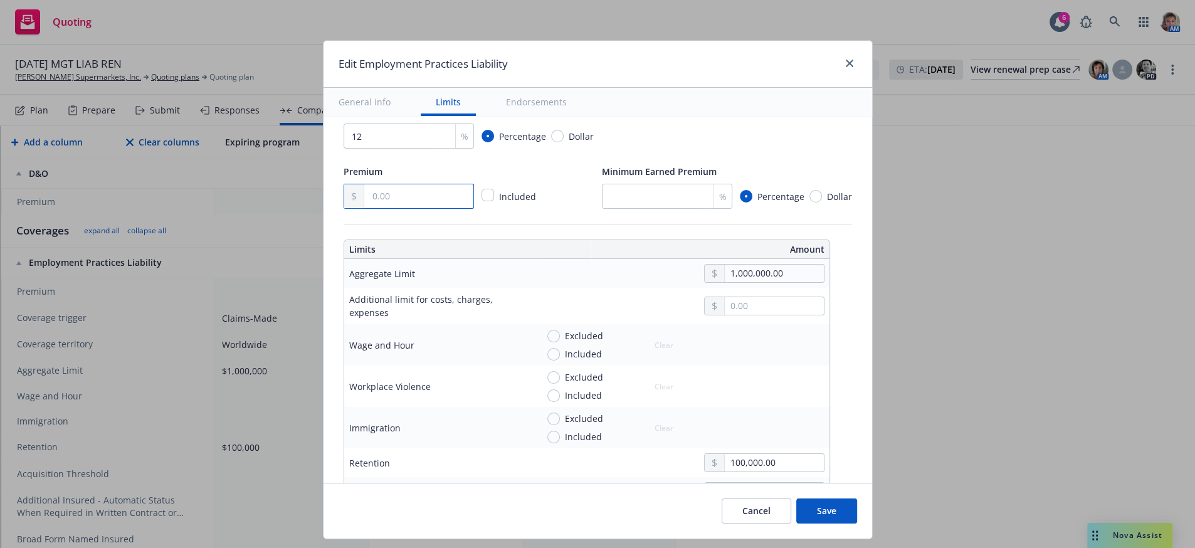
click at [415, 208] on input "text" at bounding box center [418, 196] width 108 height 24
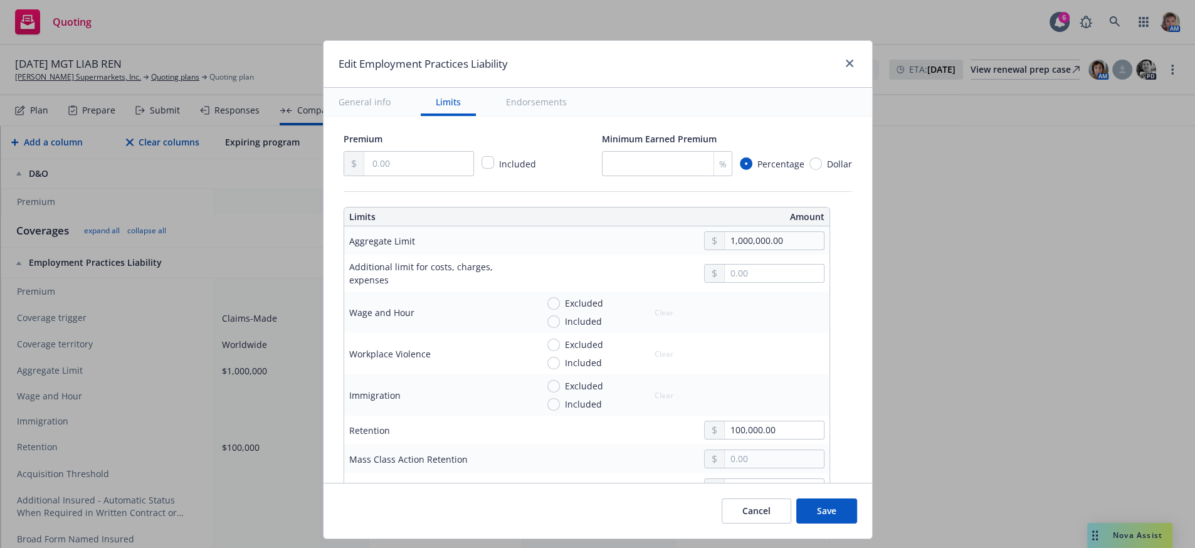
scroll to position [216, 0]
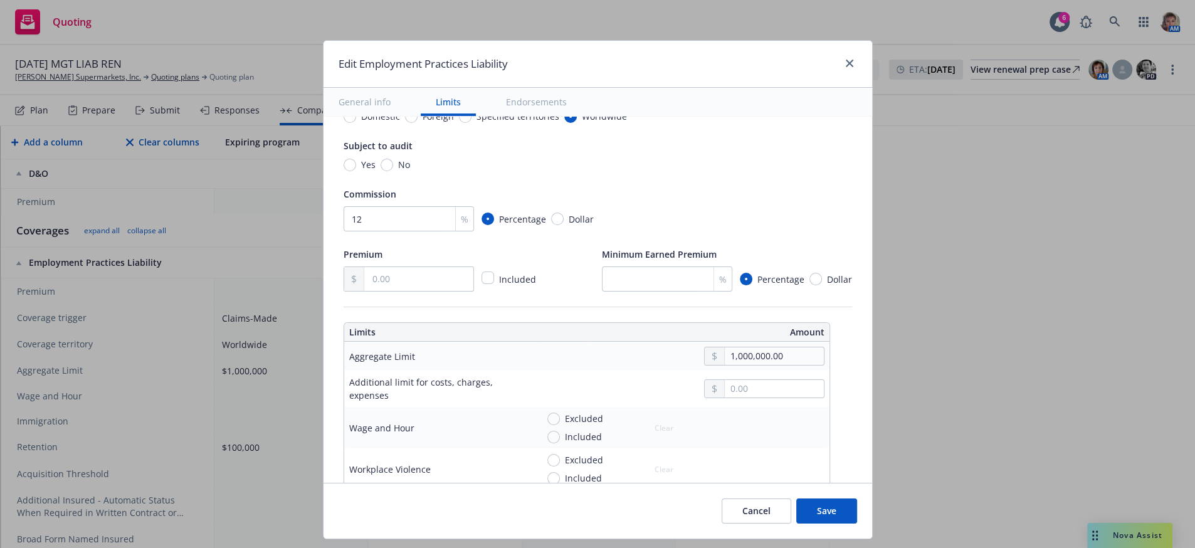
type textarea "x"
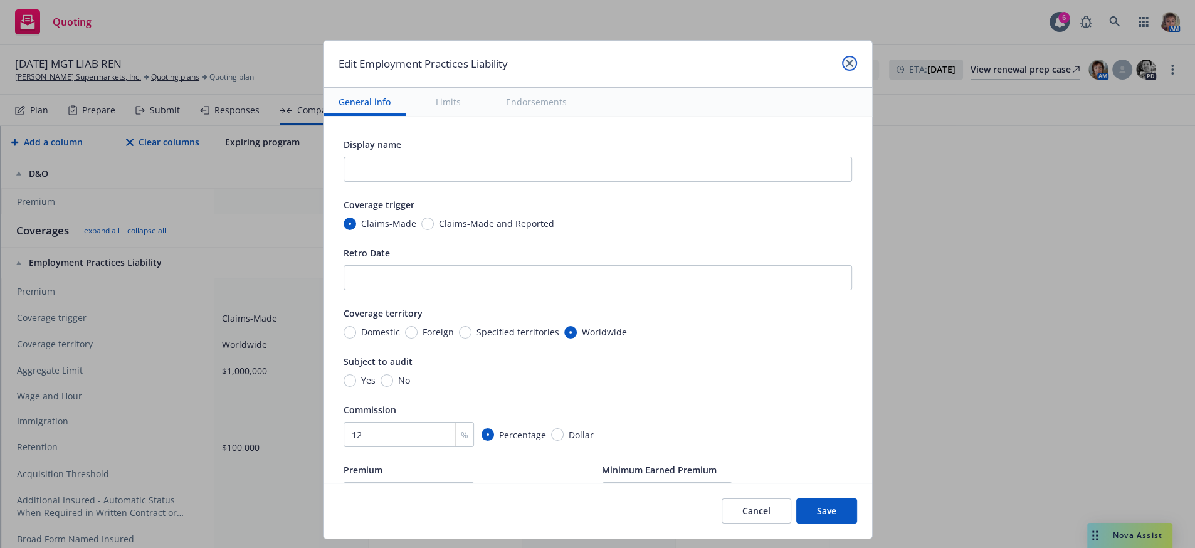
click at [852, 66] on icon "close" at bounding box center [850, 64] width 8 height 8
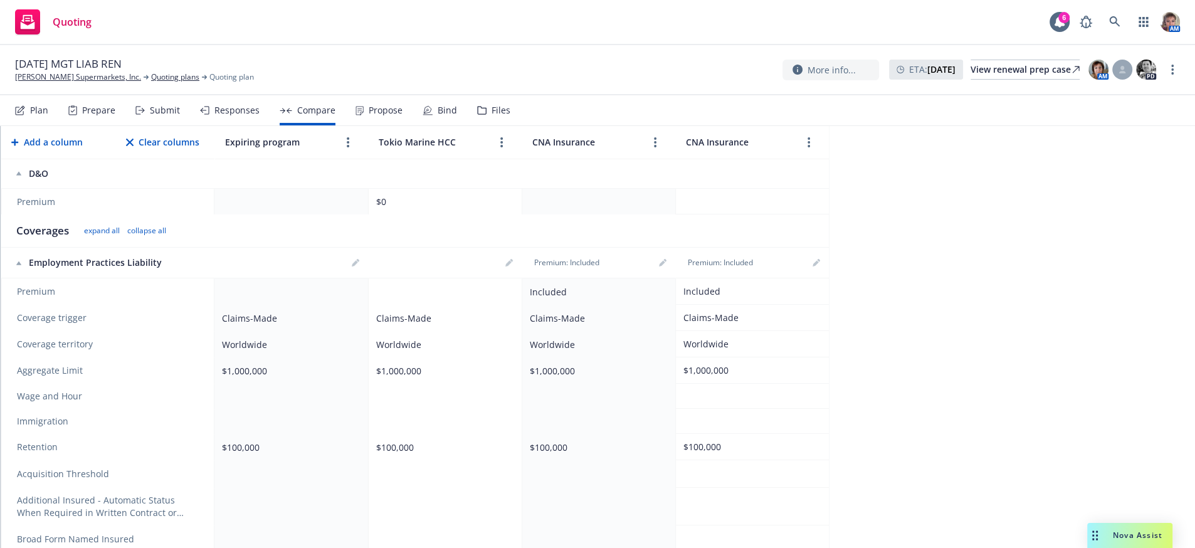
click at [972, 328] on div "Directors and Officers, Employment Practices Liability Generate Proposal Export…" at bounding box center [598, 337] width 1194 height 422
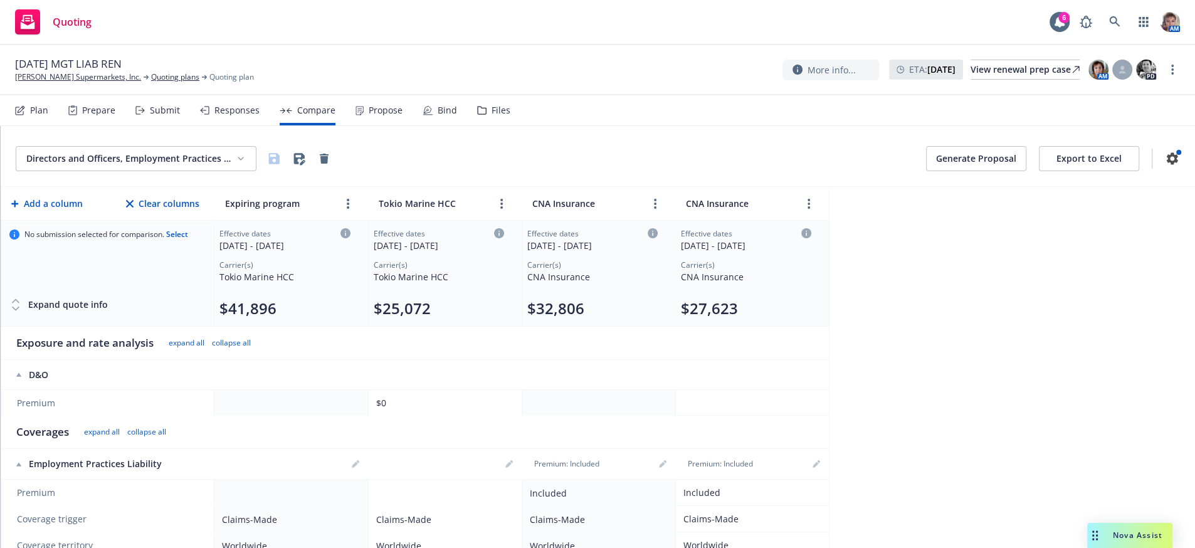
click at [1069, 167] on button "Export to Excel" at bounding box center [1089, 158] width 100 height 25
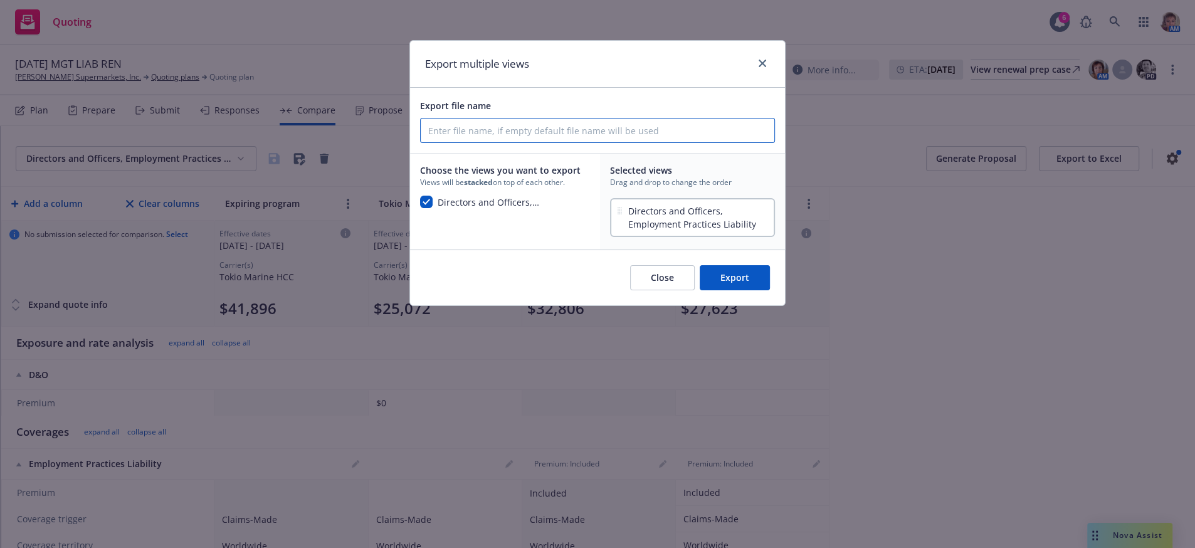
click at [448, 127] on input "Export file name" at bounding box center [598, 130] width 354 height 24
type input "25-26 Management Liability"
click at [750, 290] on button "Export" at bounding box center [735, 277] width 70 height 25
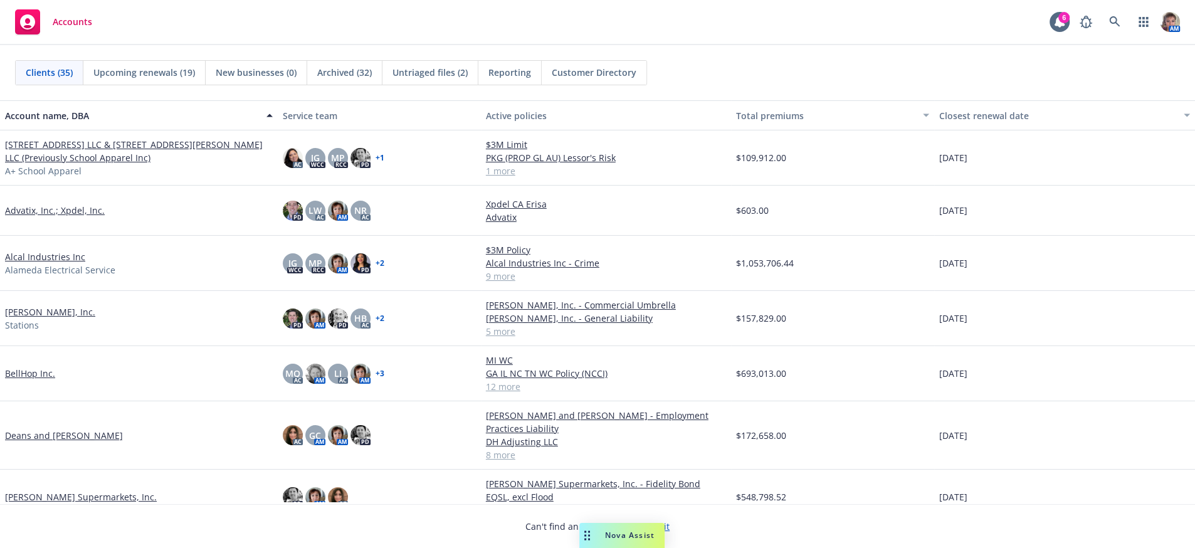
click at [61, 498] on link "[PERSON_NAME] Supermarkets, Inc." at bounding box center [81, 496] width 152 height 13
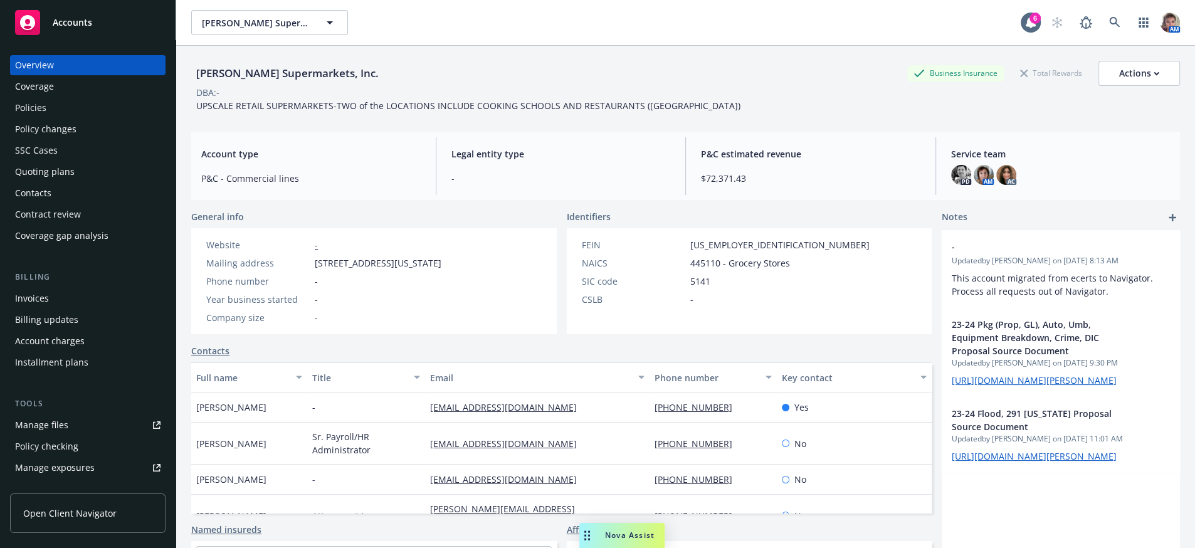
click at [41, 118] on div "Policies" at bounding box center [30, 108] width 31 height 20
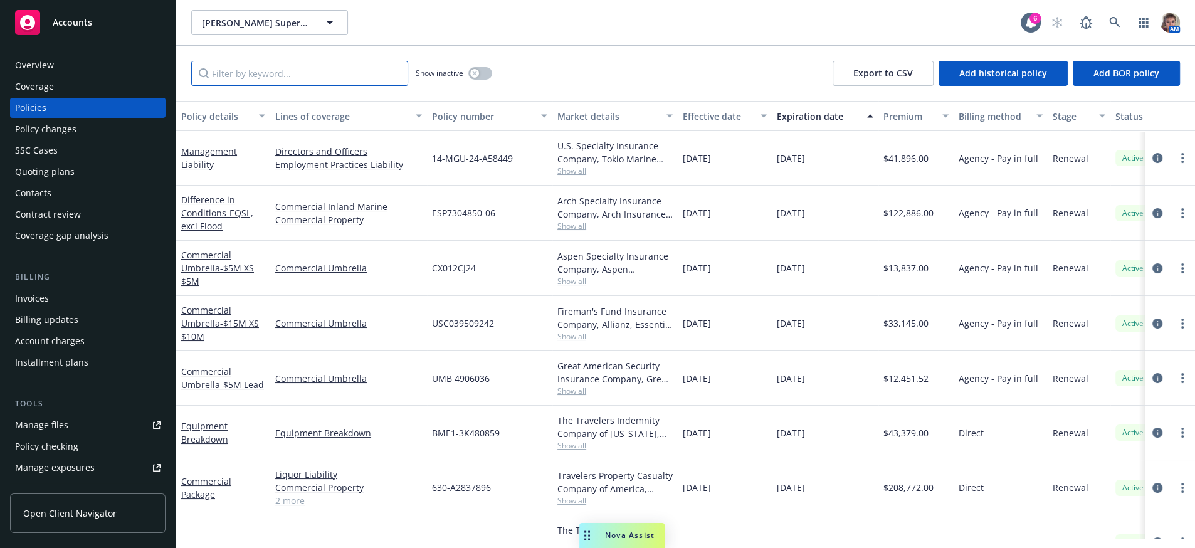
click at [262, 82] on input "Filter by keyword..." at bounding box center [299, 73] width 217 height 25
click at [1152, 163] on icon "circleInformation" at bounding box center [1157, 158] width 10 height 10
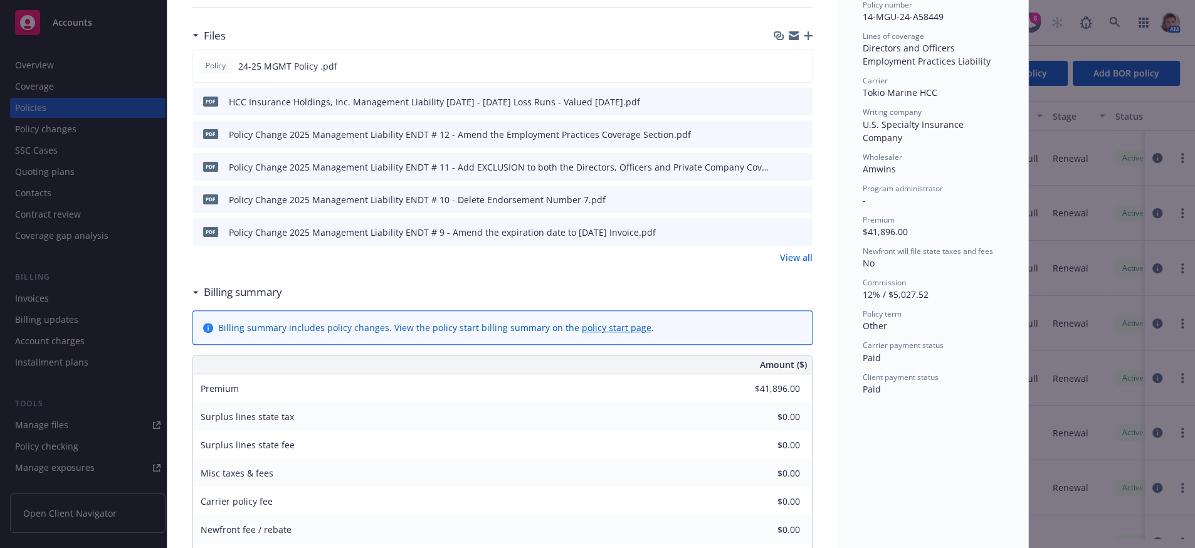
scroll to position [381, 0]
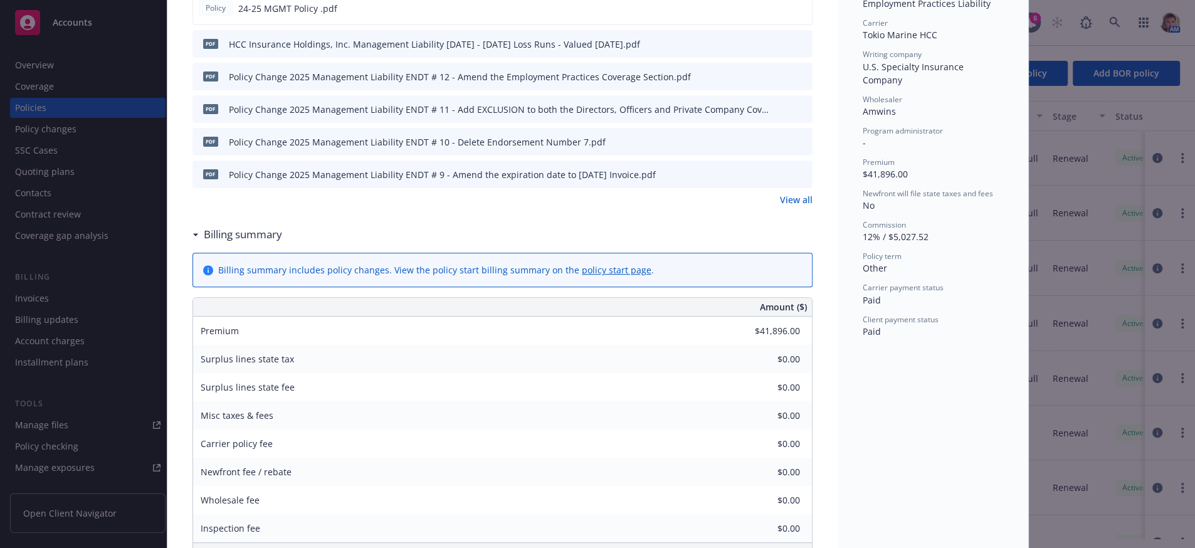
click at [780, 206] on link "View all" at bounding box center [796, 199] width 33 height 13
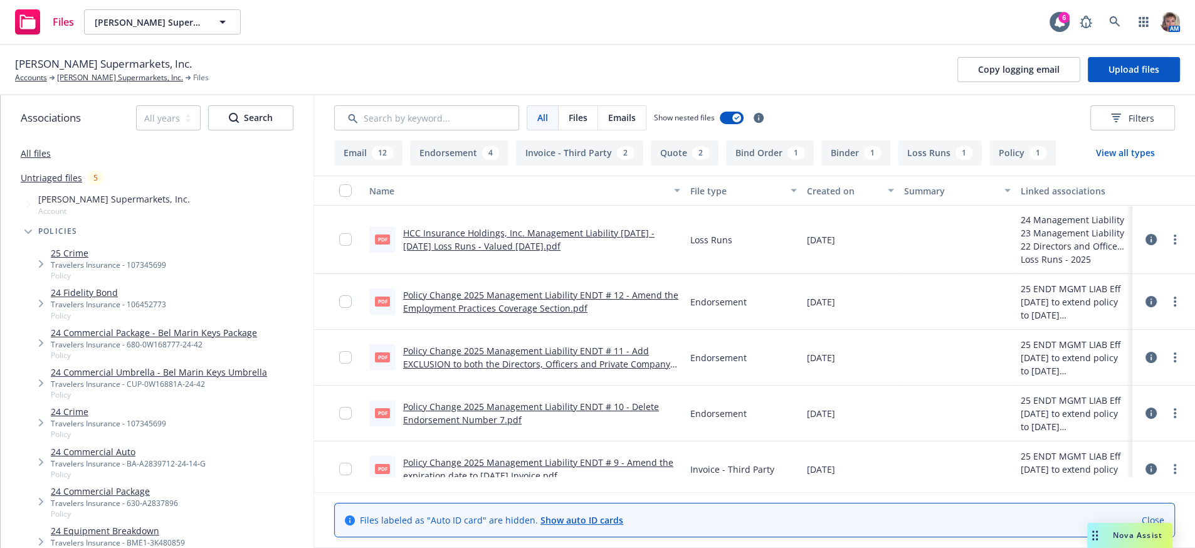
click at [699, 166] on button "Quote 2" at bounding box center [685, 152] width 68 height 25
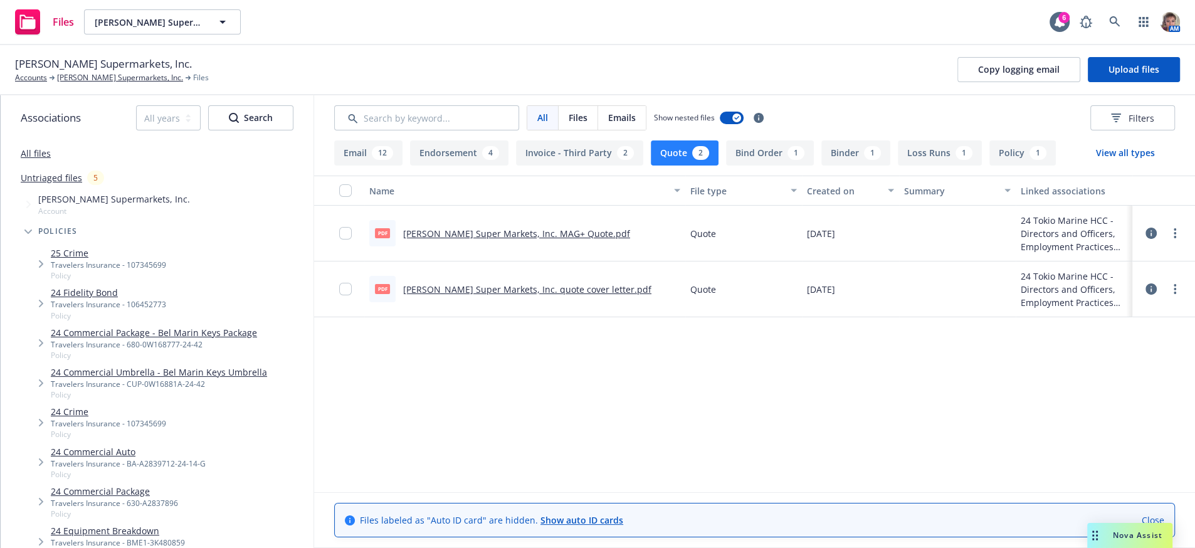
click at [526, 239] on link "[PERSON_NAME] Super Markets, Inc. MAG+ Quote.pdf" at bounding box center [516, 234] width 227 height 12
click at [781, 526] on div "Files labeled as "Auto ID card" are hidden. Show auto ID cards Close" at bounding box center [754, 519] width 839 height 33
click at [1137, 525] on div "Nova Assist" at bounding box center [1129, 535] width 85 height 25
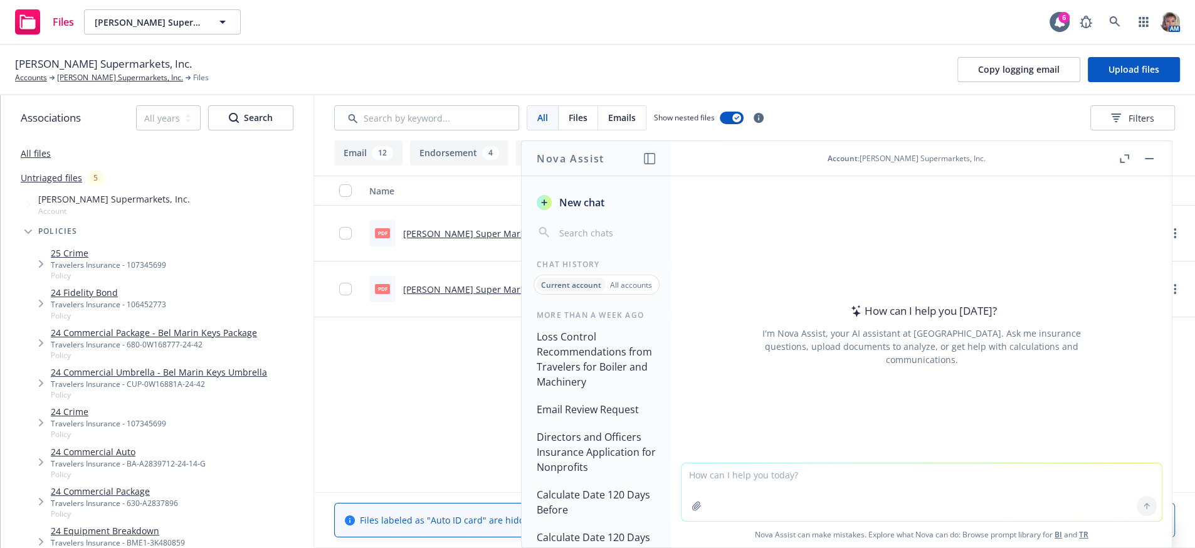
click at [832, 471] on textarea at bounding box center [922, 492] width 480 height 58
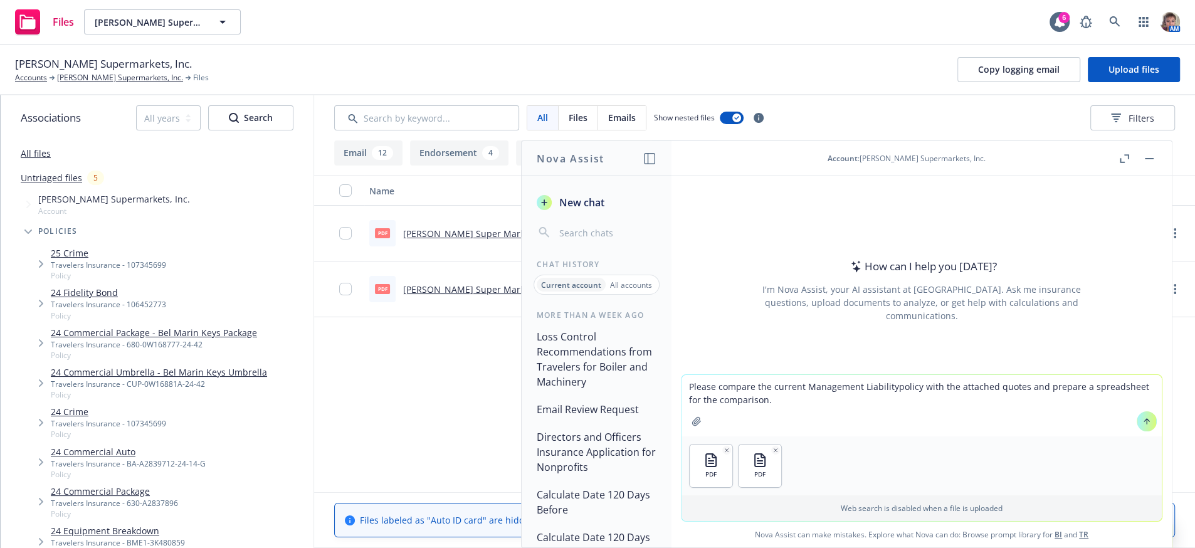
click at [912, 378] on textarea "Please compare the current Management Liabilitypolicy with the attached quotes …" at bounding box center [922, 405] width 480 height 61
type textarea "Please compare the current Management Liabilitypolicy in navigator with the att…"
click at [1139, 413] on button at bounding box center [1147, 421] width 20 height 20
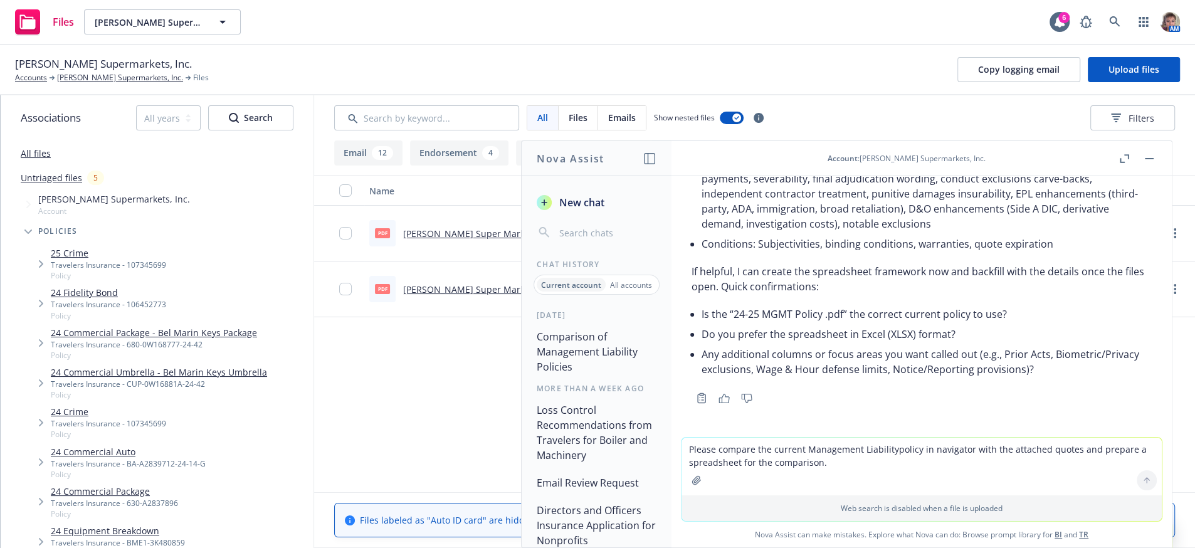
scroll to position [710, 0]
click at [692, 475] on icon "button" at bounding box center [697, 480] width 10 height 10
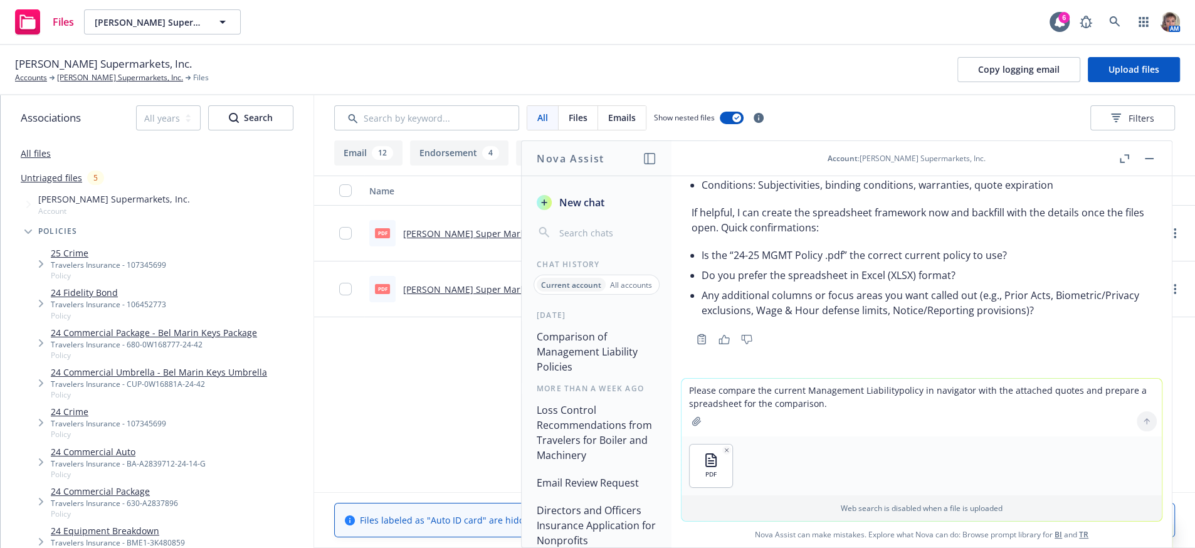
click at [768, 408] on textarea "Please compare the current Management Liabilitypolicy in navigator with the att…" at bounding box center [922, 408] width 480 height 58
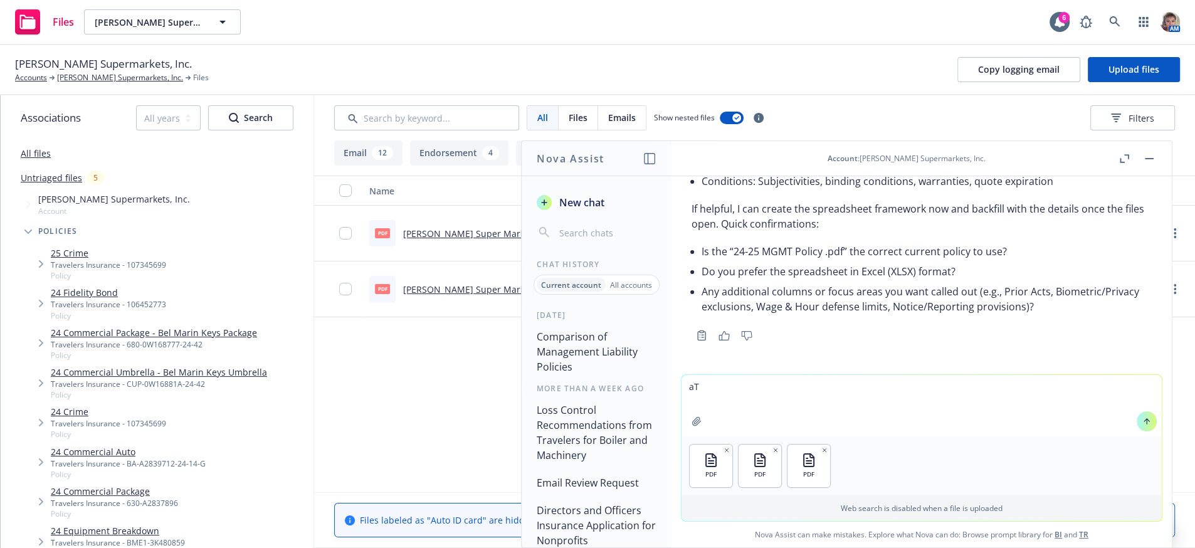
type textarea "a"
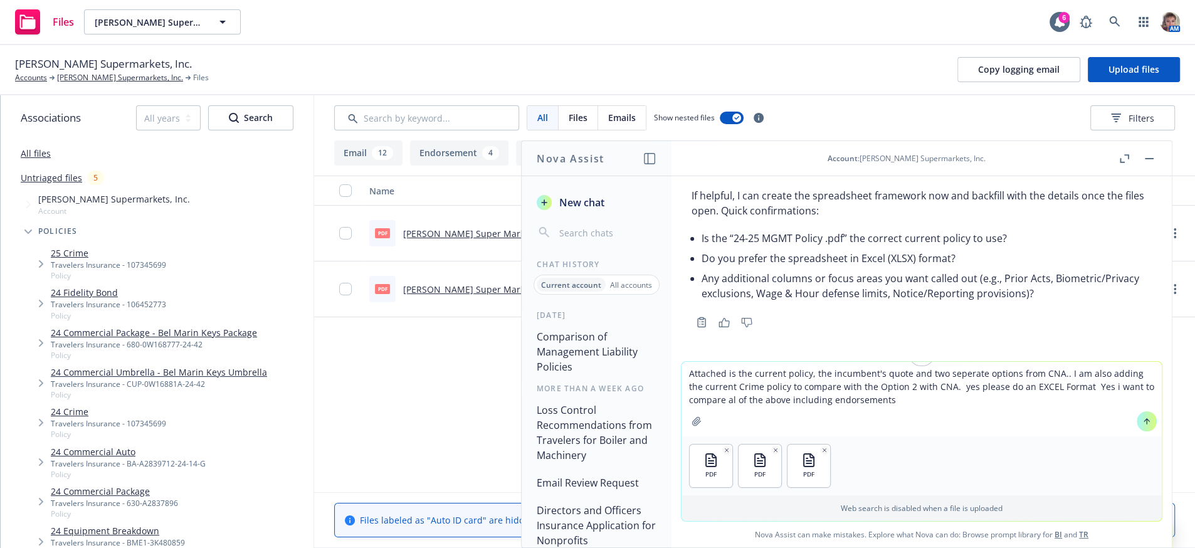
type textarea "Attached is the current policy, the incumbent's quote and two seperate options …"
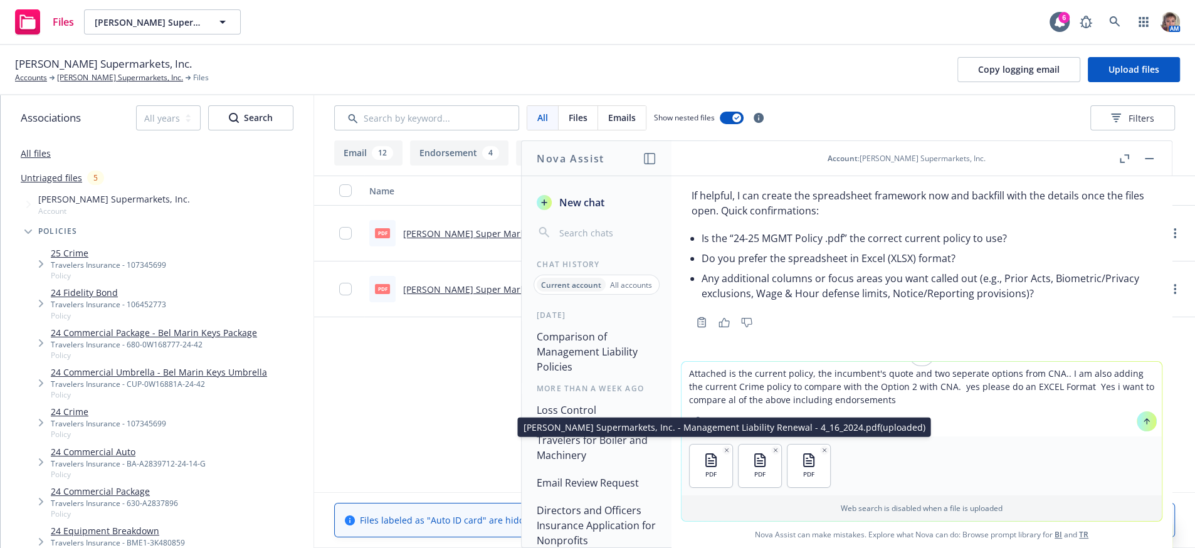
click at [724, 447] on icon "button" at bounding box center [727, 450] width 6 height 6
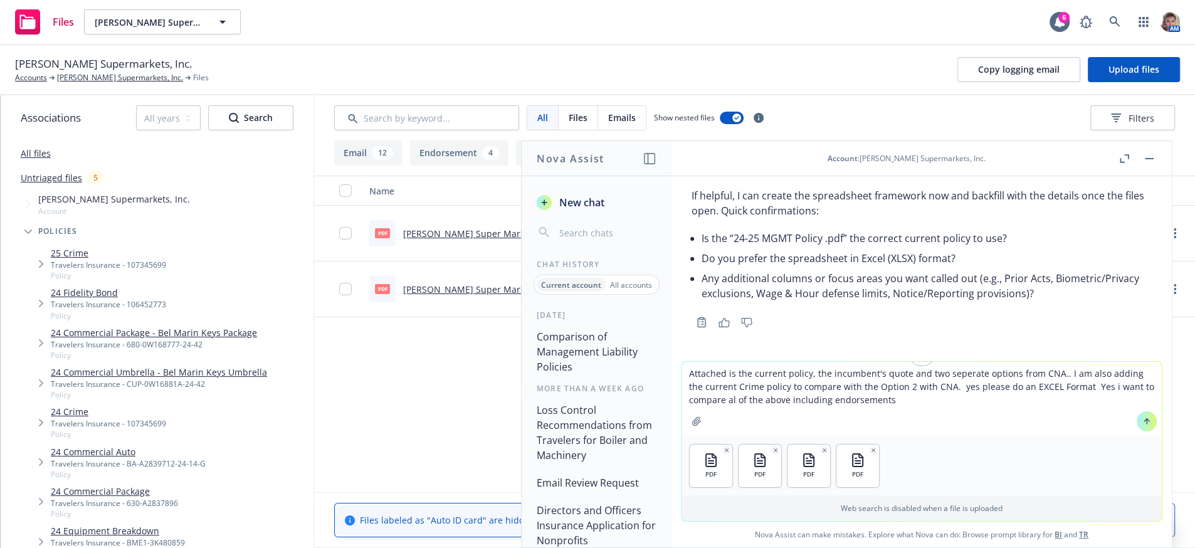
click at [1142, 418] on icon at bounding box center [1146, 421] width 9 height 9
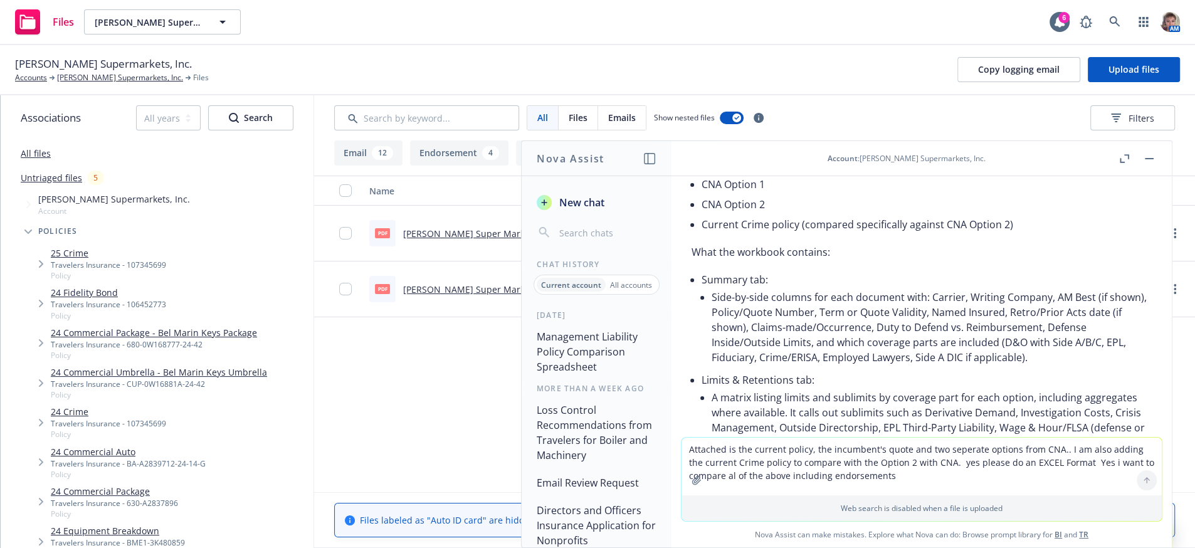
scroll to position [966, 0]
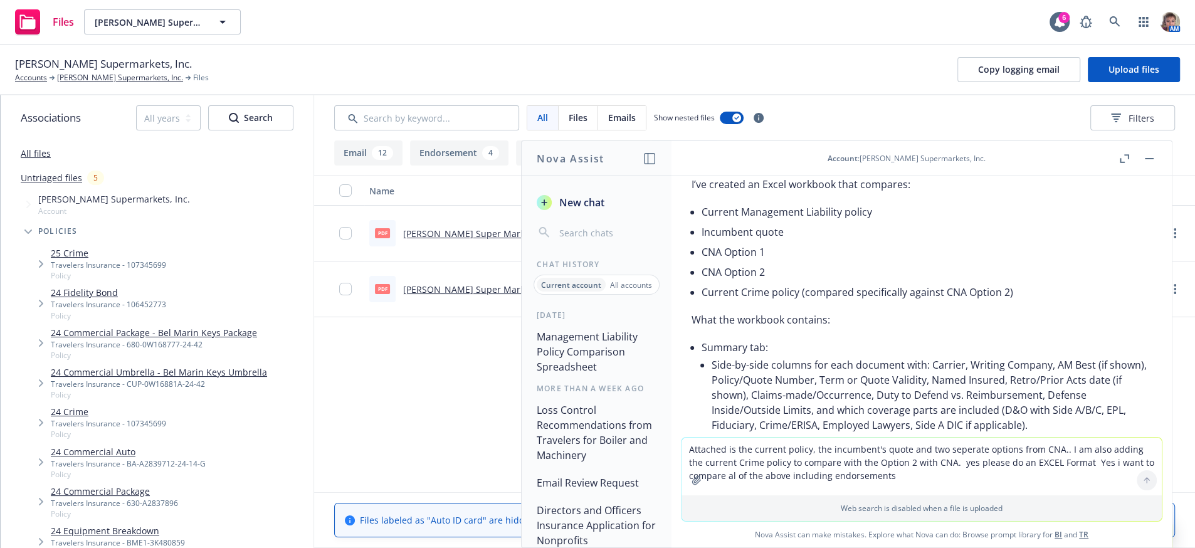
click at [817, 160] on span "Draegers_ML_Crime_Comparison_2025_26.xlsx" at bounding box center [793, 156] width 137 height 8
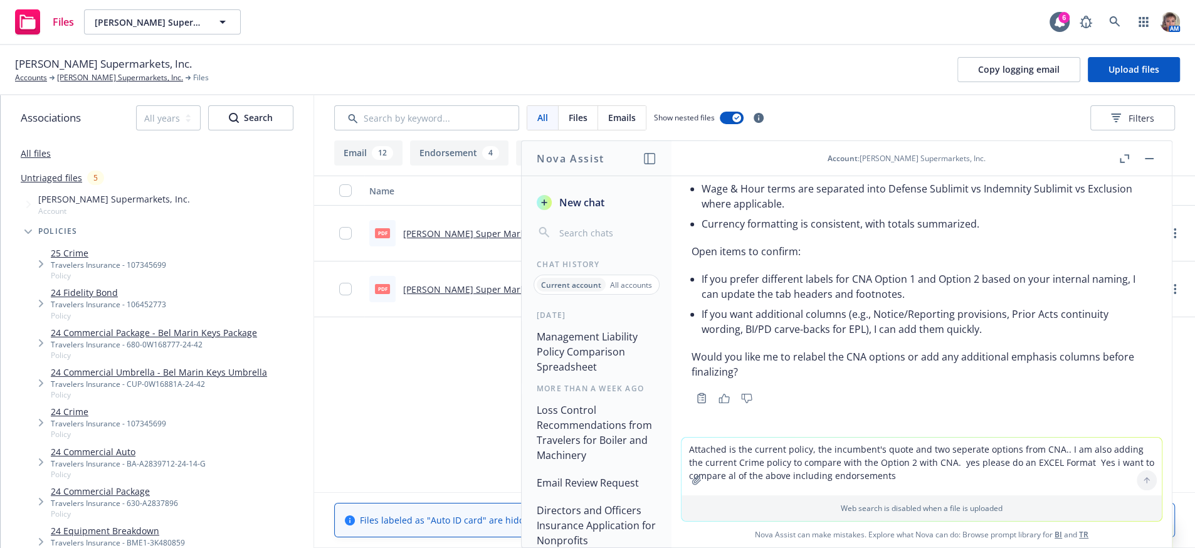
scroll to position [2191, 0]
click at [102, 83] on link "[PERSON_NAME] Supermarkets, Inc." at bounding box center [120, 77] width 126 height 11
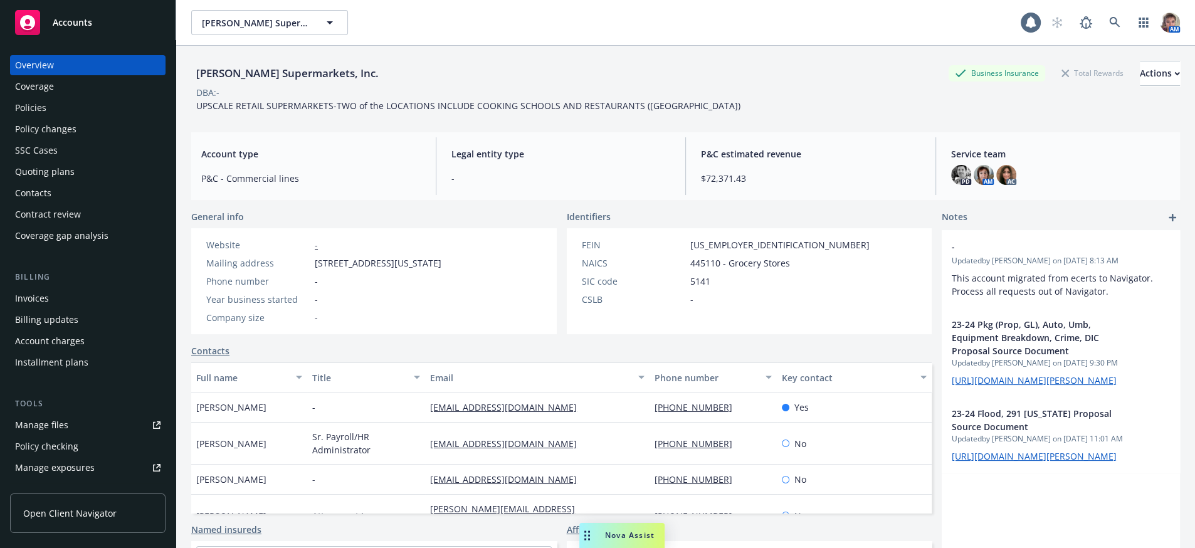
click at [46, 118] on div "Policies" at bounding box center [30, 108] width 31 height 20
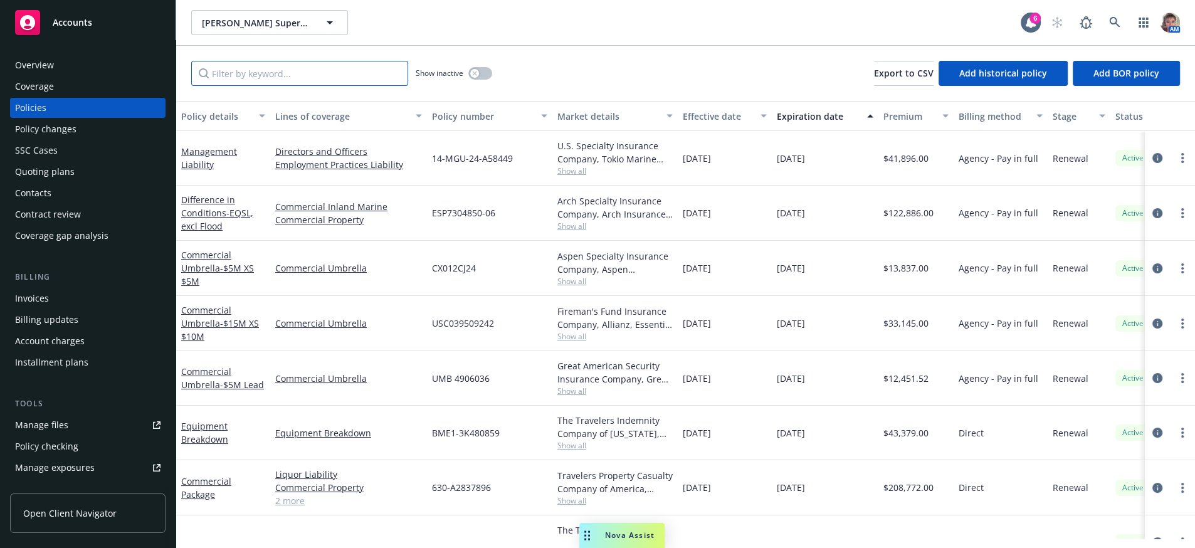
click at [268, 86] on input "Filter by keyword..." at bounding box center [299, 73] width 217 height 25
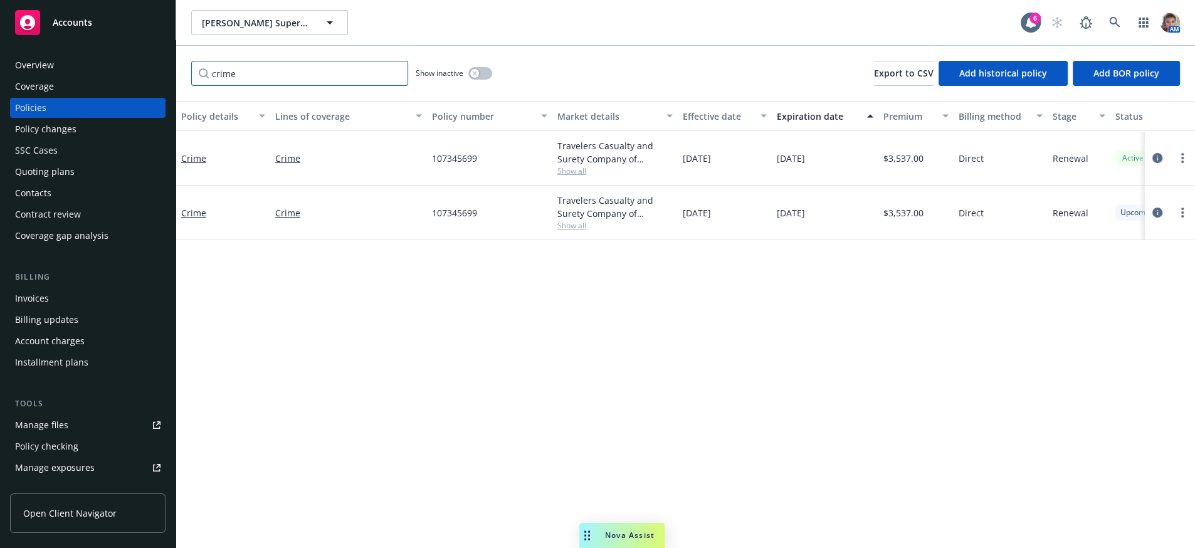
type input "crime"
